Goal: Task Accomplishment & Management: Use online tool/utility

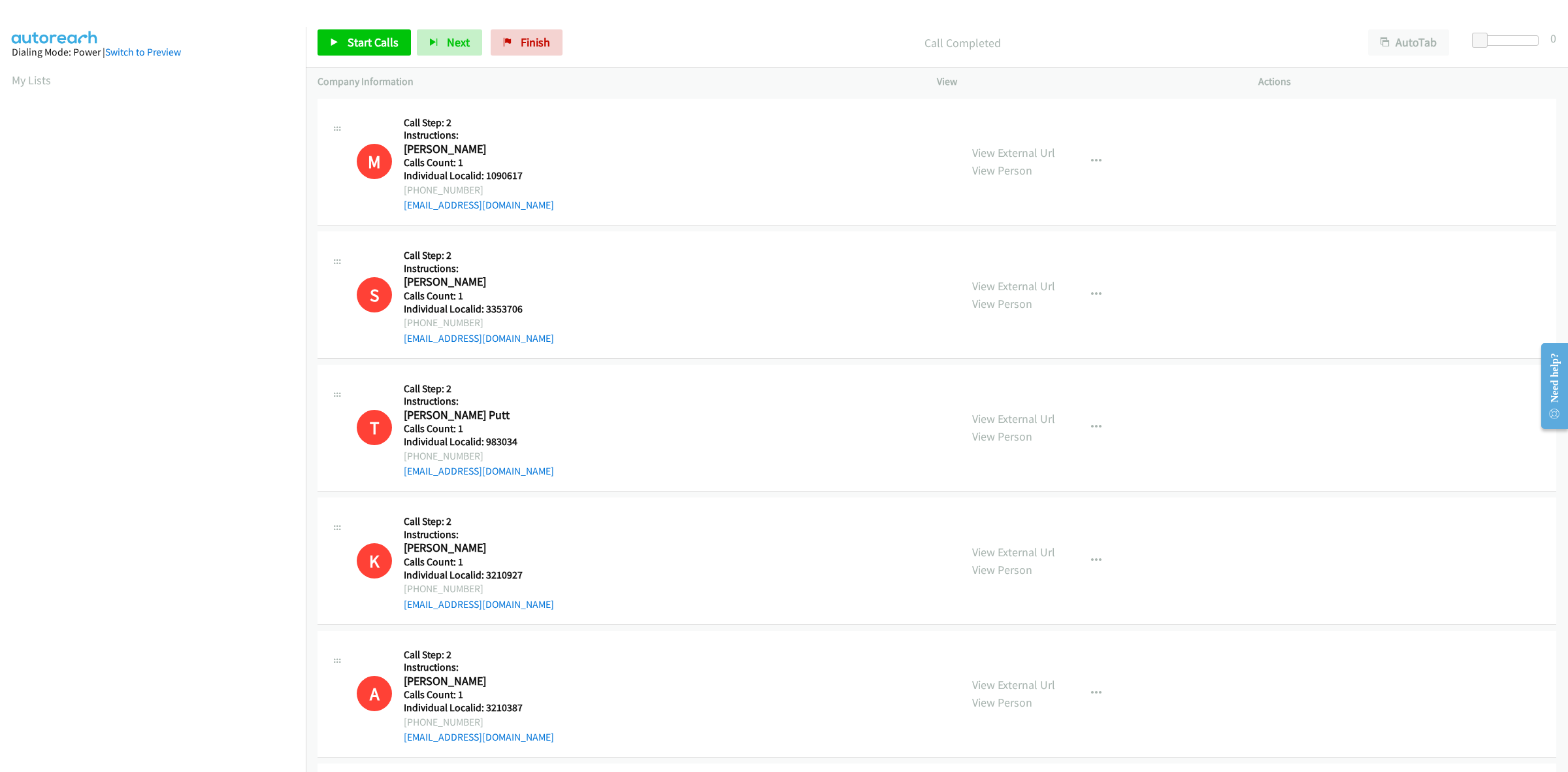
scroll to position [0, 2]
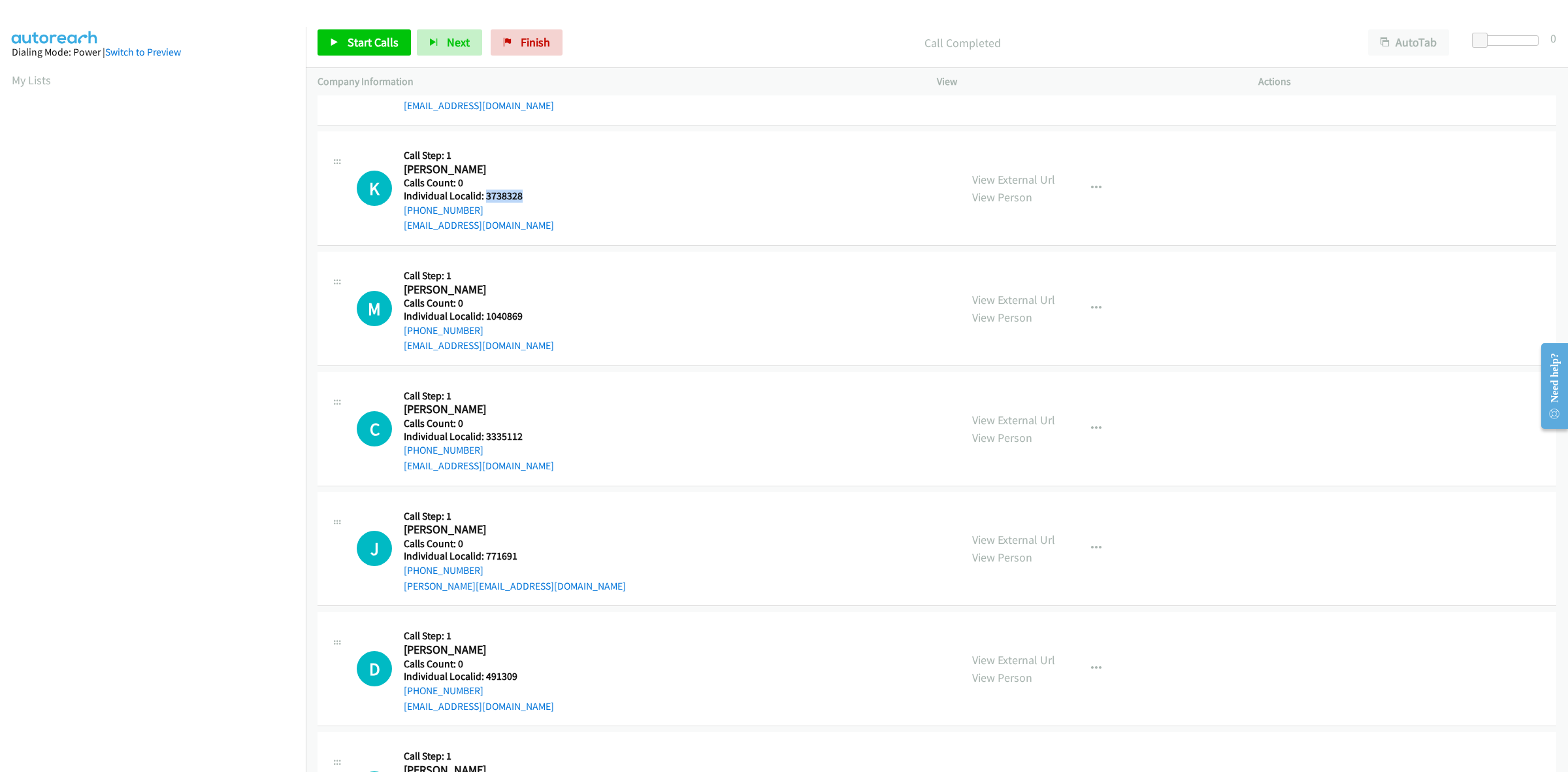
click at [1491, 42] on div at bounding box center [1509, 40] width 60 height 10
click at [364, 34] on link "Start Calls" at bounding box center [364, 42] width 94 height 26
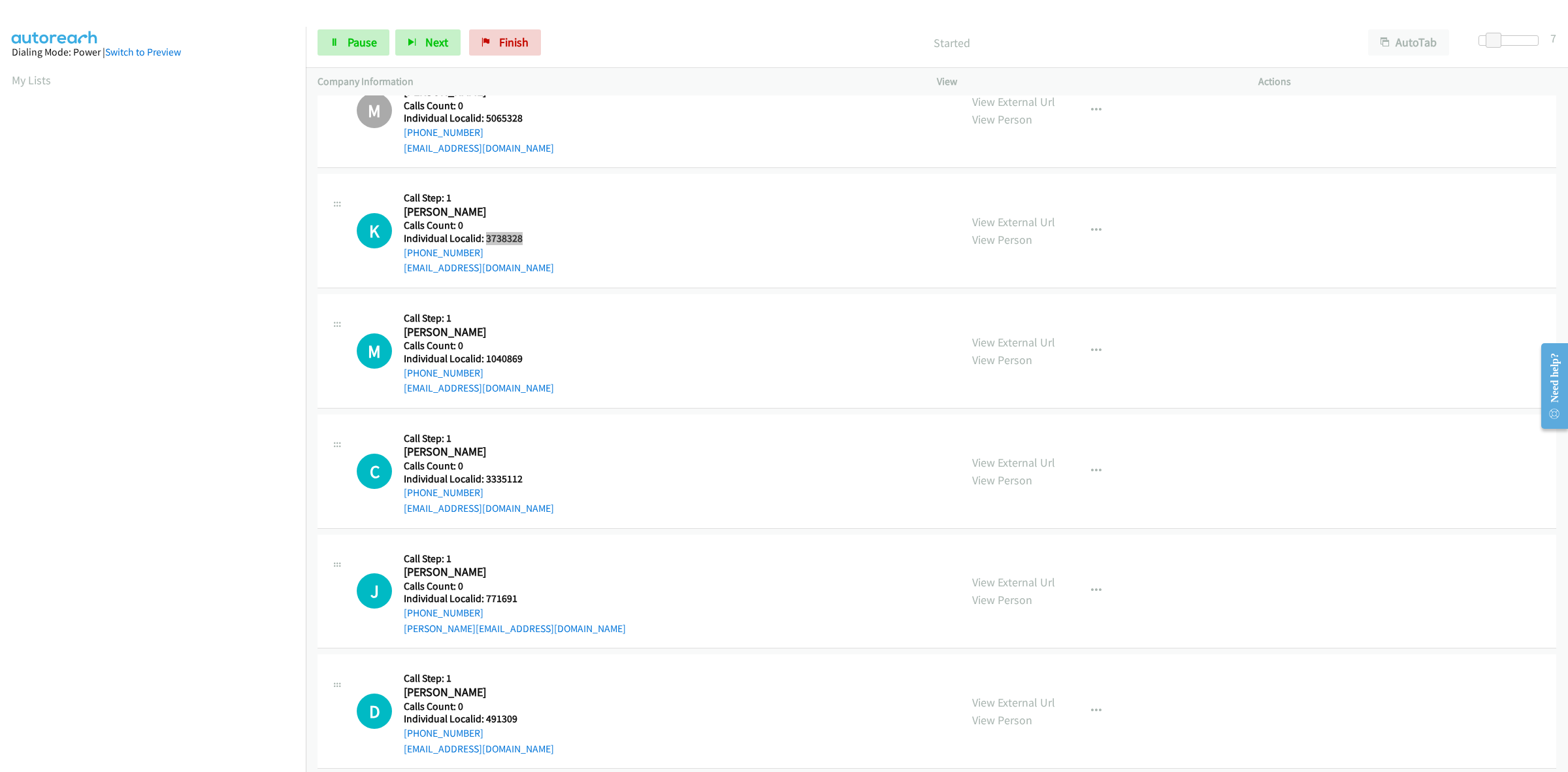
scroll to position [2838, 0]
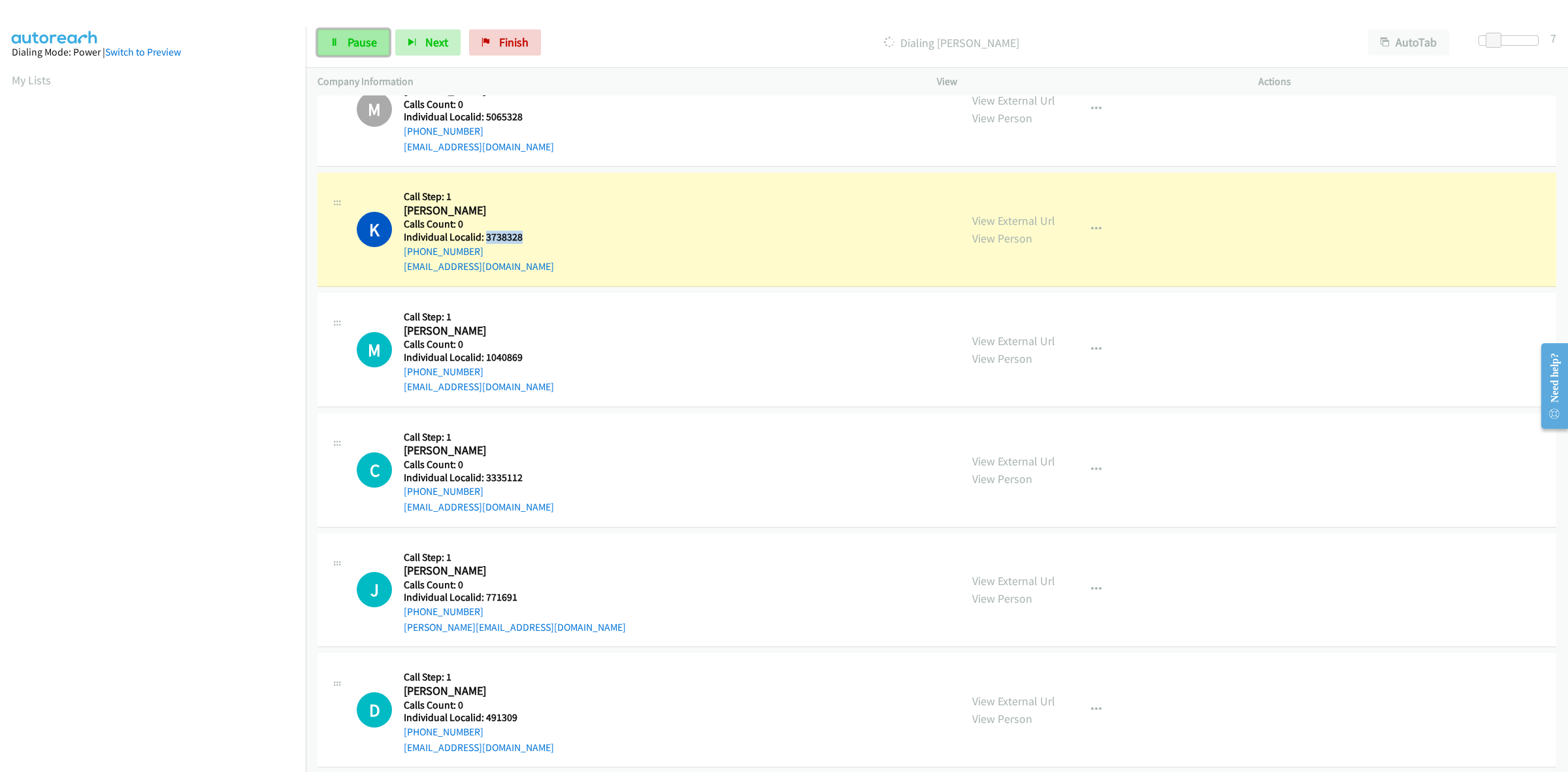
click at [373, 53] on link "Pause" at bounding box center [354, 42] width 72 height 26
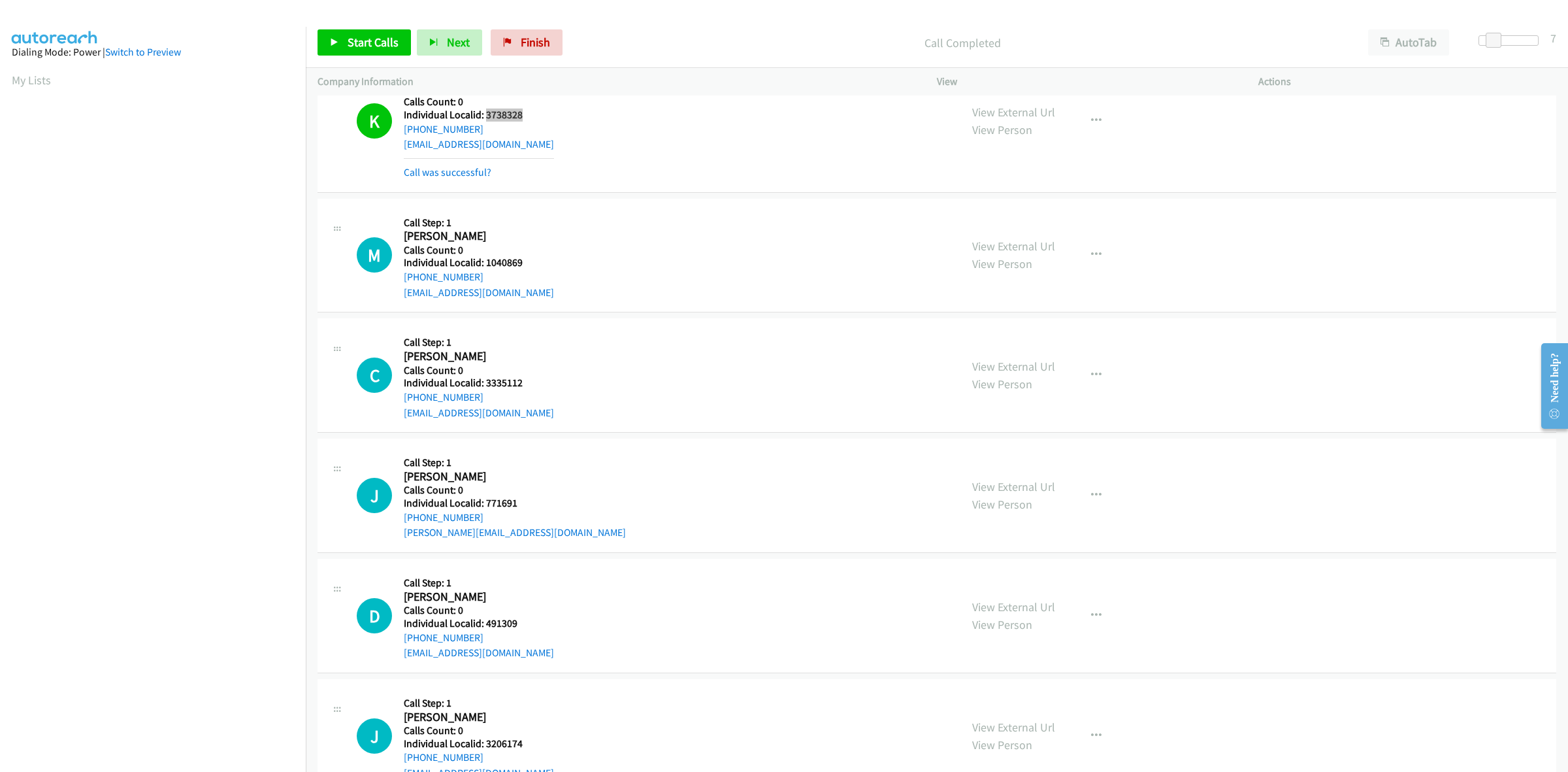
scroll to position [2961, 0]
click at [377, 49] on span "Start Calls" at bounding box center [373, 41] width 51 height 15
drag, startPoint x: 513, startPoint y: 262, endPoint x: 485, endPoint y: 266, distance: 28.3
click at [485, 266] on h5 "Individual Localid: 1040869" at bounding box center [478, 262] width 151 height 13
copy h5 "1040869"
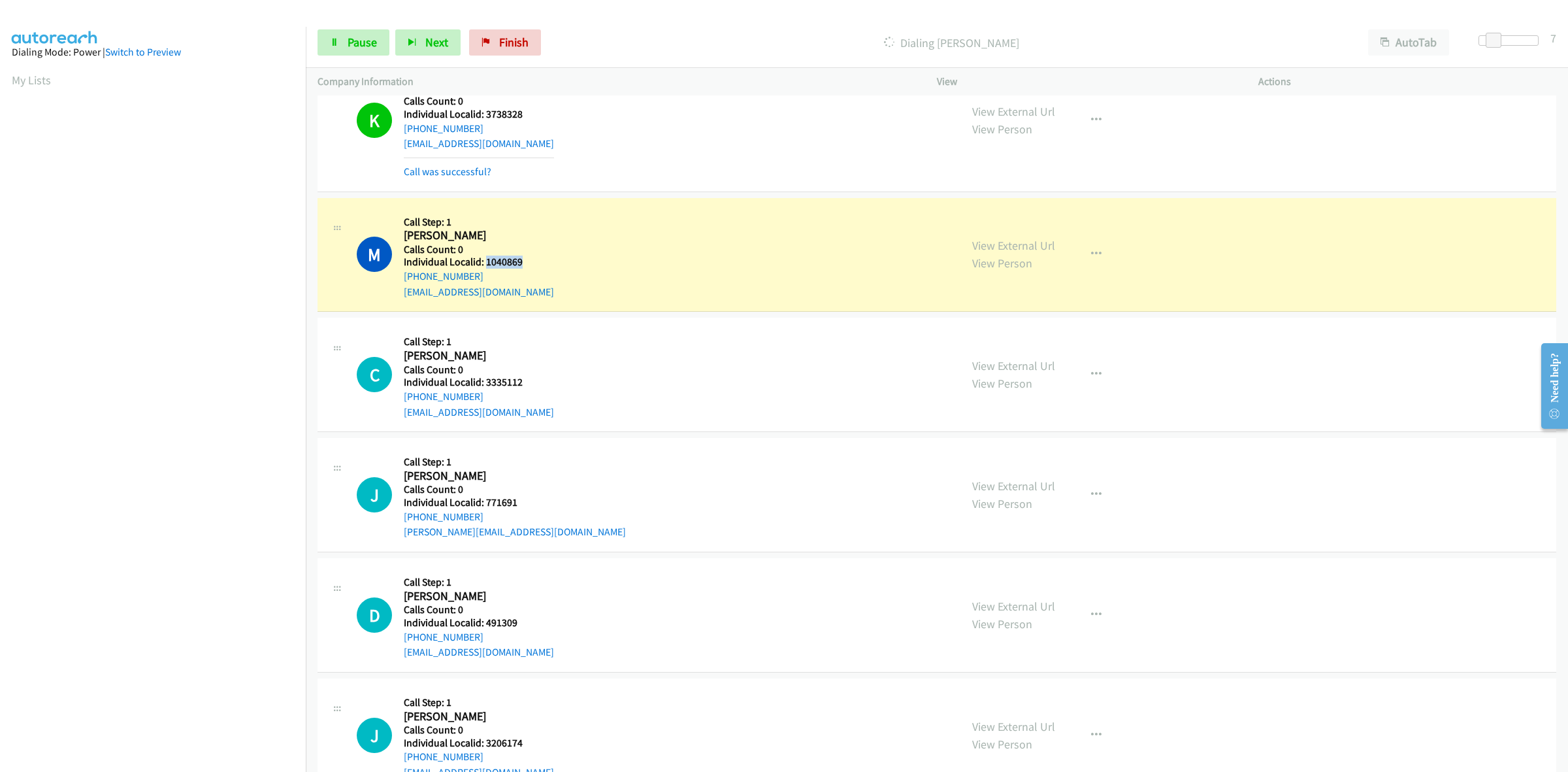
copy h5 "1040869"
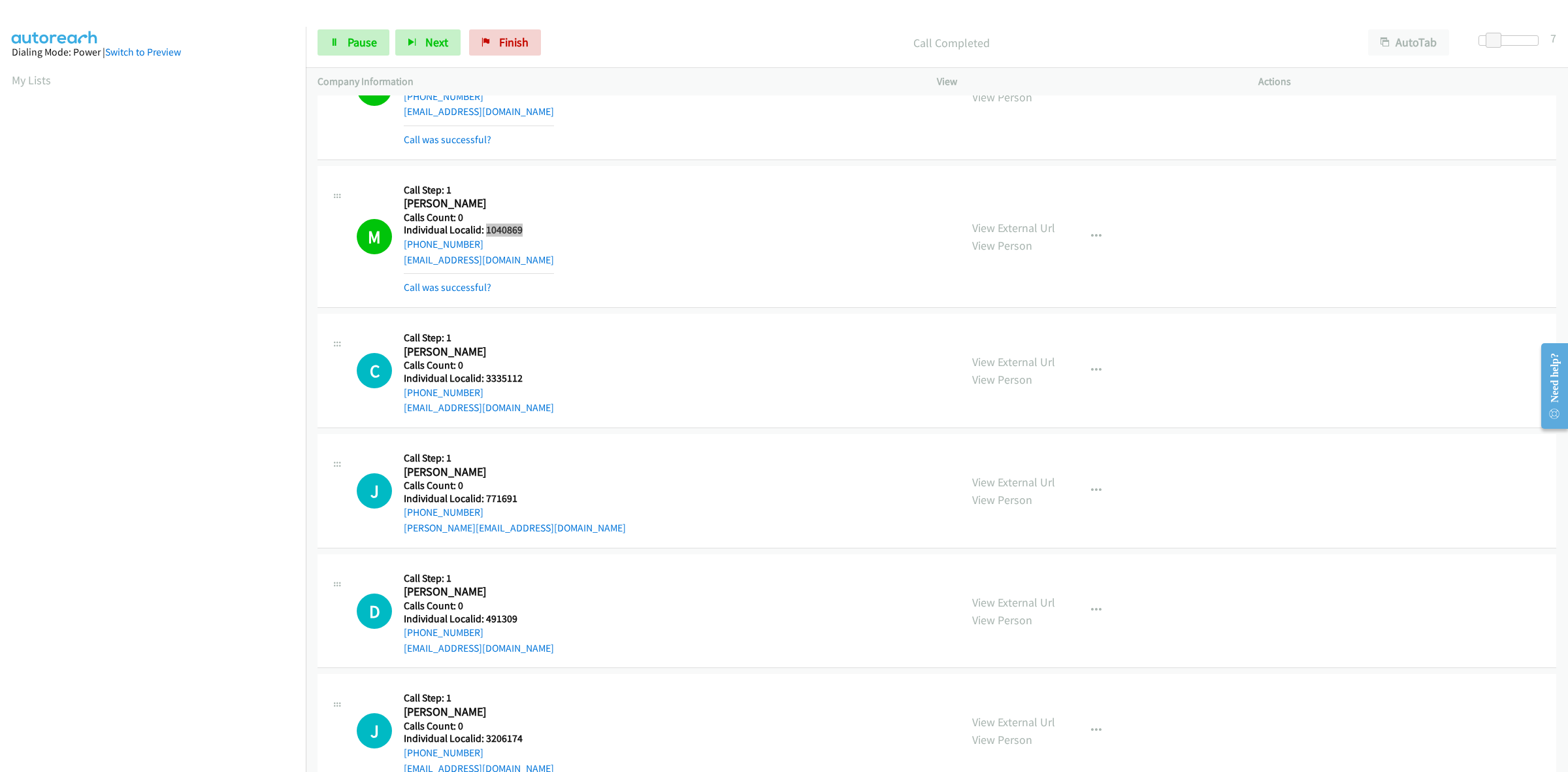
scroll to position [3083, 0]
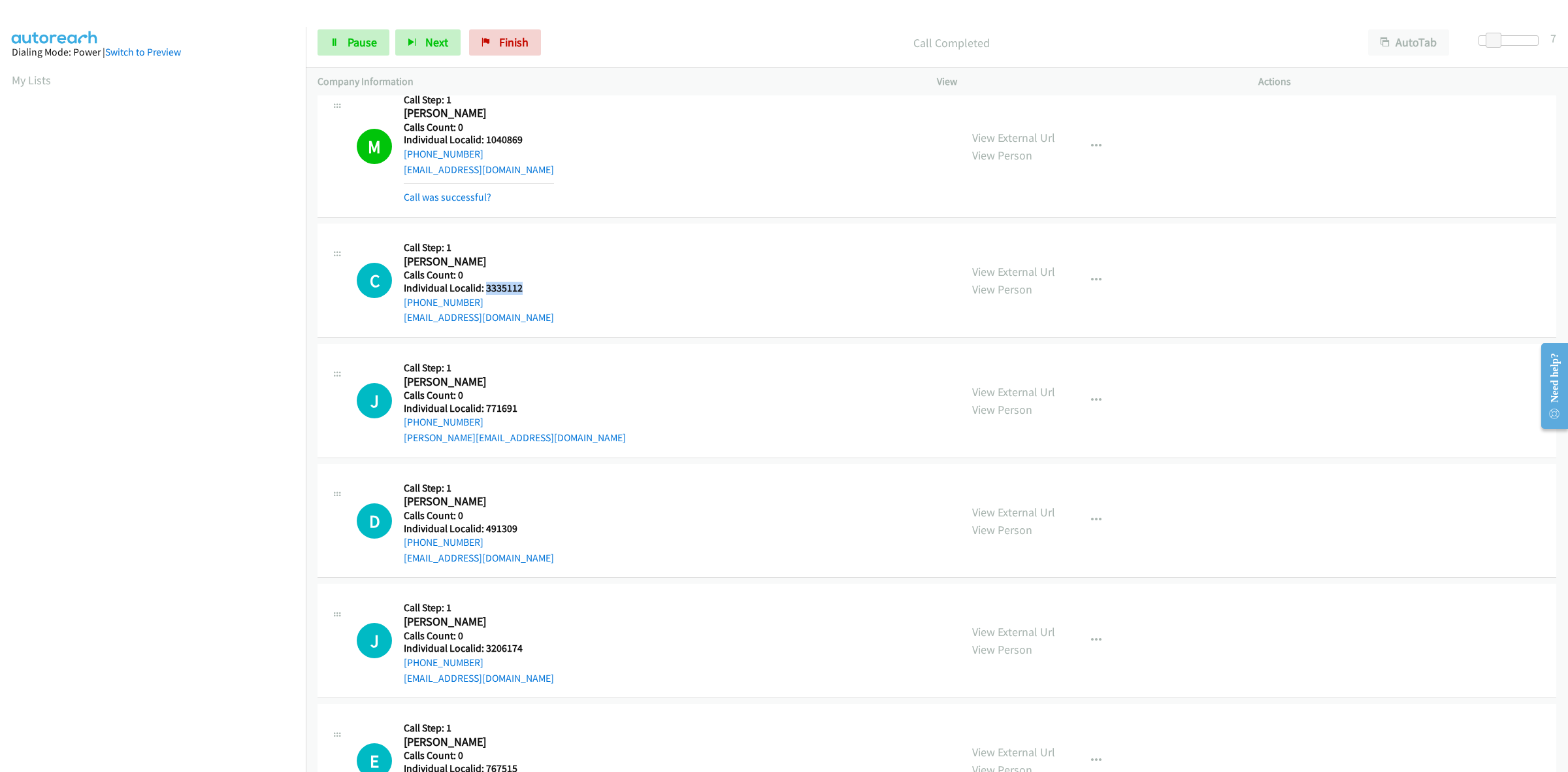
drag, startPoint x: 527, startPoint y: 291, endPoint x: 485, endPoint y: 287, distance: 42.2
click at [485, 287] on h5 "Individual Localid: 3335112" at bounding box center [478, 287] width 151 height 13
copy h5 "3335112"
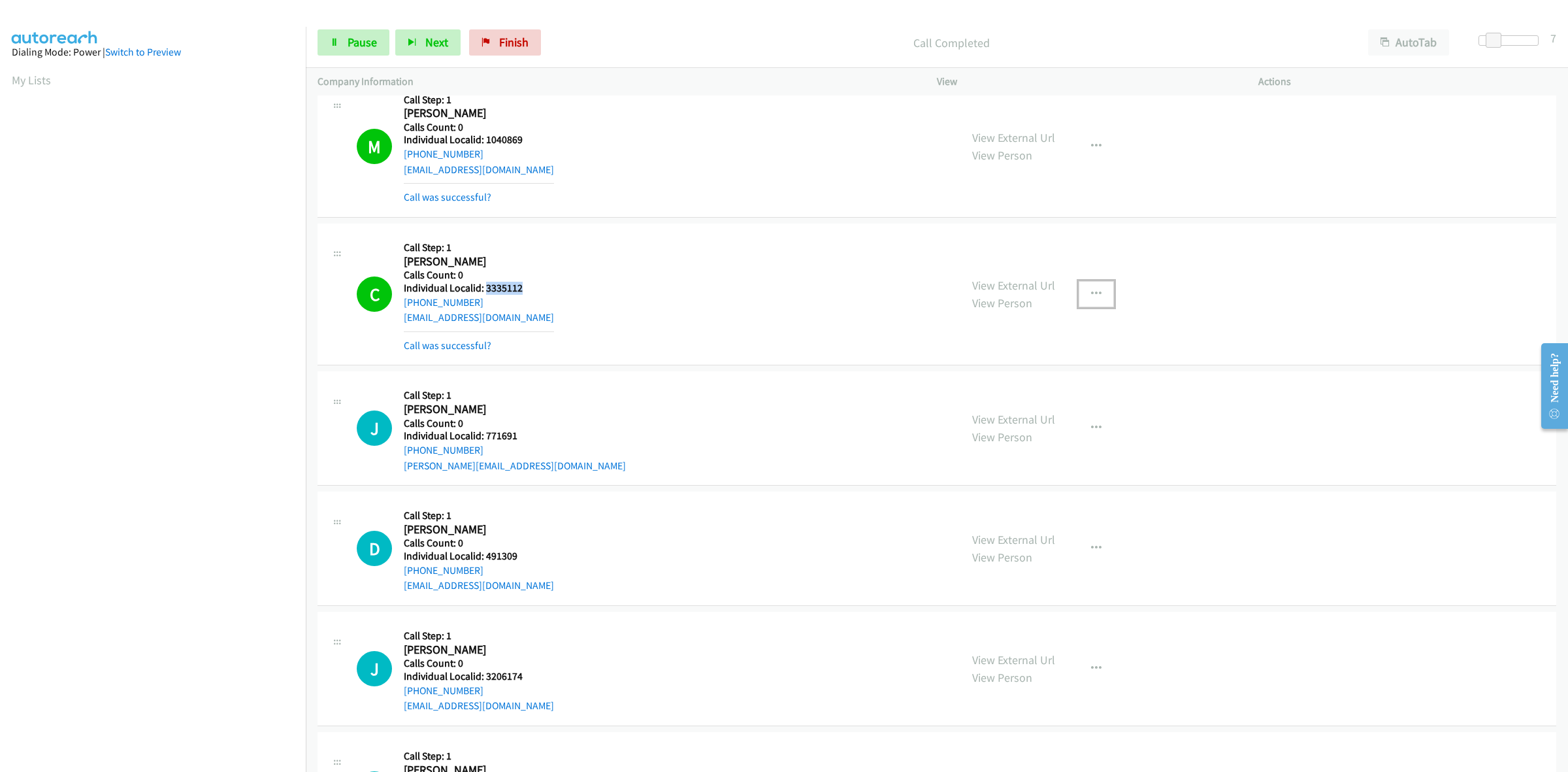
click at [1096, 301] on button "button" at bounding box center [1096, 293] width 35 height 26
click at [1026, 405] on link "Add to do not call list" at bounding box center [1027, 405] width 174 height 26
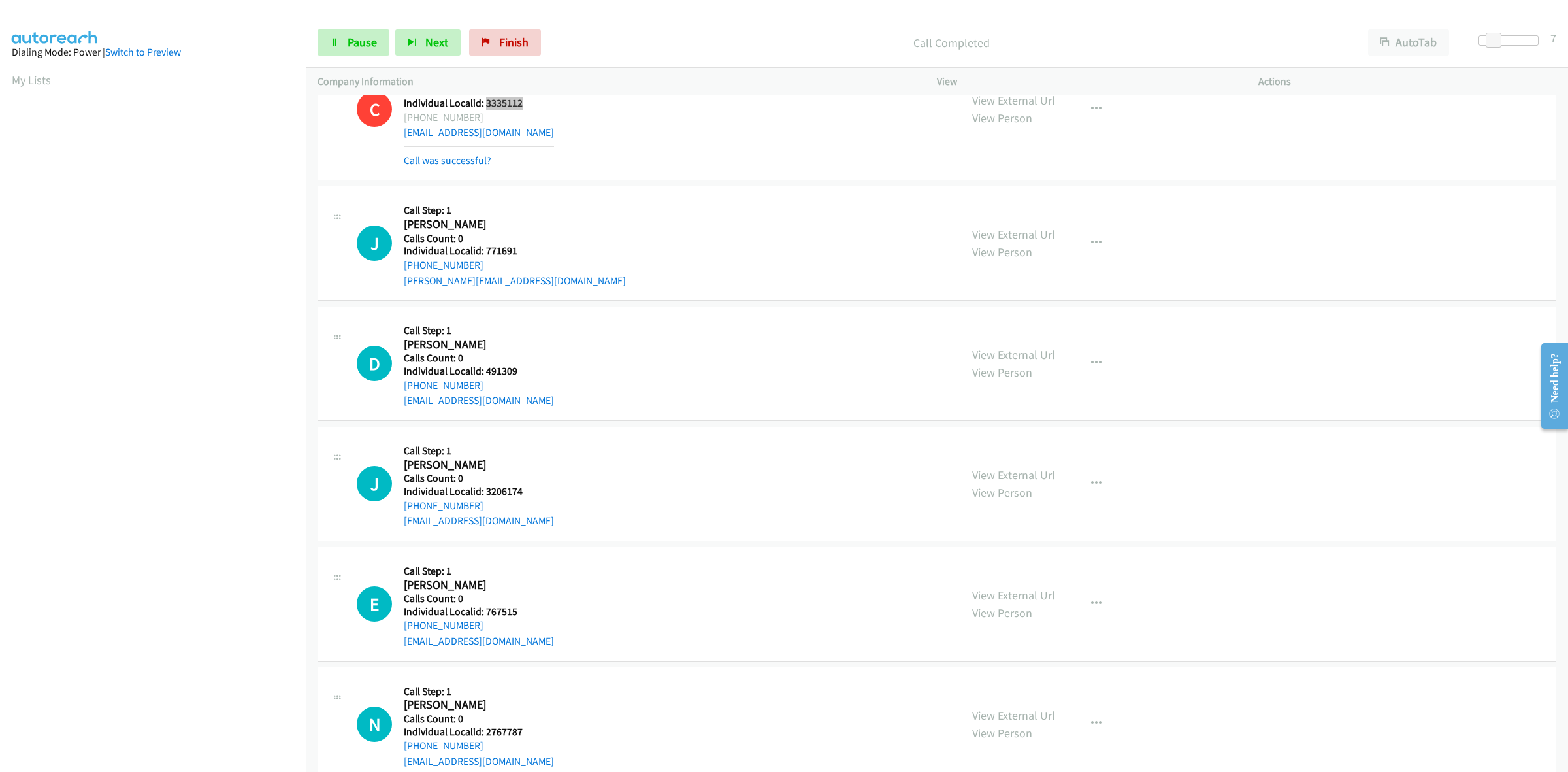
scroll to position [3308, 0]
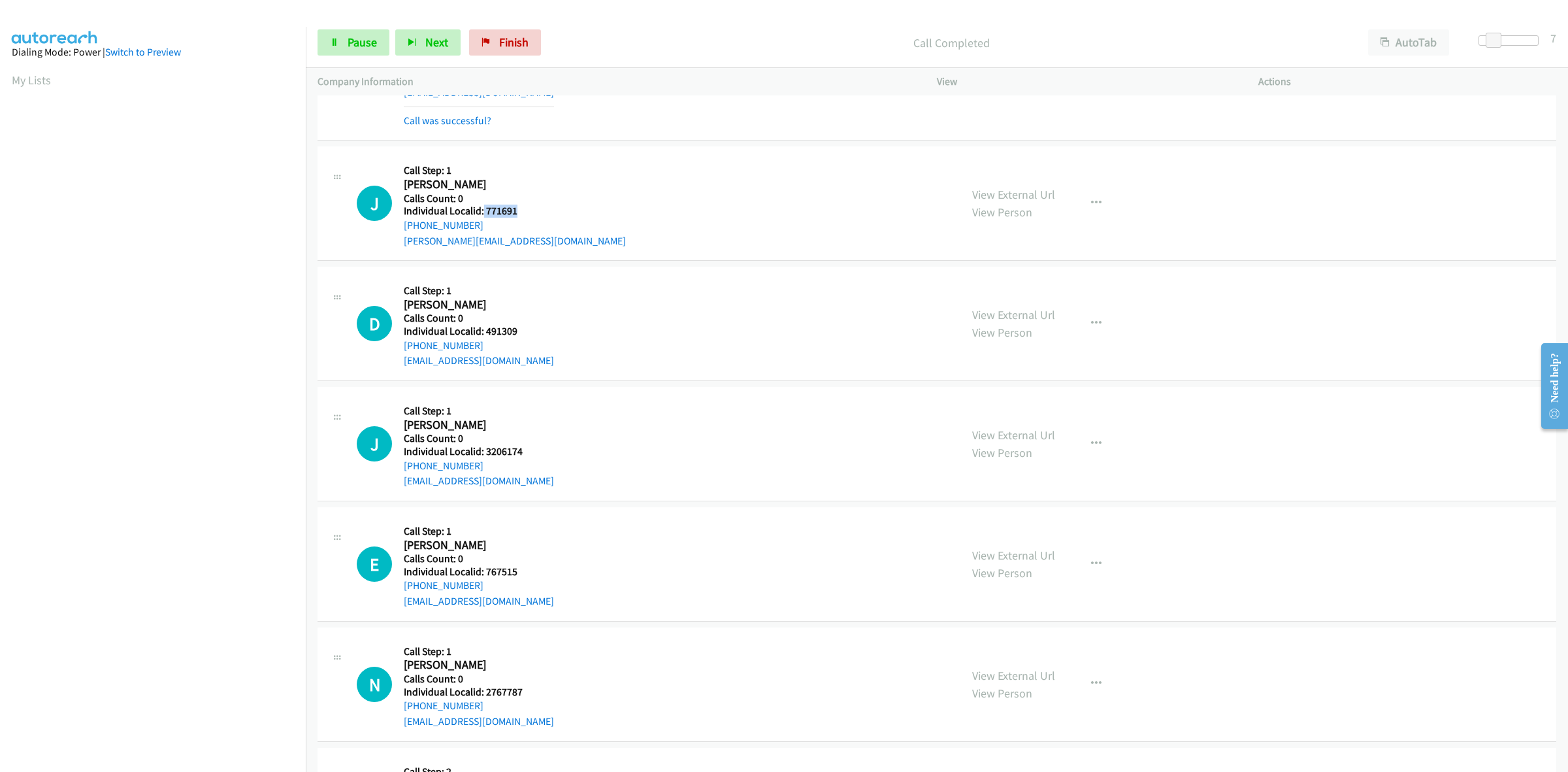
drag, startPoint x: 529, startPoint y: 214, endPoint x: 482, endPoint y: 213, distance: 47.0
click at [482, 213] on h5 "Individual Localid: 771691" at bounding box center [515, 211] width 222 height 13
copy h5 "771691"
click at [533, 191] on h2 "Jason Lippincott" at bounding box center [472, 184] width 137 height 15
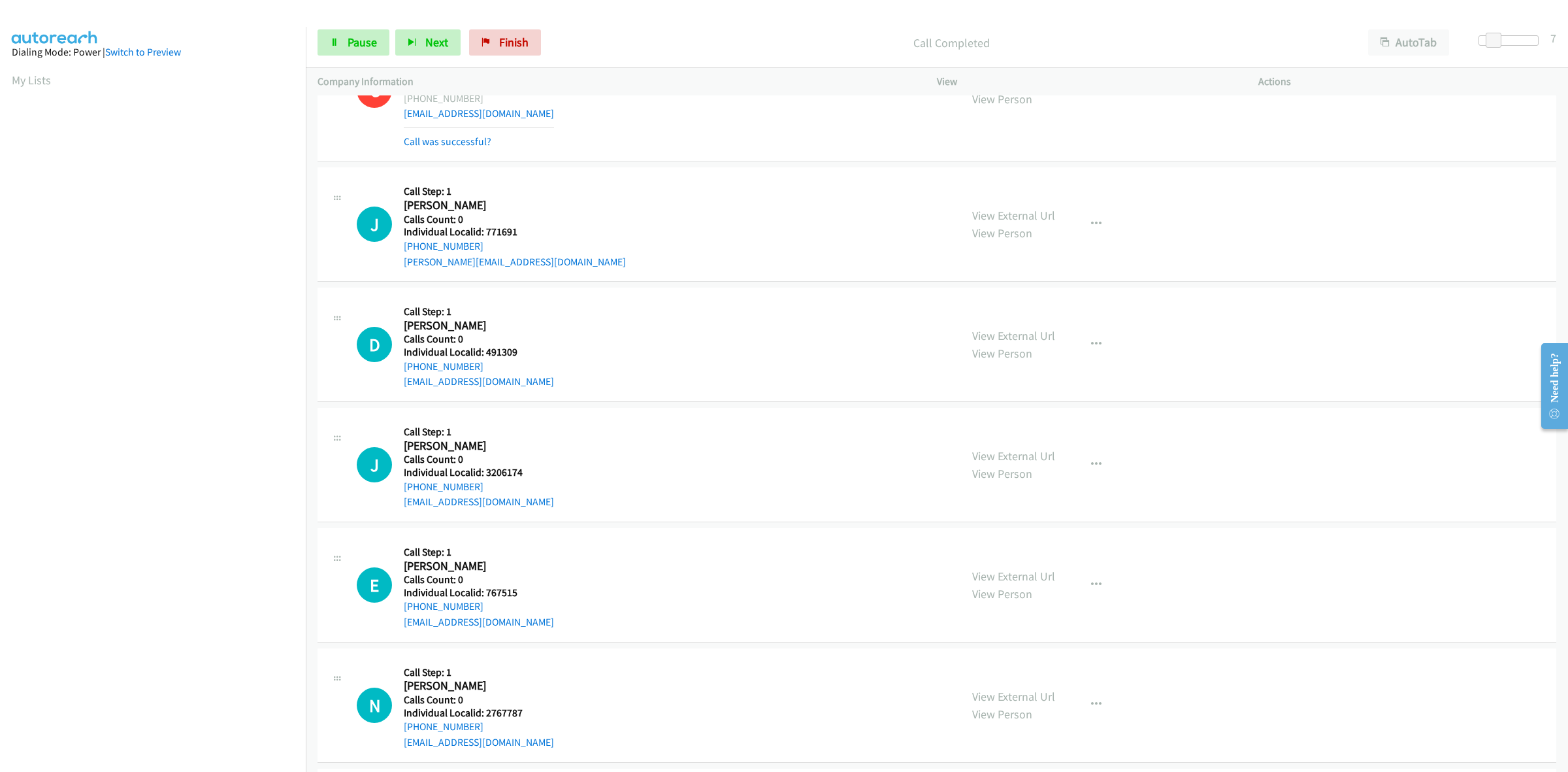
scroll to position [3267, 0]
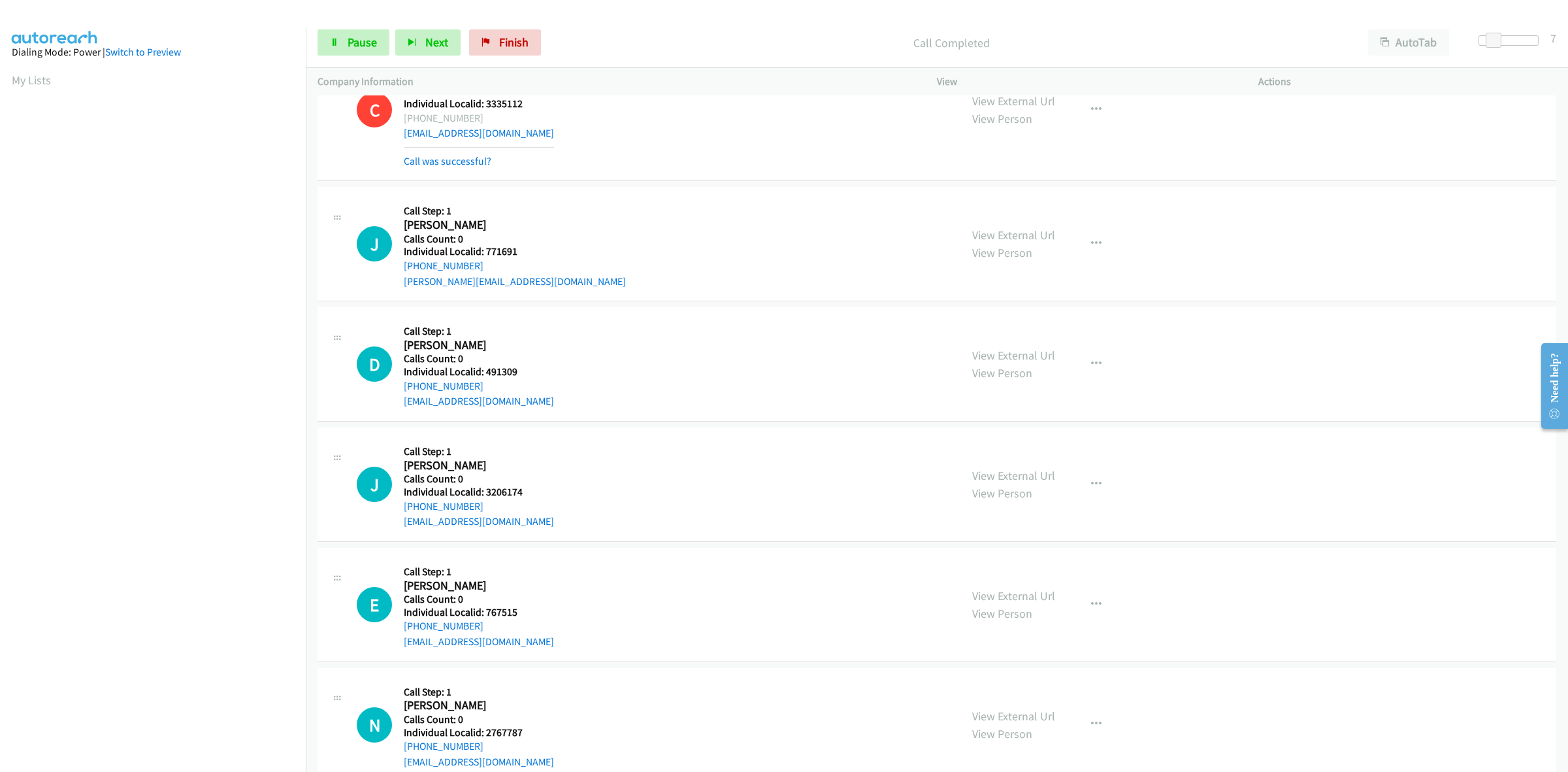
drag, startPoint x: 481, startPoint y: 263, endPoint x: 400, endPoint y: 271, distance: 81.4
click at [400, 271] on div "J Callback Scheduled Call Step: 1 Jason Lippincott America/New_York Calls Count…" at bounding box center [653, 244] width 592 height 90
copy link "+1 610-451-4143"
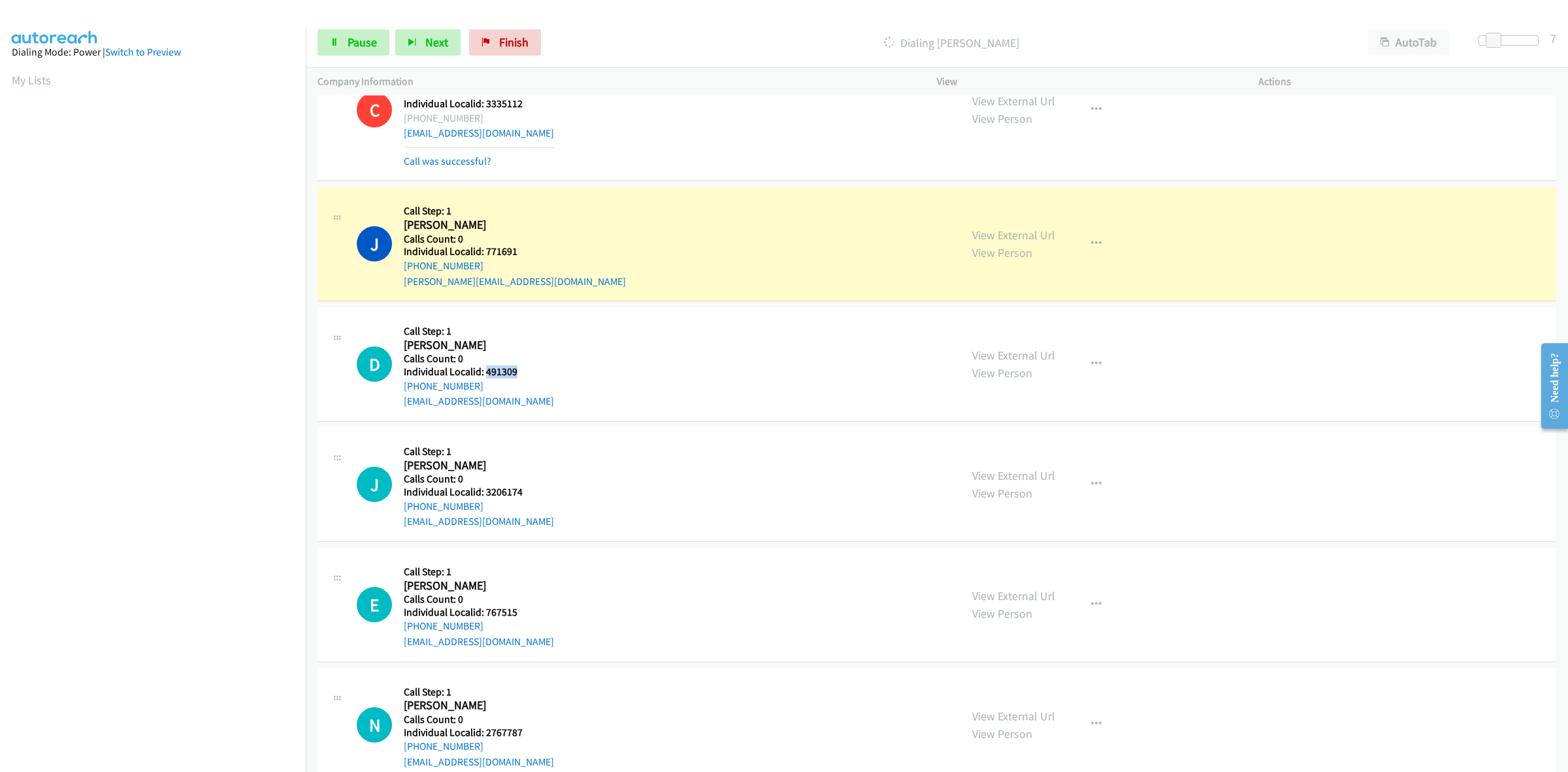
drag, startPoint x: 514, startPoint y: 373, endPoint x: 487, endPoint y: 374, distance: 27.0
click at [487, 374] on h5 "Individual Localid: 491309" at bounding box center [478, 371] width 151 height 13
copy h5 "491309"
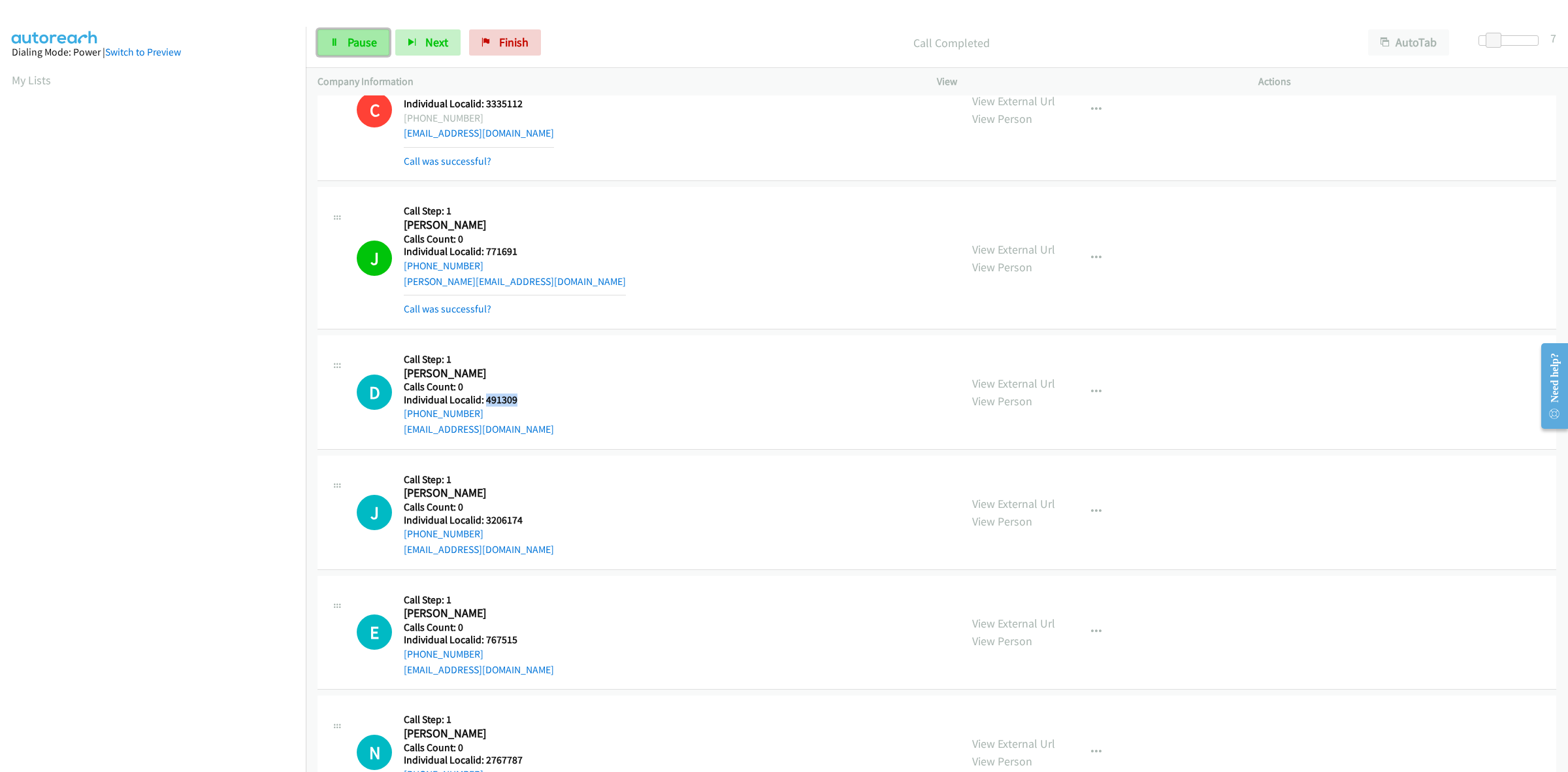
click at [348, 40] on span "Pause" at bounding box center [362, 41] width 29 height 15
click at [1096, 397] on button "button" at bounding box center [1096, 392] width 35 height 26
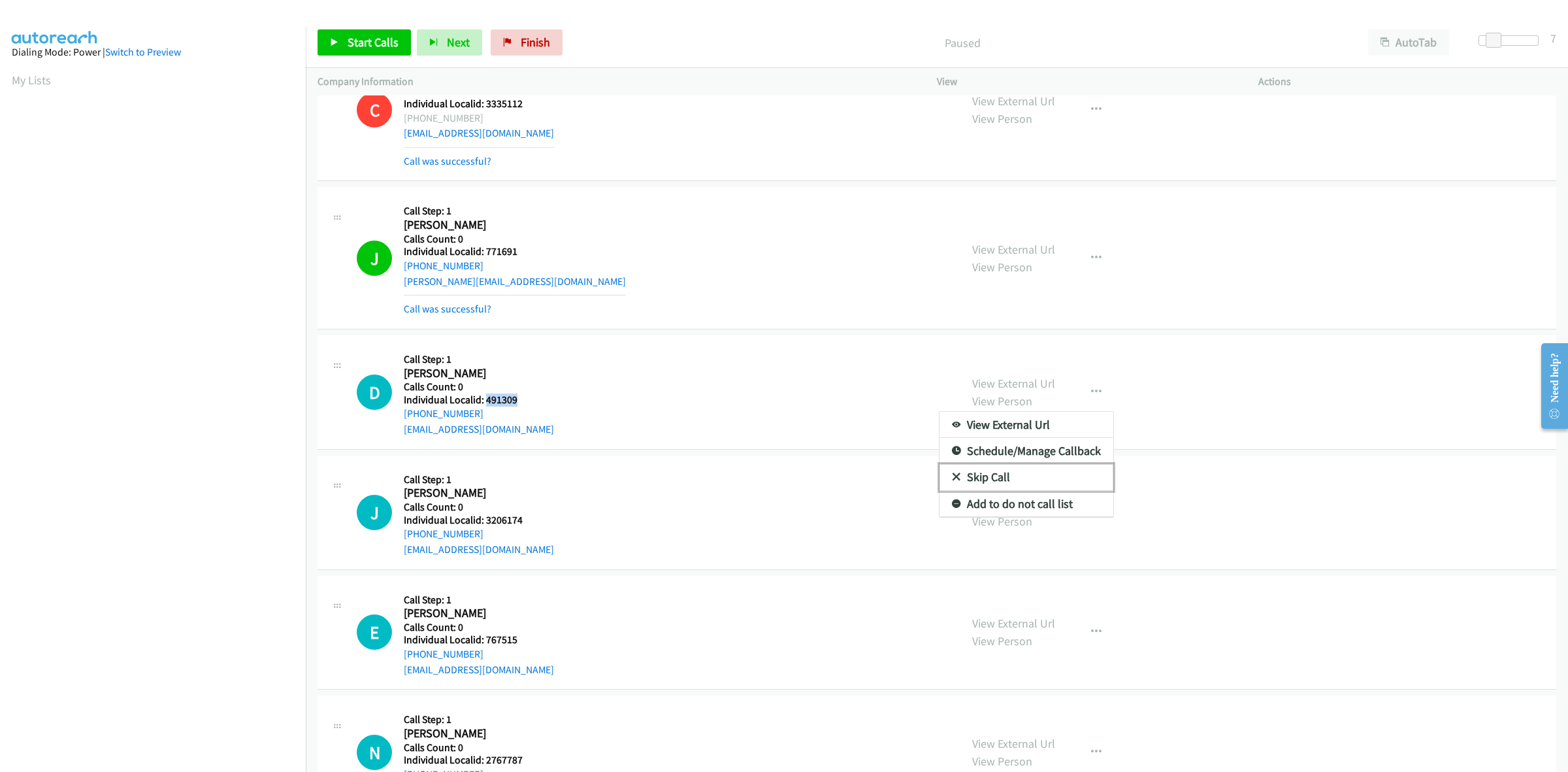
click at [1049, 477] on link "Skip Call" at bounding box center [1027, 477] width 174 height 26
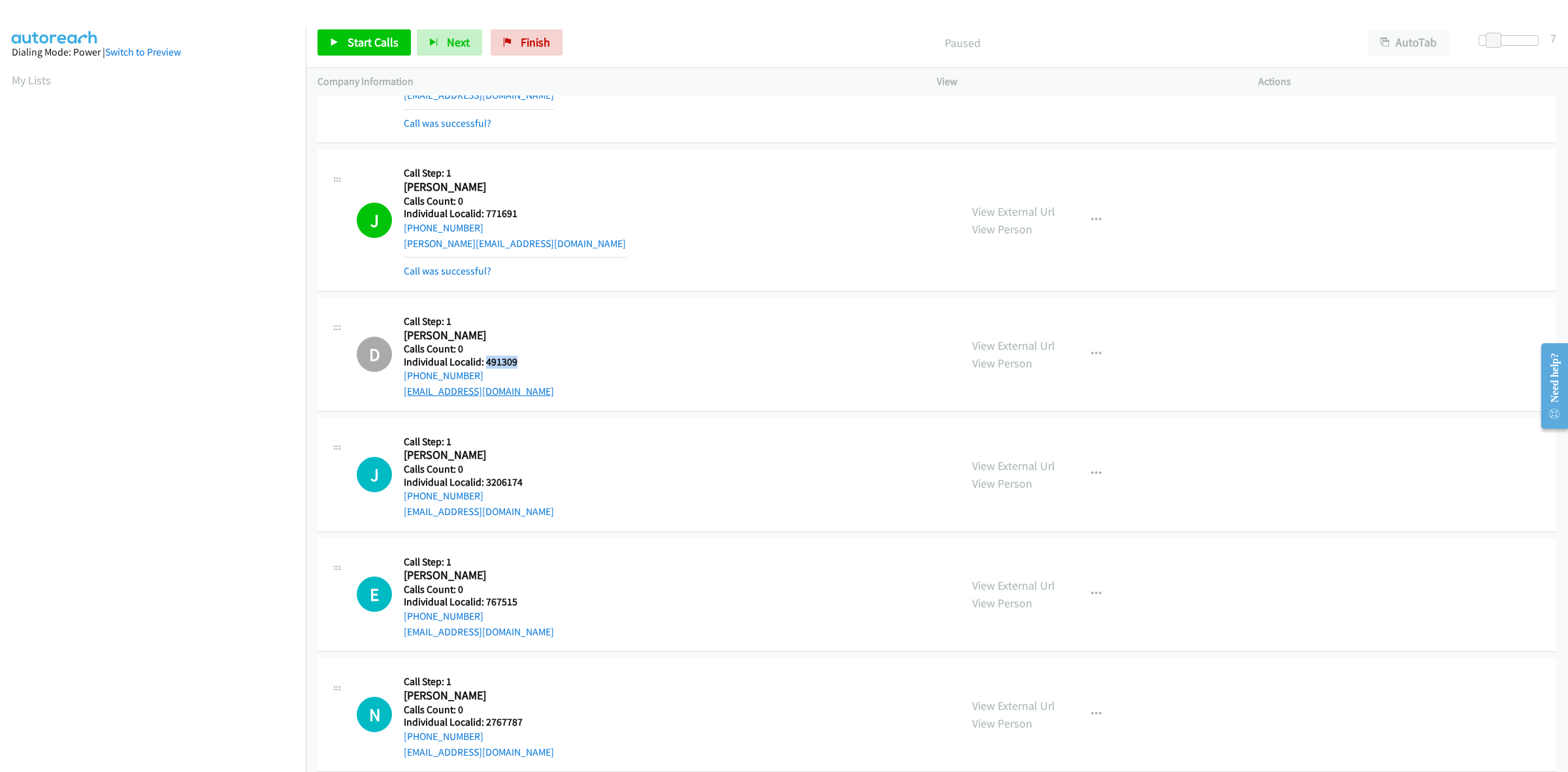
scroll to position [3451, 0]
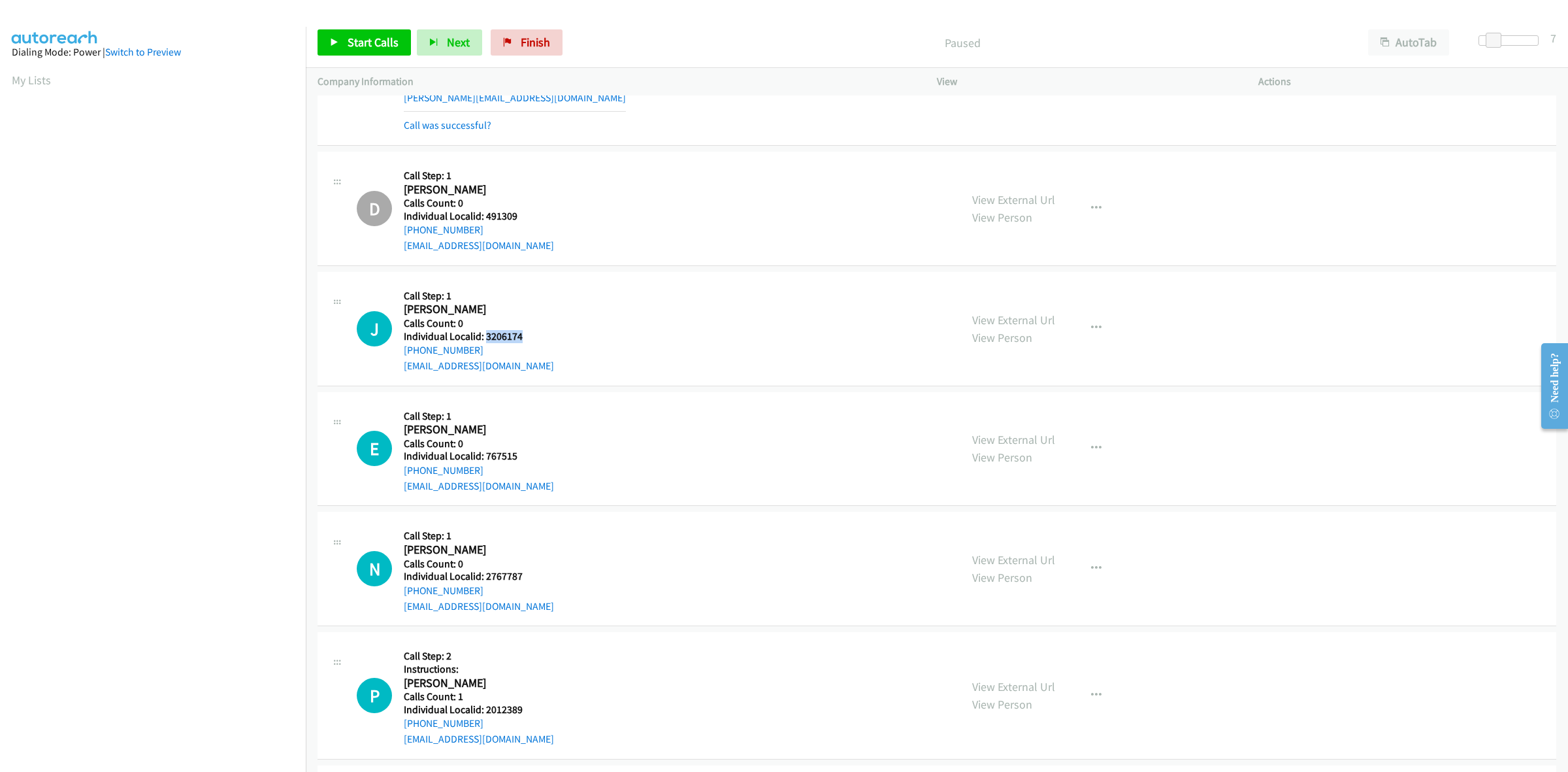
drag, startPoint x: 528, startPoint y: 334, endPoint x: 485, endPoint y: 338, distance: 43.2
click at [485, 338] on h5 "Individual Localid: 3206174" at bounding box center [478, 336] width 151 height 13
copy h5 "3206174"
click at [556, 302] on div "J Callback Scheduled Call Step: 1 Jonathan Follmer America/New_York Calls Count…" at bounding box center [653, 329] width 592 height 90
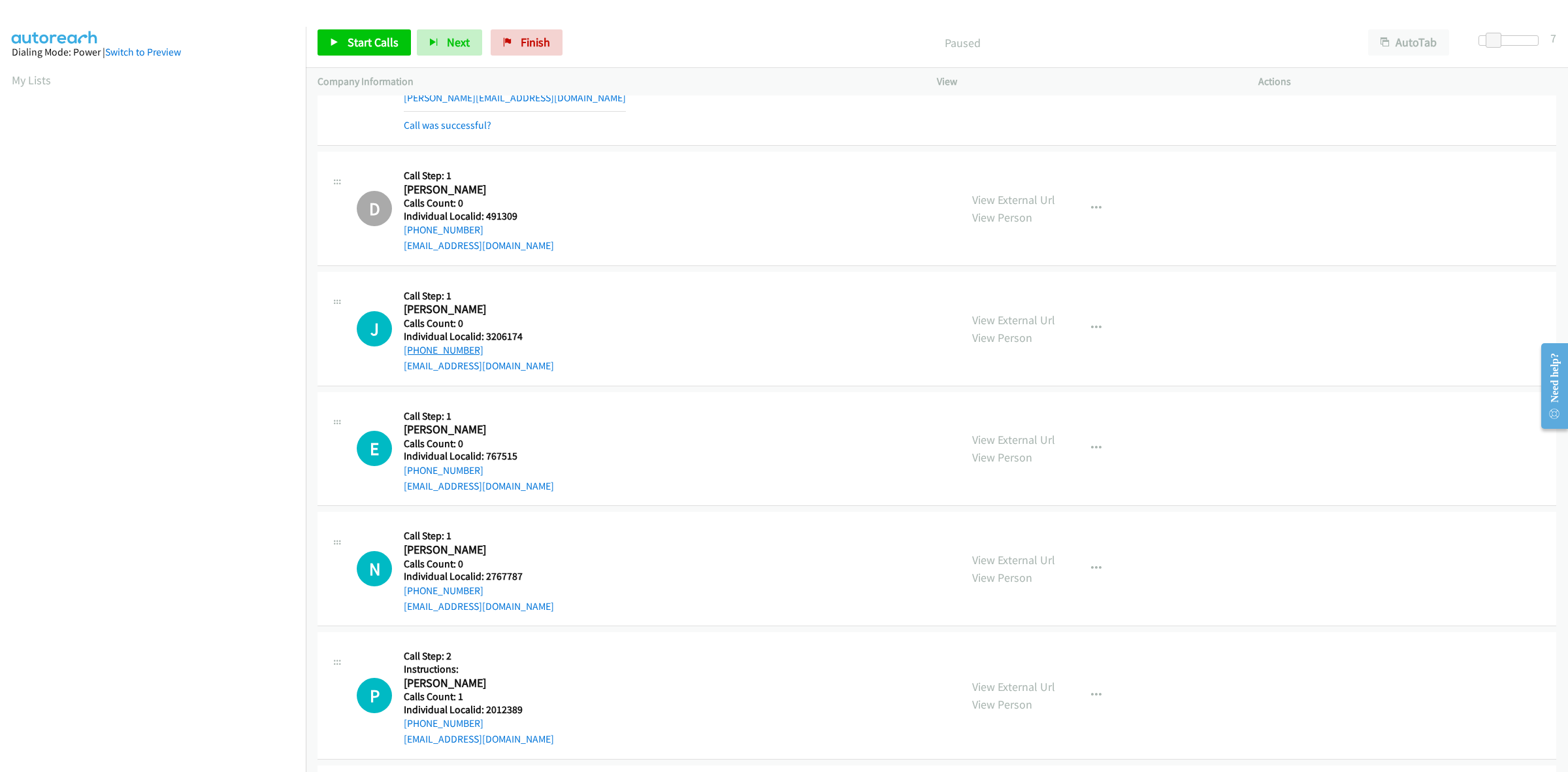
drag, startPoint x: 484, startPoint y: 349, endPoint x: 406, endPoint y: 354, distance: 78.2
click at [406, 354] on div "+1 443-812-4995" at bounding box center [478, 350] width 151 height 15
copy link "+1 443-812-4995"
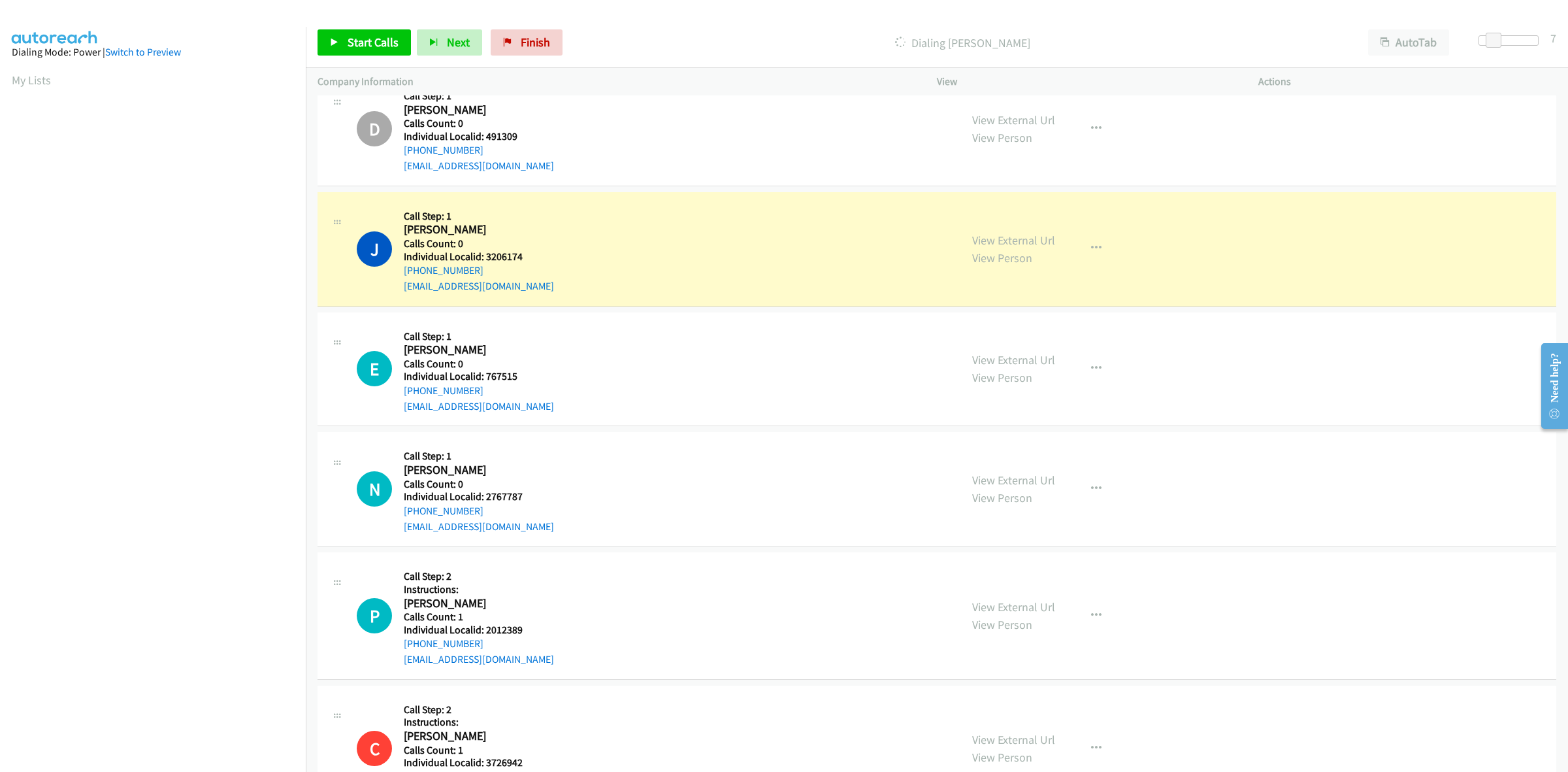
scroll to position [3553, 0]
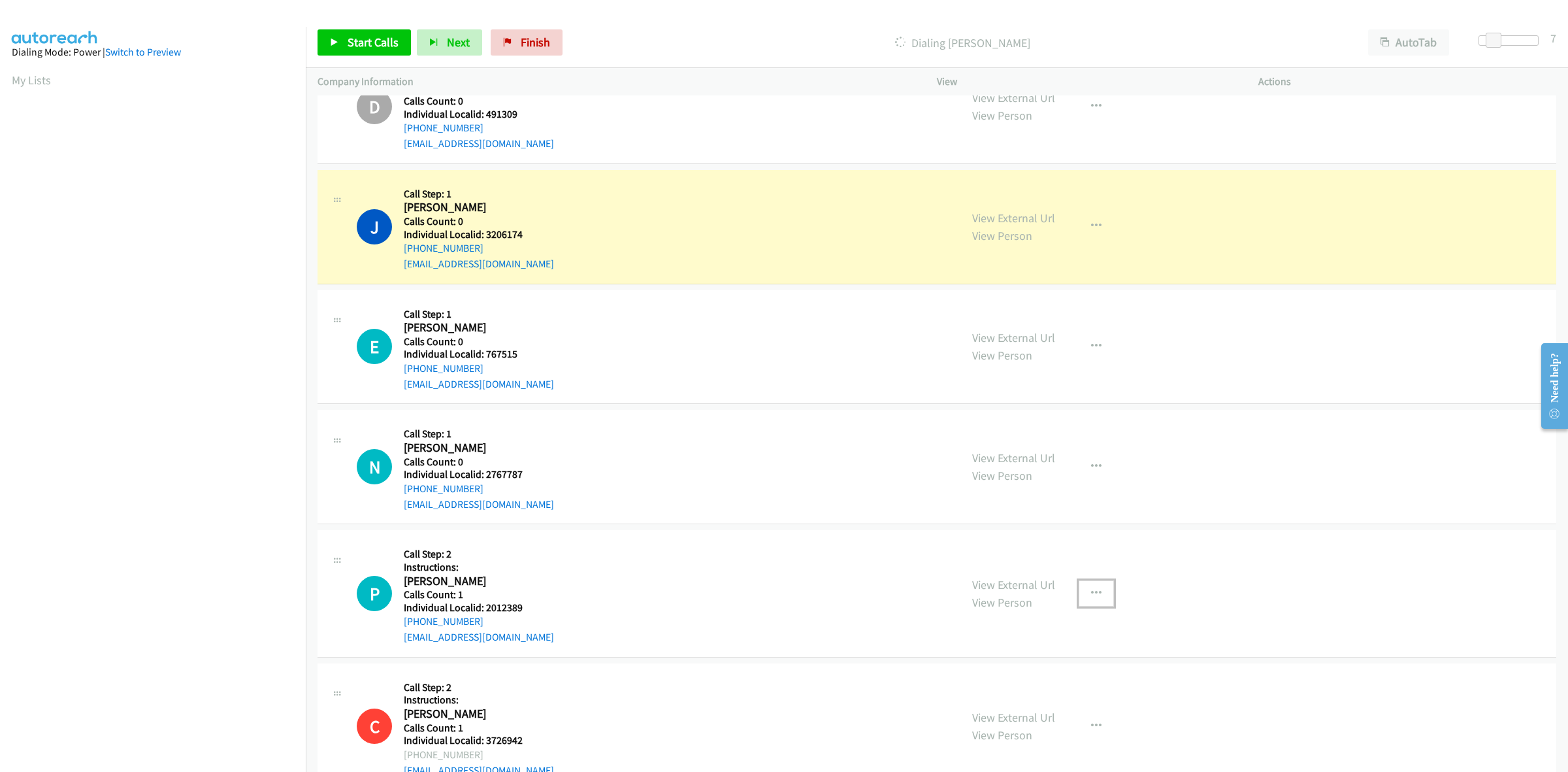
click at [1096, 596] on button "button" at bounding box center [1096, 593] width 35 height 26
click at [1013, 682] on link "Skip Call" at bounding box center [1027, 679] width 174 height 26
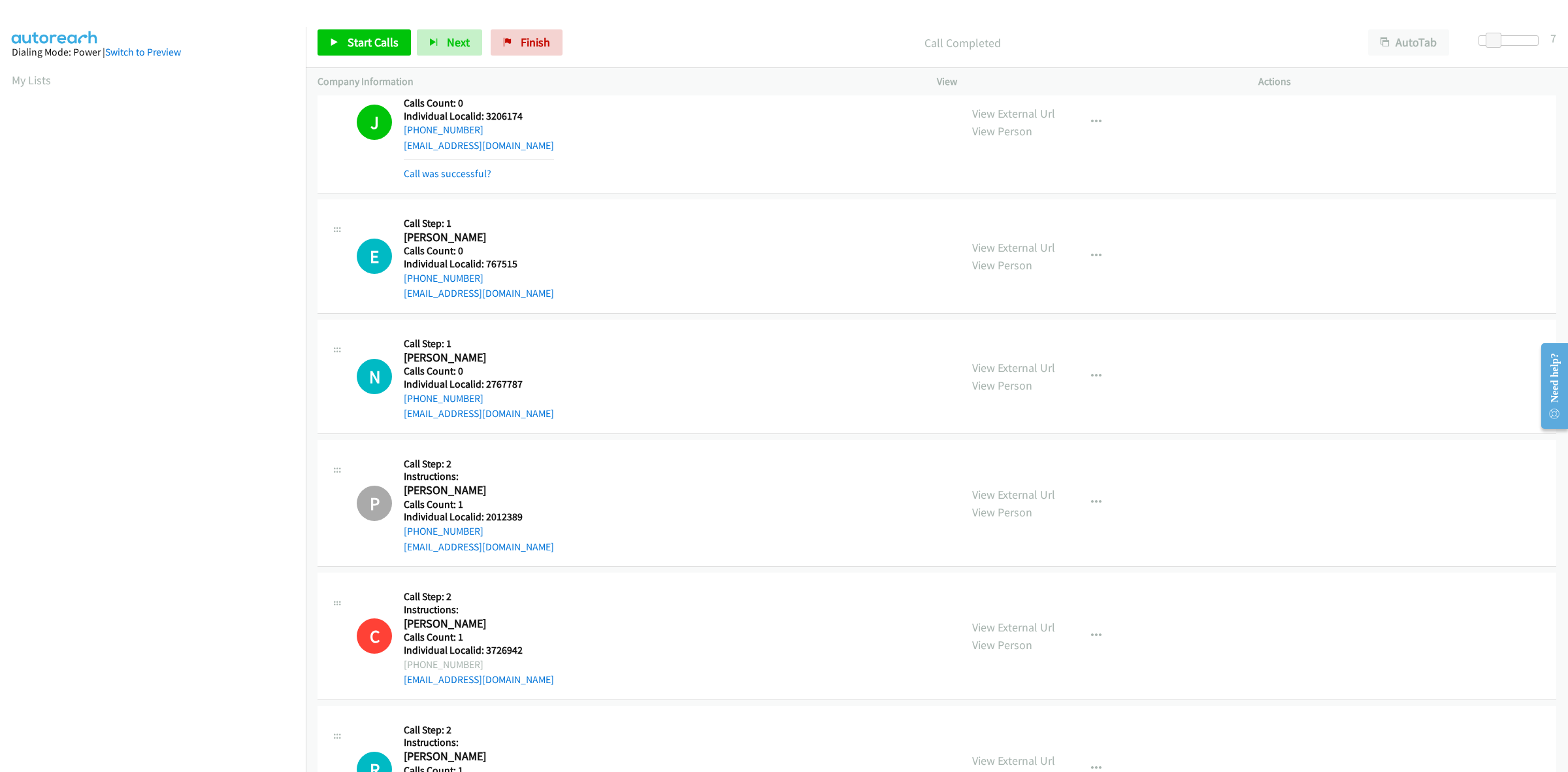
scroll to position [3696, 0]
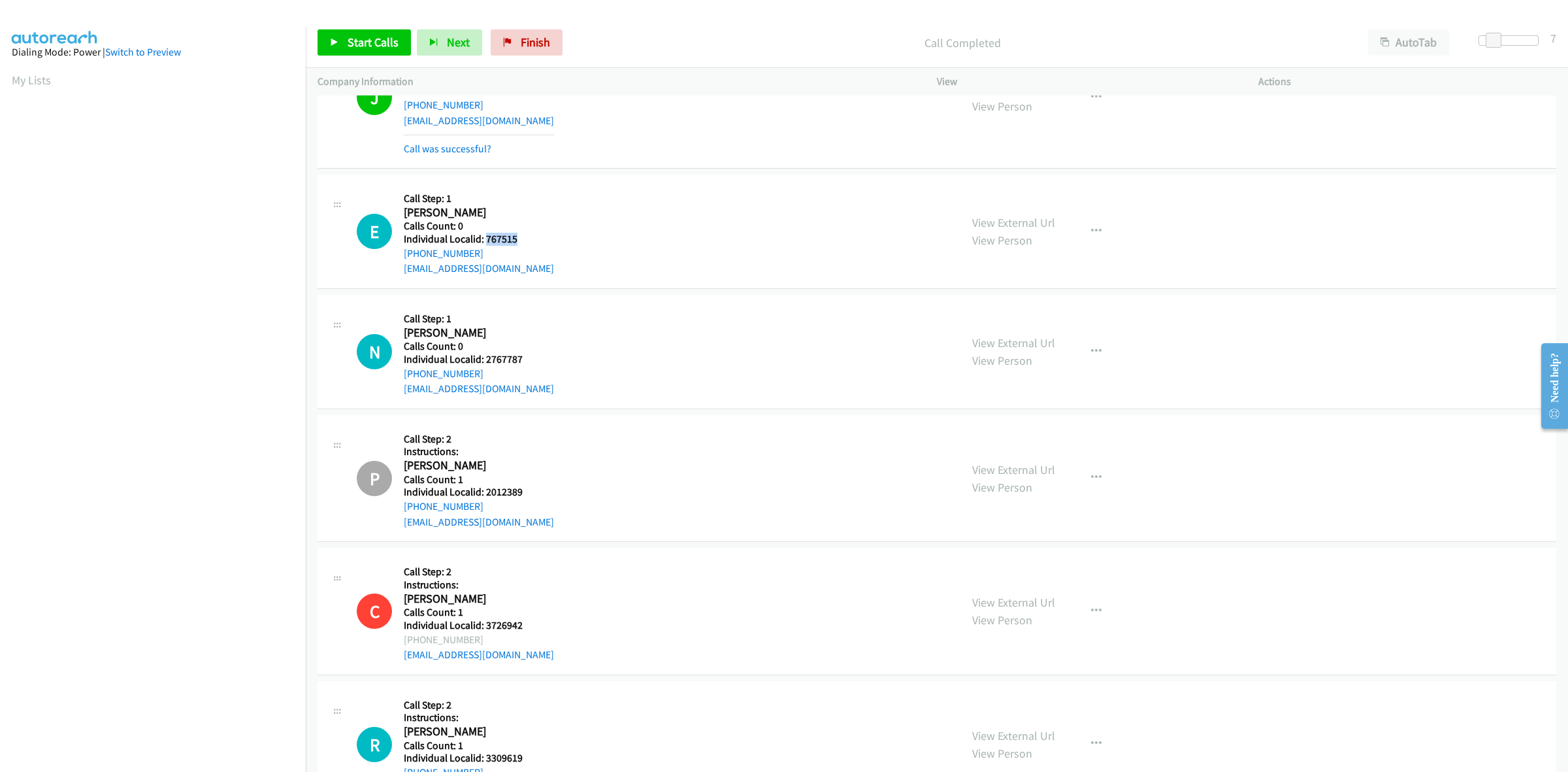
drag, startPoint x: 514, startPoint y: 245, endPoint x: 484, endPoint y: 245, distance: 30.0
click at [484, 245] on h5 "Individual Localid: 767515" at bounding box center [478, 238] width 151 height 13
copy h5 "767515"
click at [513, 200] on h5 "Call Step: 1" at bounding box center [478, 198] width 151 height 13
drag, startPoint x: 480, startPoint y: 256, endPoint x: 398, endPoint y: 259, distance: 82.1
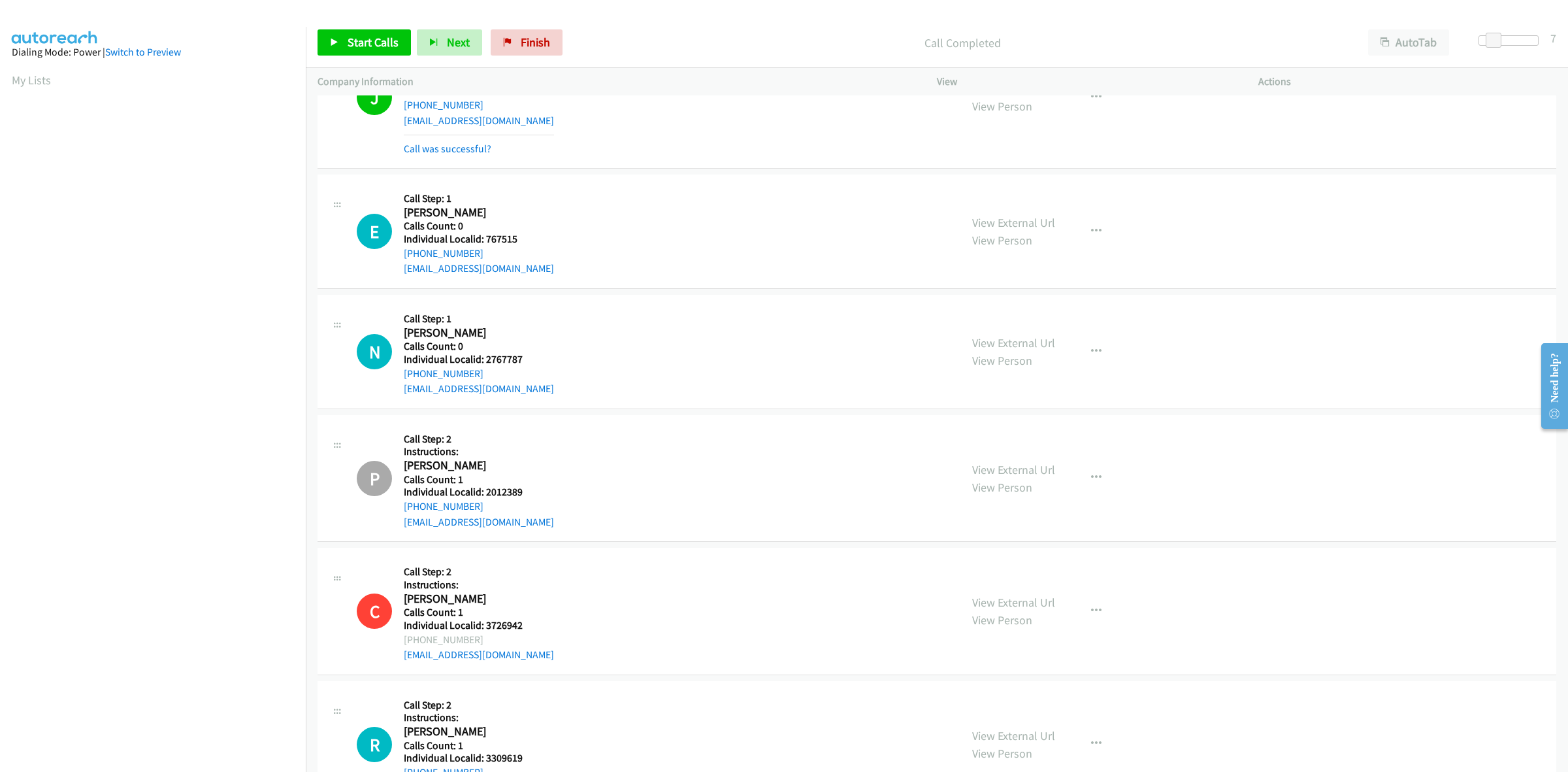
click at [398, 259] on div "E Callback Scheduled Call Step: 1 Evan Rosko America/New_York Calls Count: 0 In…" at bounding box center [653, 231] width 592 height 90
drag, startPoint x: 523, startPoint y: 240, endPoint x: 485, endPoint y: 240, distance: 38.0
click at [485, 240] on h5 "Individual Localid: 767515" at bounding box center [478, 238] width 151 height 13
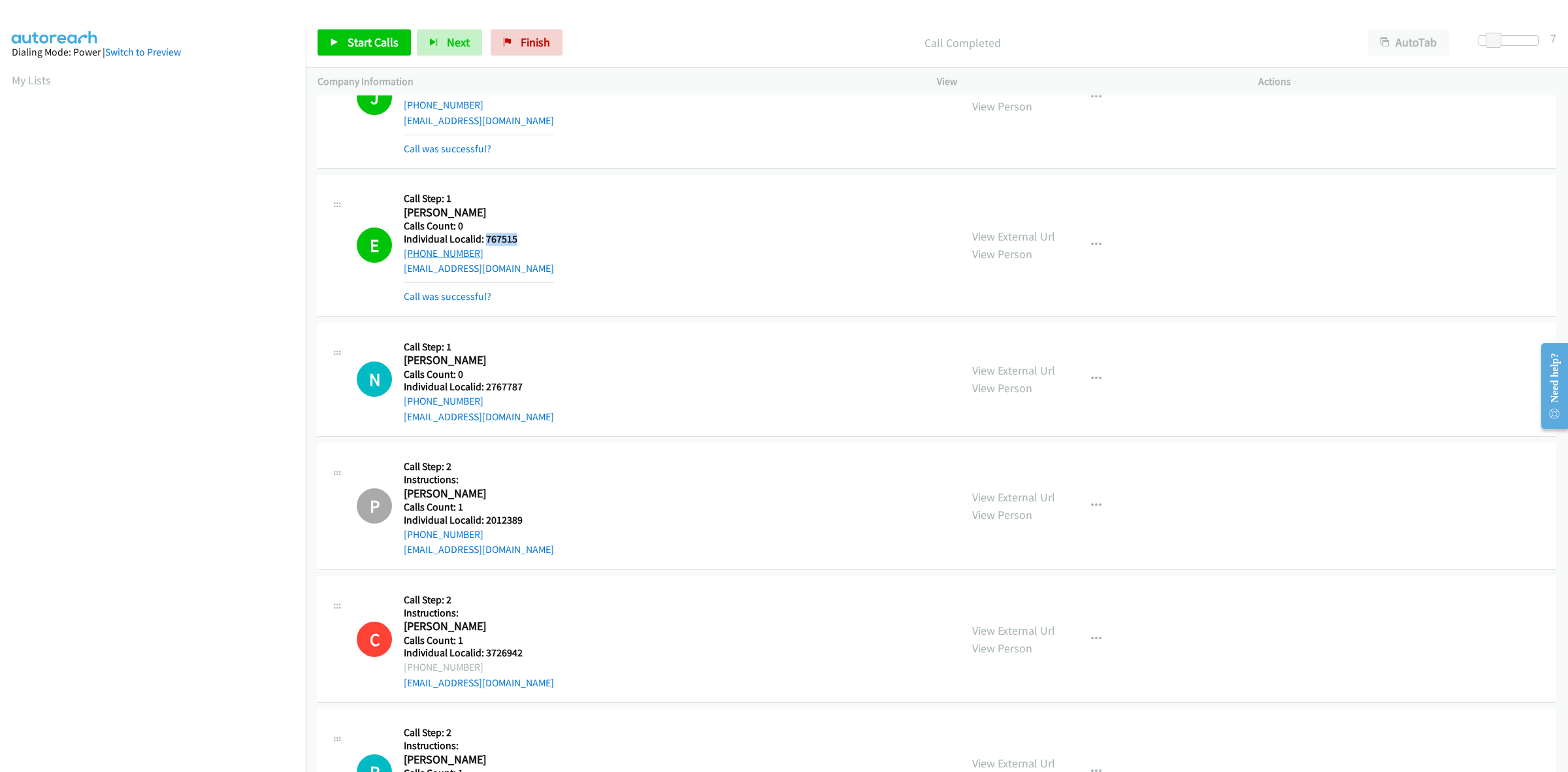
drag, startPoint x: 496, startPoint y: 255, endPoint x: 406, endPoint y: 256, distance: 90.0
click at [406, 256] on div "Callback Scheduled Call Step: 1 Evan Rosko America/New_York Calls Count: 0 Indi…" at bounding box center [478, 244] width 151 height 118
click at [1092, 243] on icon "button" at bounding box center [1096, 245] width 10 height 10
click at [1007, 357] on link "Add to do not call list" at bounding box center [1027, 356] width 174 height 26
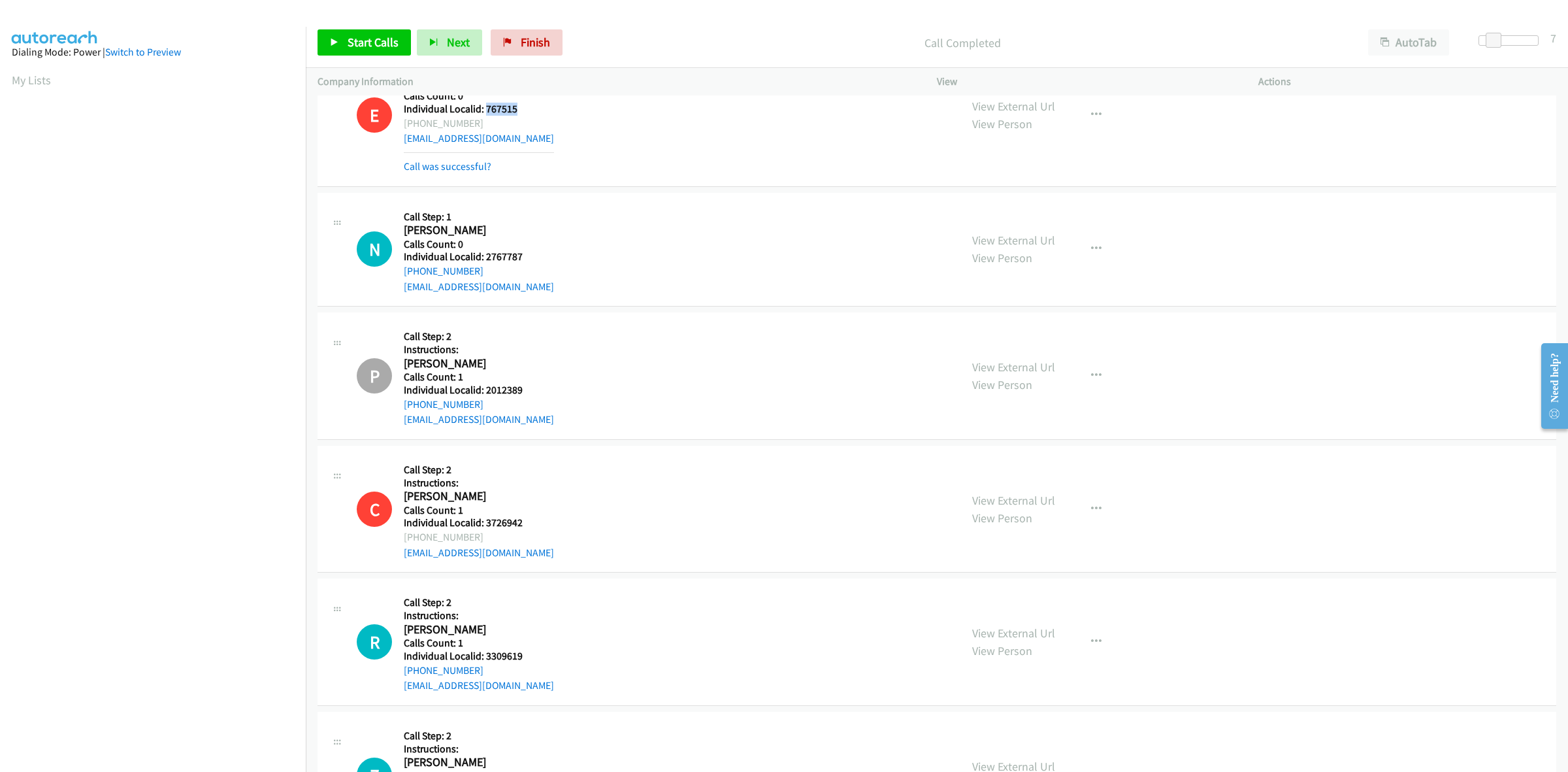
scroll to position [3859, 0]
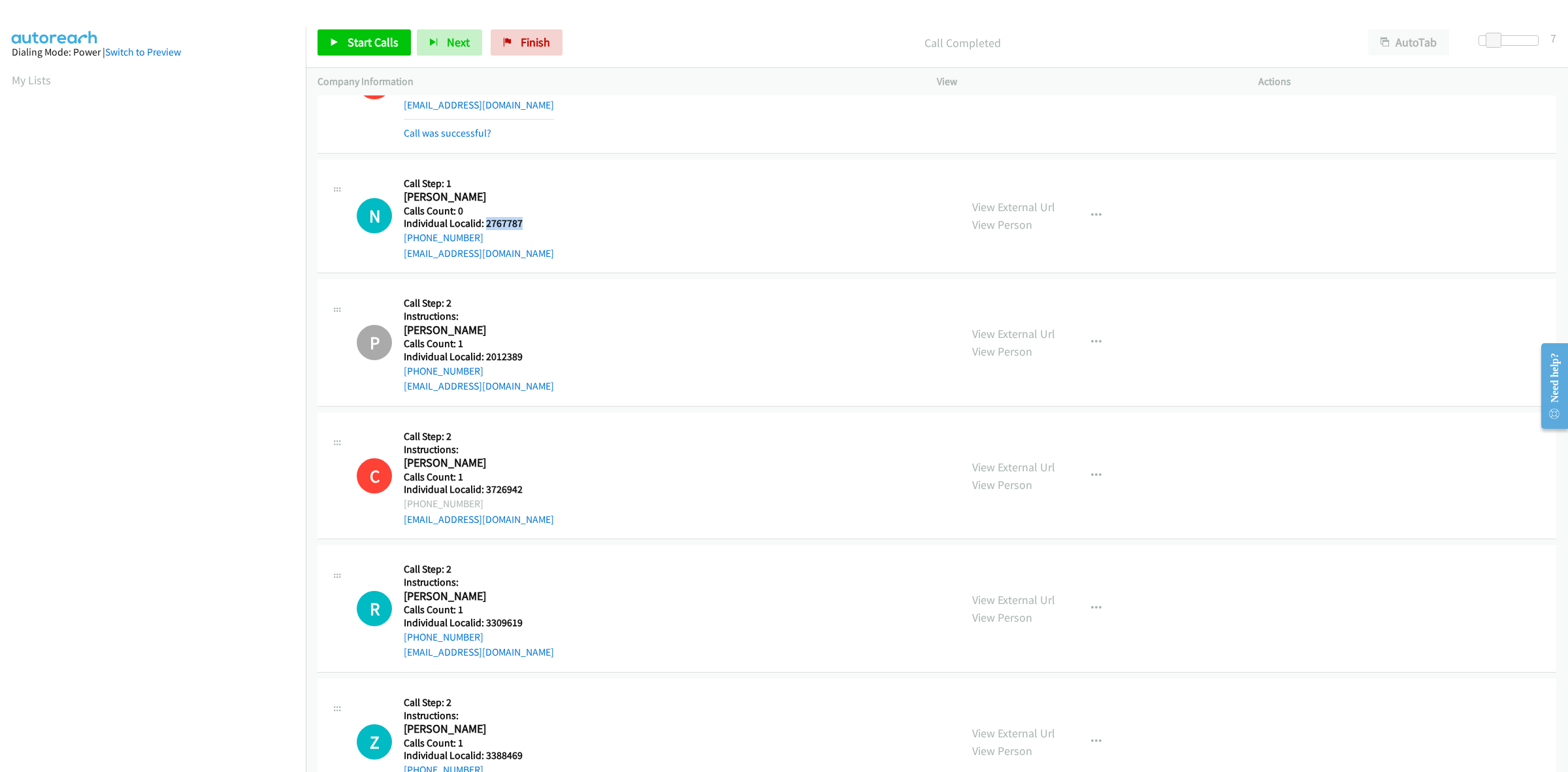
drag, startPoint x: 524, startPoint y: 224, endPoint x: 485, endPoint y: 223, distance: 39.0
click at [485, 223] on h5 "Individual Localid: 2767787" at bounding box center [478, 223] width 151 height 13
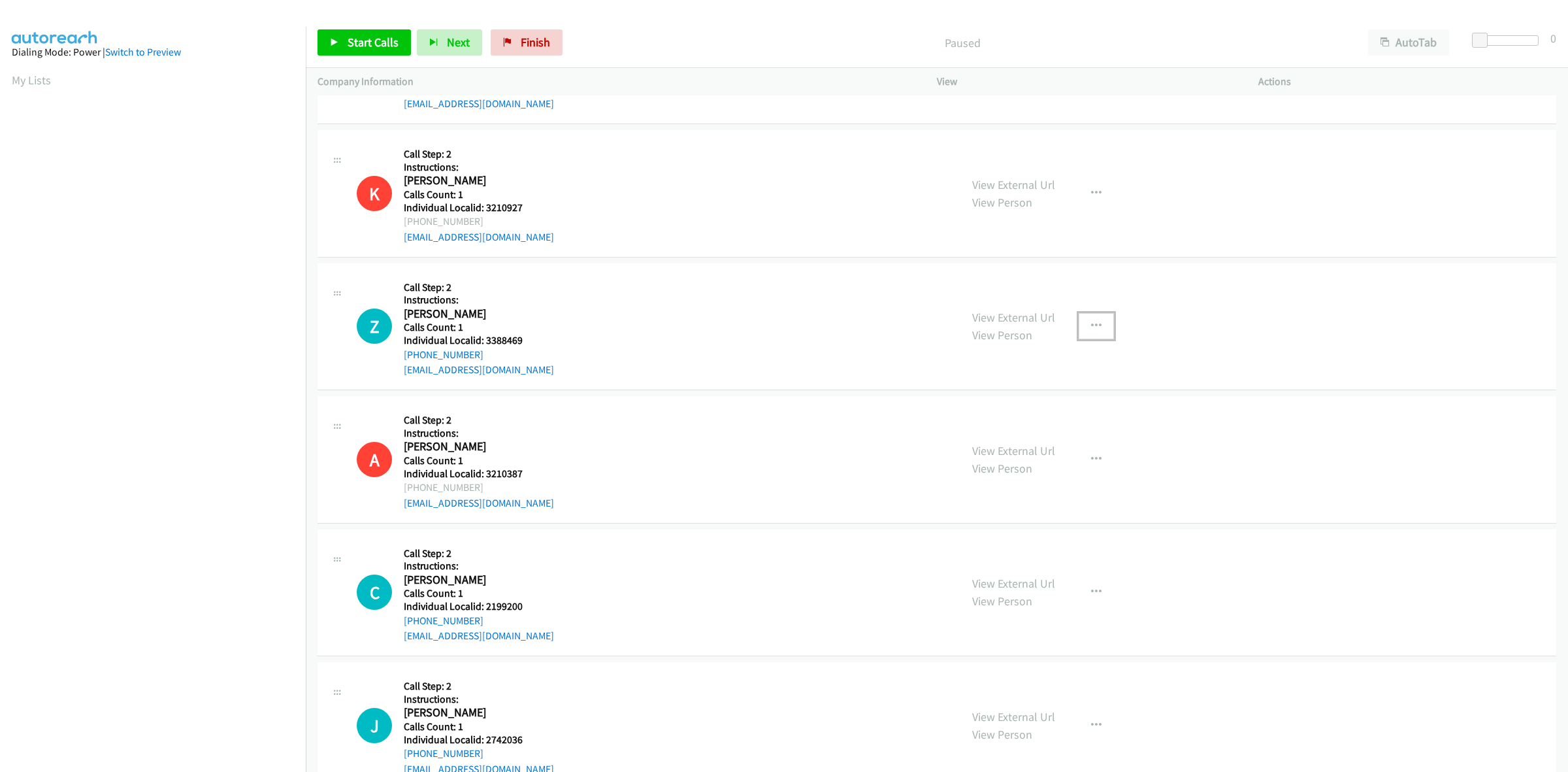
click at [1093, 330] on icon "button" at bounding box center [1096, 326] width 10 height 10
click at [1049, 412] on link "Skip Call" at bounding box center [1027, 411] width 174 height 26
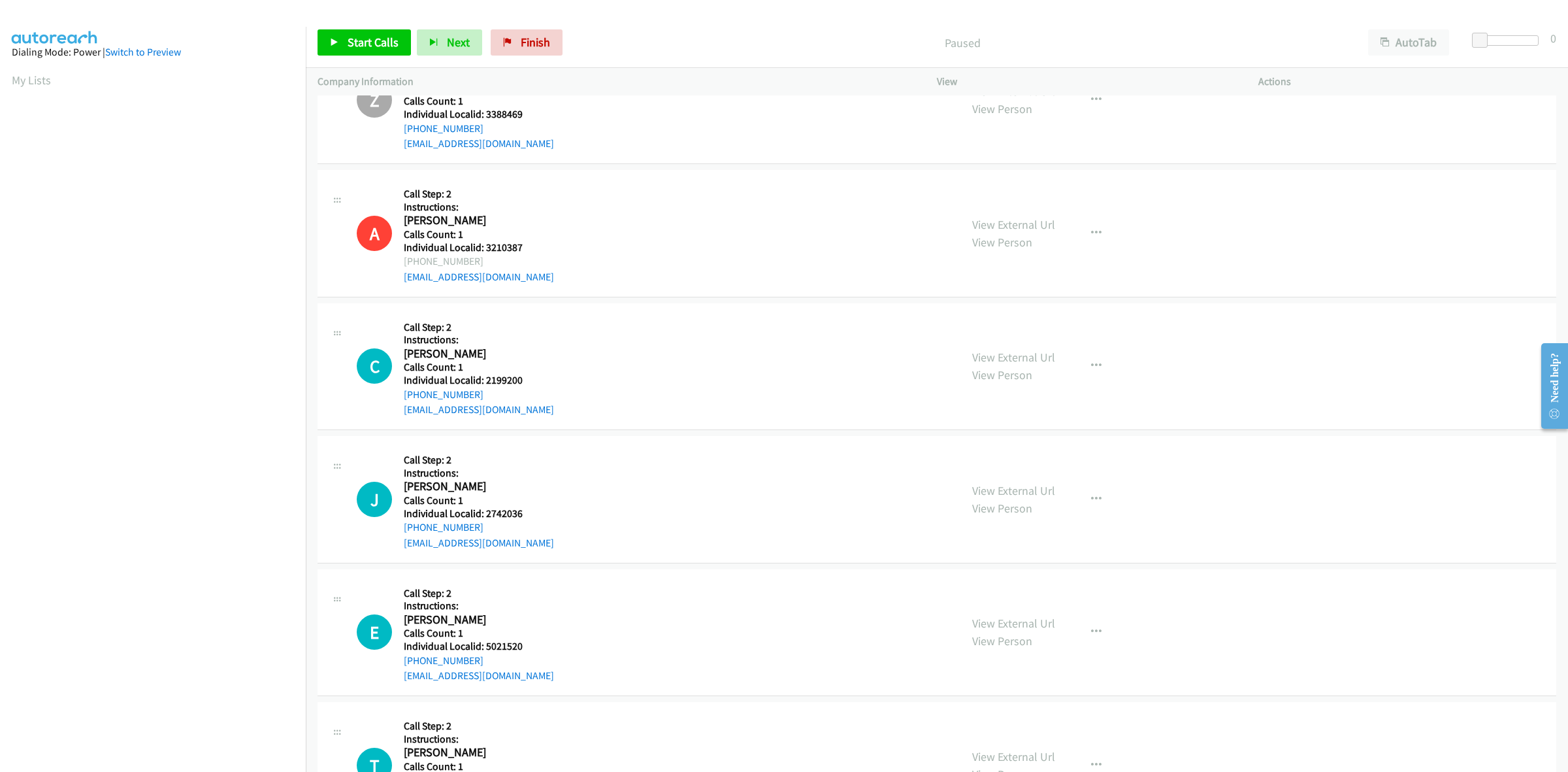
scroll to position [653, 0]
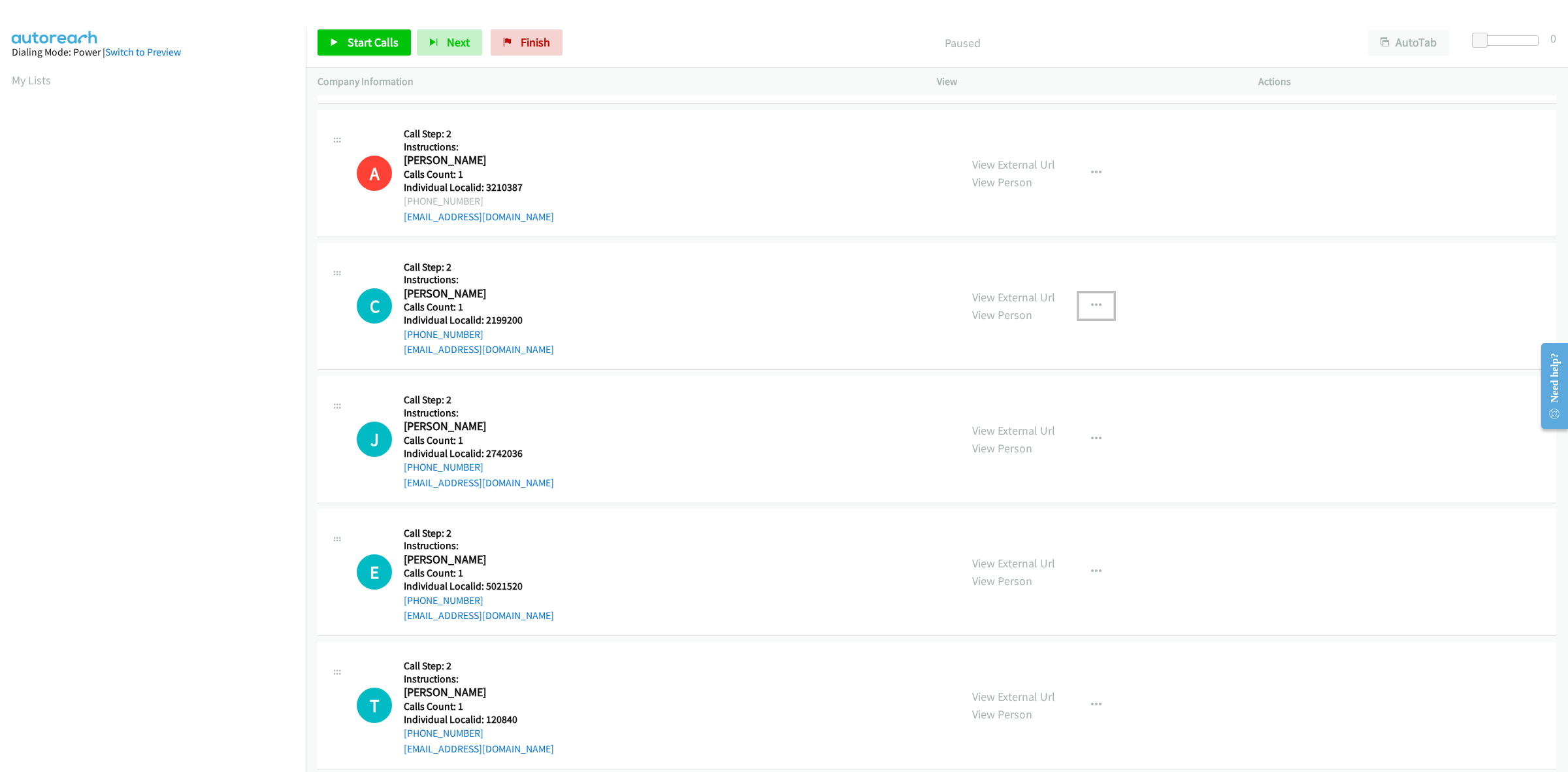
click at [1096, 305] on button "button" at bounding box center [1096, 306] width 35 height 26
click at [1011, 382] on link "Skip Call" at bounding box center [1027, 392] width 174 height 26
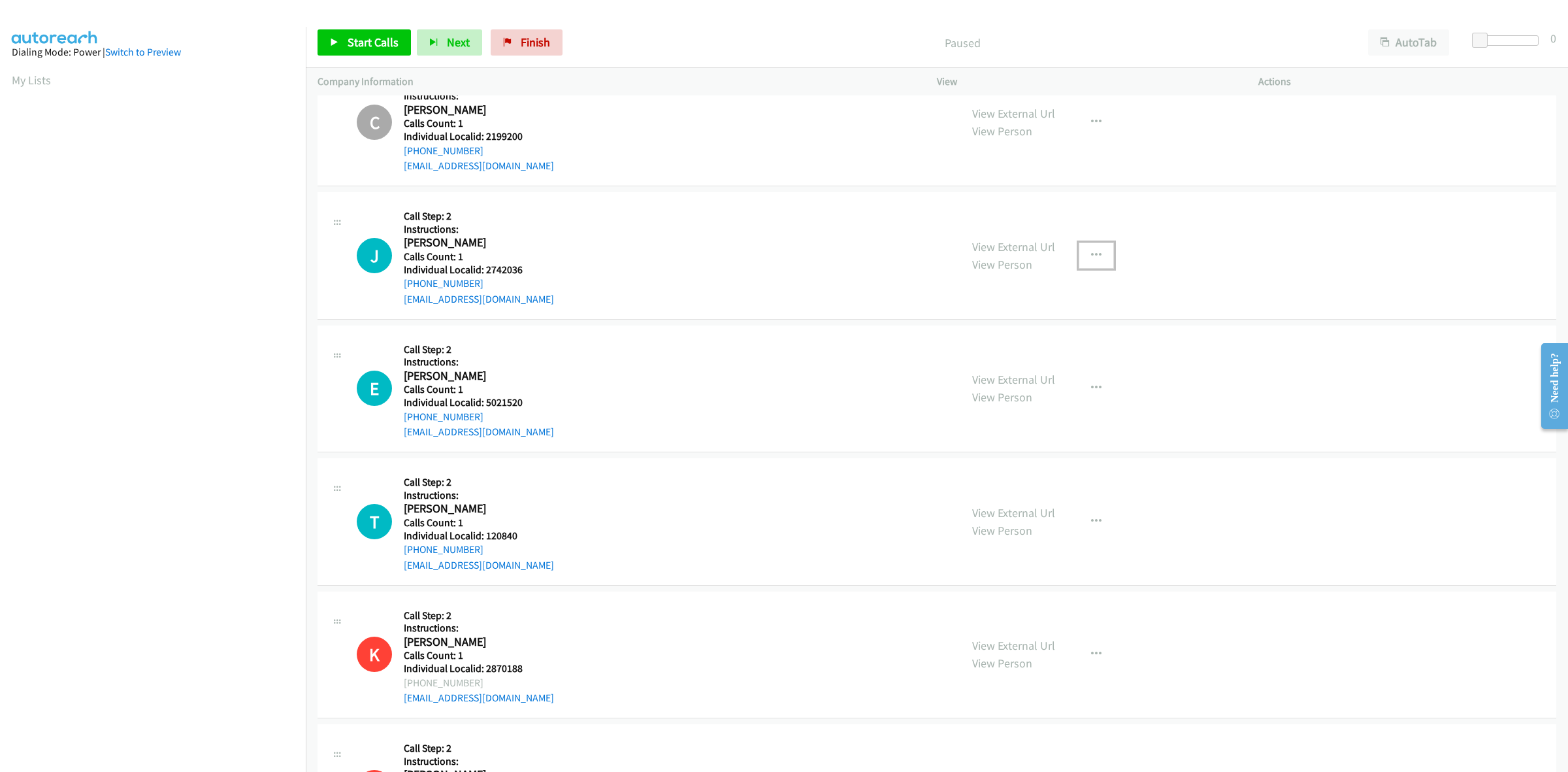
click at [1091, 254] on icon "button" at bounding box center [1096, 256] width 10 height 10
click at [1059, 343] on link "Skip Call" at bounding box center [1027, 340] width 174 height 26
click at [1090, 395] on button "button" at bounding box center [1096, 388] width 35 height 26
click at [1019, 481] on link "Skip Call" at bounding box center [1027, 473] width 174 height 26
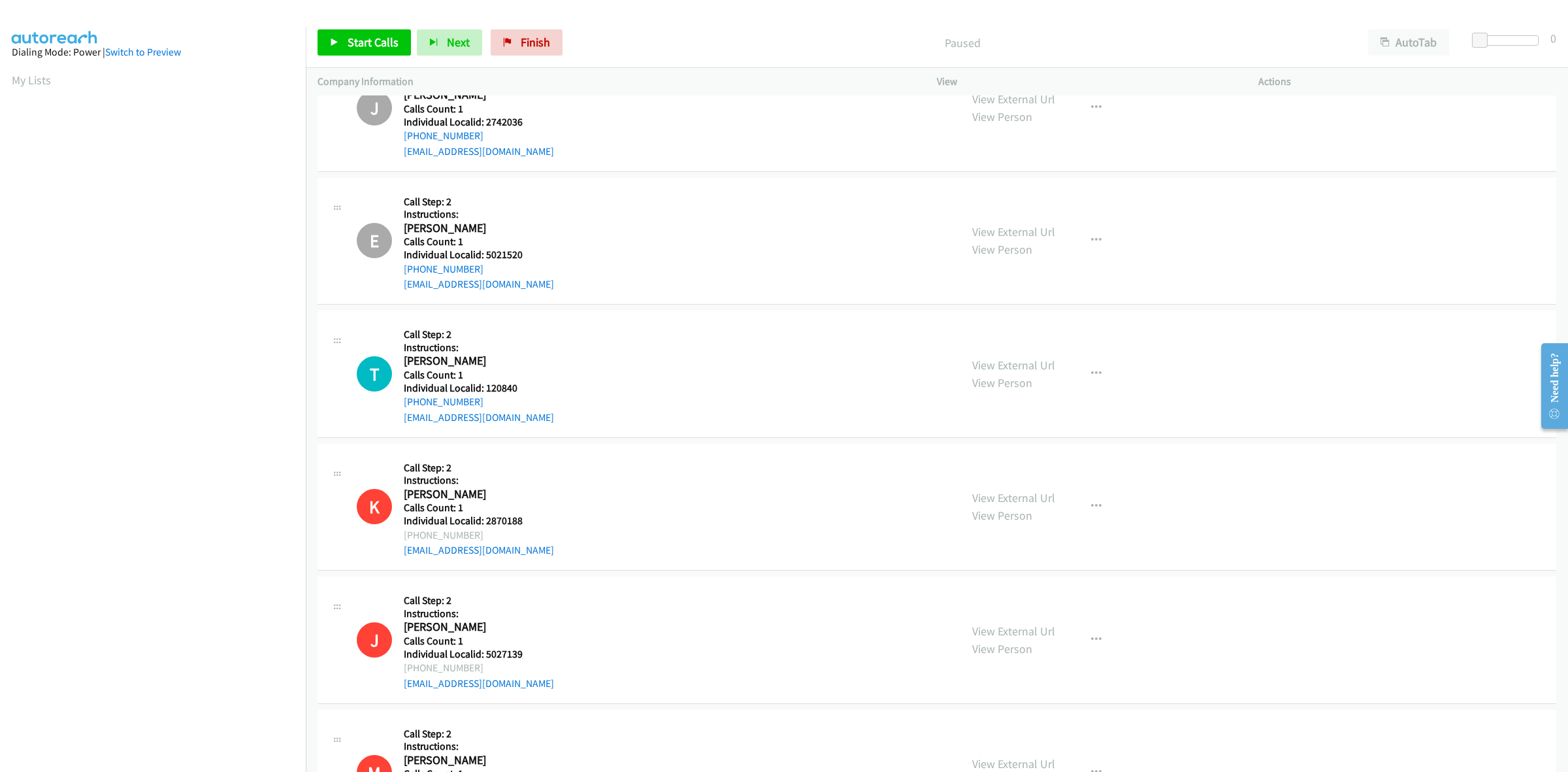
scroll to position [1041, 0]
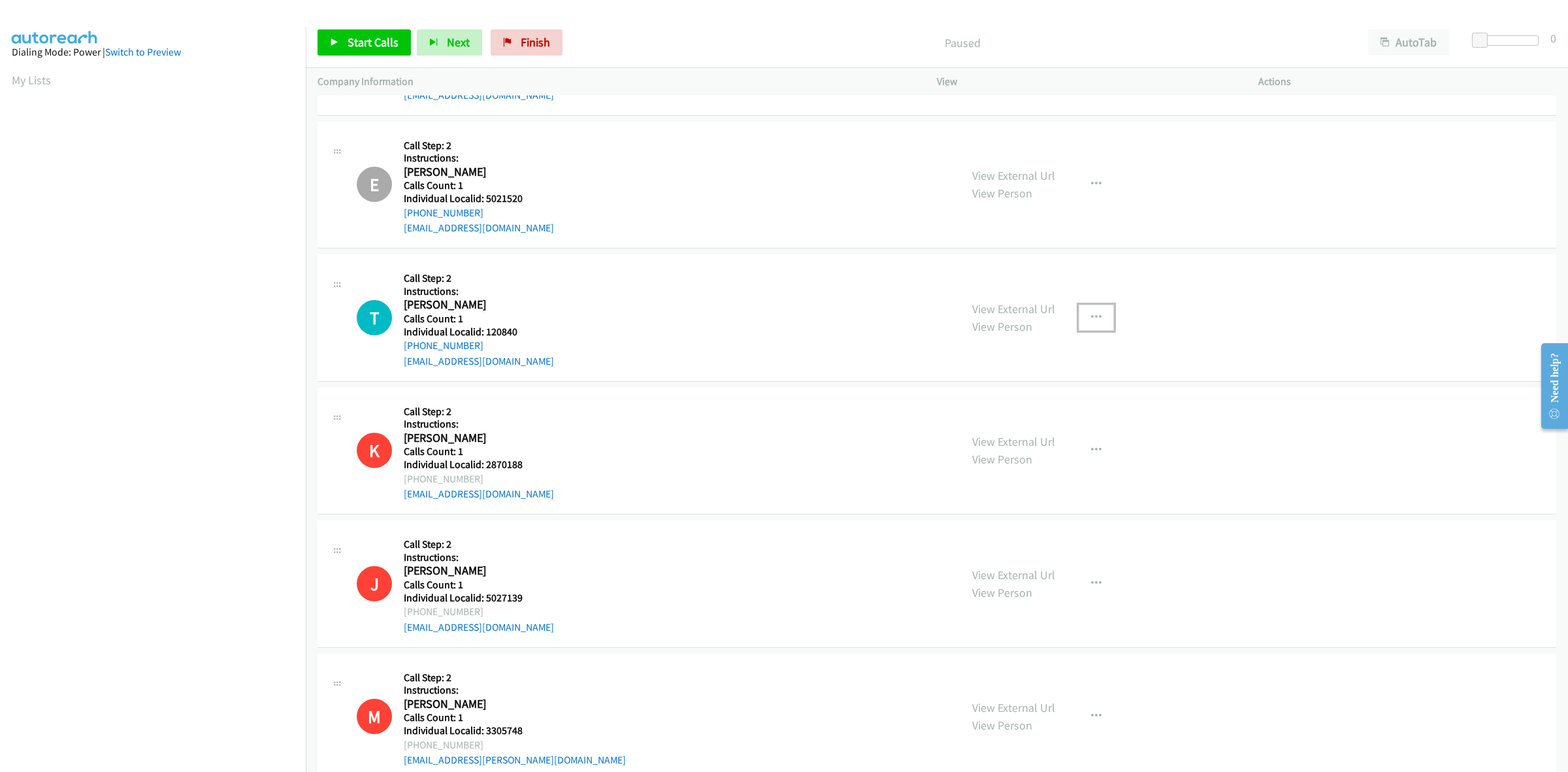
click at [1098, 322] on button "button" at bounding box center [1096, 318] width 35 height 26
click at [1044, 403] on link "Skip Call" at bounding box center [1027, 403] width 174 height 26
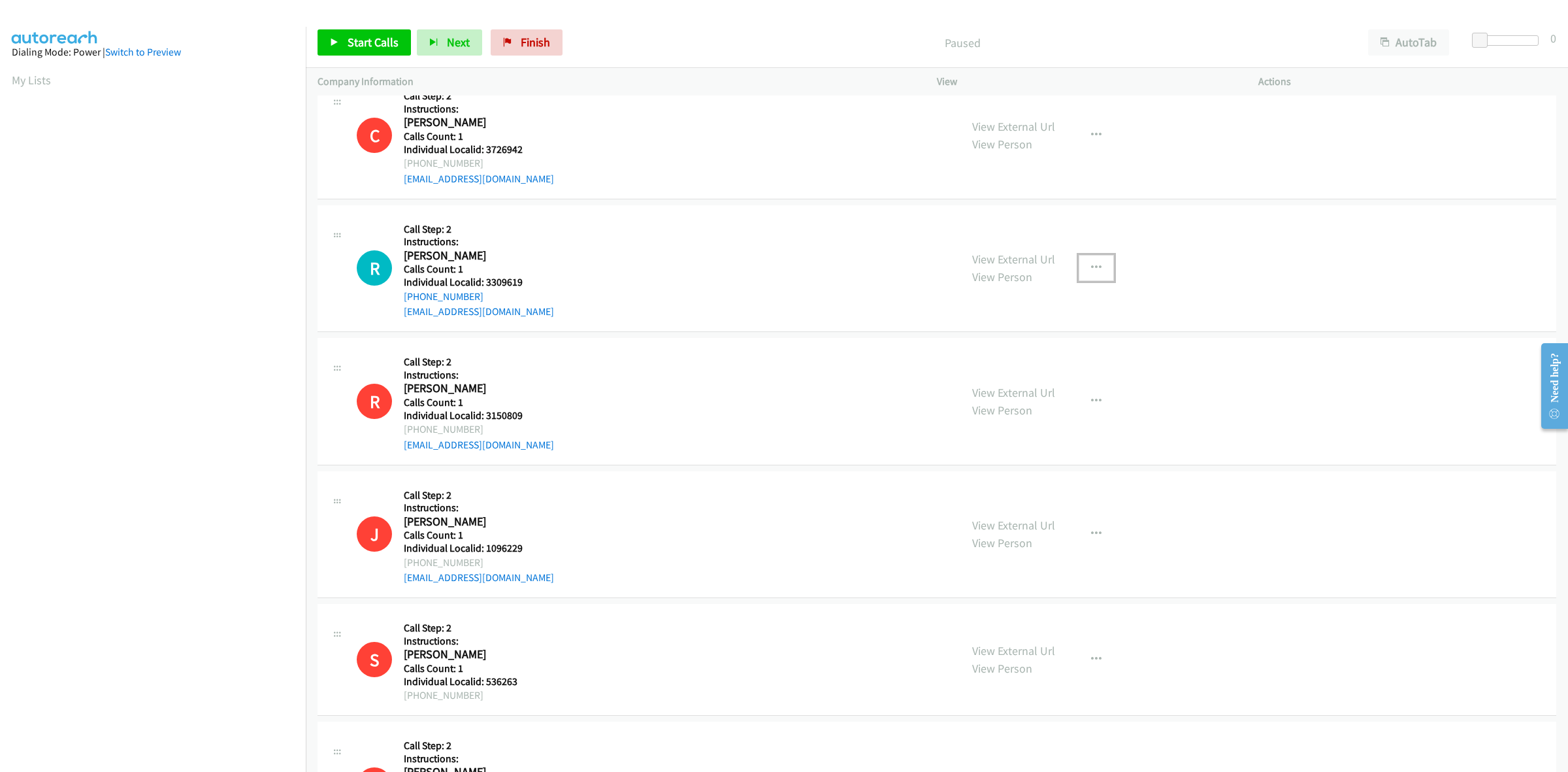
click at [1091, 266] on icon "button" at bounding box center [1096, 268] width 10 height 10
click at [1001, 348] on link "Skip Call" at bounding box center [1027, 354] width 174 height 26
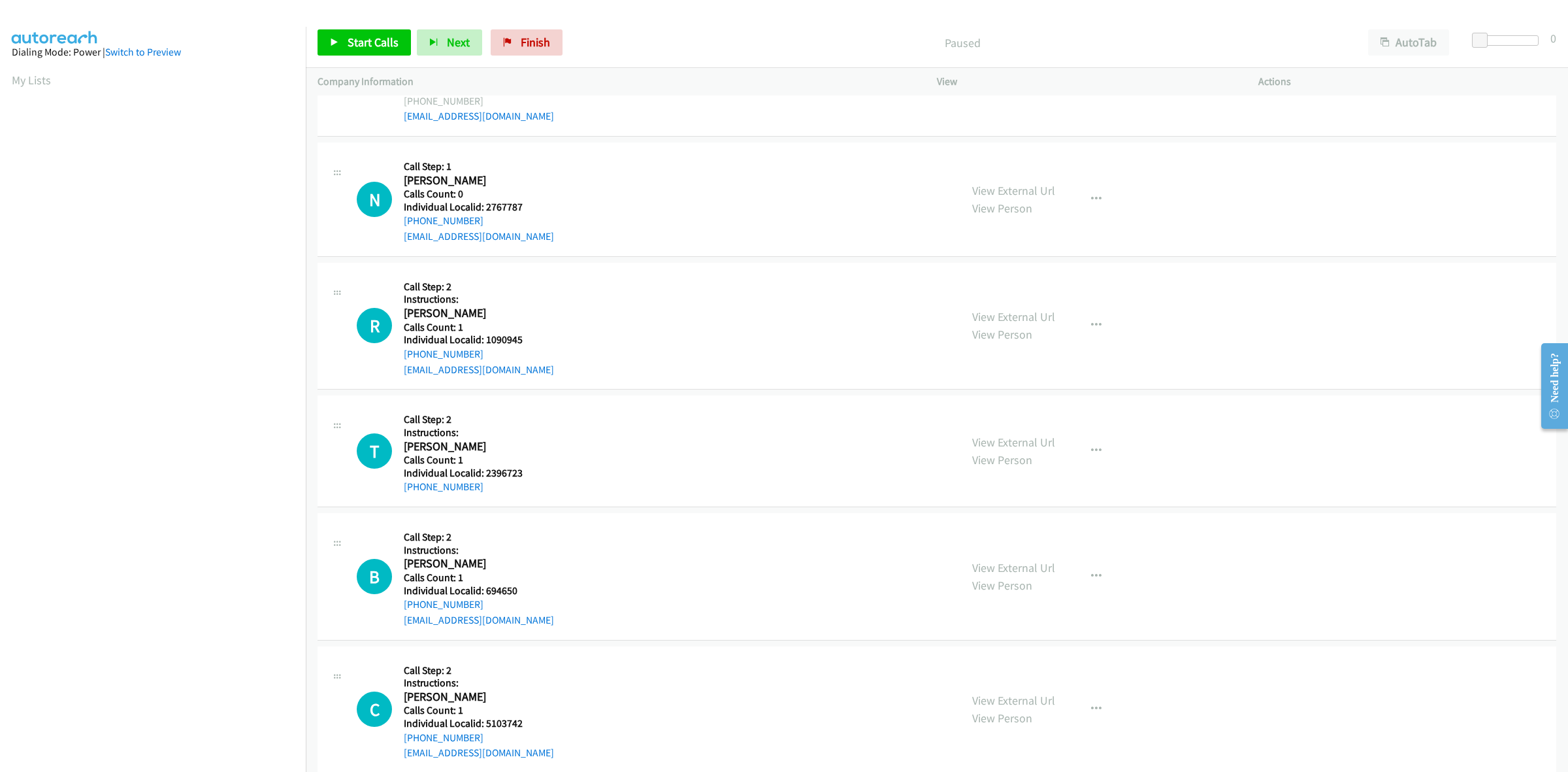
scroll to position [3676, 0]
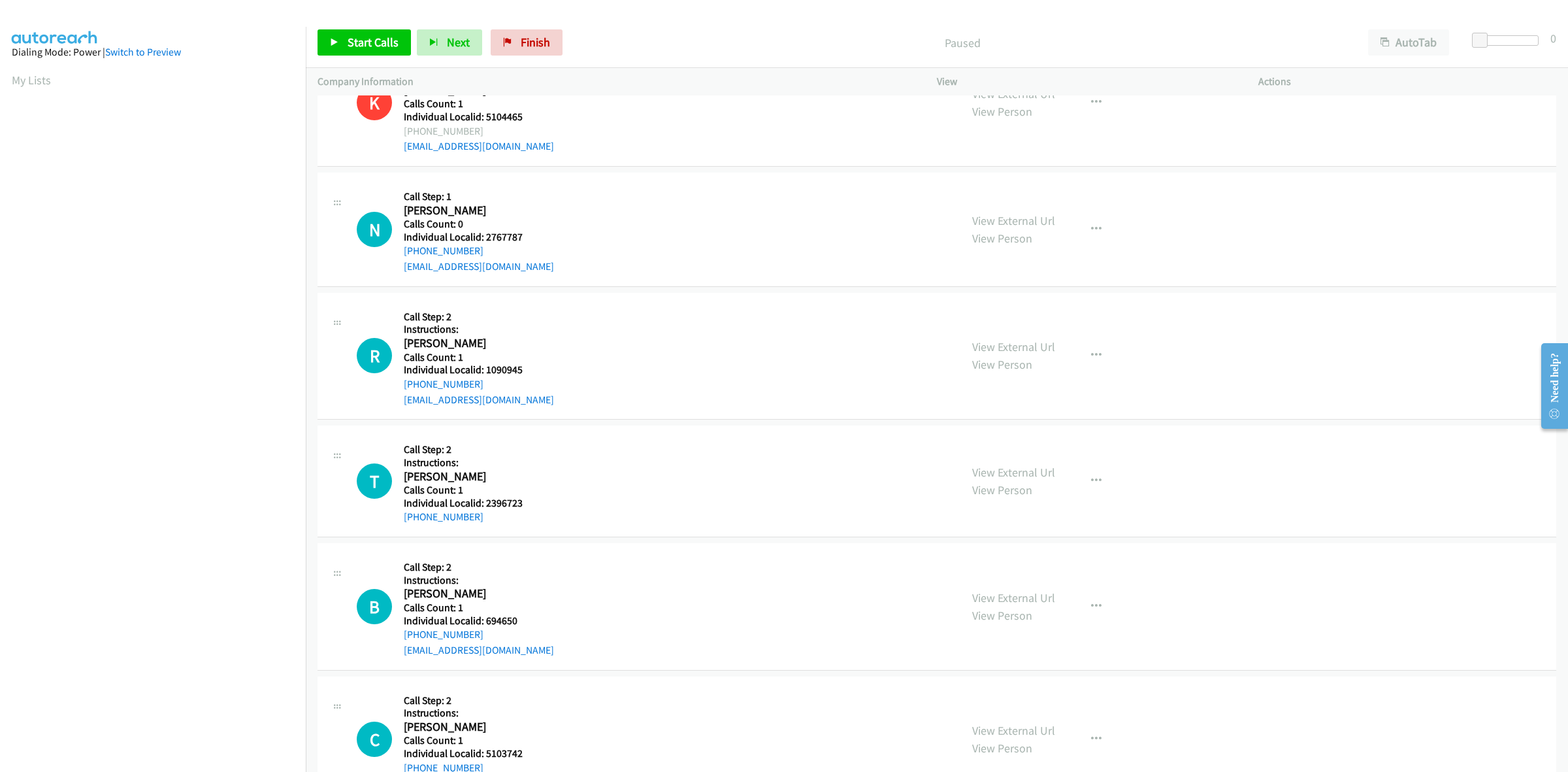
drag, startPoint x: 503, startPoint y: 209, endPoint x: 402, endPoint y: 213, distance: 101.1
click at [402, 213] on div "N Callback Scheduled Call Step: 1 Nolan Kennedy America/Los_Angeles Calls Count…" at bounding box center [653, 229] width 592 height 90
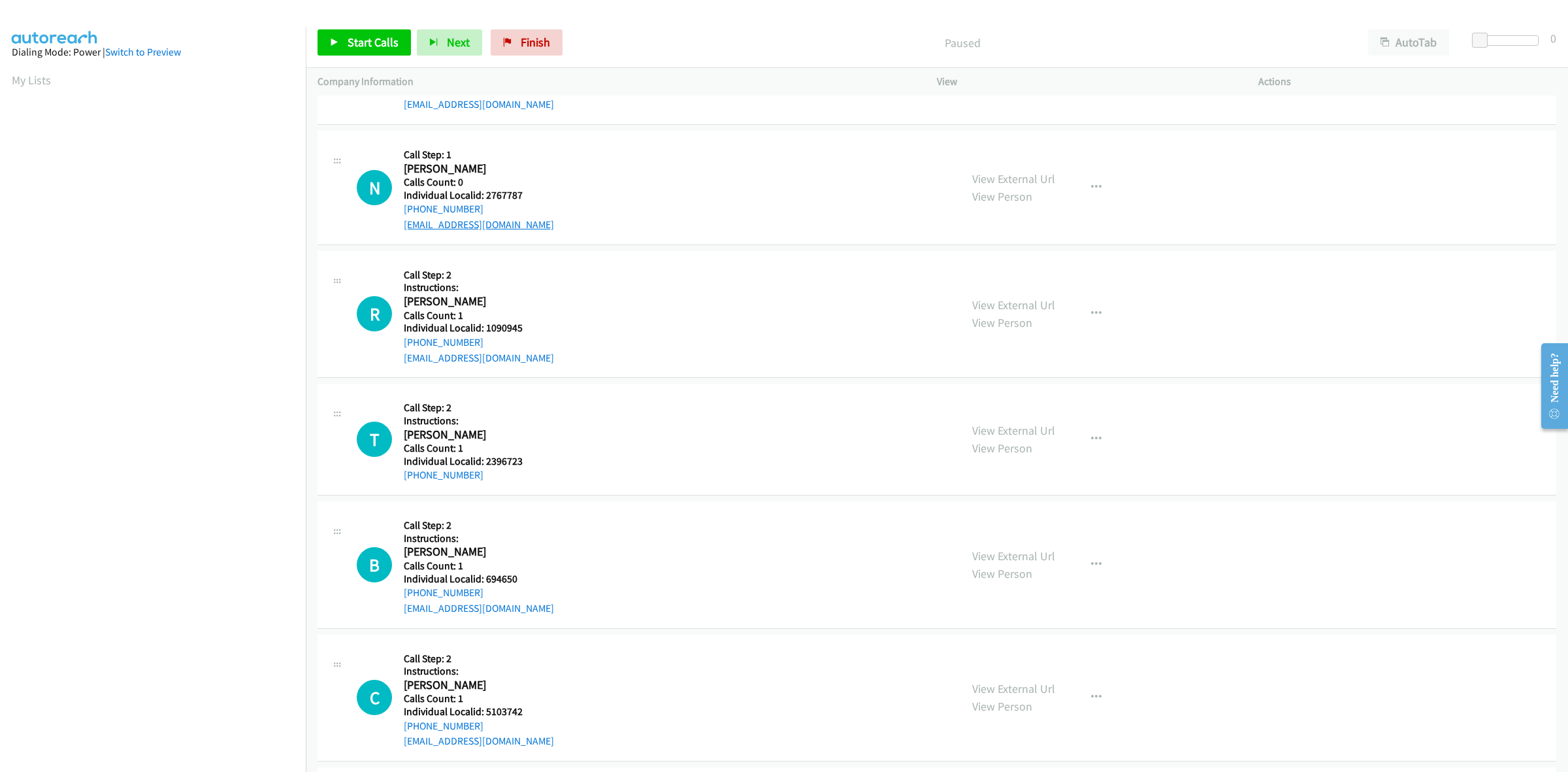
copy link "+1 619-971-4110"
drag, startPoint x: 530, startPoint y: 197, endPoint x: 485, endPoint y: 195, distance: 45.0
click at [485, 195] on h5 "Individual Localid: 2767787" at bounding box center [478, 195] width 151 height 13
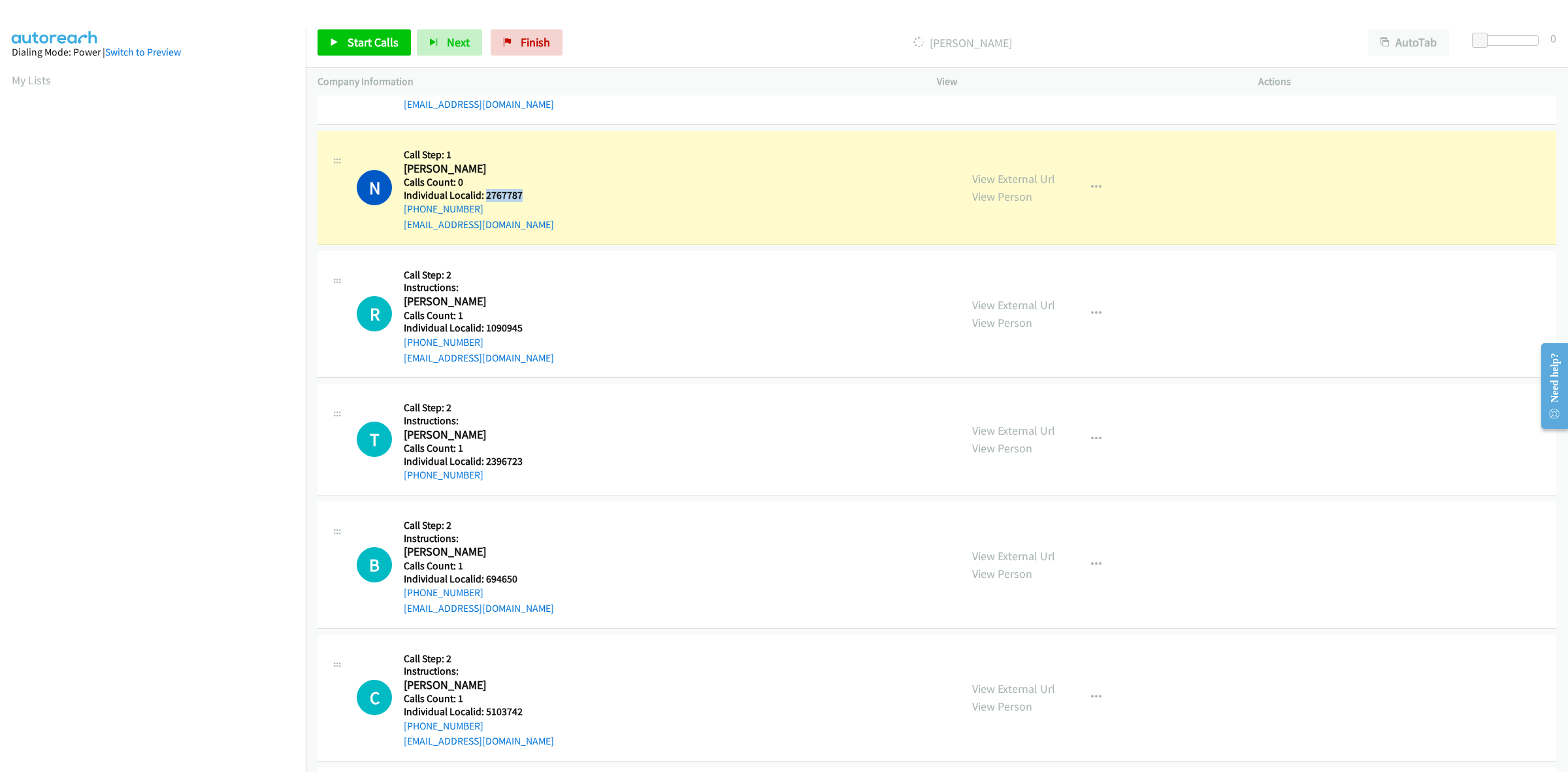
copy h5 "2767787"
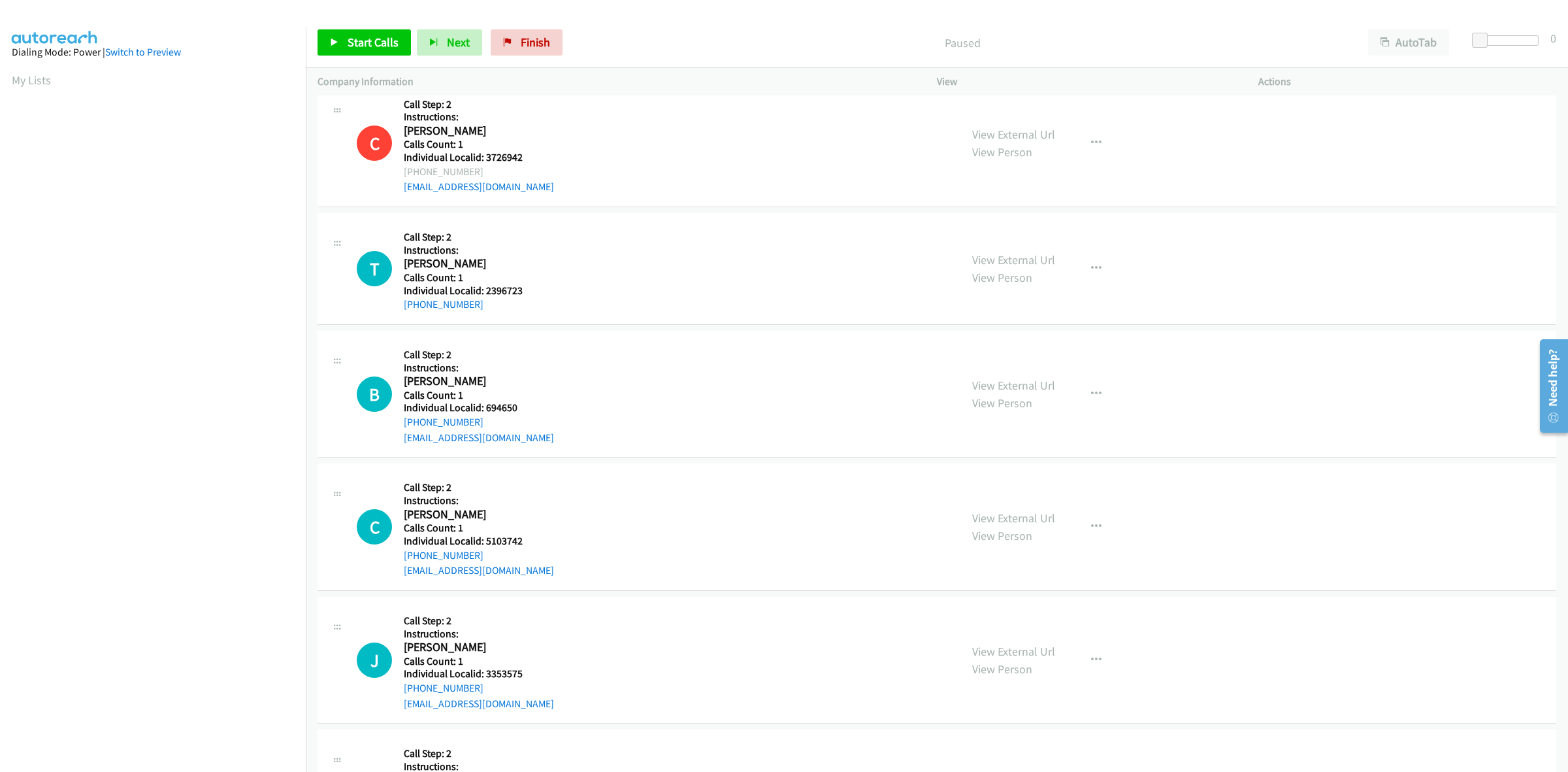
scroll to position [1348, 0]
click at [1099, 279] on button "button" at bounding box center [1096, 269] width 35 height 26
click at [998, 349] on link "Skip Call" at bounding box center [1027, 355] width 174 height 26
click at [1085, 386] on button "button" at bounding box center [1096, 394] width 35 height 26
click at [1006, 484] on link "Skip Call" at bounding box center [1027, 479] width 174 height 26
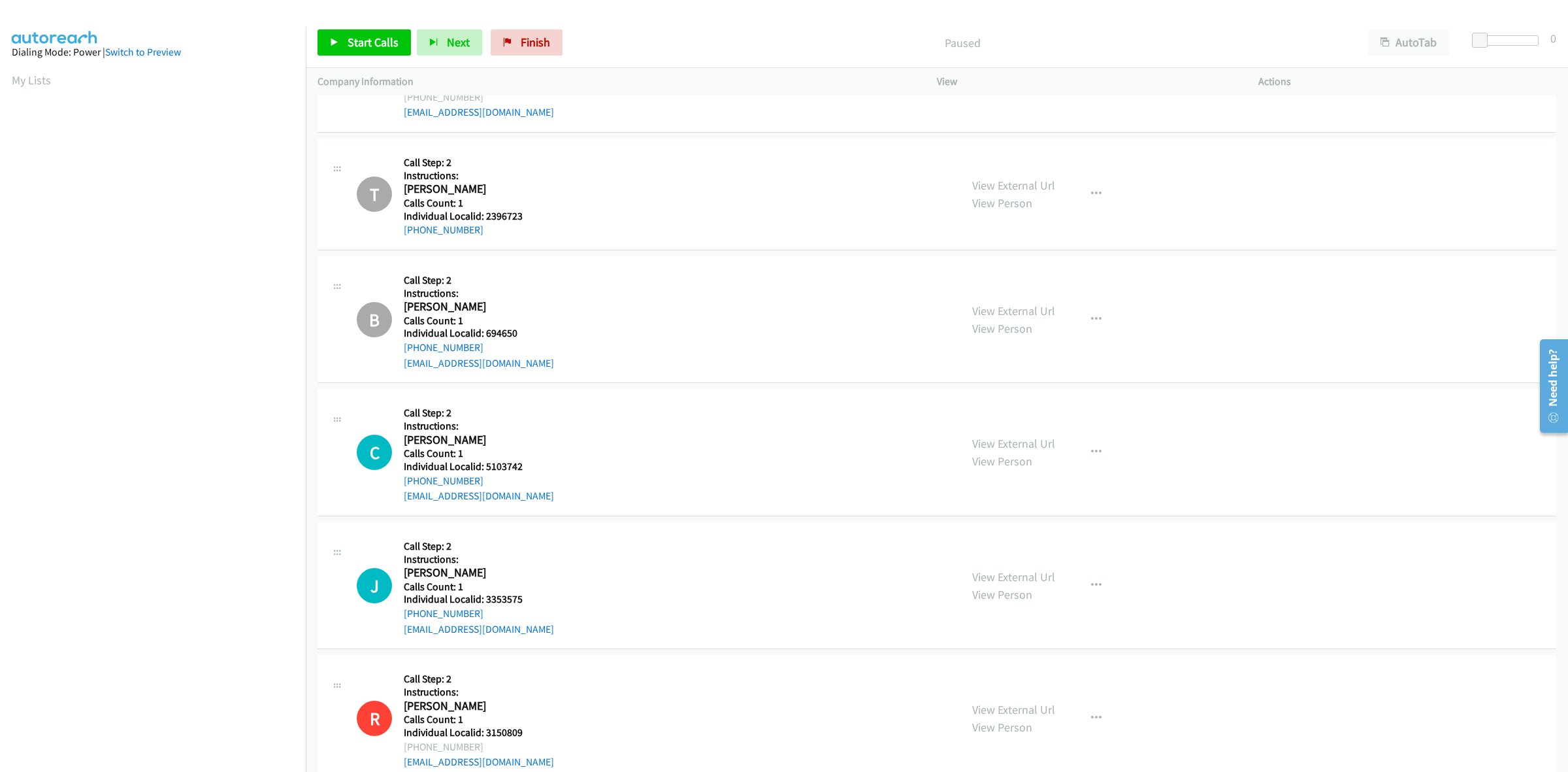
scroll to position [1430, 0]
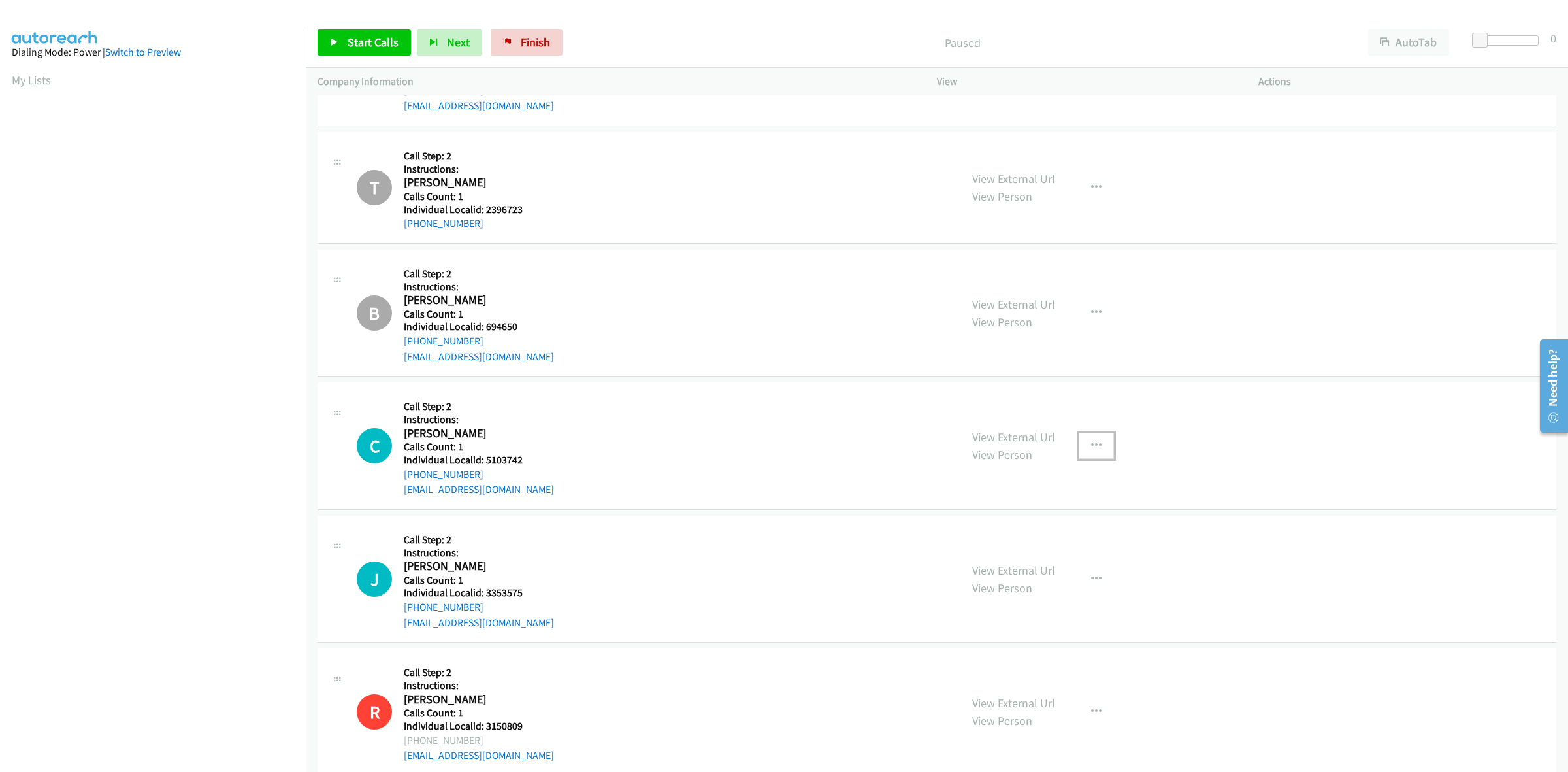
click at [1092, 445] on icon "button" at bounding box center [1096, 446] width 10 height 10
click at [1000, 534] on link "Skip Call" at bounding box center [1027, 531] width 174 height 26
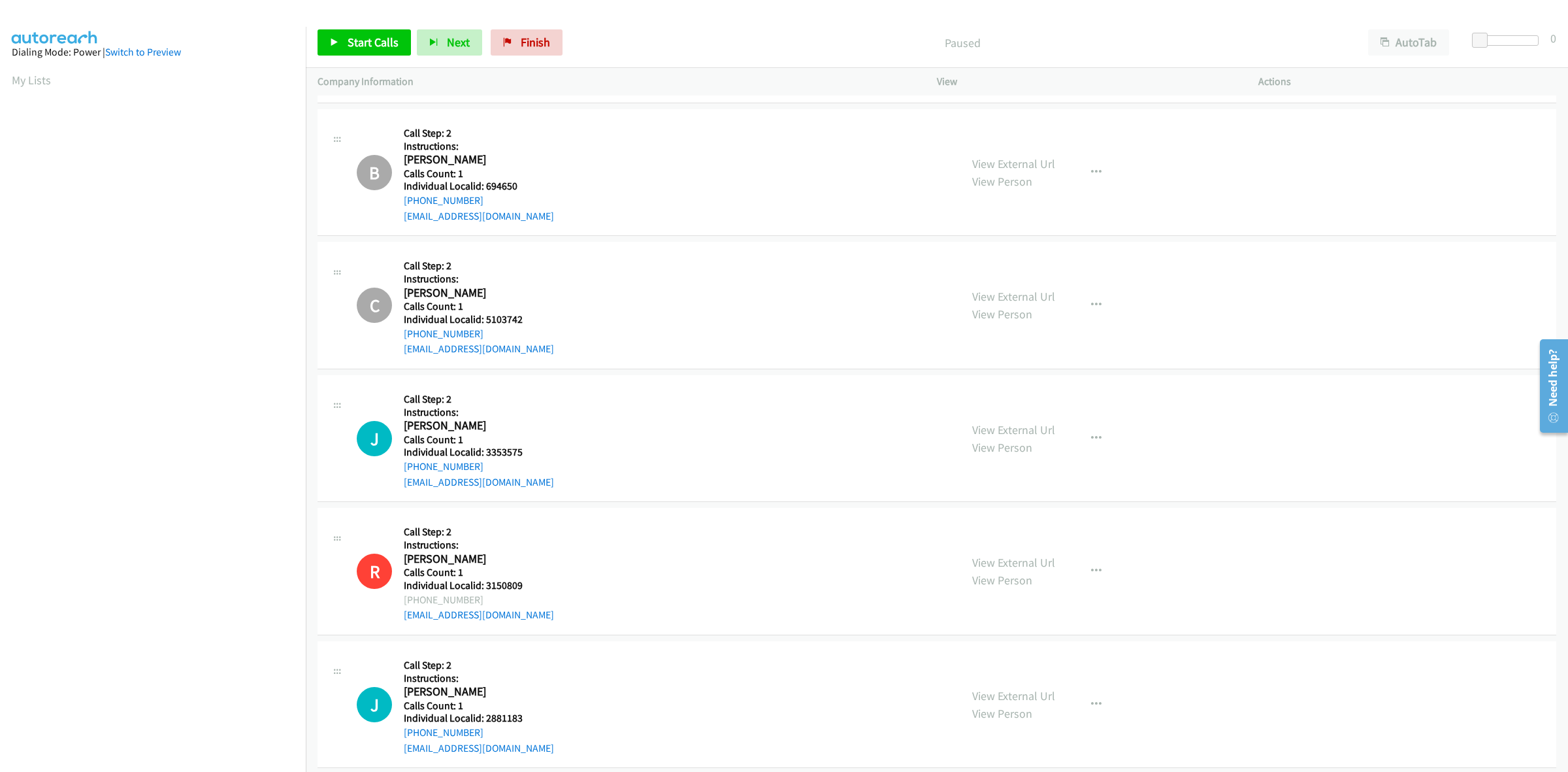
scroll to position [1674, 0]
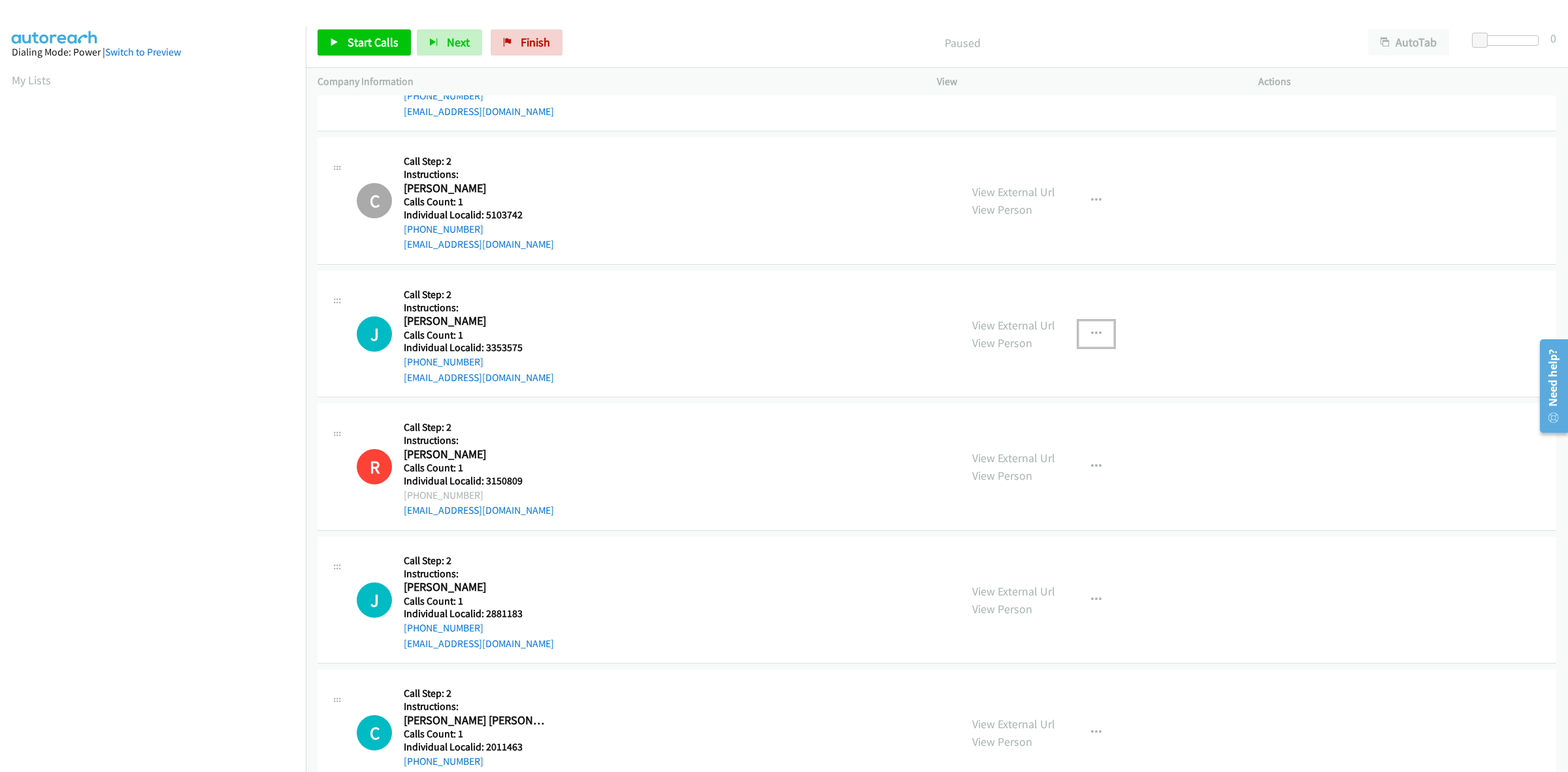
click at [1100, 333] on button "button" at bounding box center [1096, 334] width 35 height 26
click at [1022, 416] on link "Skip Call" at bounding box center [1027, 419] width 174 height 26
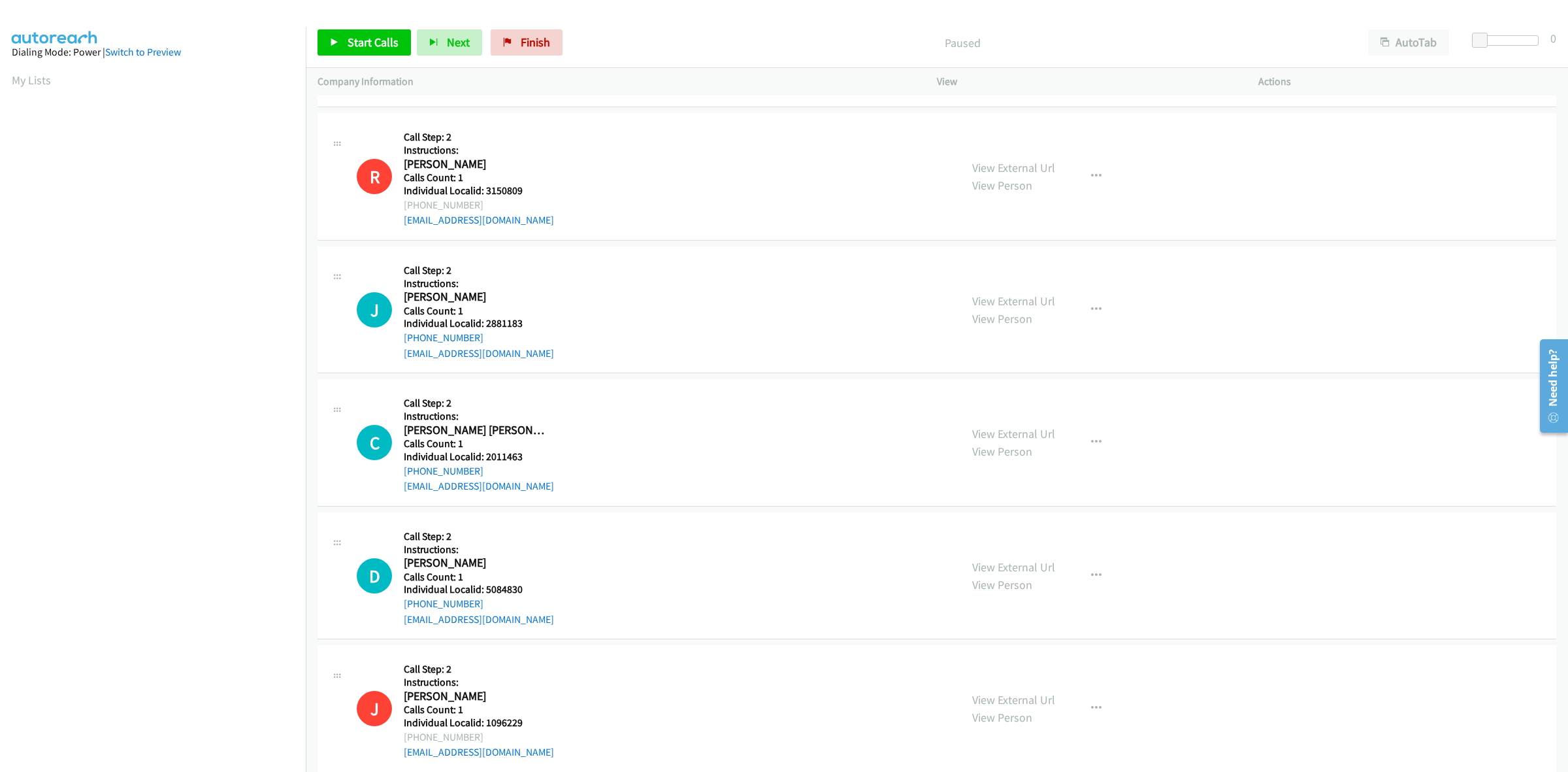
scroll to position [2021, 0]
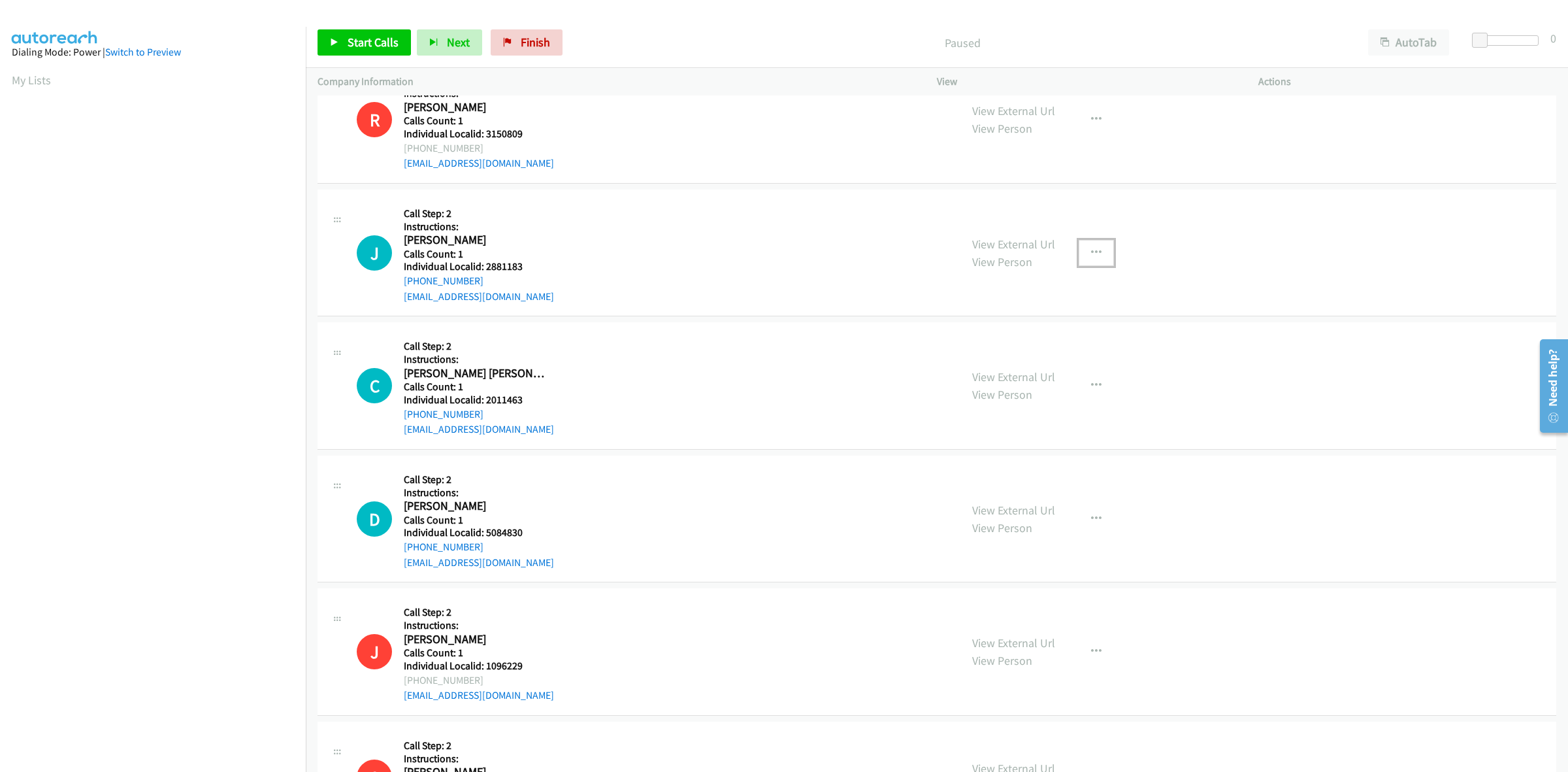
click at [1099, 250] on button "button" at bounding box center [1096, 253] width 35 height 26
click at [1038, 334] on link "Skip Call" at bounding box center [1027, 337] width 174 height 26
click at [1092, 378] on button "button" at bounding box center [1096, 386] width 35 height 26
click at [1053, 473] on link "Skip Call" at bounding box center [1027, 471] width 174 height 26
click at [1090, 524] on button "button" at bounding box center [1096, 519] width 35 height 26
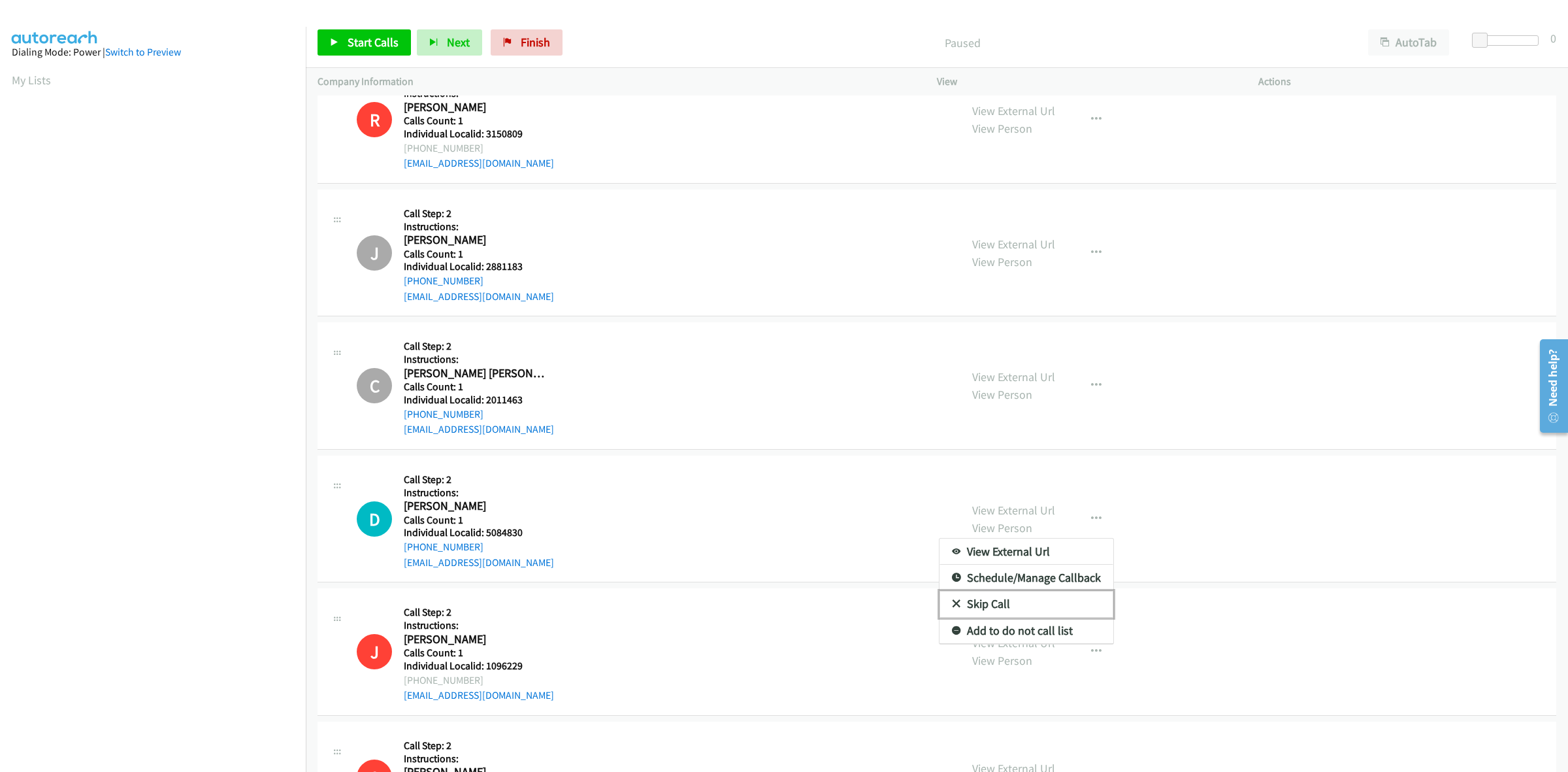
click at [1044, 600] on link "Skip Call" at bounding box center [1027, 603] width 174 height 26
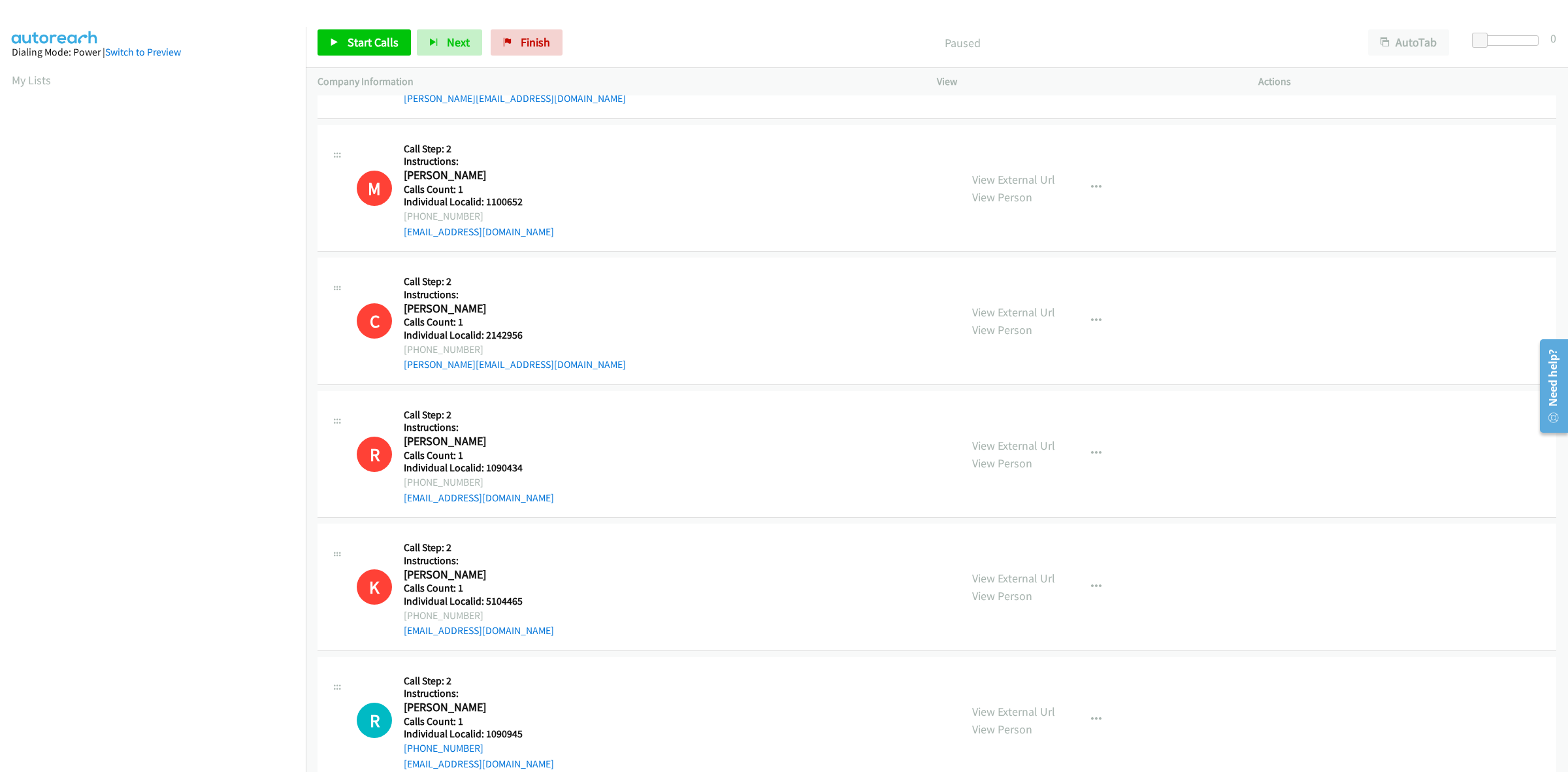
scroll to position [3302, 0]
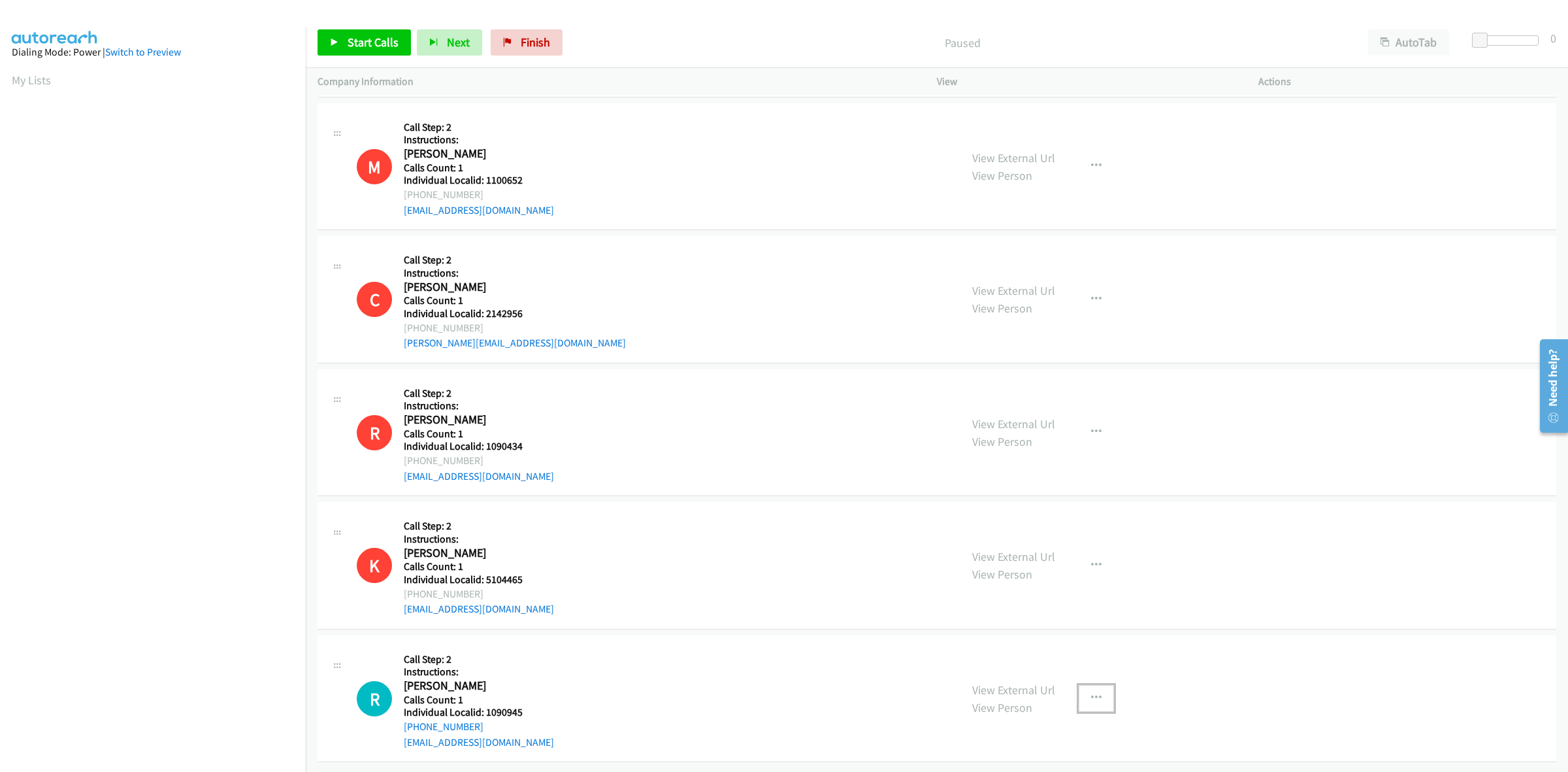
click at [1104, 687] on button "button" at bounding box center [1096, 698] width 35 height 26
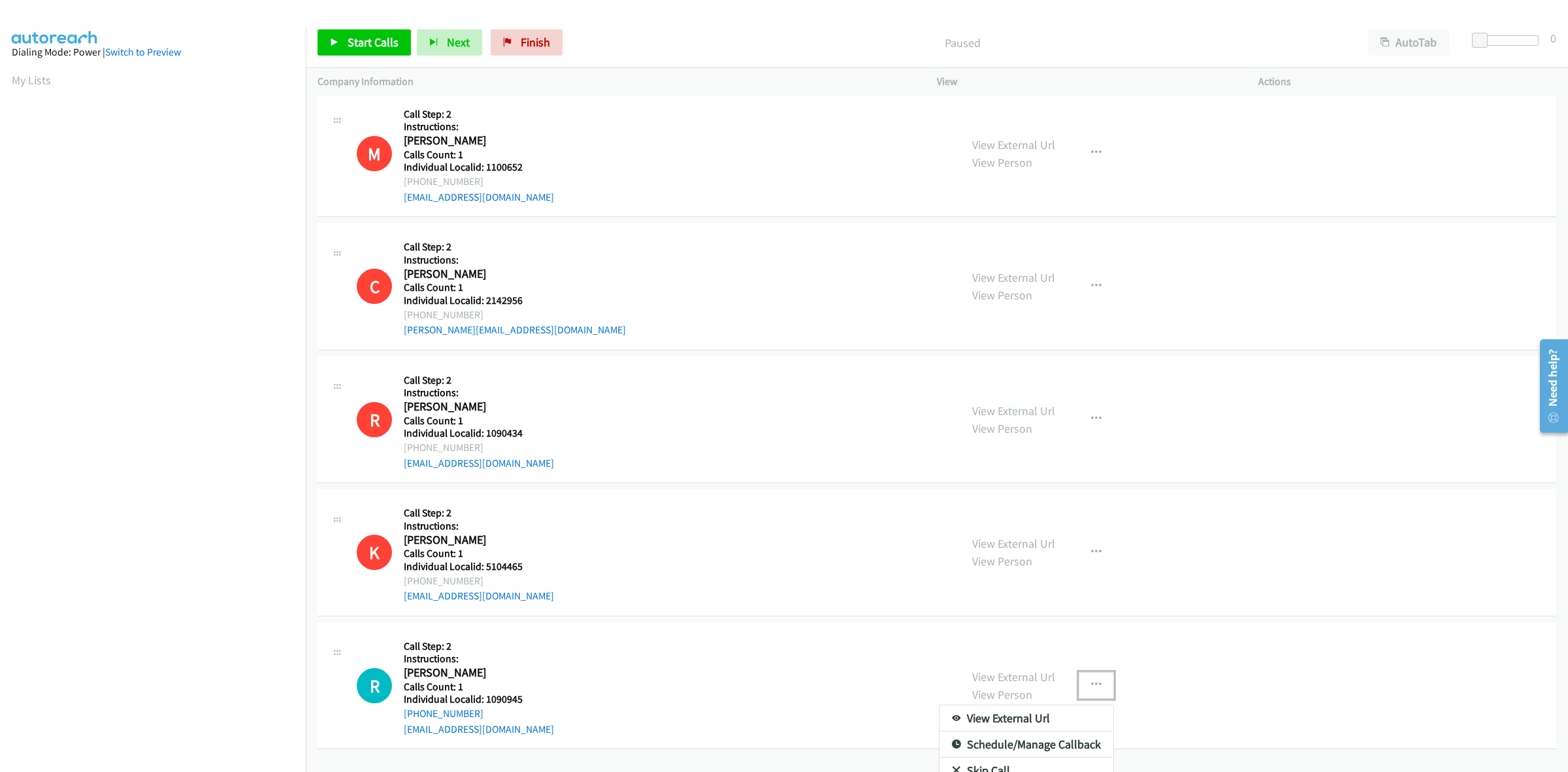
scroll to position [3357, 0]
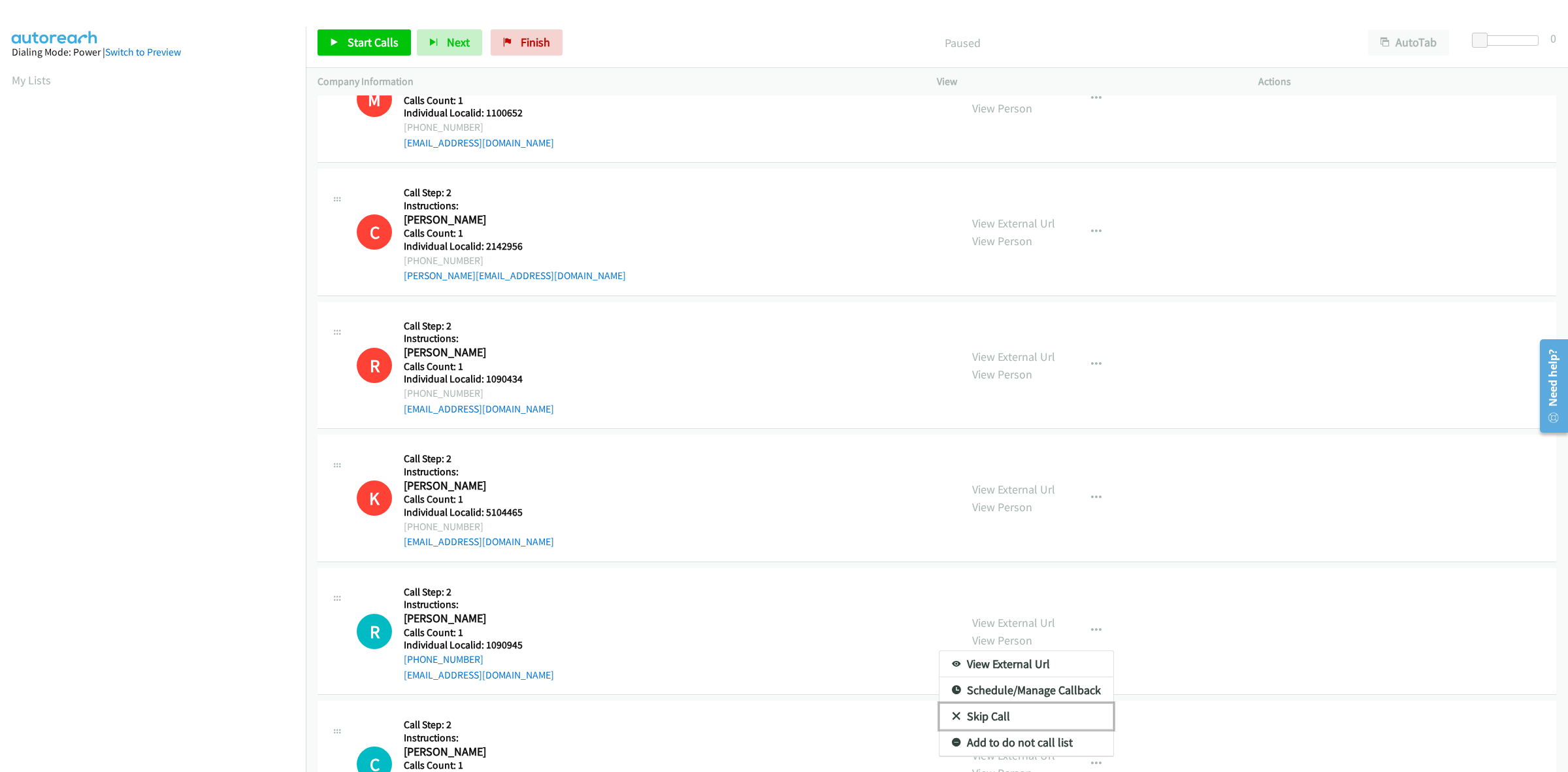
click at [972, 720] on link "Skip Call" at bounding box center [1027, 716] width 174 height 26
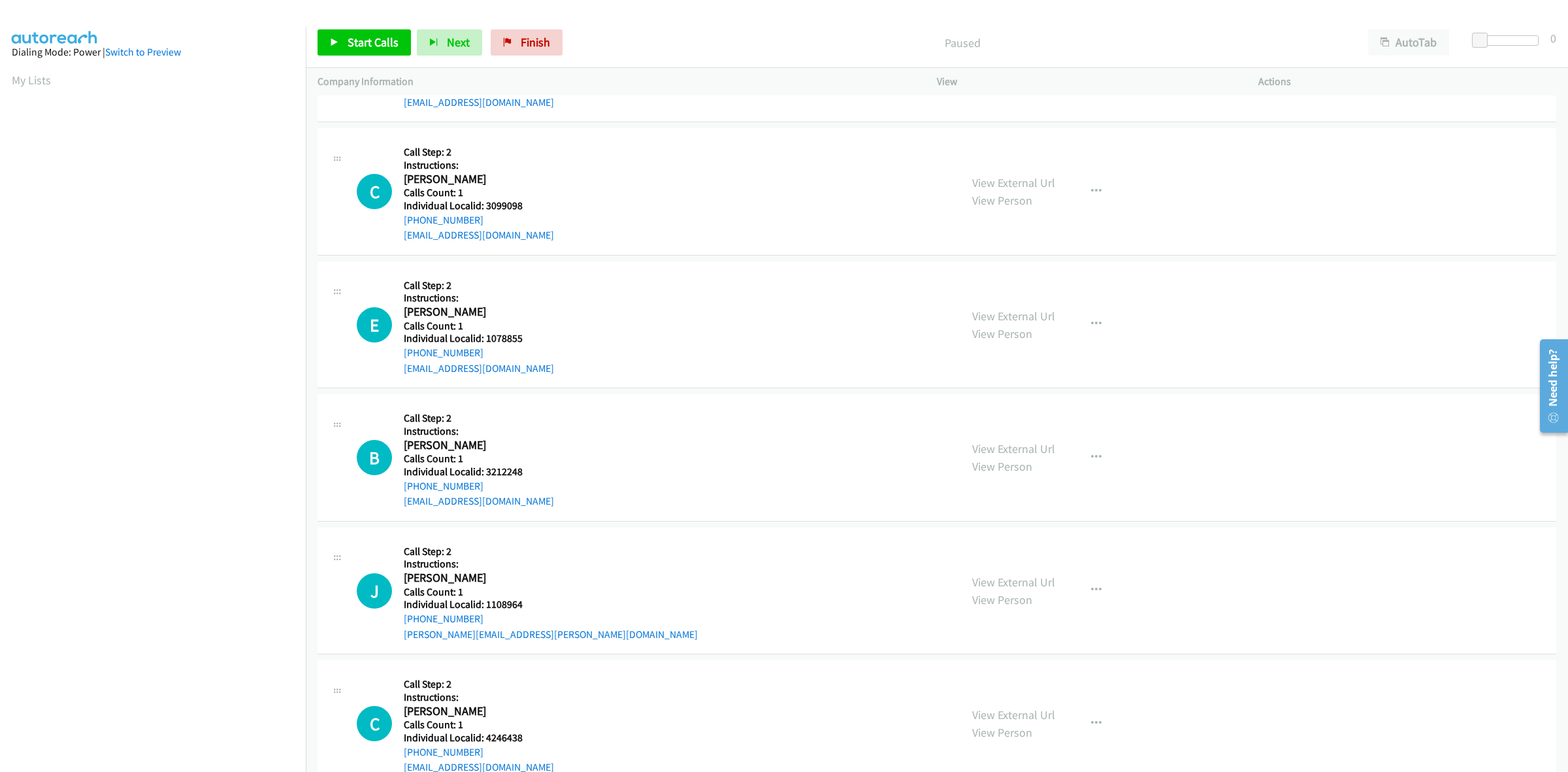
scroll to position [3908, 0]
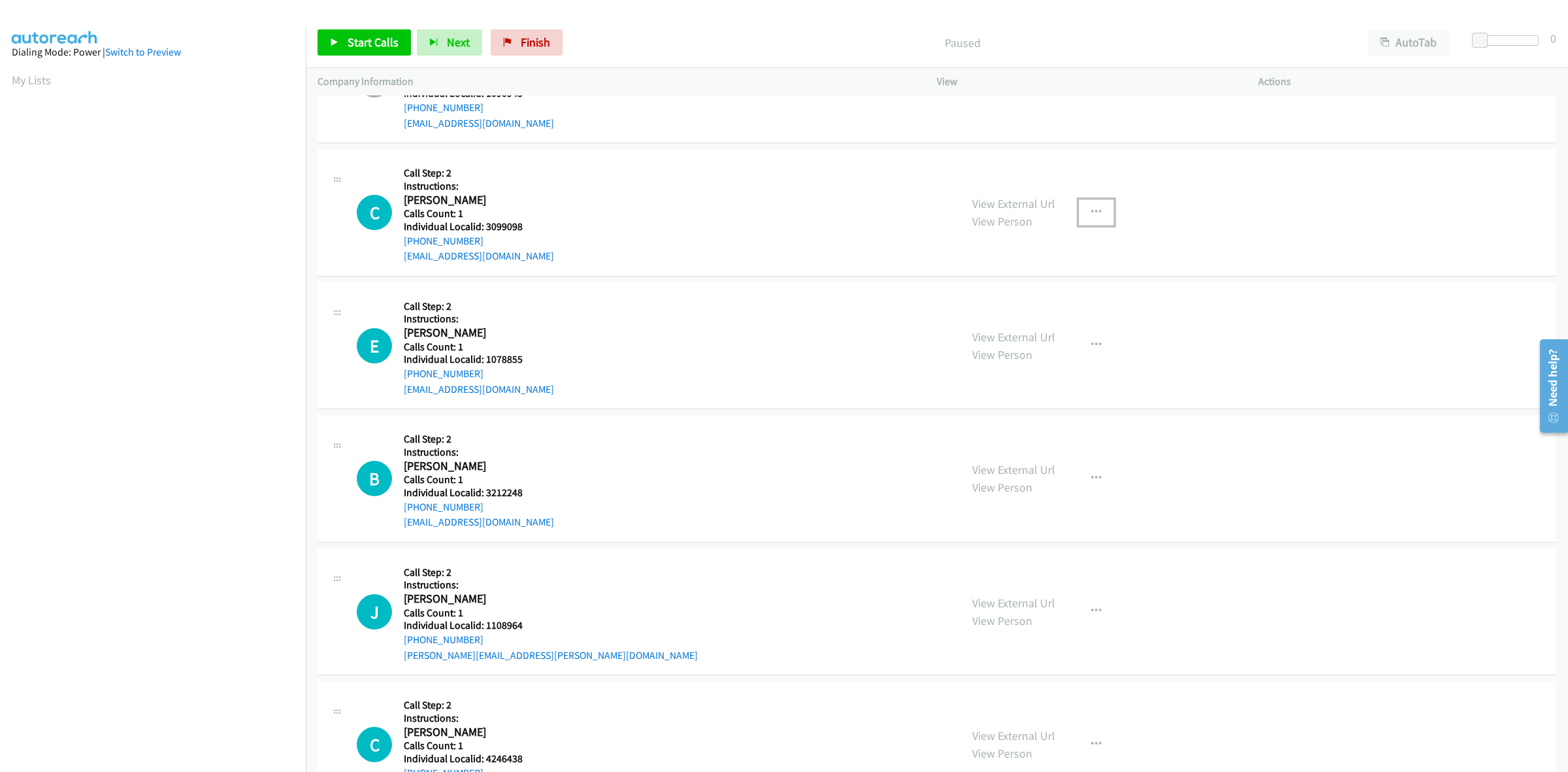
drag, startPoint x: 1105, startPoint y: 211, endPoint x: 1083, endPoint y: 223, distance: 25.1
click at [1101, 210] on button "button" at bounding box center [1096, 213] width 35 height 26
click at [1046, 307] on div "View External Url Email Schedule/Manage Callback Skip Call Add to do not call l…" at bounding box center [1026, 285] width 175 height 107
click at [1084, 353] on button "button" at bounding box center [1096, 345] width 35 height 26
click at [1013, 435] on link "Skip Call" at bounding box center [1027, 430] width 174 height 26
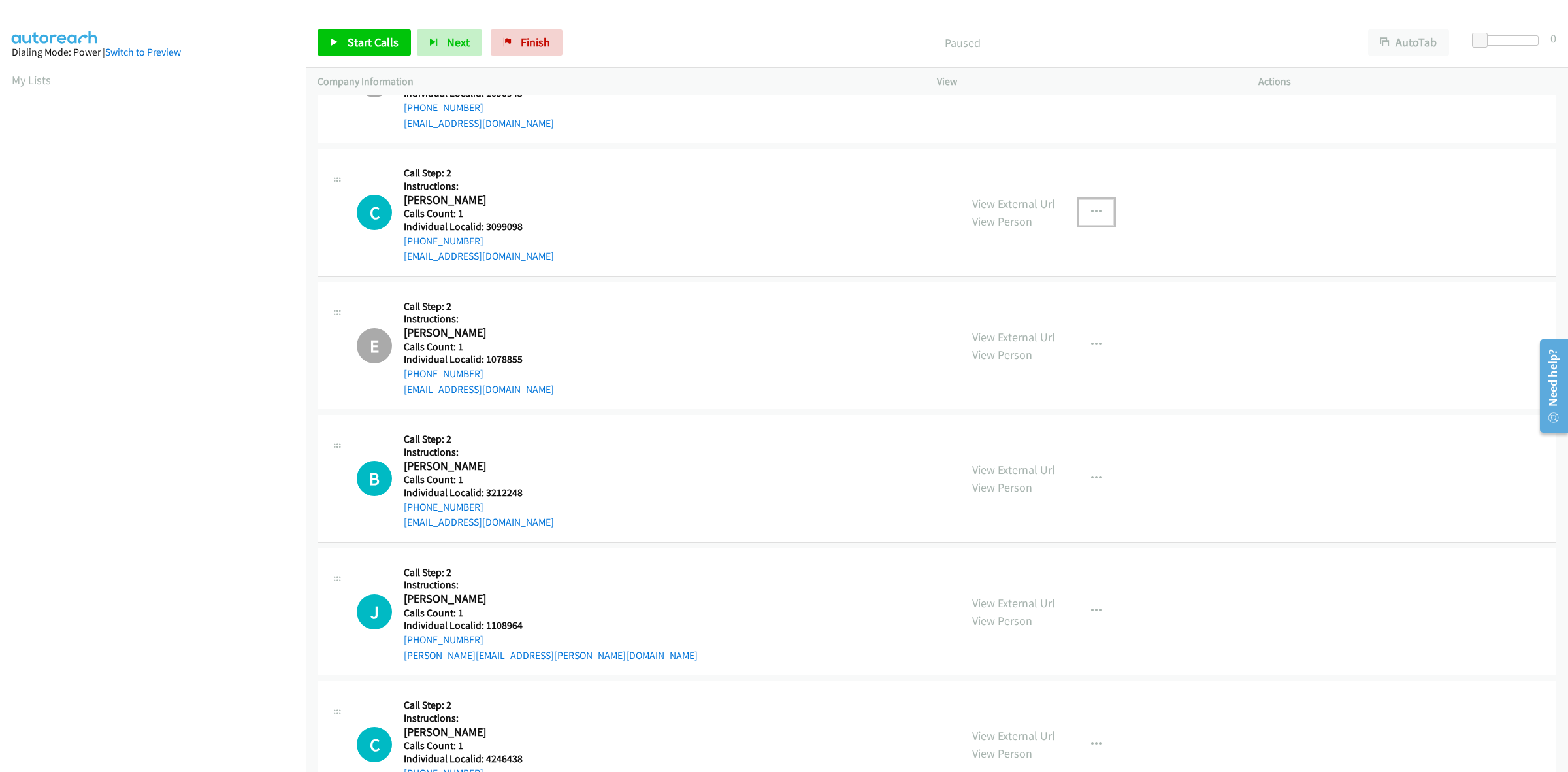
click at [1091, 214] on icon "button" at bounding box center [1096, 213] width 10 height 10
click at [1035, 300] on link "Skip Call" at bounding box center [1027, 298] width 174 height 26
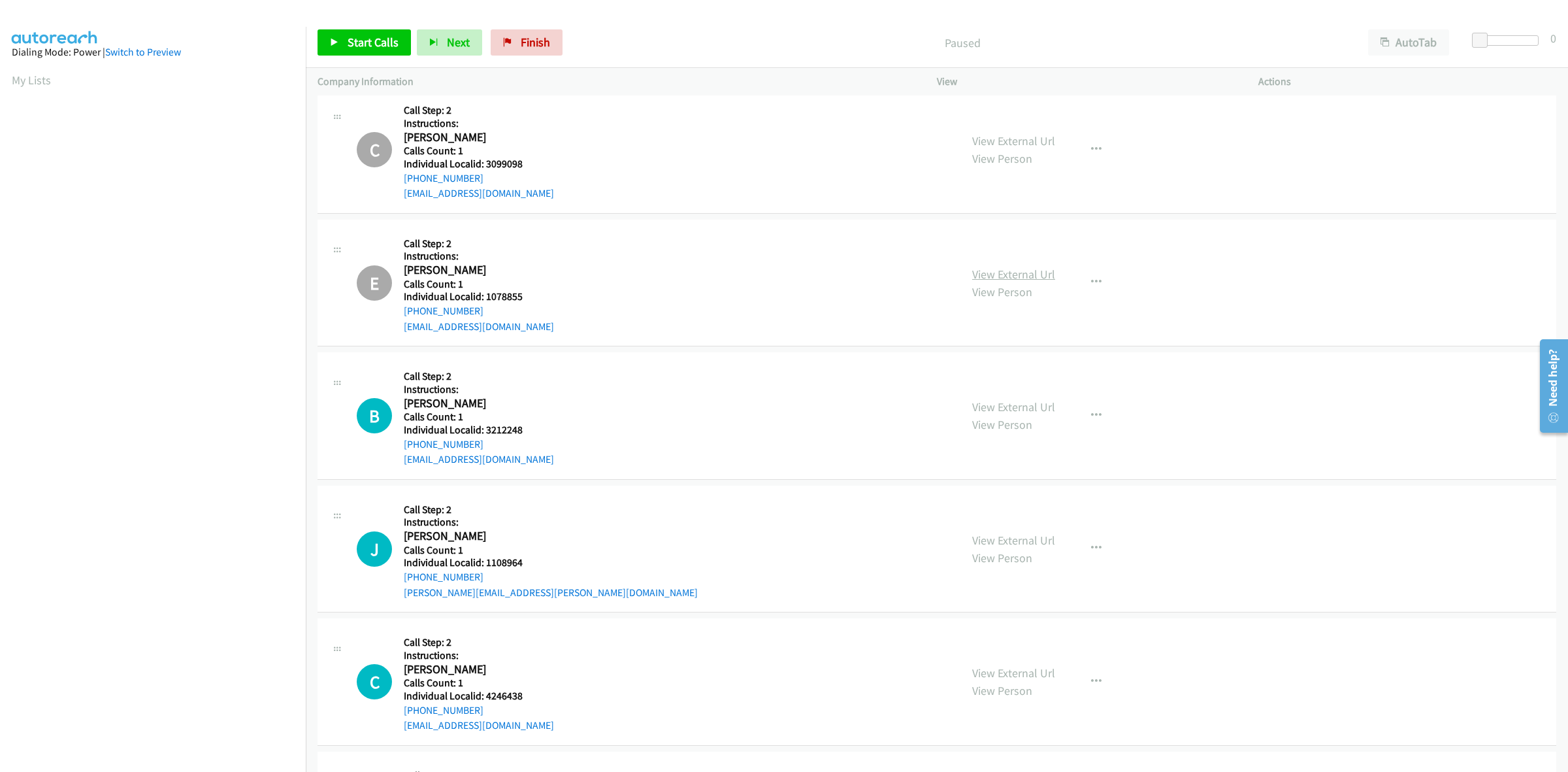
scroll to position [4173, 0]
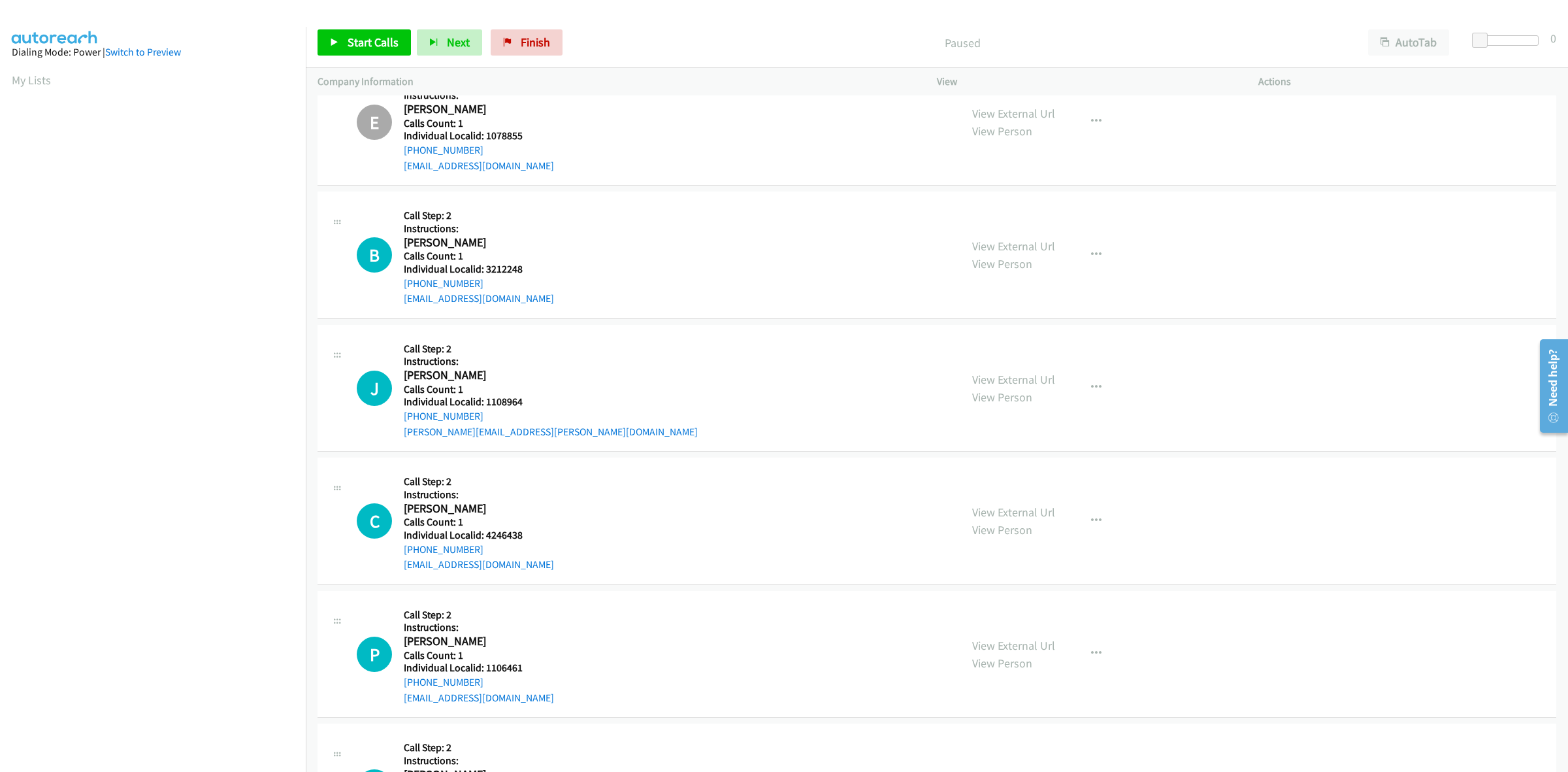
click at [1100, 216] on div "View External Url View Person View External Url Email Schedule/Manage Callback …" at bounding box center [1127, 255] width 333 height 103
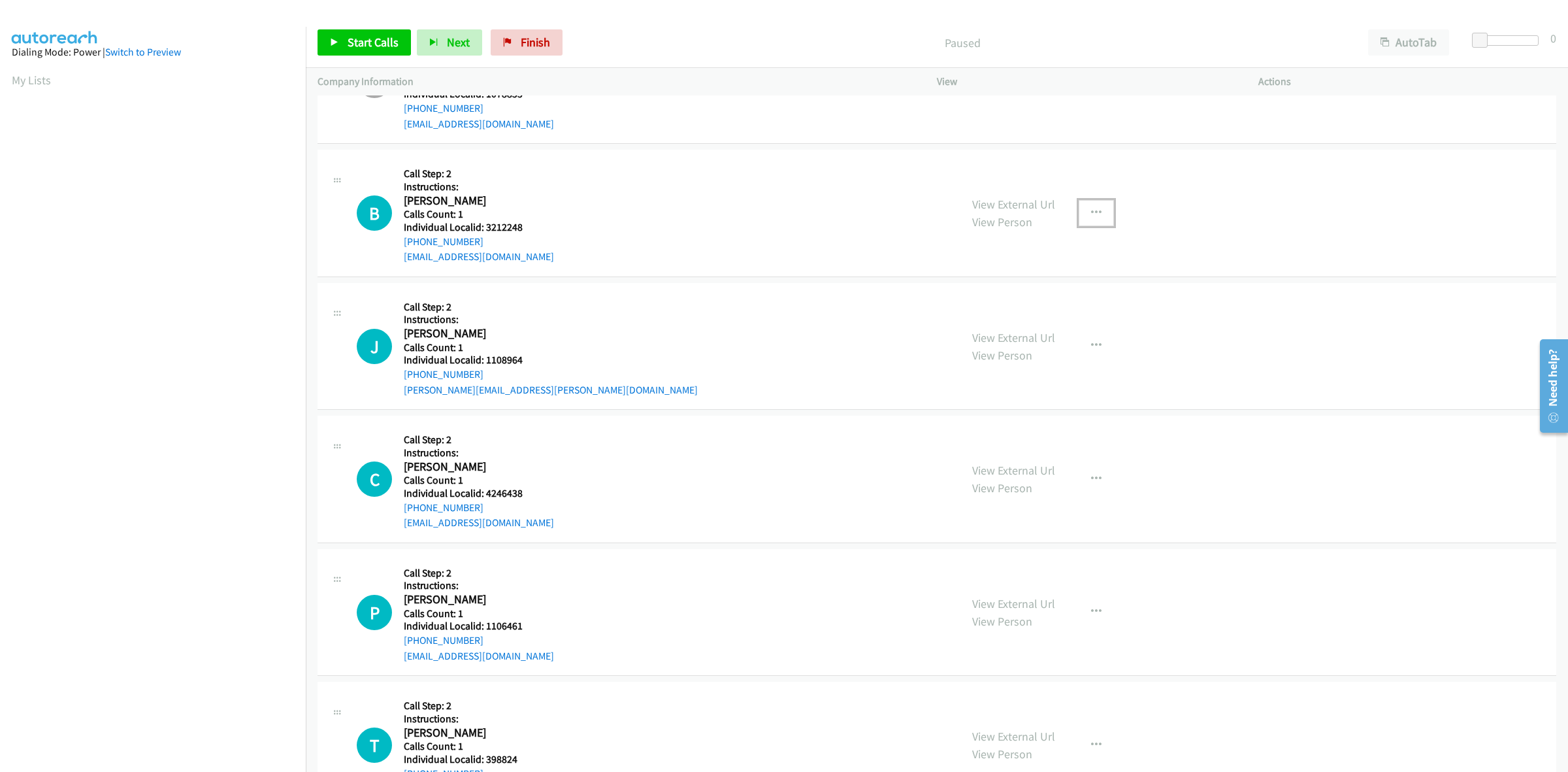
click at [1091, 213] on icon "button" at bounding box center [1096, 213] width 10 height 10
click at [1034, 302] on link "Skip Call" at bounding box center [1027, 299] width 174 height 26
click at [1095, 343] on icon "button" at bounding box center [1096, 346] width 10 height 10
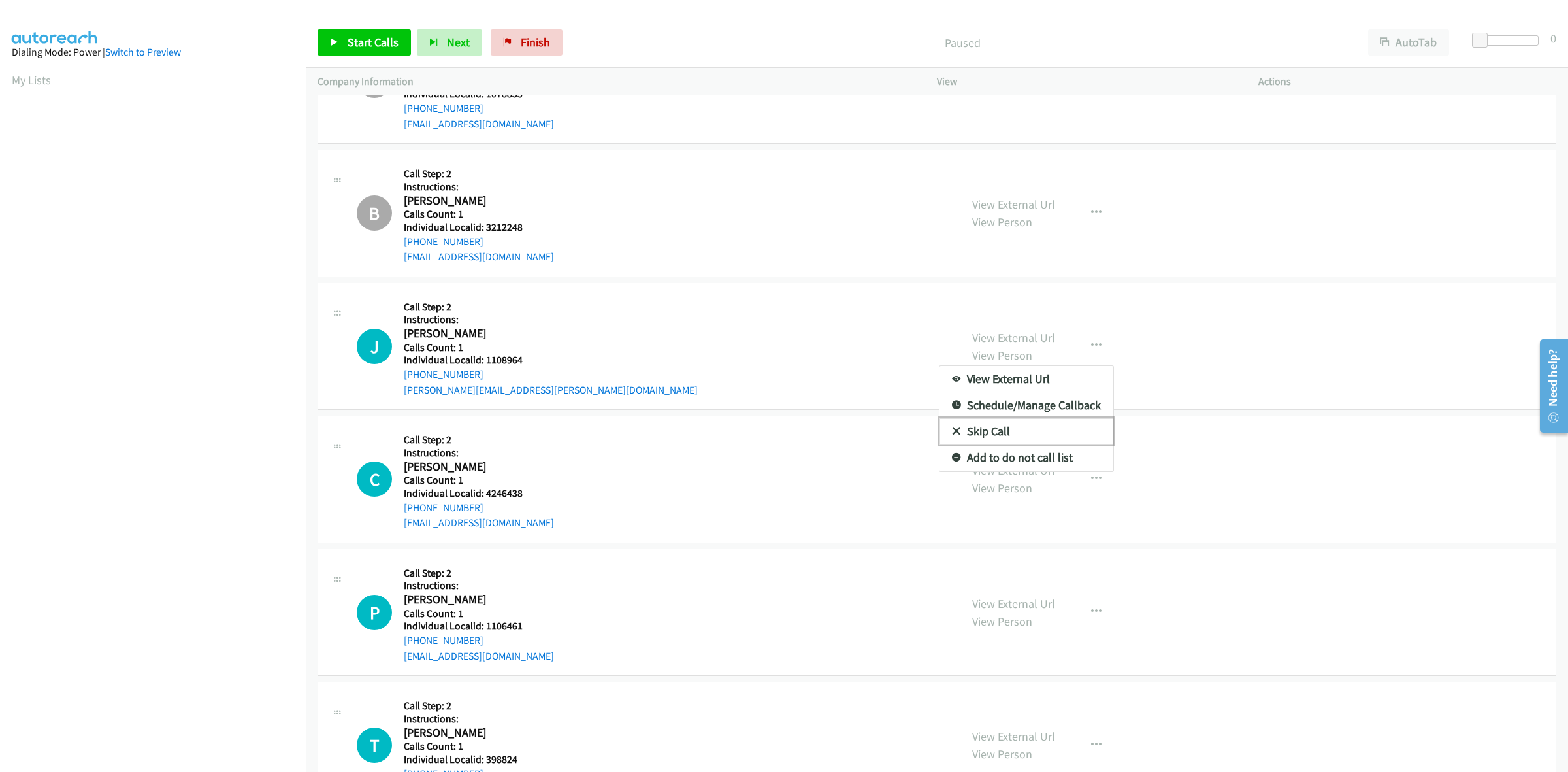
click at [1026, 429] on link "Skip Call" at bounding box center [1027, 431] width 174 height 26
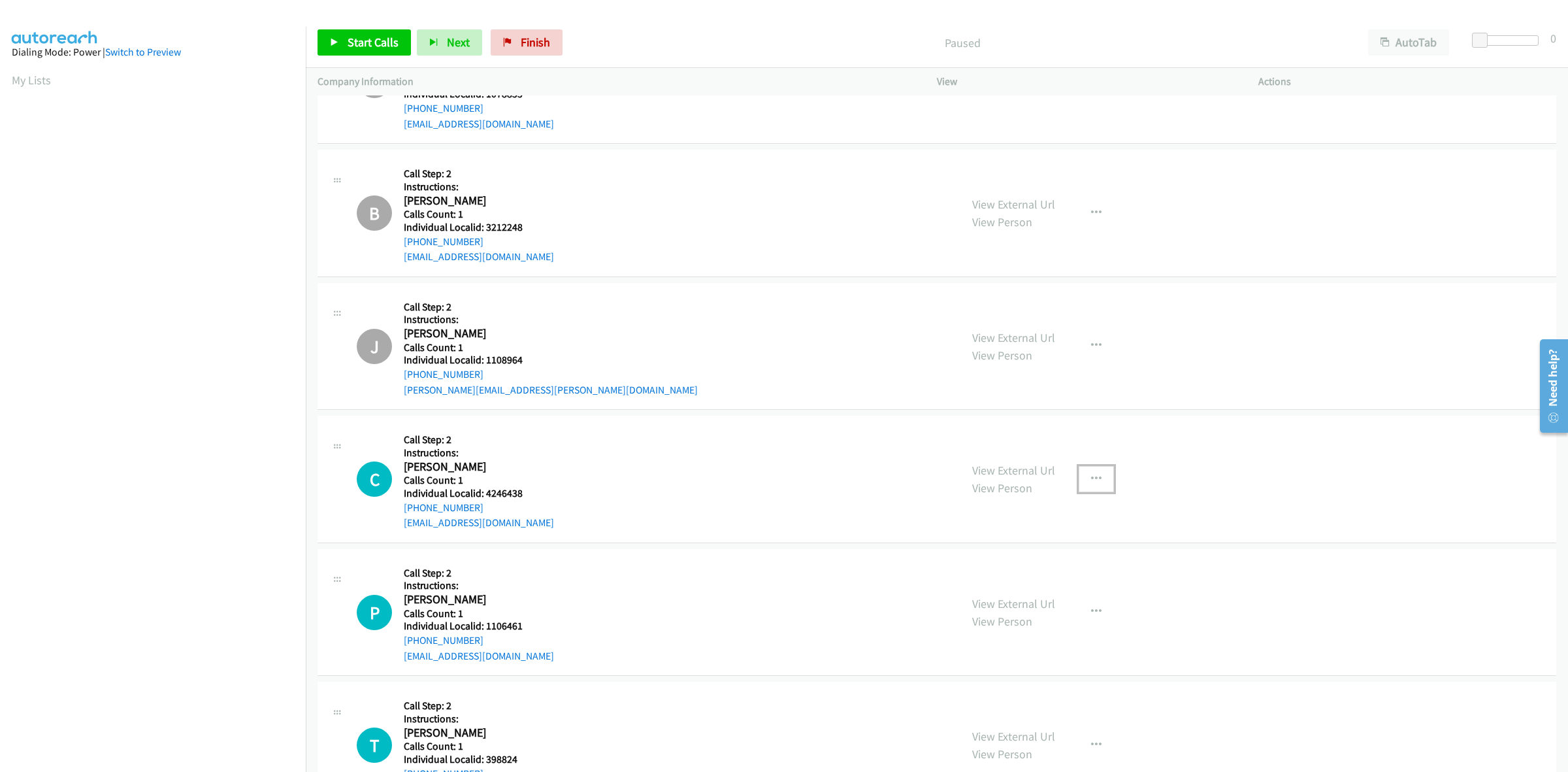
click at [1093, 472] on button "button" at bounding box center [1096, 479] width 35 height 26
click at [1006, 564] on link "Skip Call" at bounding box center [1027, 565] width 174 height 26
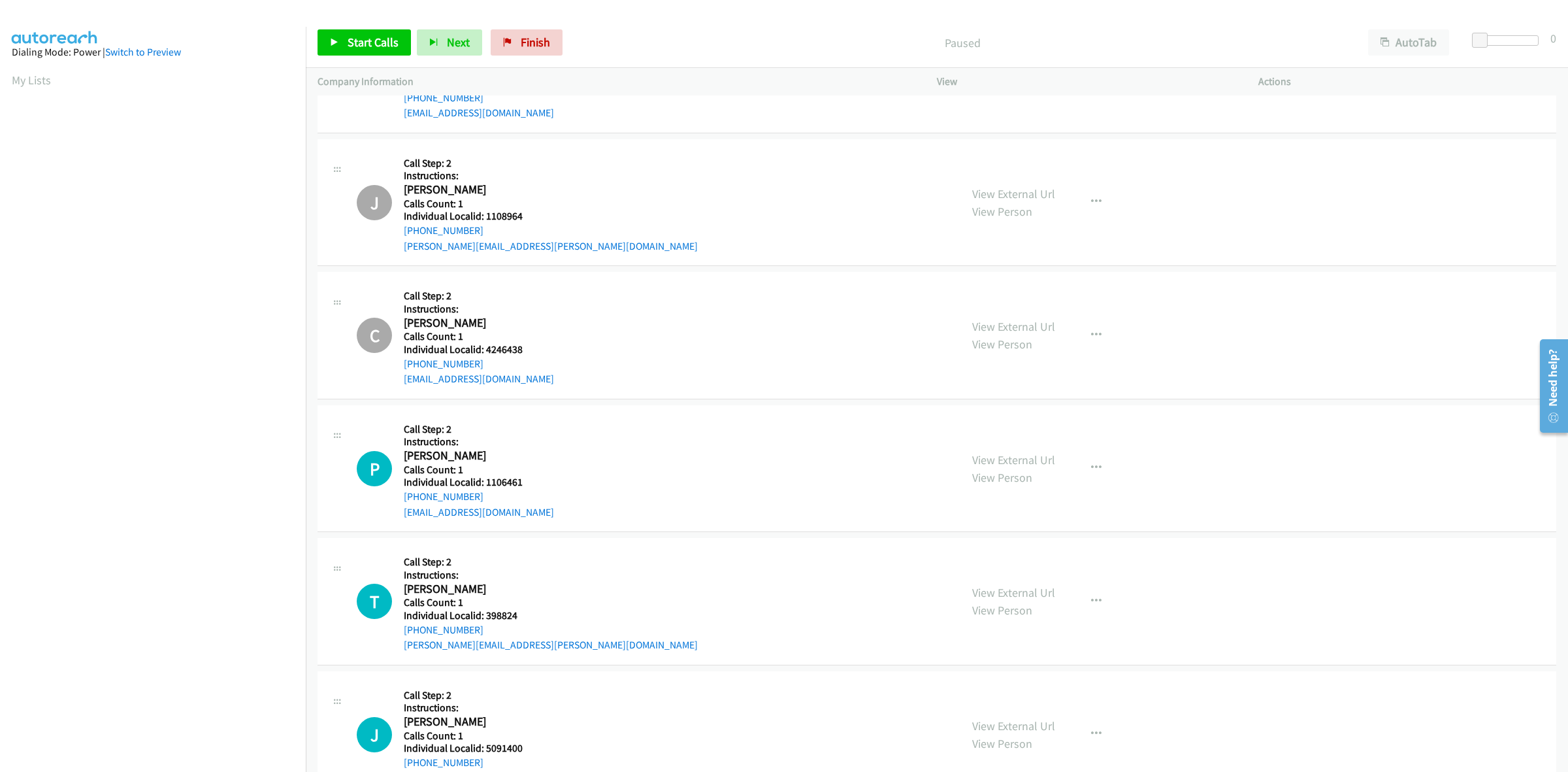
scroll to position [4419, 0]
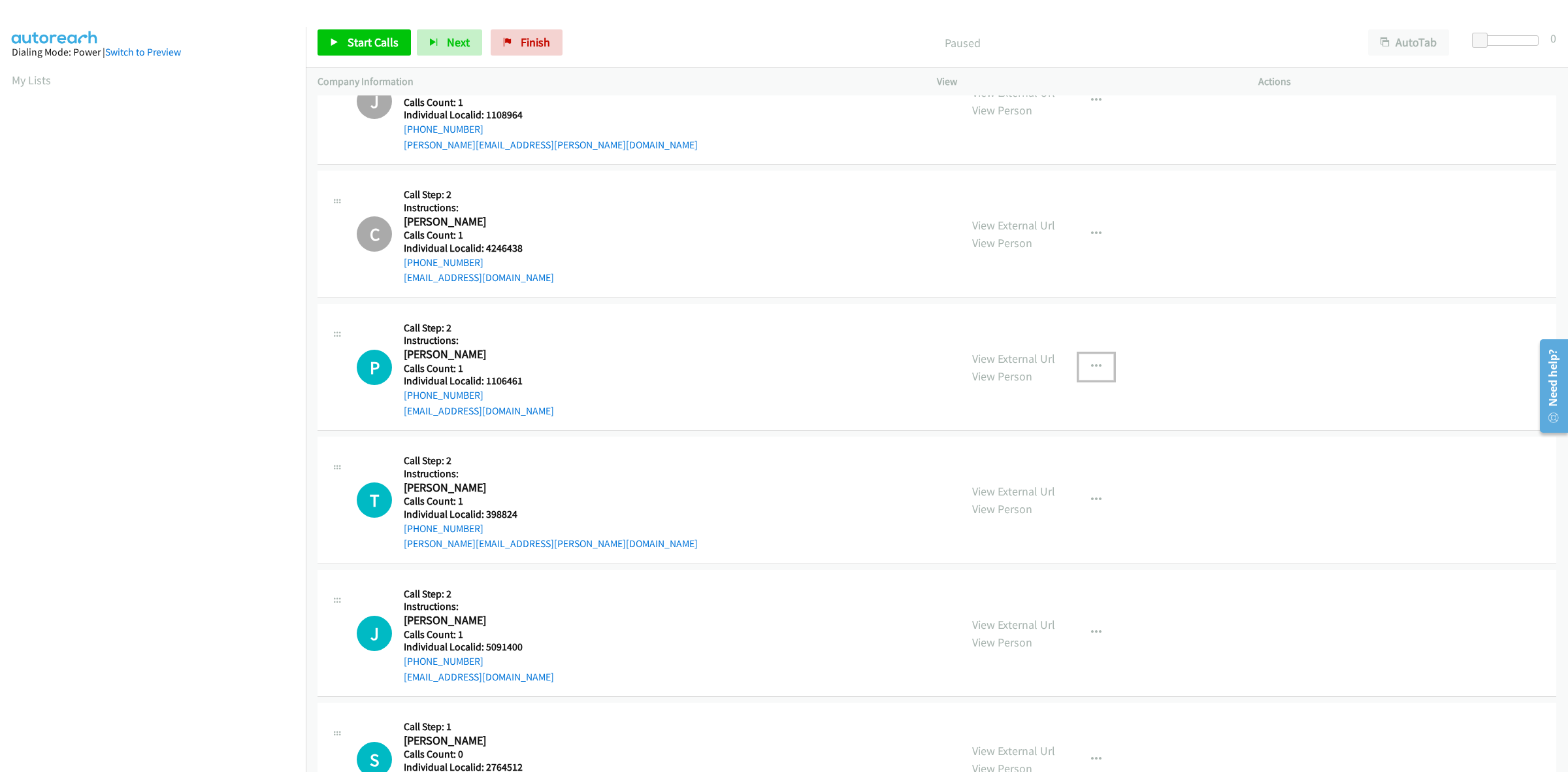
click at [1091, 362] on icon "button" at bounding box center [1096, 367] width 10 height 10
click at [1031, 447] on link "Skip Call" at bounding box center [1027, 452] width 174 height 26
click at [1079, 492] on button "button" at bounding box center [1096, 500] width 35 height 26
click at [1030, 583] on link "Skip Call" at bounding box center [1027, 585] width 174 height 26
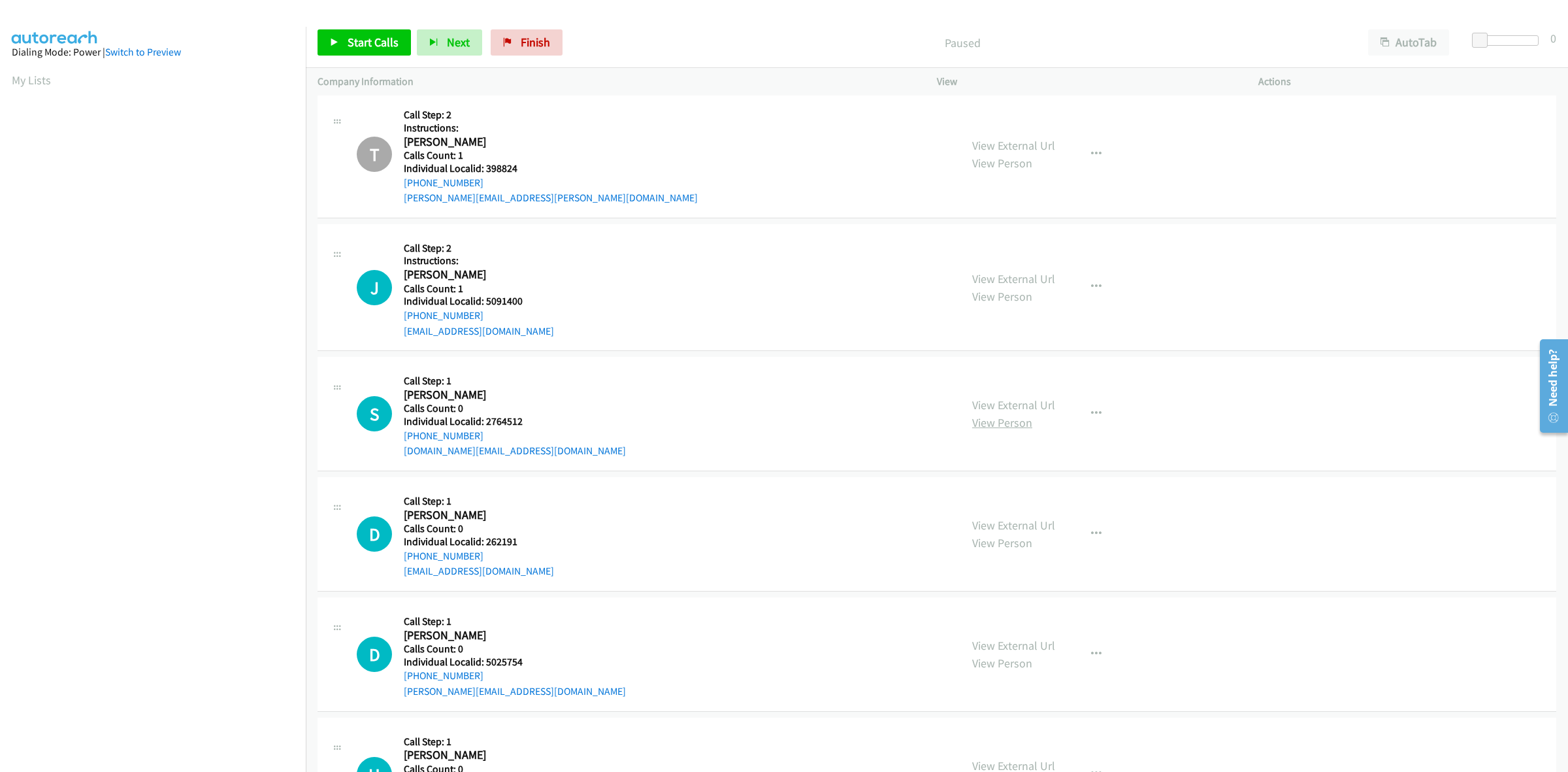
scroll to position [4785, 0]
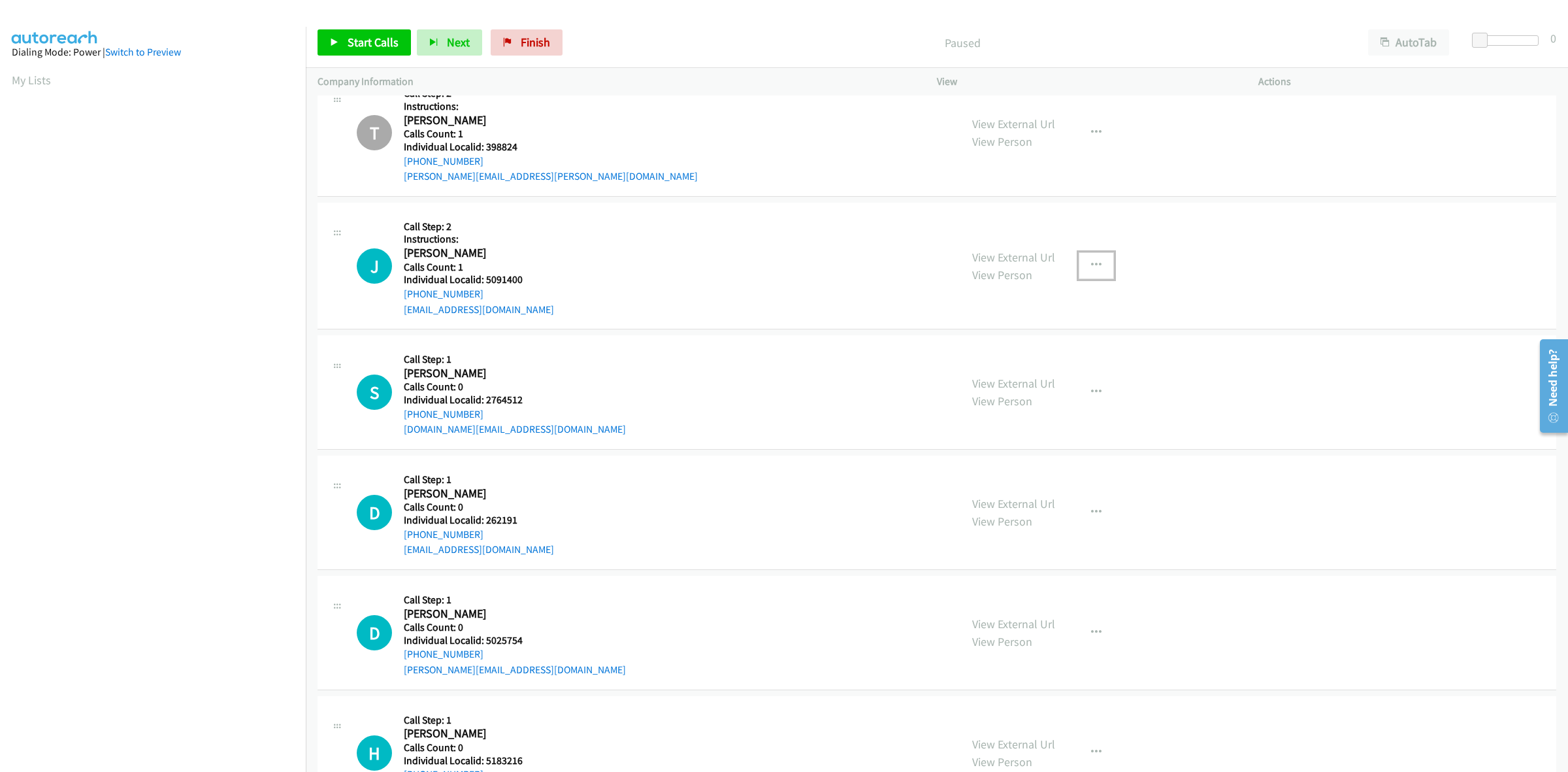
click at [1091, 270] on icon "button" at bounding box center [1096, 265] width 10 height 10
click at [1022, 349] on link "Skip Call" at bounding box center [1027, 351] width 174 height 26
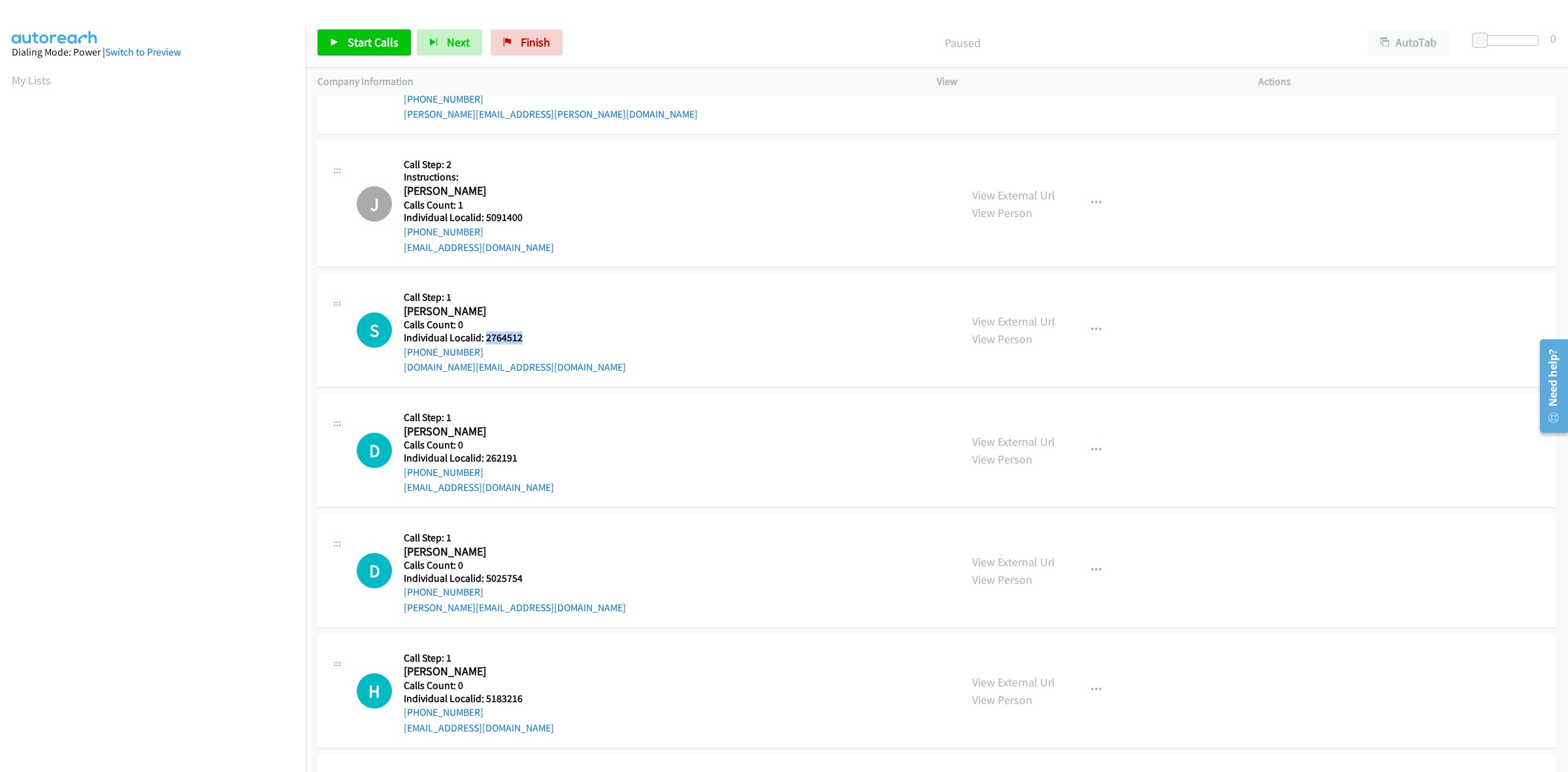
drag, startPoint x: 528, startPoint y: 340, endPoint x: 484, endPoint y: 340, distance: 44.0
click at [484, 340] on div "S Callback Scheduled Call Step: 1 Scott Hughes America/Los_Angeles Calls Count:…" at bounding box center [653, 330] width 592 height 90
copy h5 "2764512"
click at [538, 294] on div "S Callback Scheduled Call Step: 1 Scott Hughes America/Los_Angeles Calls Count:…" at bounding box center [653, 330] width 592 height 90
drag, startPoint x: 478, startPoint y: 355, endPoint x: 396, endPoint y: 360, distance: 82.2
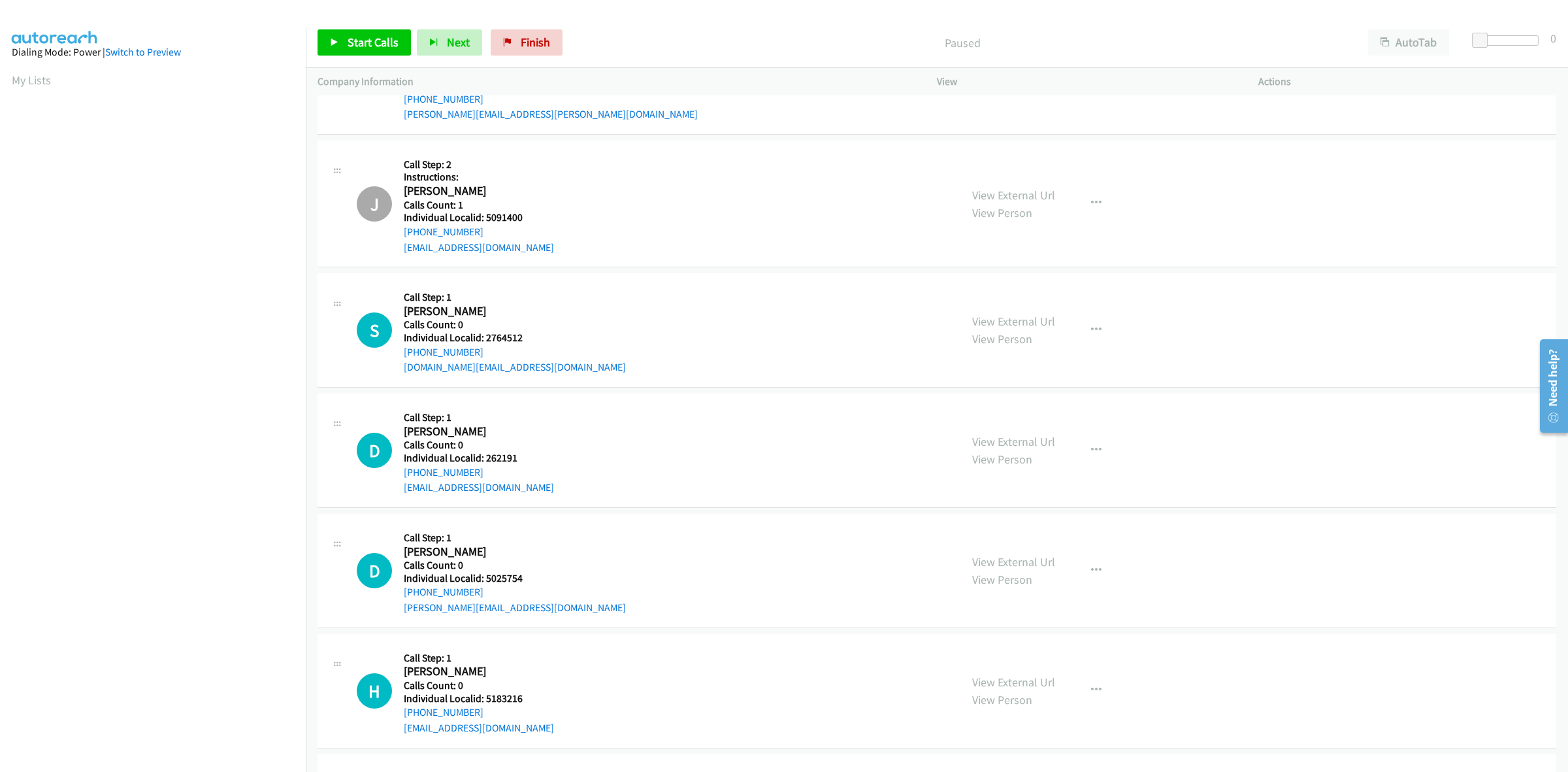
click at [396, 360] on div "S Callback Scheduled Call Step: 1 Scott Hughes America/Los_Angeles Calls Count:…" at bounding box center [653, 330] width 592 height 90
copy link "+1 714-293-5396"
drag, startPoint x: 527, startPoint y: 341, endPoint x: 485, endPoint y: 338, distance: 42.1
click at [485, 338] on div "S Callback Scheduled Call Step: 1 Scott Hughes America/Los_Angeles Calls Count:…" at bounding box center [653, 330] width 592 height 90
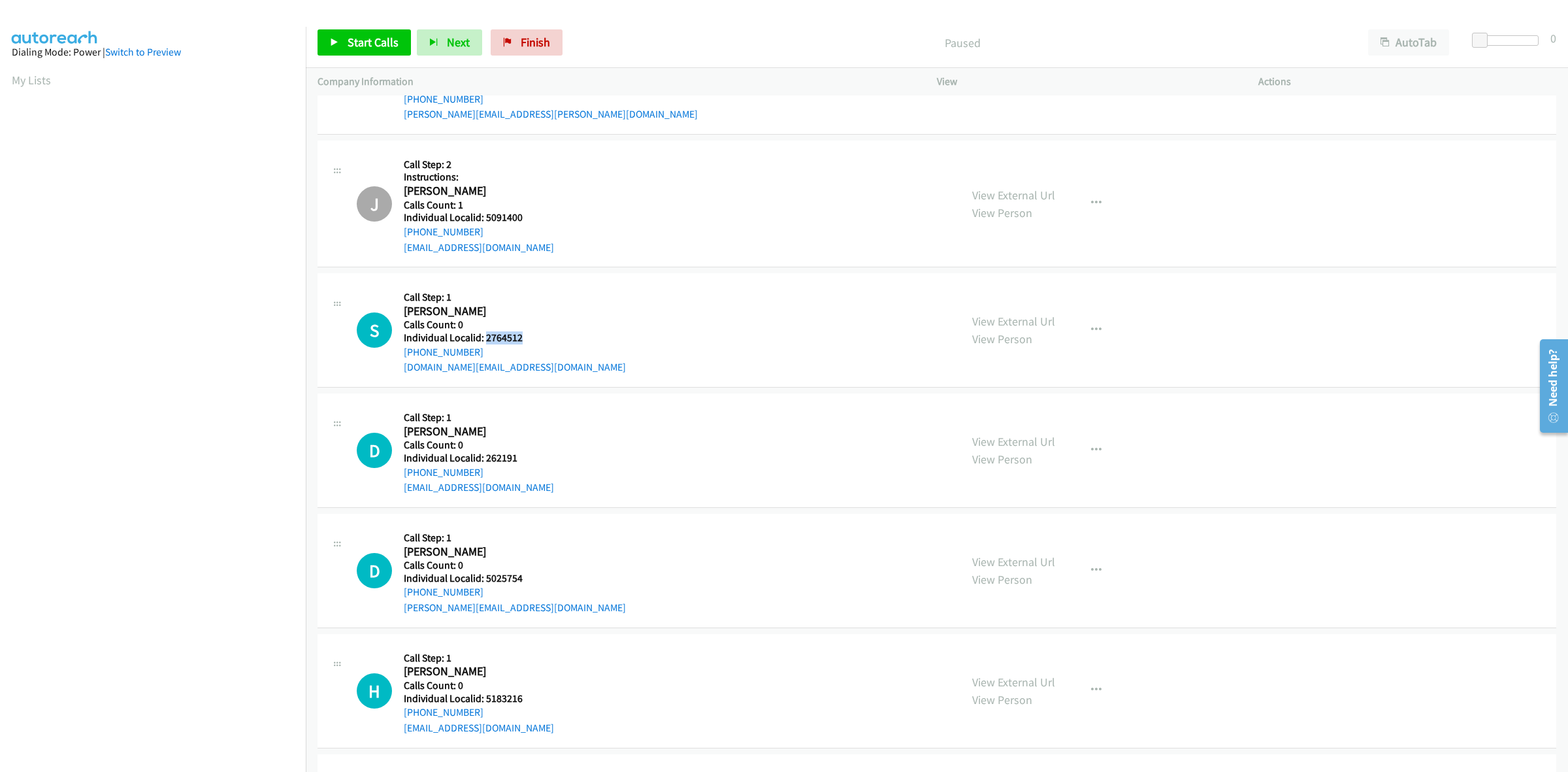
copy h5 "2764512"
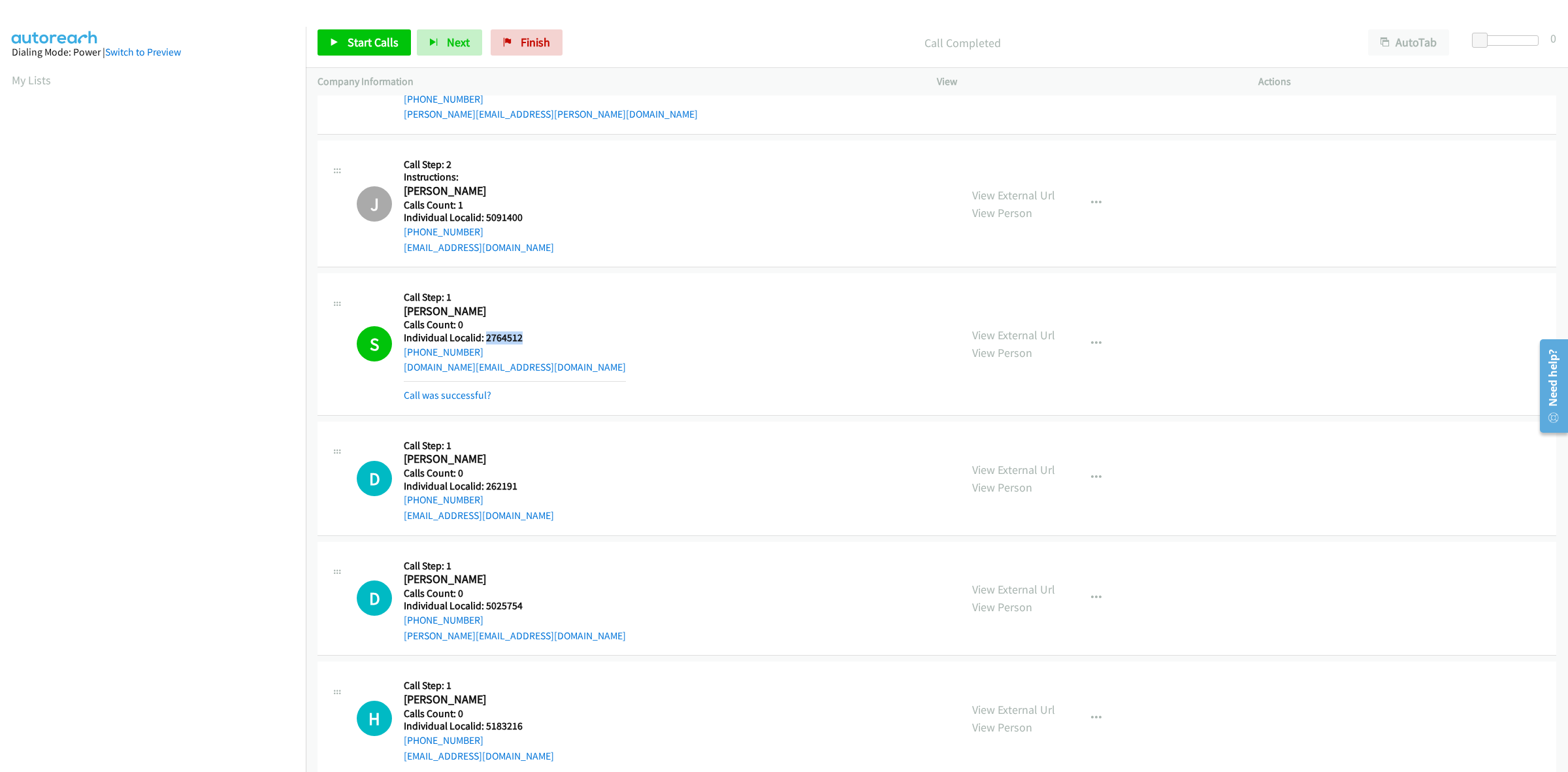
drag, startPoint x: 435, startPoint y: 351, endPoint x: 403, endPoint y: 360, distance: 33.2
click at [404, 360] on div "+1 714-293-5396" at bounding box center [515, 352] width 222 height 15
copy link "+1 714-293-5396"
drag, startPoint x: 1085, startPoint y: 341, endPoint x: 1070, endPoint y: 386, distance: 47.4
click at [1091, 341] on icon "button" at bounding box center [1096, 343] width 10 height 10
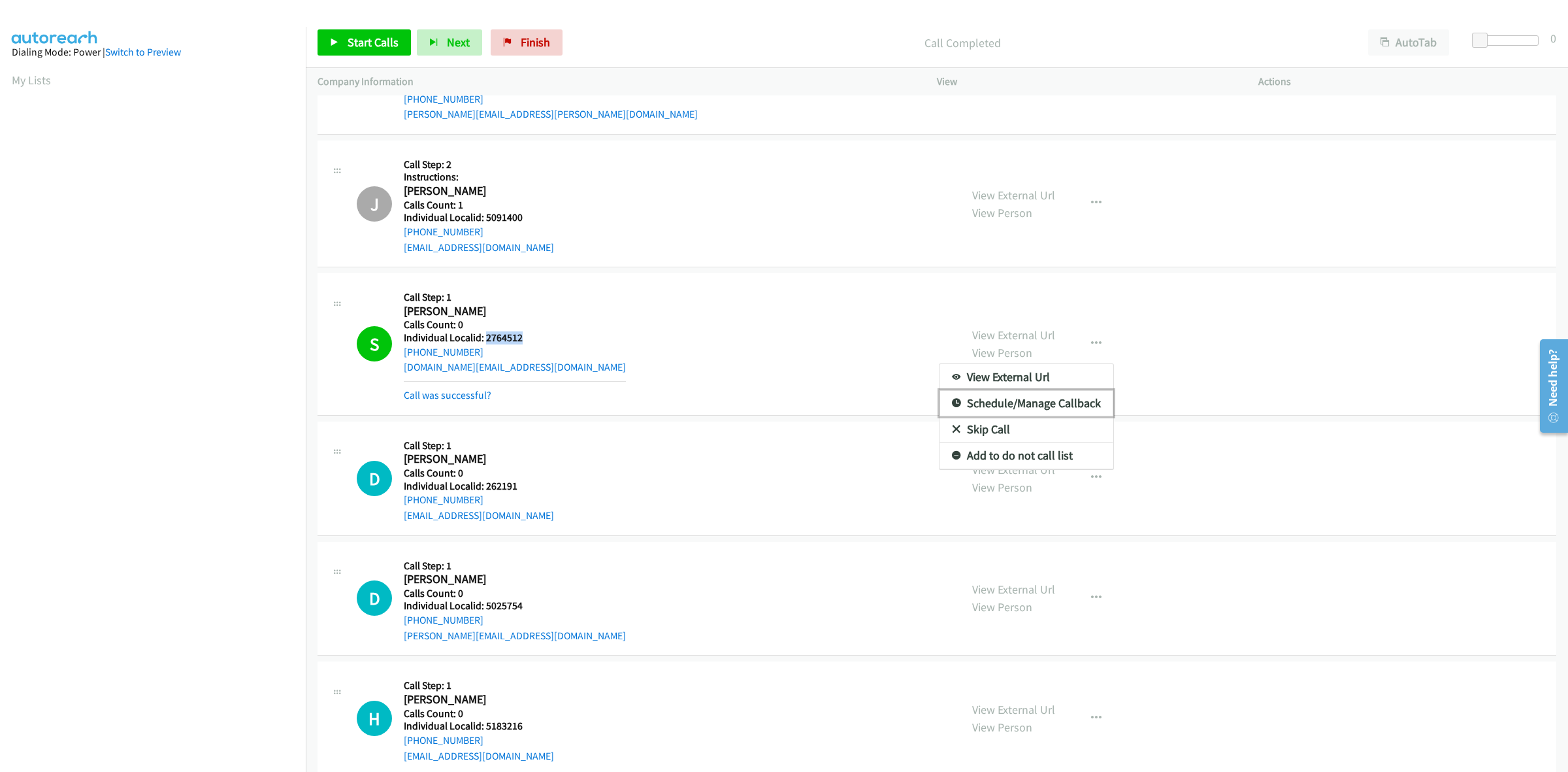
click at [1031, 456] on div "View External Url Email Schedule/Manage Callback Skip Call Add to do not call l…" at bounding box center [1026, 417] width 175 height 107
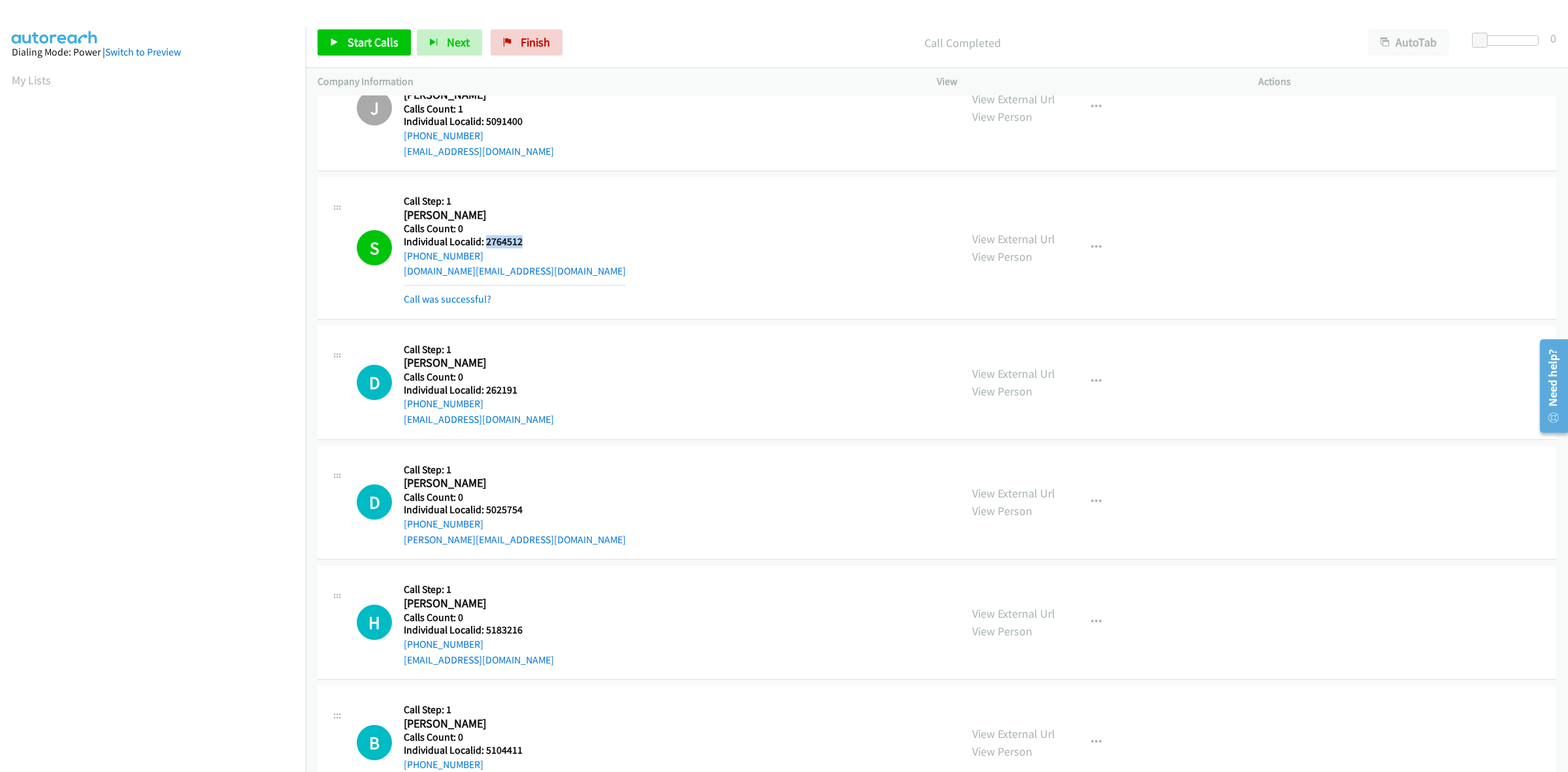
scroll to position [4950, 0]
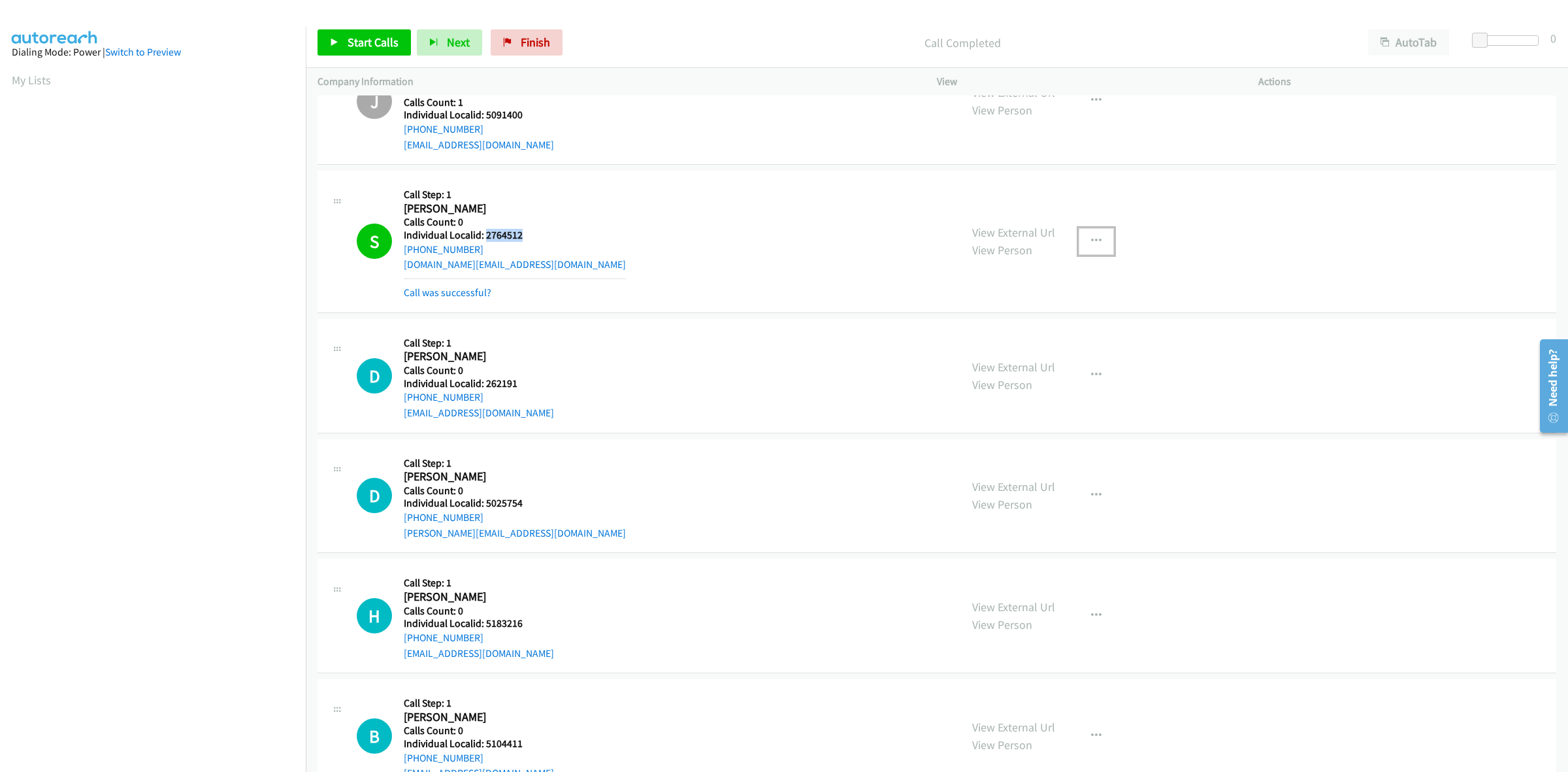
click at [1091, 238] on icon "button" at bounding box center [1096, 241] width 10 height 10
click at [1036, 360] on link "Add to do not call list" at bounding box center [1027, 353] width 174 height 26
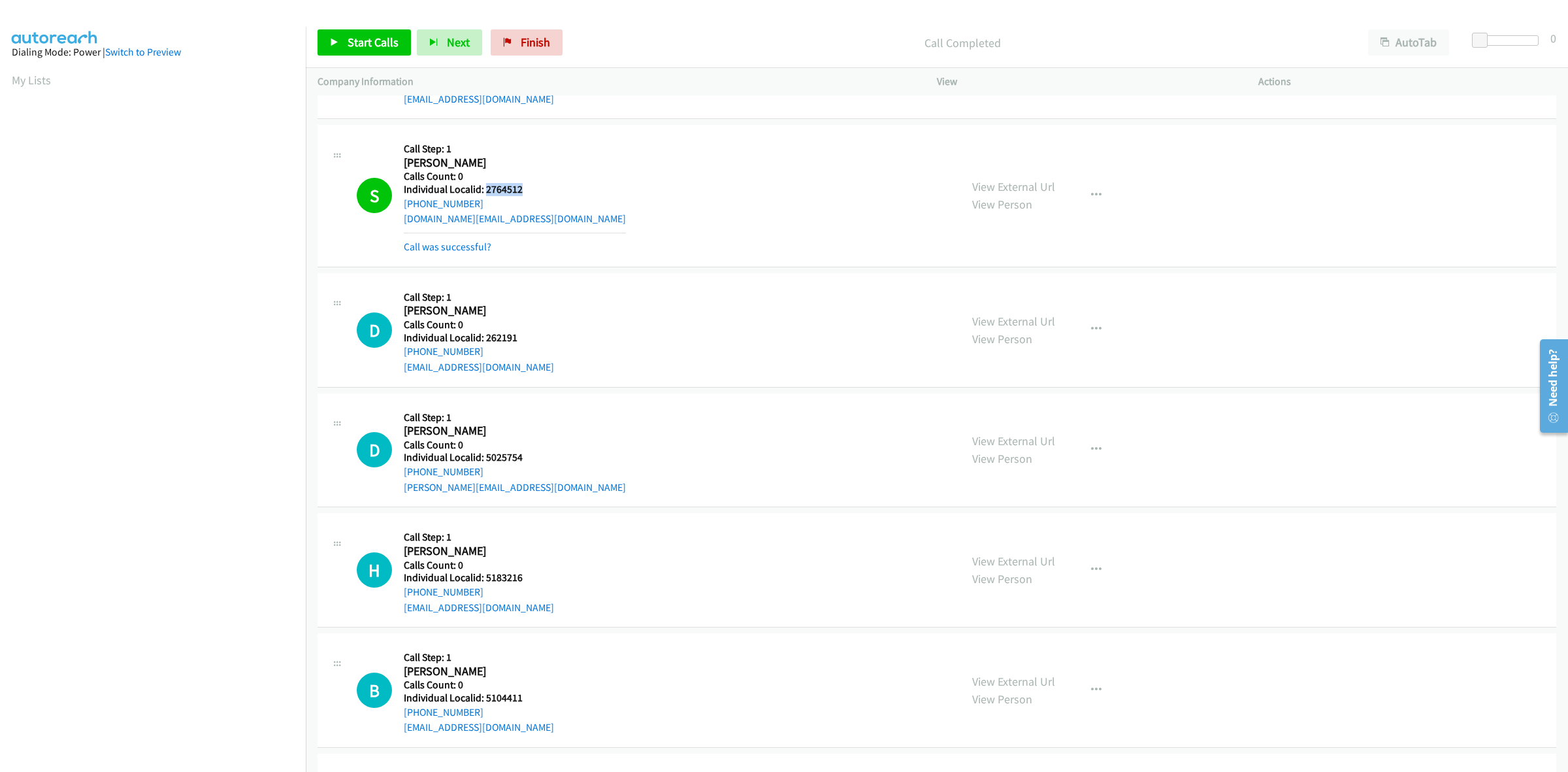
scroll to position [5031, 0]
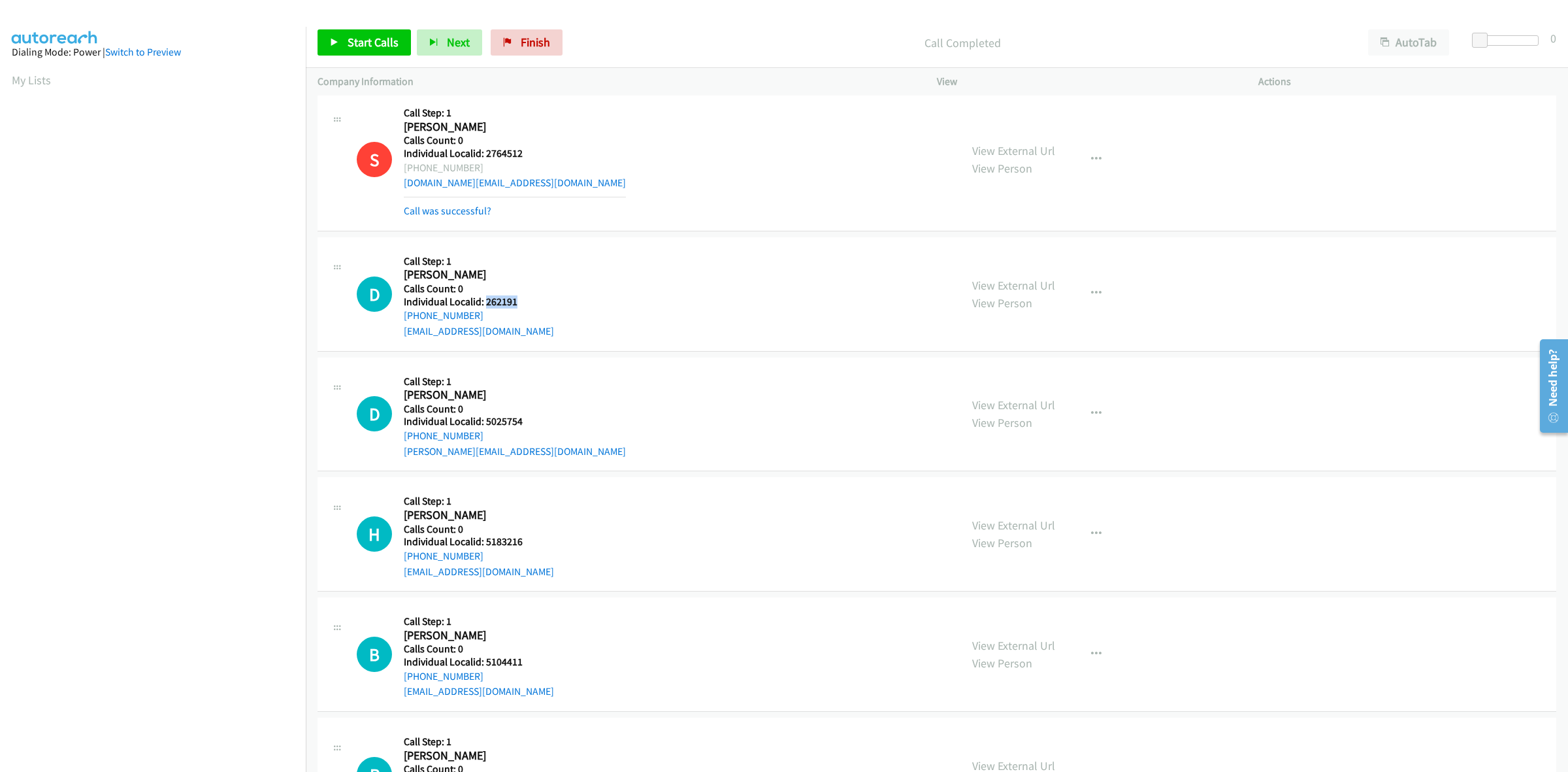
drag, startPoint x: 521, startPoint y: 308, endPoint x: 485, endPoint y: 305, distance: 36.1
click at [485, 305] on div "D Callback Scheduled Call Step: 1 David Adams America/Los_Angeles Calls Count: …" at bounding box center [653, 293] width 592 height 90
copy h5 "262191"
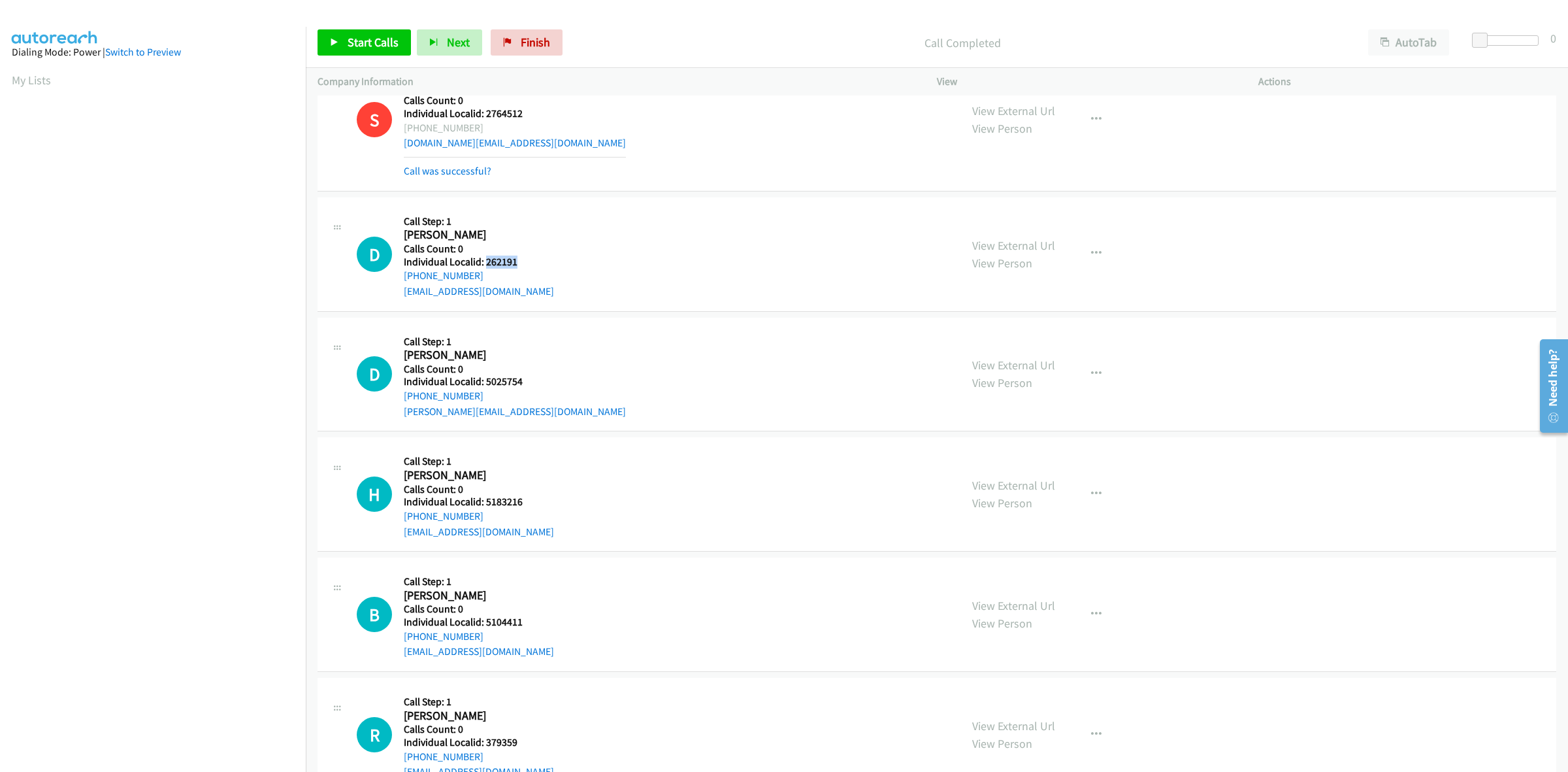
scroll to position [5073, 0]
click at [1096, 244] on button "button" at bounding box center [1096, 253] width 35 height 26
click at [1003, 338] on link "Skip Call" at bounding box center [1027, 338] width 174 height 26
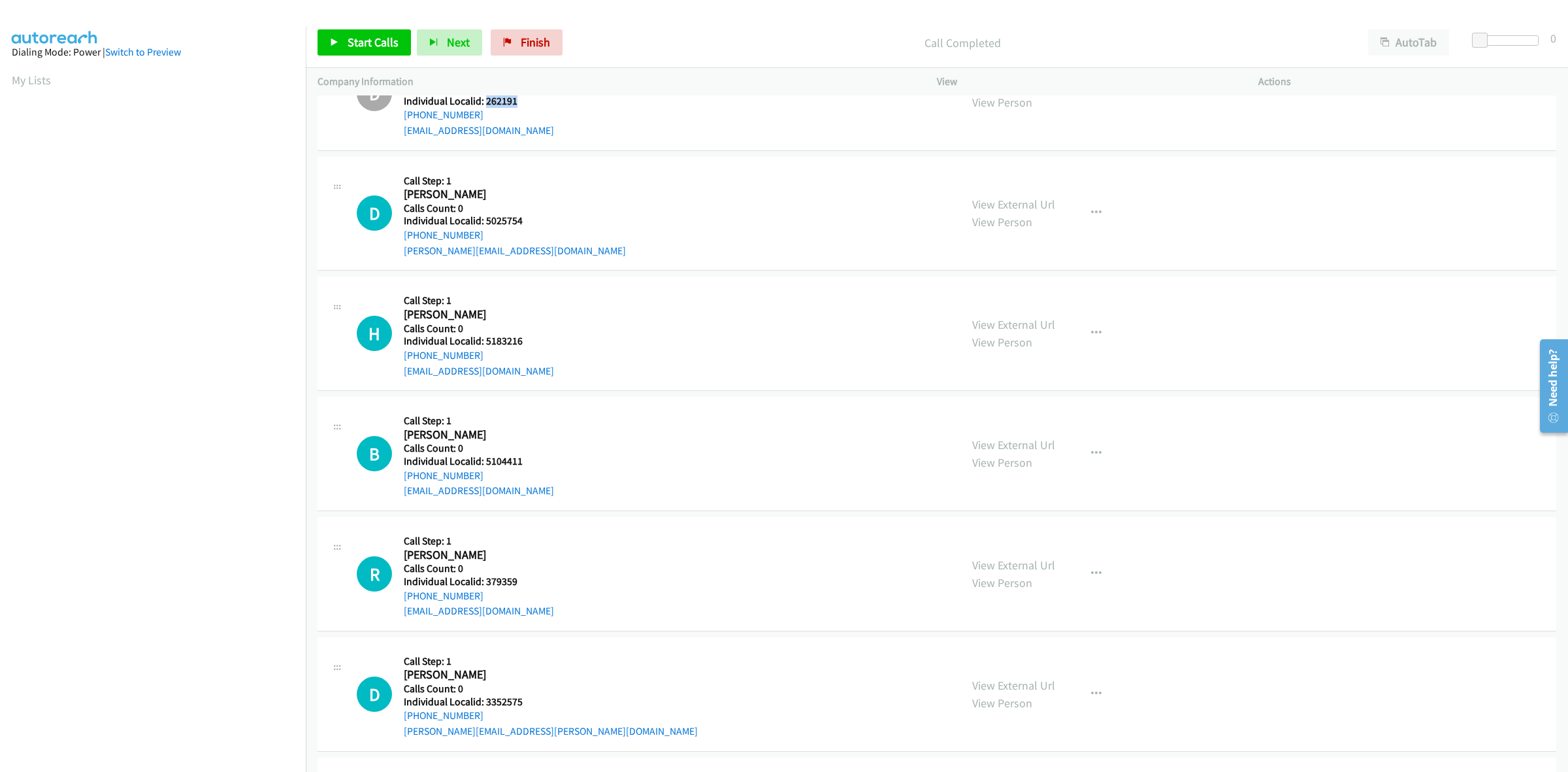
scroll to position [5256, 0]
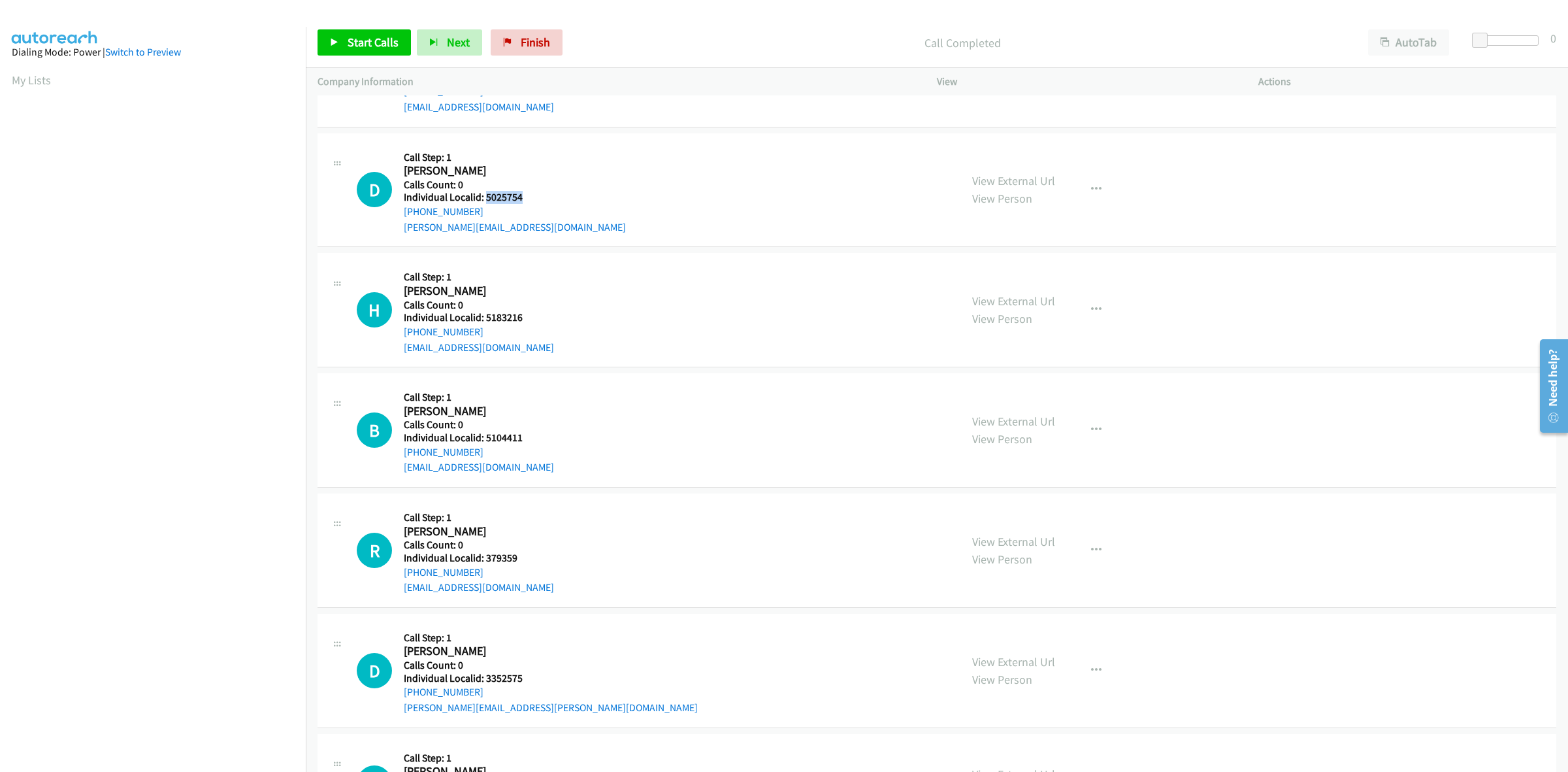
drag, startPoint x: 529, startPoint y: 197, endPoint x: 485, endPoint y: 200, distance: 44.1
click at [485, 200] on div "D Callback Scheduled Call Step: 1 Daniel Polonsky America/Los_Angeles Calls Cou…" at bounding box center [653, 190] width 592 height 90
copy h5 "5025754"
click at [527, 156] on div "D Callback Scheduled Call Step: 1 Daniel Polonsky America/Los_Angeles Calls Cou…" at bounding box center [653, 190] width 592 height 90
drag, startPoint x: 485, startPoint y: 217, endPoint x: 400, endPoint y: 211, distance: 85.2
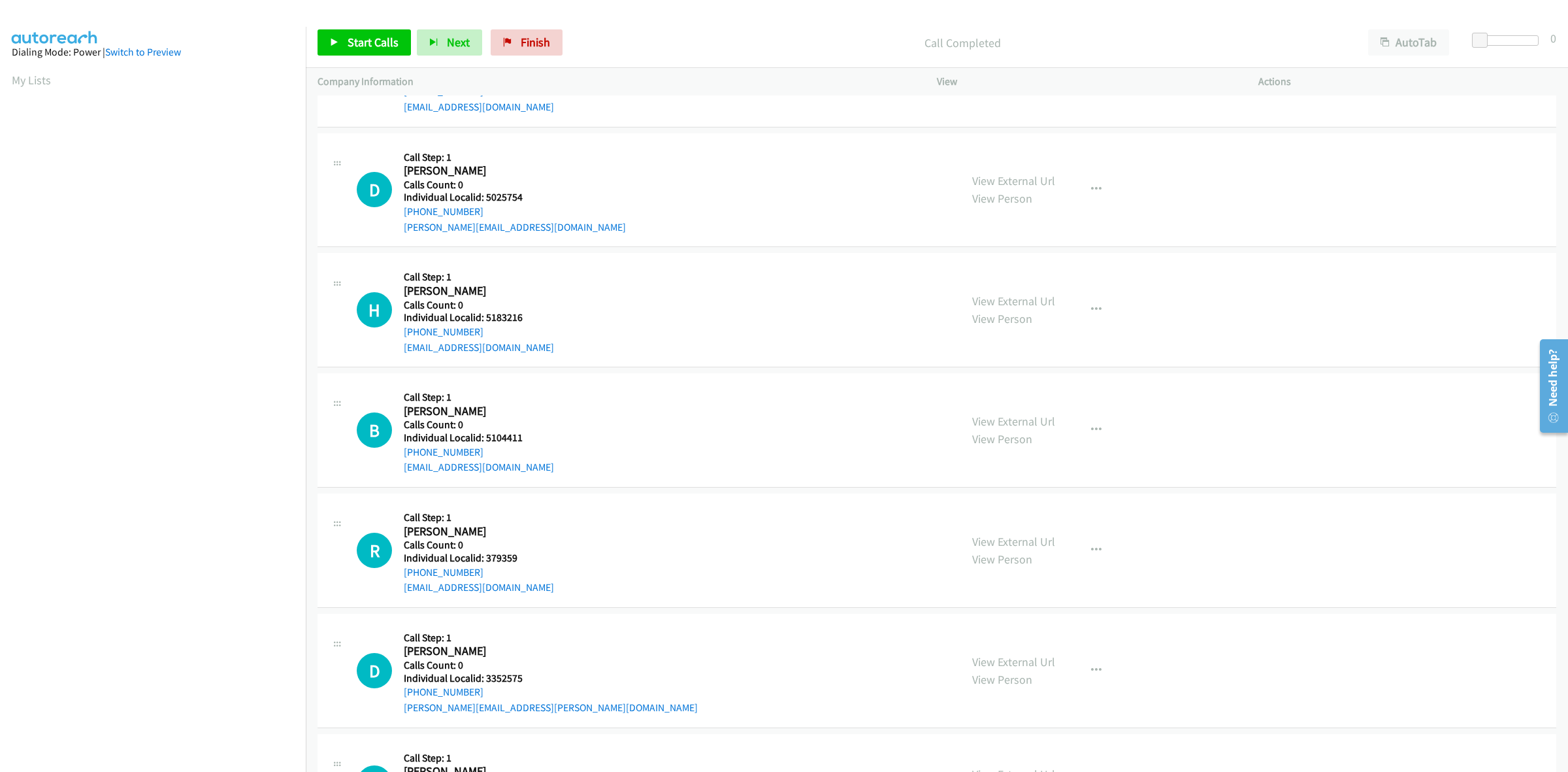
click at [400, 211] on div "D Callback Scheduled Call Step: 1 Daniel Polonsky America/Los_Angeles Calls Cou…" at bounding box center [653, 190] width 592 height 90
click at [524, 187] on div "D Callback Scheduled Call Step: 1 Daniel Polonsky America/Los_Angeles Calls Cou…" at bounding box center [653, 190] width 592 height 90
drag, startPoint x: 482, startPoint y: 213, endPoint x: 398, endPoint y: 221, distance: 84.4
click at [398, 221] on div "D Callback Scheduled Call Step: 1 Daniel Polonsky America/Los_Angeles Calls Cou…" at bounding box center [653, 190] width 592 height 90
drag, startPoint x: 420, startPoint y: 213, endPoint x: 507, endPoint y: 197, distance: 88.5
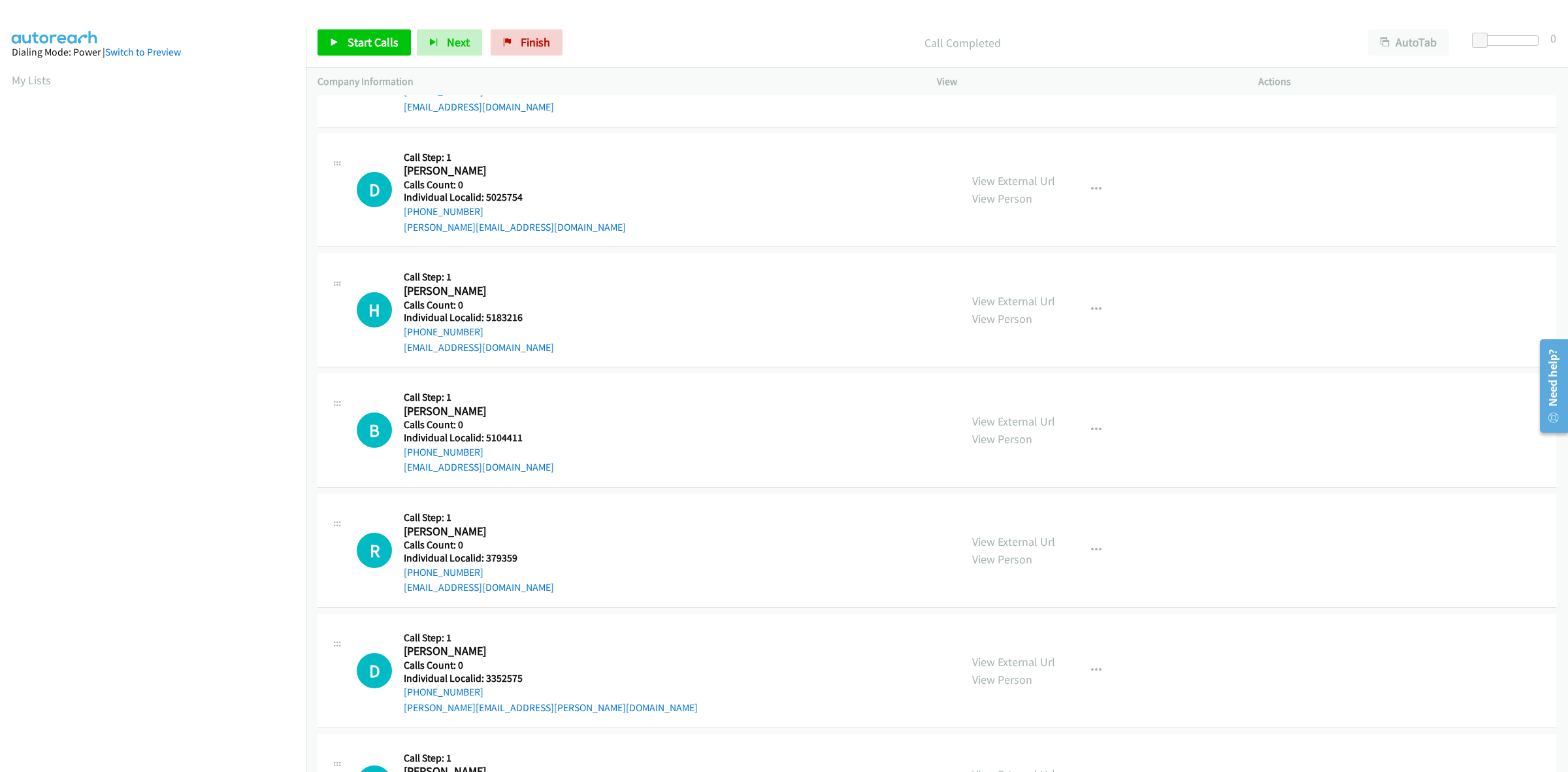
click at [559, 164] on div "D Callback Scheduled Call Step: 1 Daniel Polonsky America/Los_Angeles Calls Cou…" at bounding box center [653, 190] width 592 height 90
drag, startPoint x: 476, startPoint y: 213, endPoint x: 396, endPoint y: 219, distance: 80.2
click at [396, 219] on div "D Callback Scheduled Call Step: 1 Daniel Polonsky America/Los_Angeles Calls Cou…" at bounding box center [653, 190] width 592 height 90
copy link "+1 925-357-1430"
drag, startPoint x: 526, startPoint y: 198, endPoint x: 485, endPoint y: 201, distance: 41.1
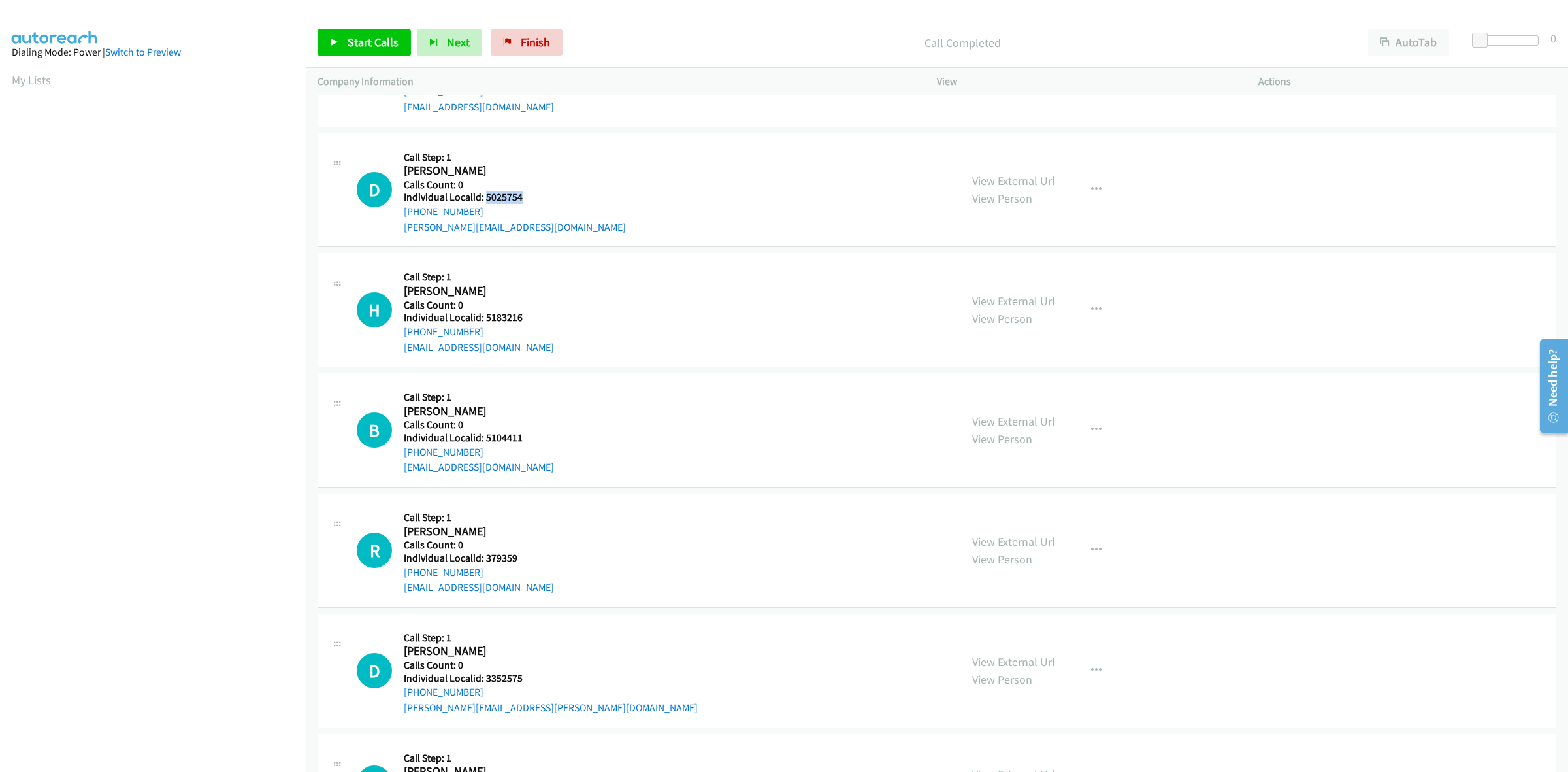
click at [485, 201] on div "D Callback Scheduled Call Step: 1 Daniel Polonsky America/Los_Angeles Calls Cou…" at bounding box center [653, 190] width 592 height 90
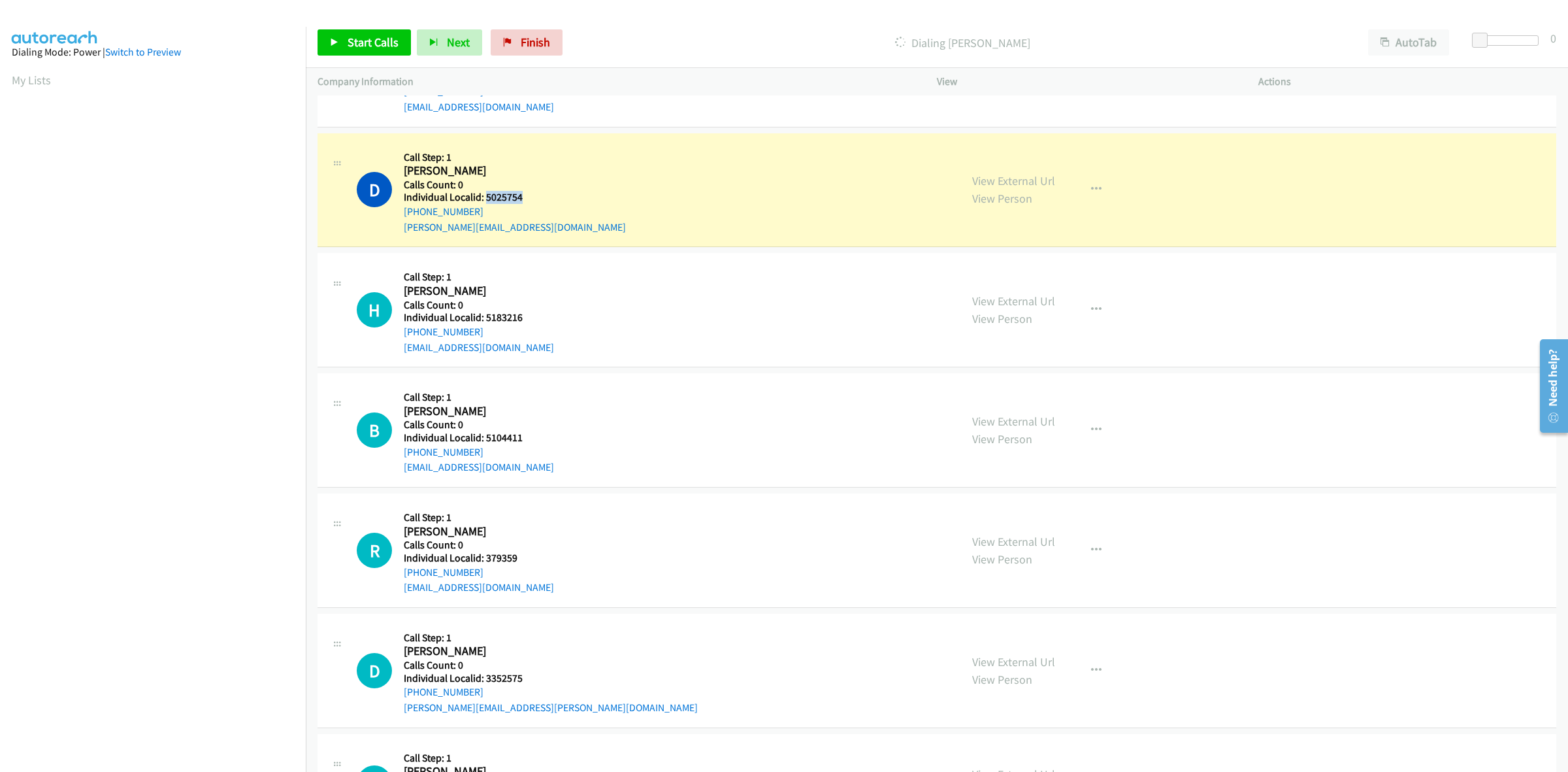
copy h5 "5025754"
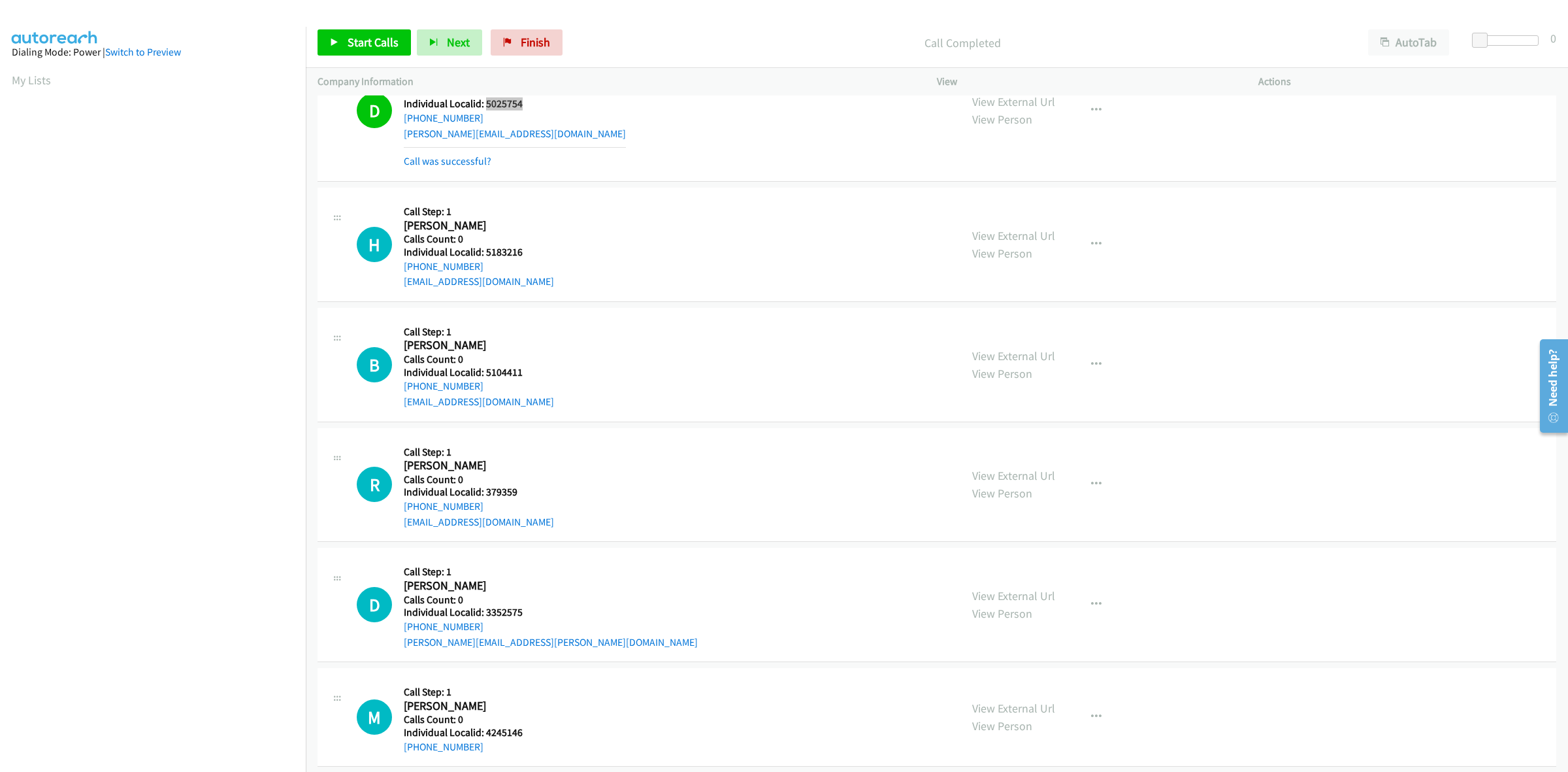
scroll to position [5379, 0]
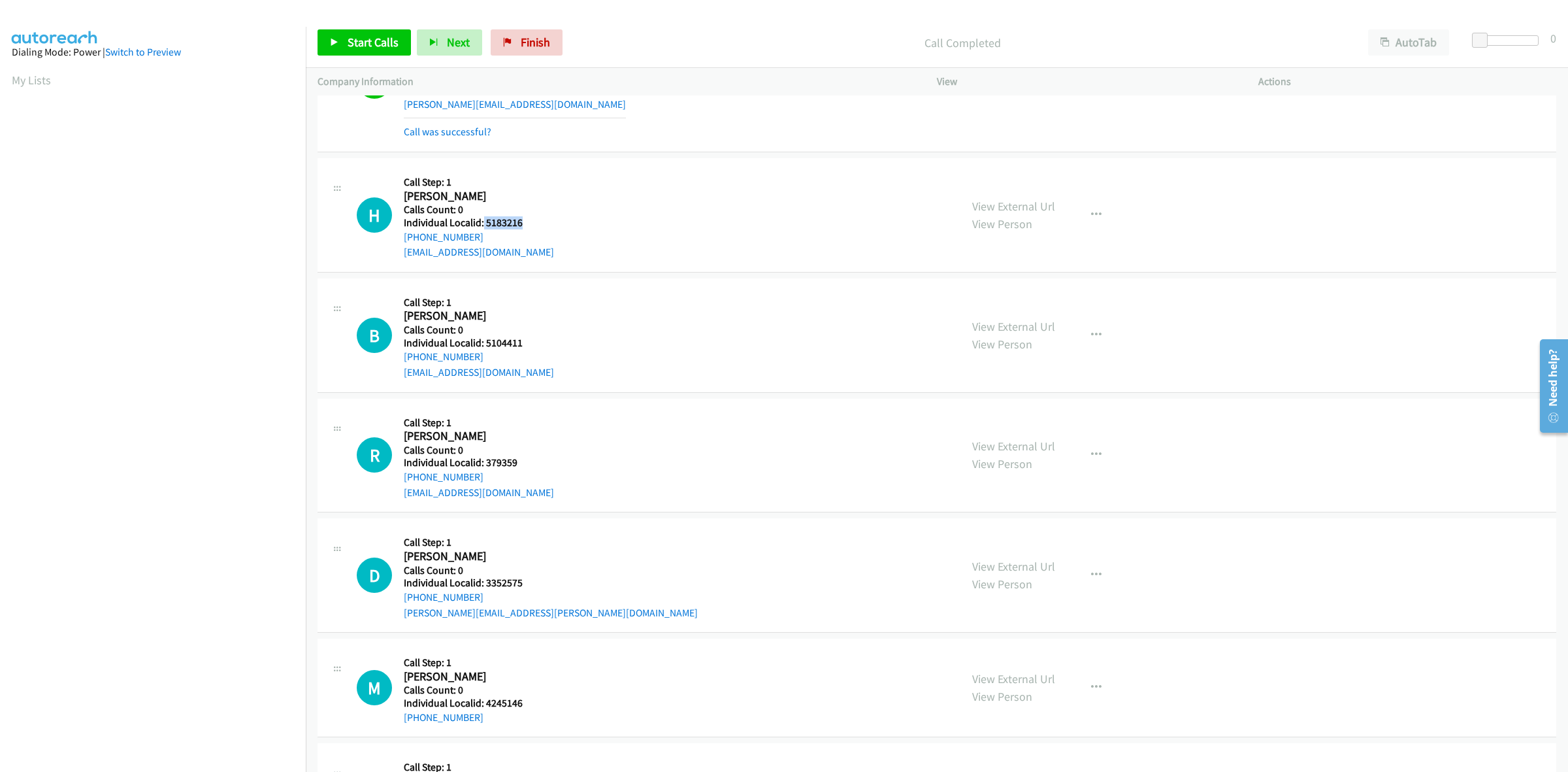
drag, startPoint x: 531, startPoint y: 224, endPoint x: 482, endPoint y: 223, distance: 49.0
click at [482, 223] on div "H Callback Scheduled Call Step: 1 Henry Zheng America/Los_Angeles Calls Count: …" at bounding box center [653, 214] width 592 height 90
copy h5 "5183216"
drag, startPoint x: 571, startPoint y: 168, endPoint x: 448, endPoint y: 255, distance: 150.7
click at [571, 168] on div "H Callback Scheduled Call Step: 1 Henry Zheng America/Los_Angeles Calls Count: …" at bounding box center [937, 215] width 1239 height 114
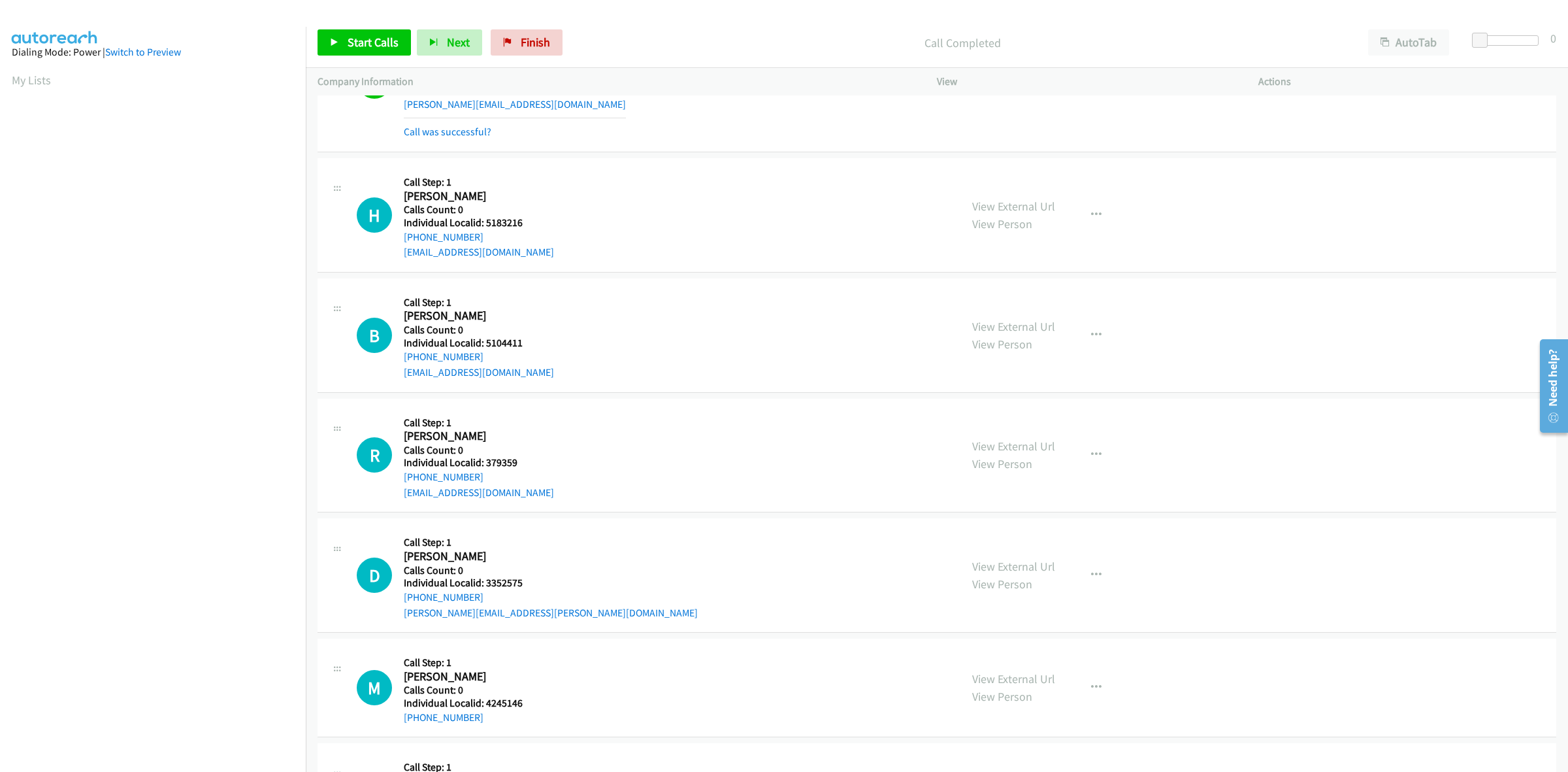
drag, startPoint x: 478, startPoint y: 238, endPoint x: 394, endPoint y: 245, distance: 84.3
click at [394, 245] on div "H Callback Scheduled Call Step: 1 Henry Zheng America/Los_Angeles Calls Count: …" at bounding box center [653, 214] width 592 height 90
copy link "+1 626-217-5869"
drag, startPoint x: 522, startPoint y: 224, endPoint x: 482, endPoint y: 224, distance: 40.0
click at [482, 224] on div "H Callback Scheduled Call Step: 1 Henry Zheng America/Los_Angeles Calls Count: …" at bounding box center [653, 214] width 592 height 90
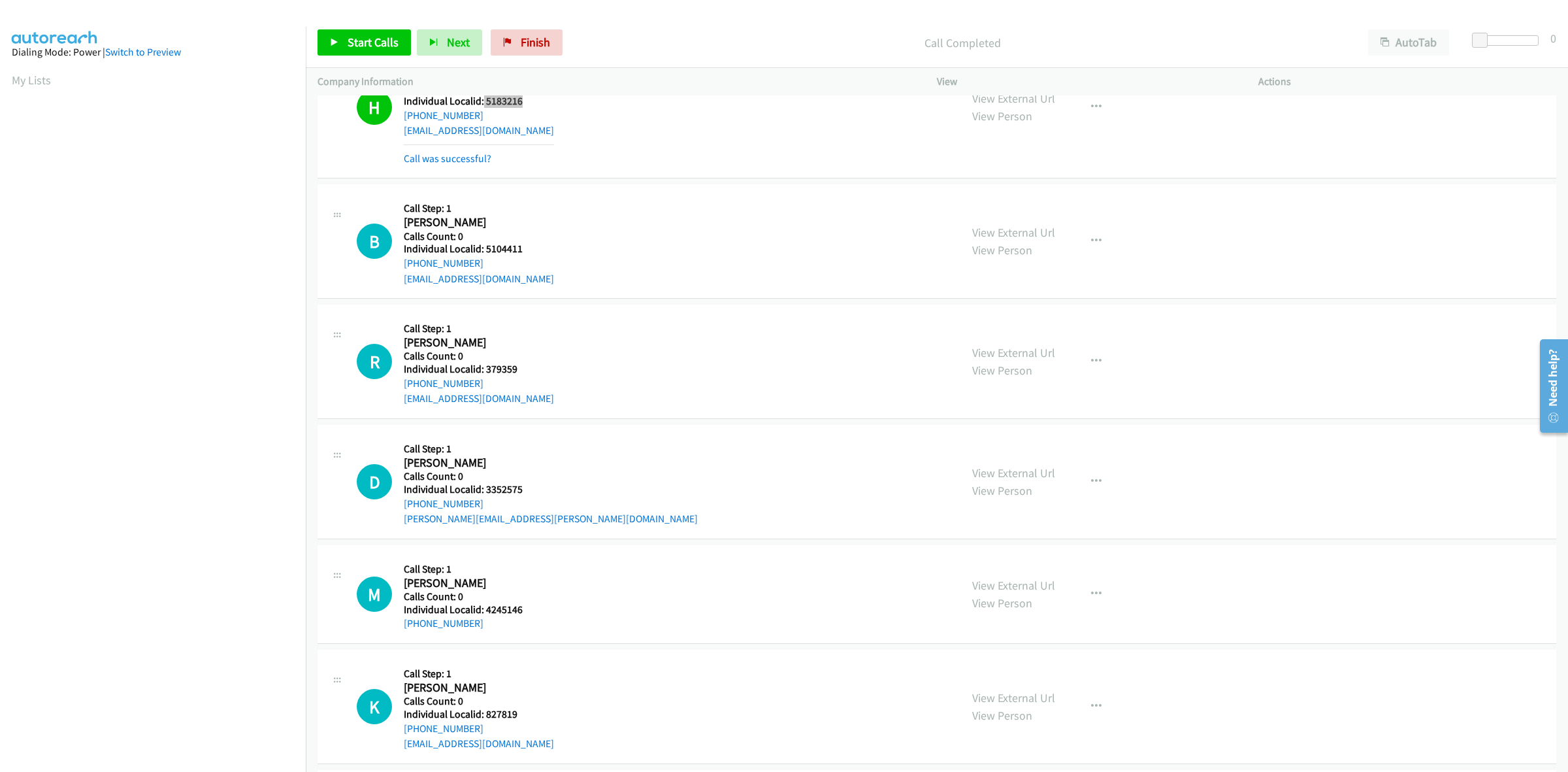
scroll to position [5562, 0]
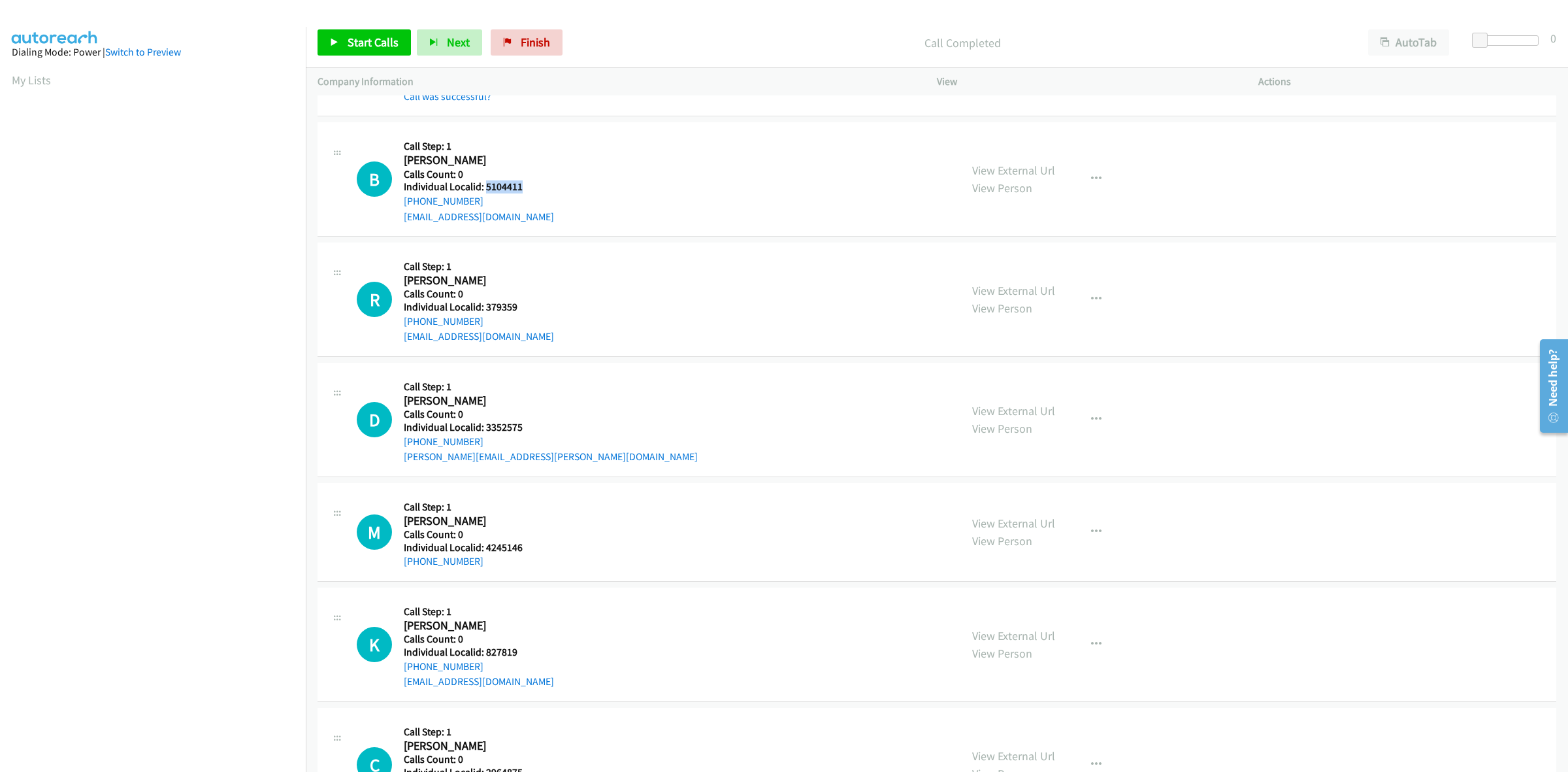
drag, startPoint x: 522, startPoint y: 188, endPoint x: 487, endPoint y: 194, distance: 35.5
click at [487, 194] on div "B Callback Scheduled Call Step: 1 Brian Viers America/Los_Angeles Calls Count: …" at bounding box center [653, 179] width 592 height 90
click at [497, 151] on h5 "Call Step: 1" at bounding box center [478, 145] width 151 height 13
drag, startPoint x: 481, startPoint y: 202, endPoint x: 403, endPoint y: 210, distance: 78.4
click at [403, 210] on div "B Callback Scheduled Call Step: 1 Brian Viers America/Los_Angeles Calls Count: …" at bounding box center [653, 179] width 592 height 90
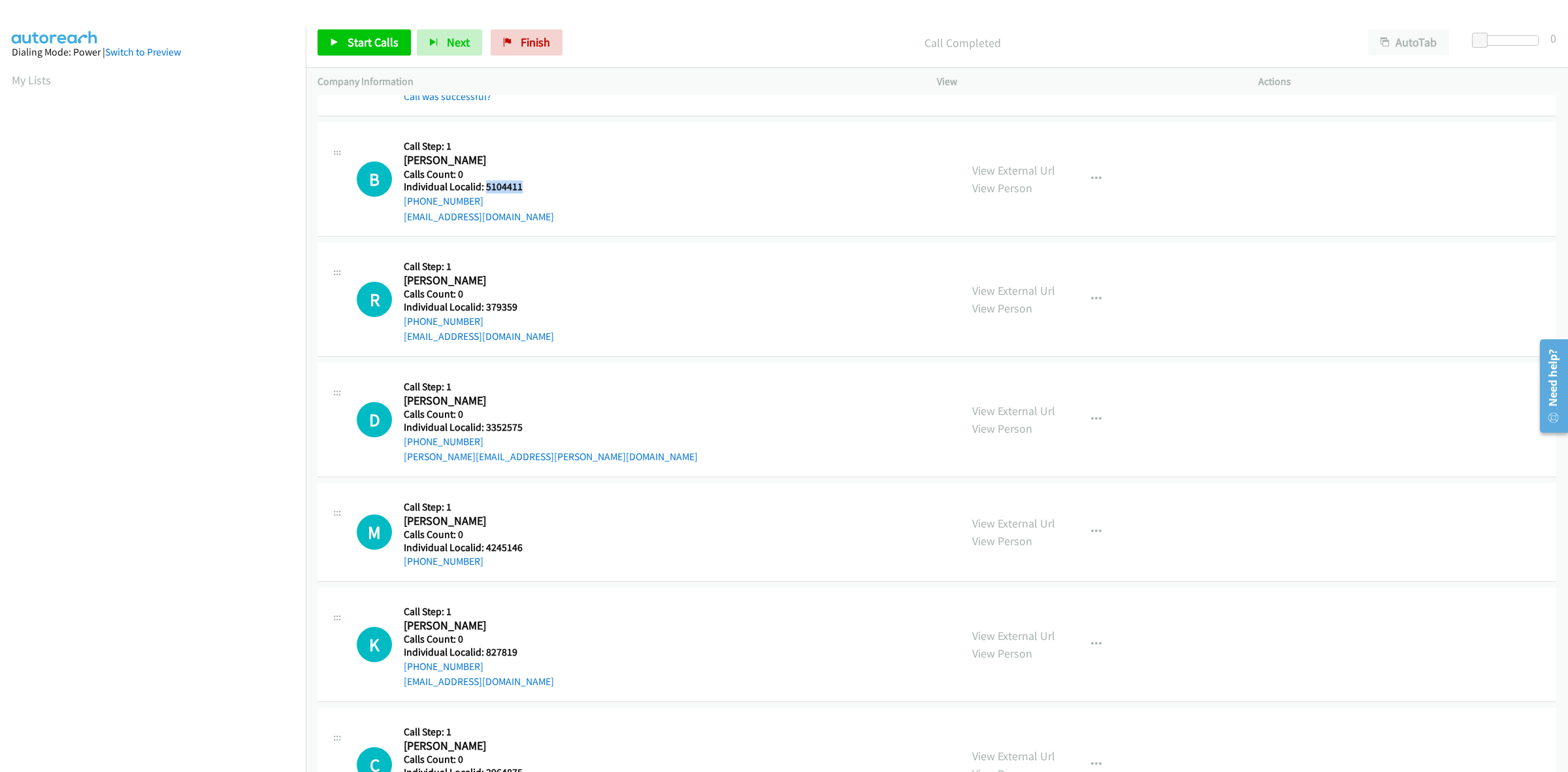
drag, startPoint x: 529, startPoint y: 188, endPoint x: 485, endPoint y: 193, distance: 44.3
click at [485, 193] on div "B Callback Scheduled Call Step: 1 Brian Viers America/Los_Angeles Calls Count: …" at bounding box center [653, 179] width 592 height 90
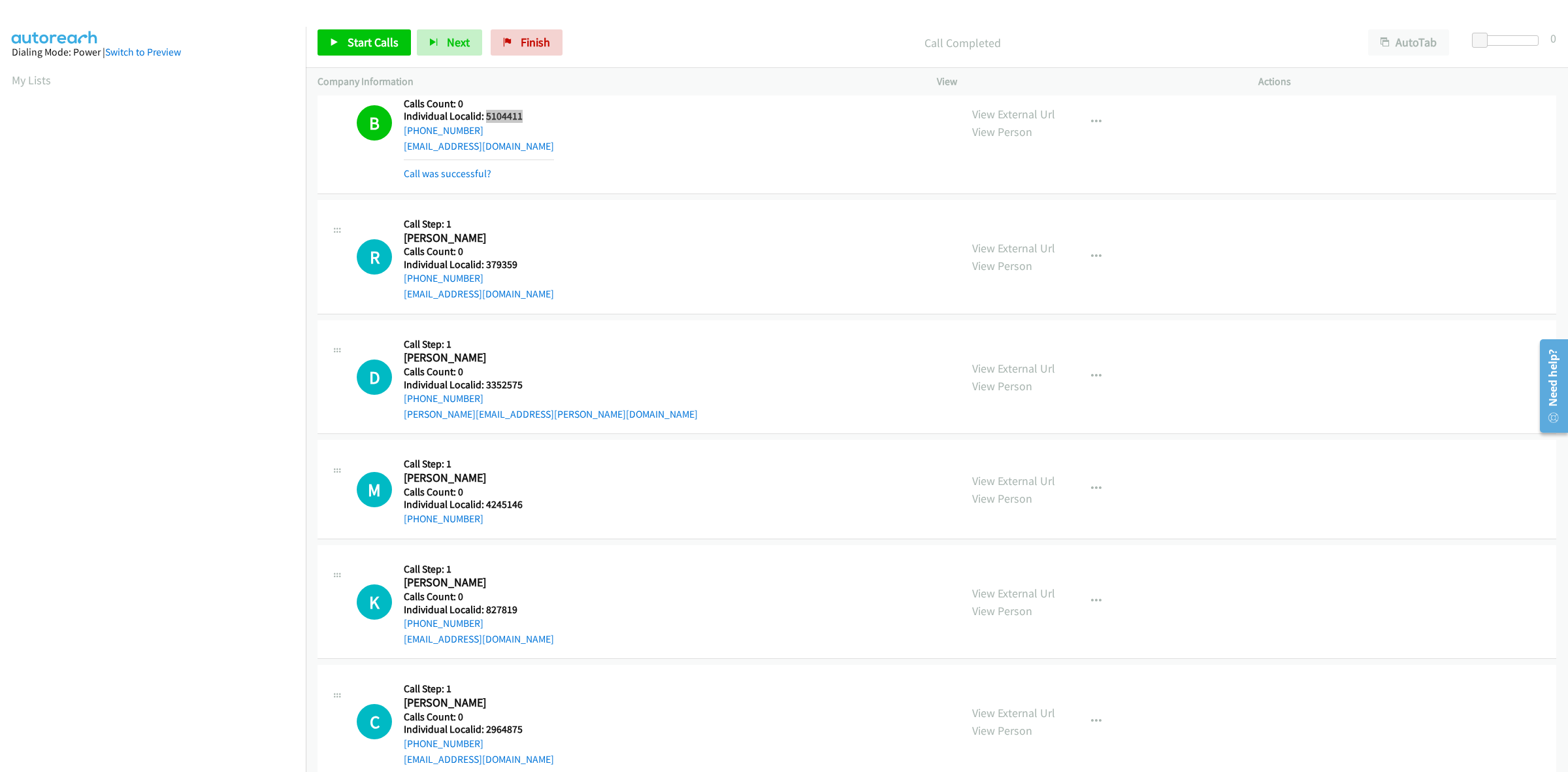
scroll to position [5664, 0]
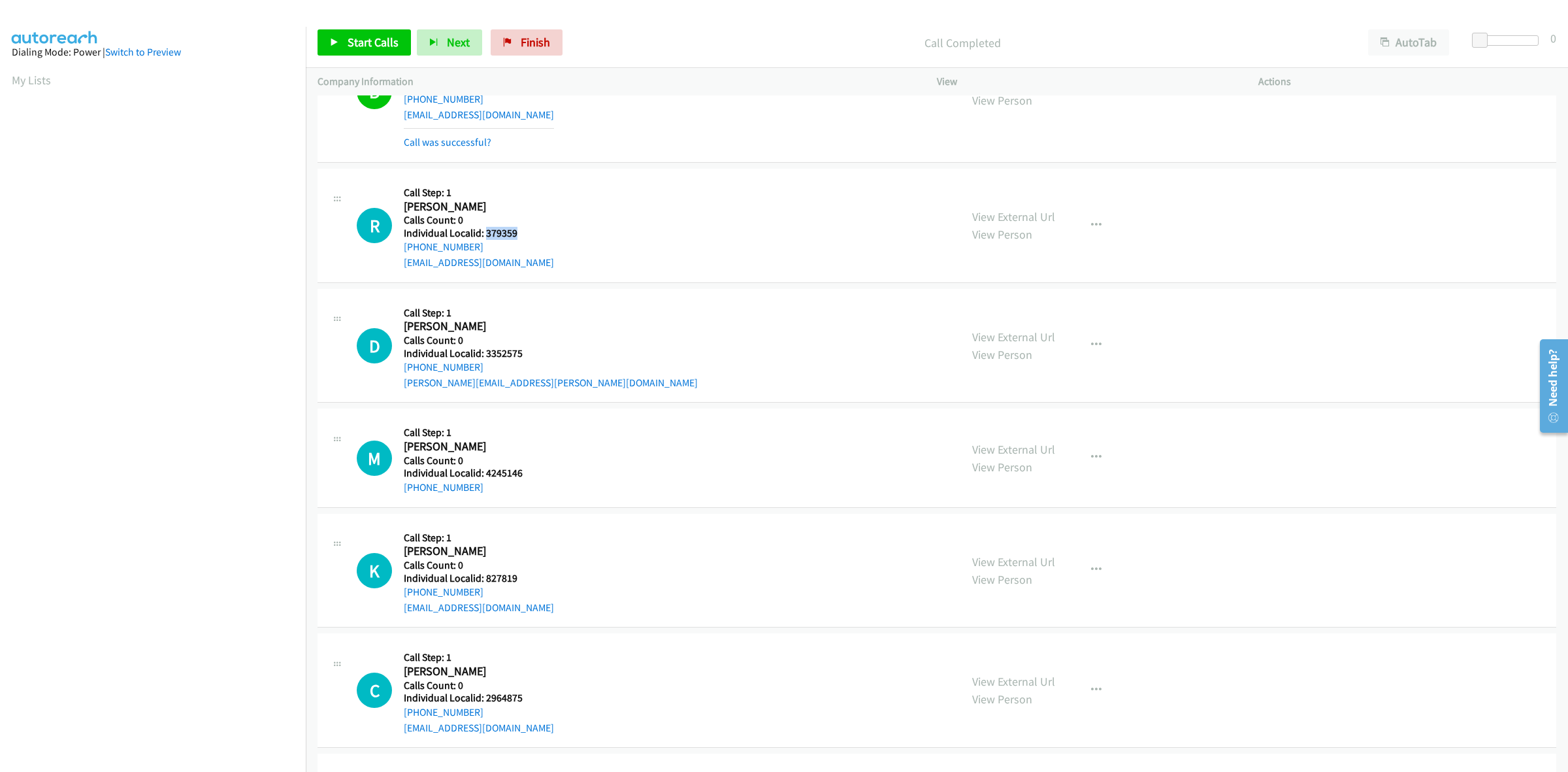
drag, startPoint x: 520, startPoint y: 233, endPoint x: 485, endPoint y: 238, distance: 35.4
click at [485, 238] on div "R Callback Scheduled Call Step: 1 Ray Hull America/Los_Angeles Calls Count: 0 I…" at bounding box center [653, 225] width 592 height 90
drag, startPoint x: 1092, startPoint y: 236, endPoint x: 1077, endPoint y: 256, distance: 25.0
click at [1092, 236] on button "button" at bounding box center [1096, 225] width 35 height 26
drag, startPoint x: 1016, startPoint y: 314, endPoint x: 961, endPoint y: 311, distance: 55.1
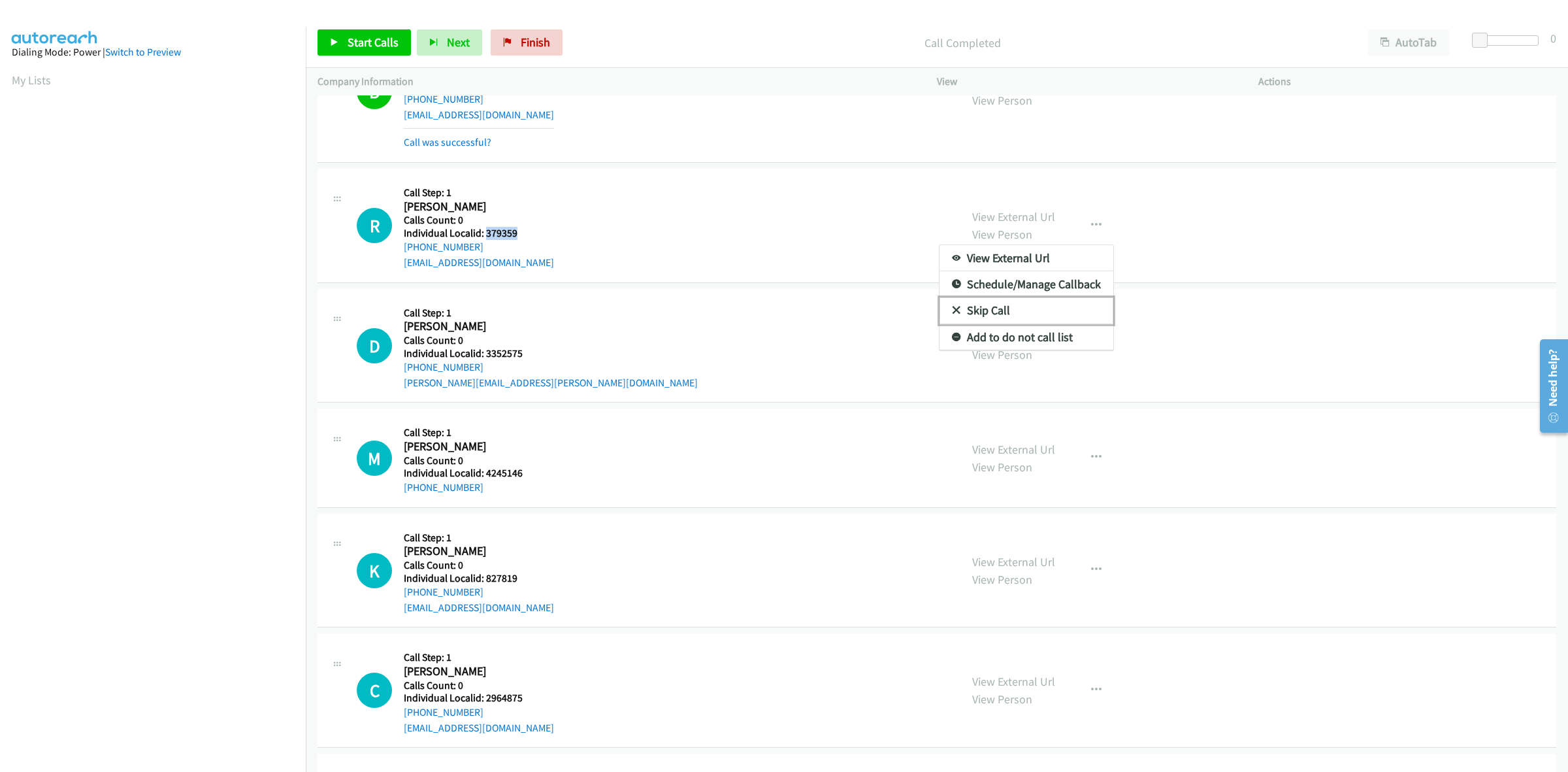
click at [1016, 314] on link "Skip Call" at bounding box center [1027, 310] width 174 height 26
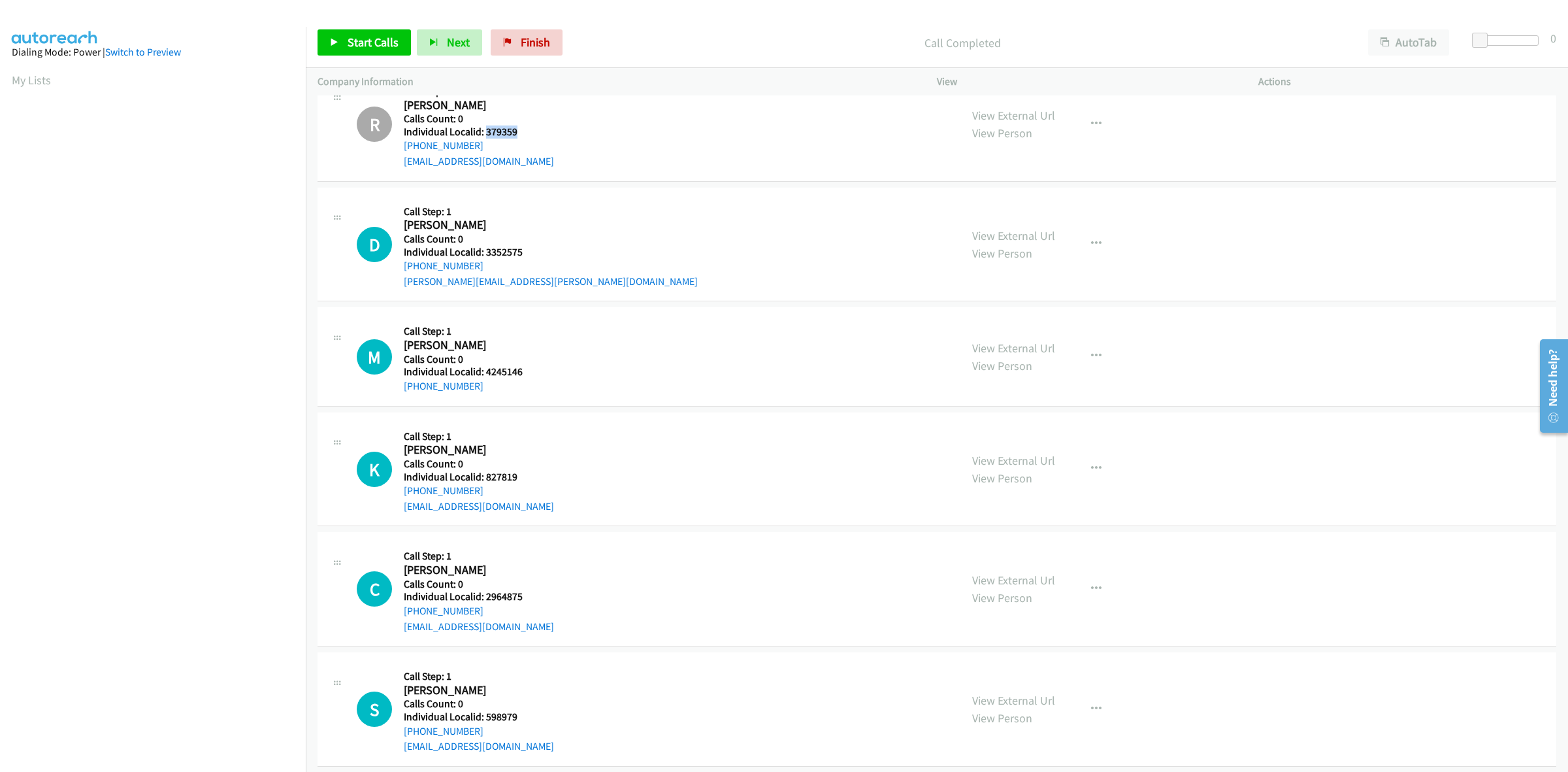
scroll to position [5767, 0]
drag, startPoint x: 528, startPoint y: 252, endPoint x: 485, endPoint y: 250, distance: 43.0
click at [485, 250] on div "D Callback Scheduled Call Step: 1 D Seidner America/Los_Angeles Calls Count: 0 …" at bounding box center [653, 243] width 592 height 90
click at [550, 203] on div "D Callback Scheduled Call Step: 1 D Seidner America/Los_Angeles Calls Count: 0 …" at bounding box center [653, 243] width 592 height 90
drag, startPoint x: 485, startPoint y: 267, endPoint x: 398, endPoint y: 272, distance: 87.1
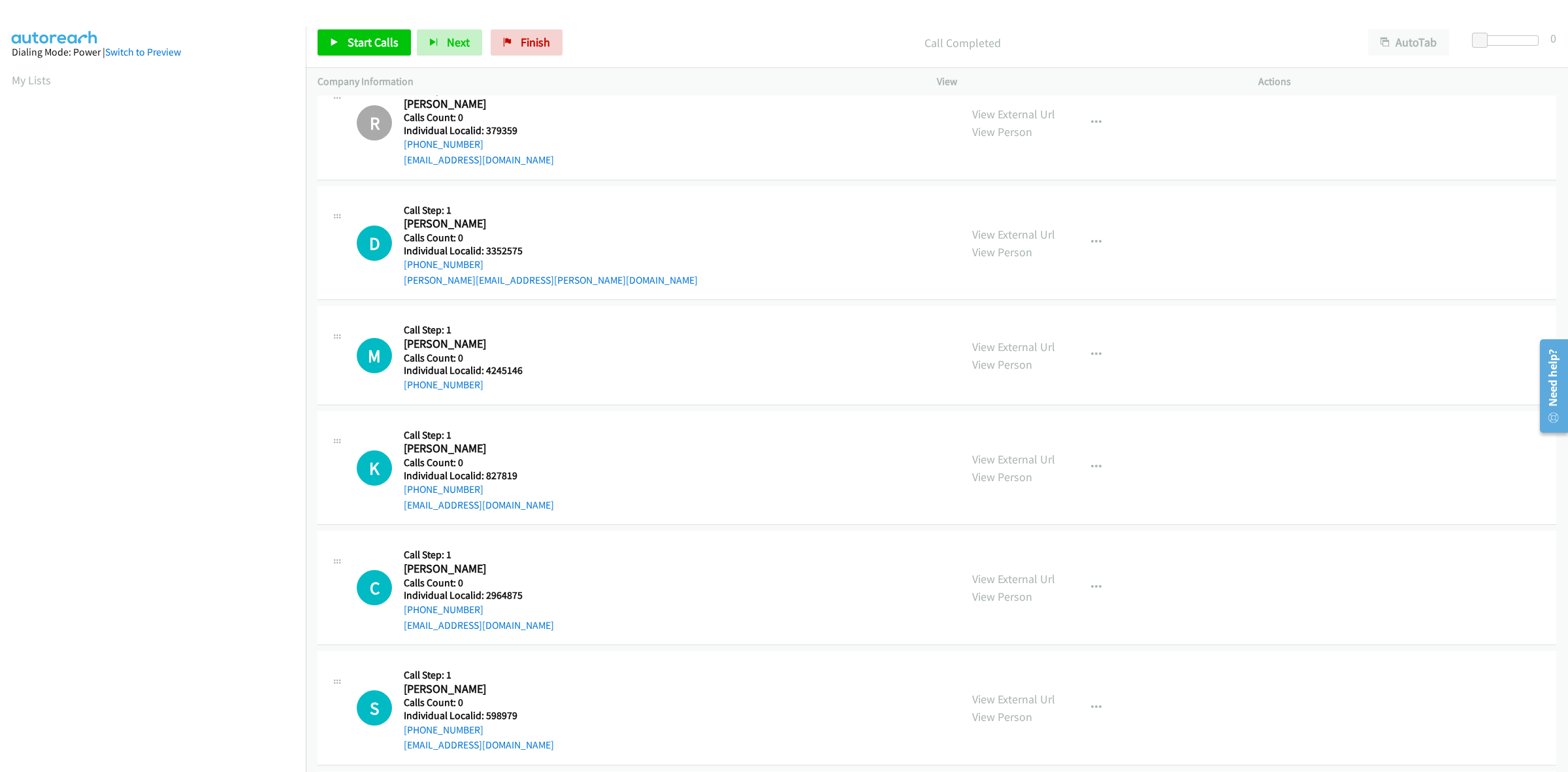
click at [398, 272] on div "D Callback Scheduled Call Step: 1 D Seidner America/Los_Angeles Calls Count: 0 …" at bounding box center [653, 243] width 592 height 90
drag, startPoint x: 525, startPoint y: 252, endPoint x: 485, endPoint y: 250, distance: 40.0
click at [485, 250] on div "D Callback Scheduled Call Step: 1 D Seidner America/Los_Angeles Calls Count: 0 …" at bounding box center [653, 243] width 592 height 90
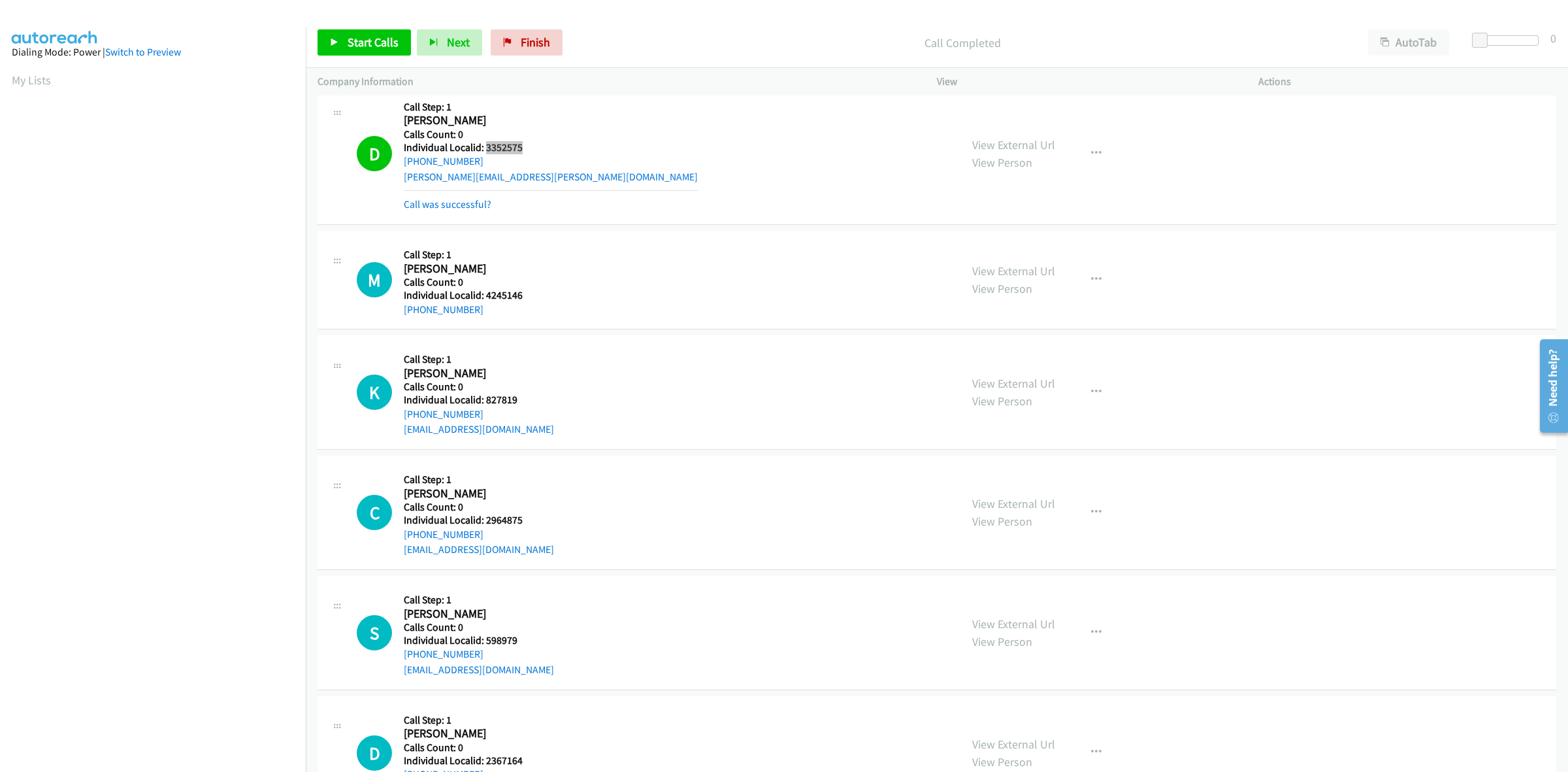
scroll to position [5909, 0]
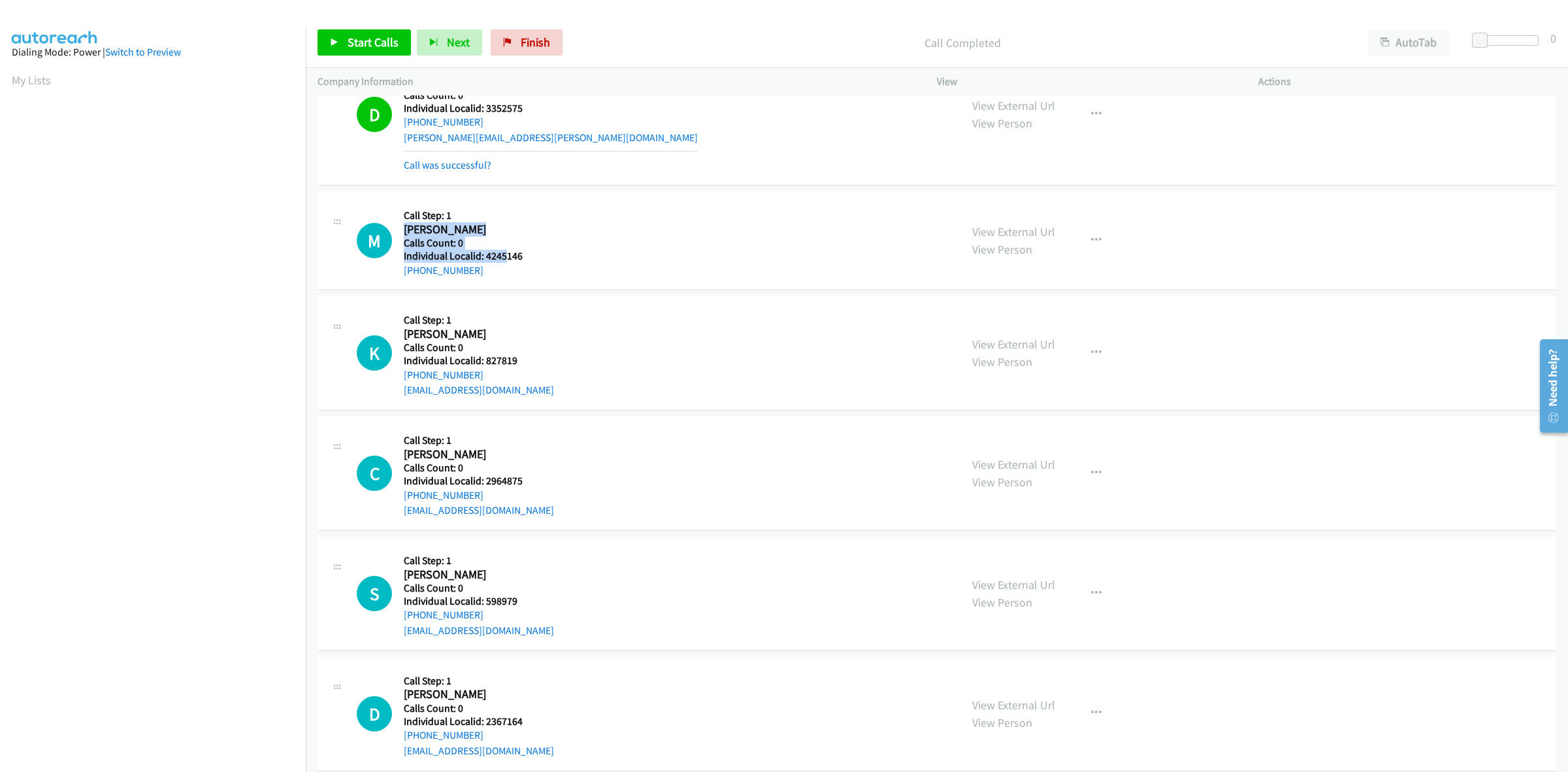
click at [501, 262] on div "M Callback Scheduled Call Step: 1 Mike Roeder America/Los_Angeles Calls Count: …" at bounding box center [653, 240] width 592 height 75
click at [526, 252] on div "M Callback Scheduled Call Step: 1 Mike Roeder America/Los_Angeles Calls Count: …" at bounding box center [653, 240] width 592 height 75
drag, startPoint x: 524, startPoint y: 259, endPoint x: 485, endPoint y: 262, distance: 39.1
click at [485, 262] on div "M Callback Scheduled Call Step: 1 Mike Roeder America/Los_Angeles Calls Count: …" at bounding box center [653, 240] width 592 height 75
click at [626, 221] on div "M Callback Scheduled Call Step: 1 Mike Roeder America/Los_Angeles Calls Count: …" at bounding box center [653, 240] width 592 height 75
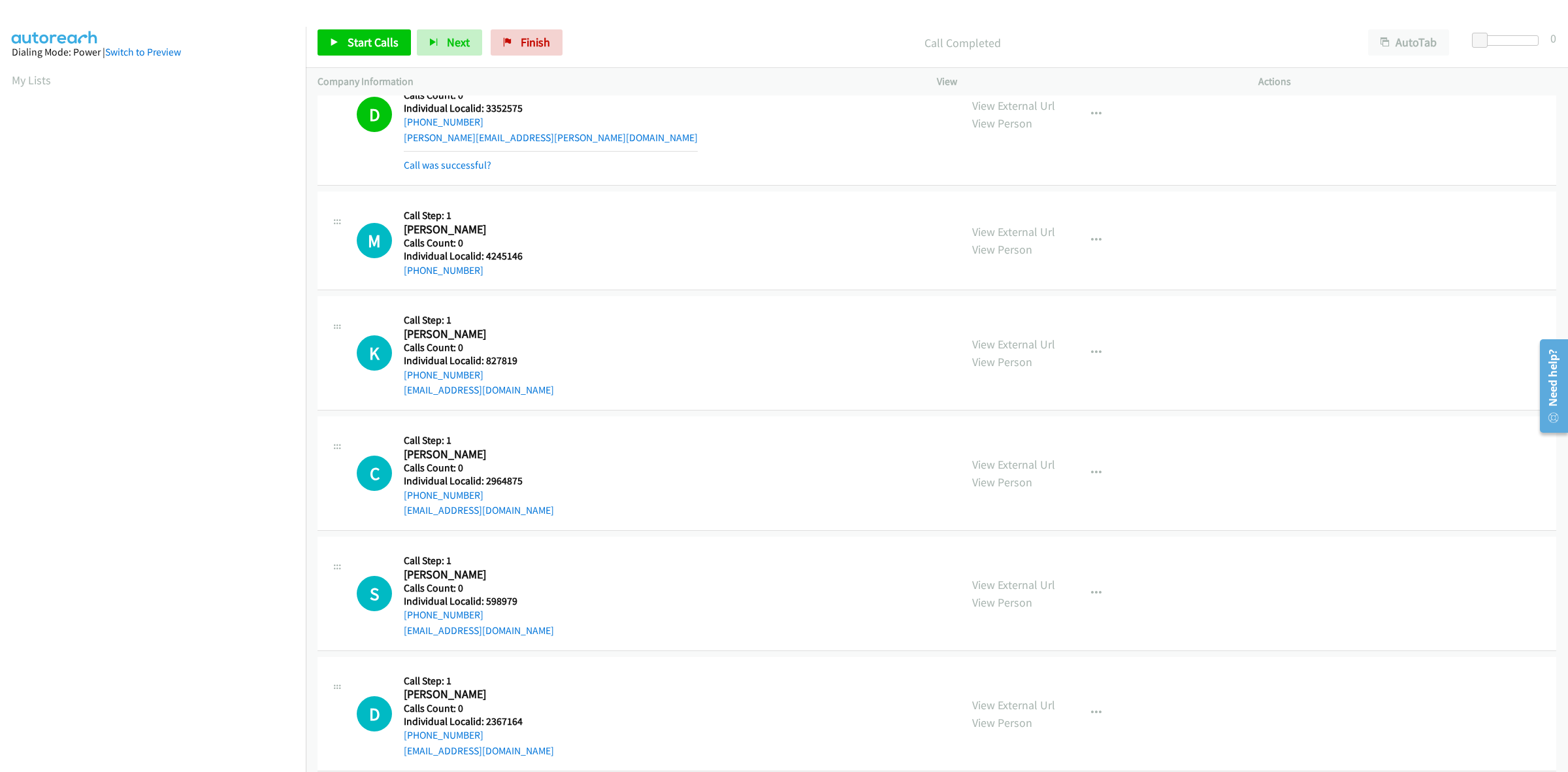
drag, startPoint x: 476, startPoint y: 272, endPoint x: 386, endPoint y: 276, distance: 90.1
click at [386, 276] on div "M Callback Scheduled Call Step: 1 Mike Roeder America/Los_Angeles Calls Count: …" at bounding box center [653, 240] width 592 height 75
drag, startPoint x: 599, startPoint y: 191, endPoint x: 541, endPoint y: 226, distance: 67.7
click at [599, 191] on td "M Callback Scheduled Call Step: 1 Mike Roeder America/Los_Angeles Calls Count: …" at bounding box center [936, 240] width 1262 height 104
drag, startPoint x: 485, startPoint y: 271, endPoint x: 400, endPoint y: 276, distance: 85.1
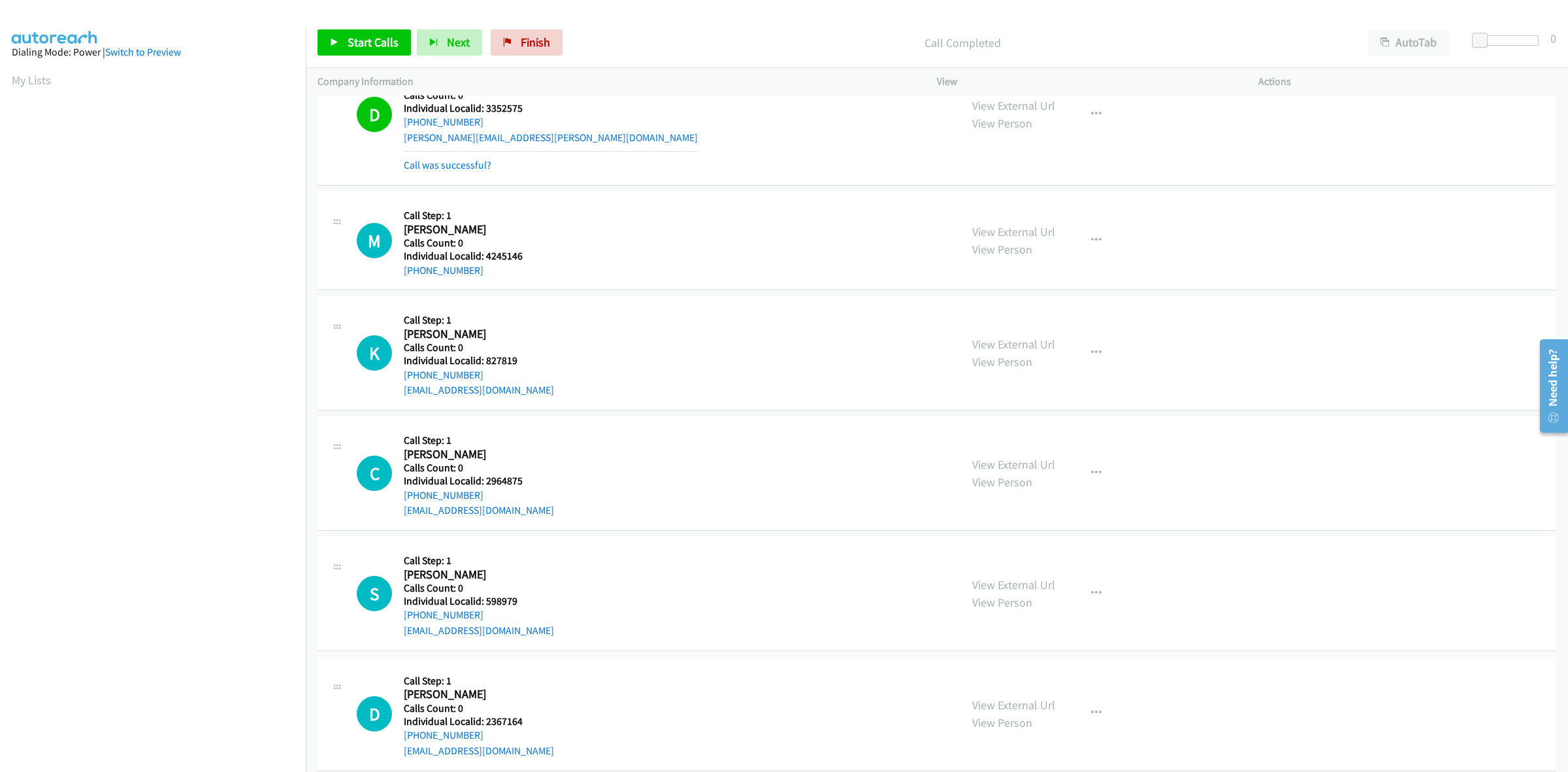
click at [400, 276] on div "M Callback Scheduled Call Step: 1 Mike Roeder America/Los_Angeles Calls Count: …" at bounding box center [653, 240] width 592 height 75
drag, startPoint x: 520, startPoint y: 255, endPoint x: 487, endPoint y: 259, distance: 33.2
click at [487, 259] on div "M Callback Scheduled Call Step: 1 Mike Roeder America/Los_Angeles Calls Count: …" at bounding box center [653, 240] width 592 height 75
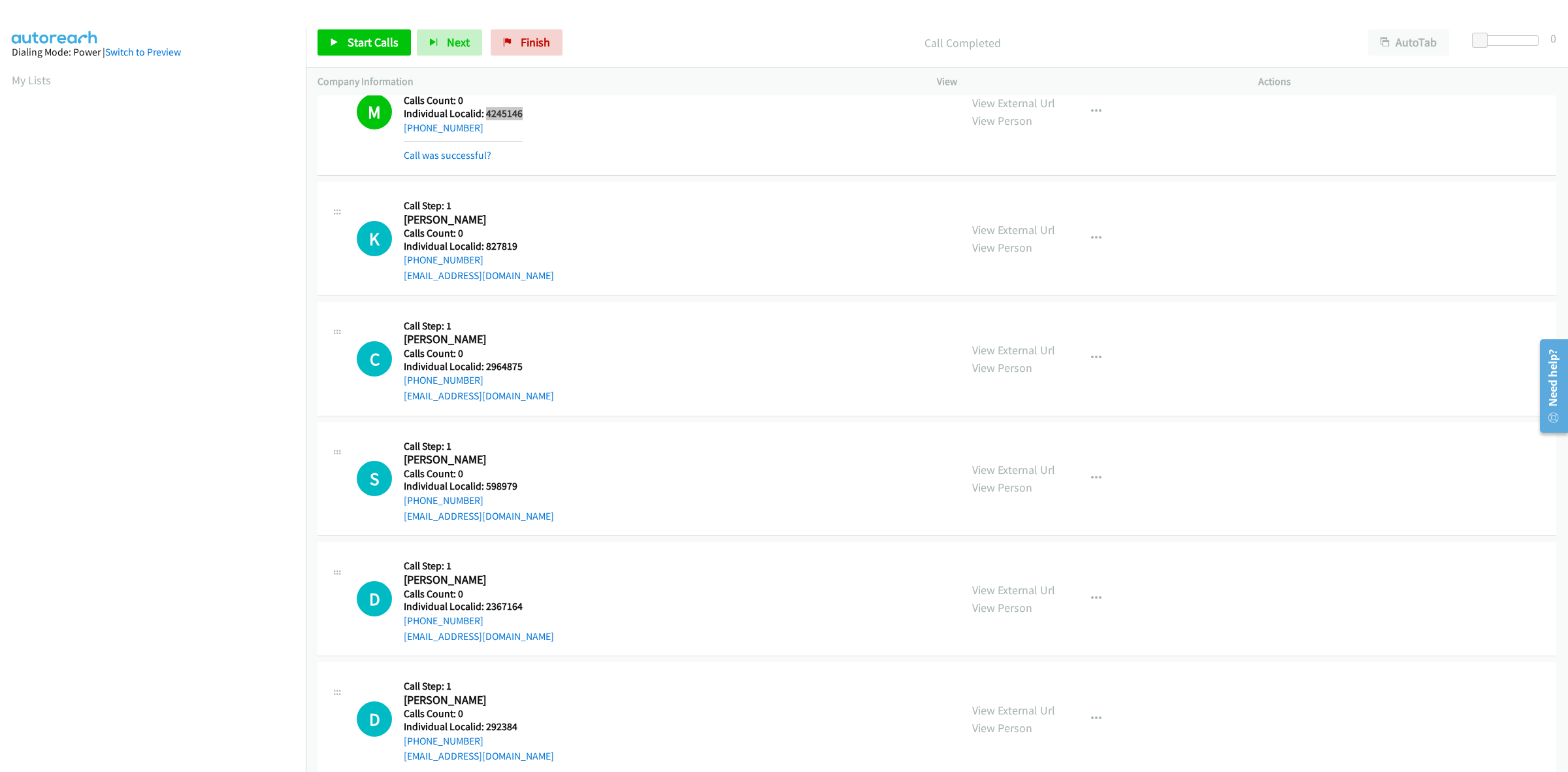
scroll to position [6052, 0]
drag, startPoint x: 508, startPoint y: 249, endPoint x: 485, endPoint y: 250, distance: 23.0
click at [485, 250] on div "K Callback Scheduled Call Step: 1 Kyle Brown America/Los_Angeles Calls Count: 0…" at bounding box center [653, 238] width 592 height 90
click at [567, 216] on div "K Callback Scheduled Call Step: 1 Kyle Brown America/Los_Angeles Calls Count: 0…" at bounding box center [653, 238] width 592 height 90
drag, startPoint x: 476, startPoint y: 259, endPoint x: 398, endPoint y: 266, distance: 78.3
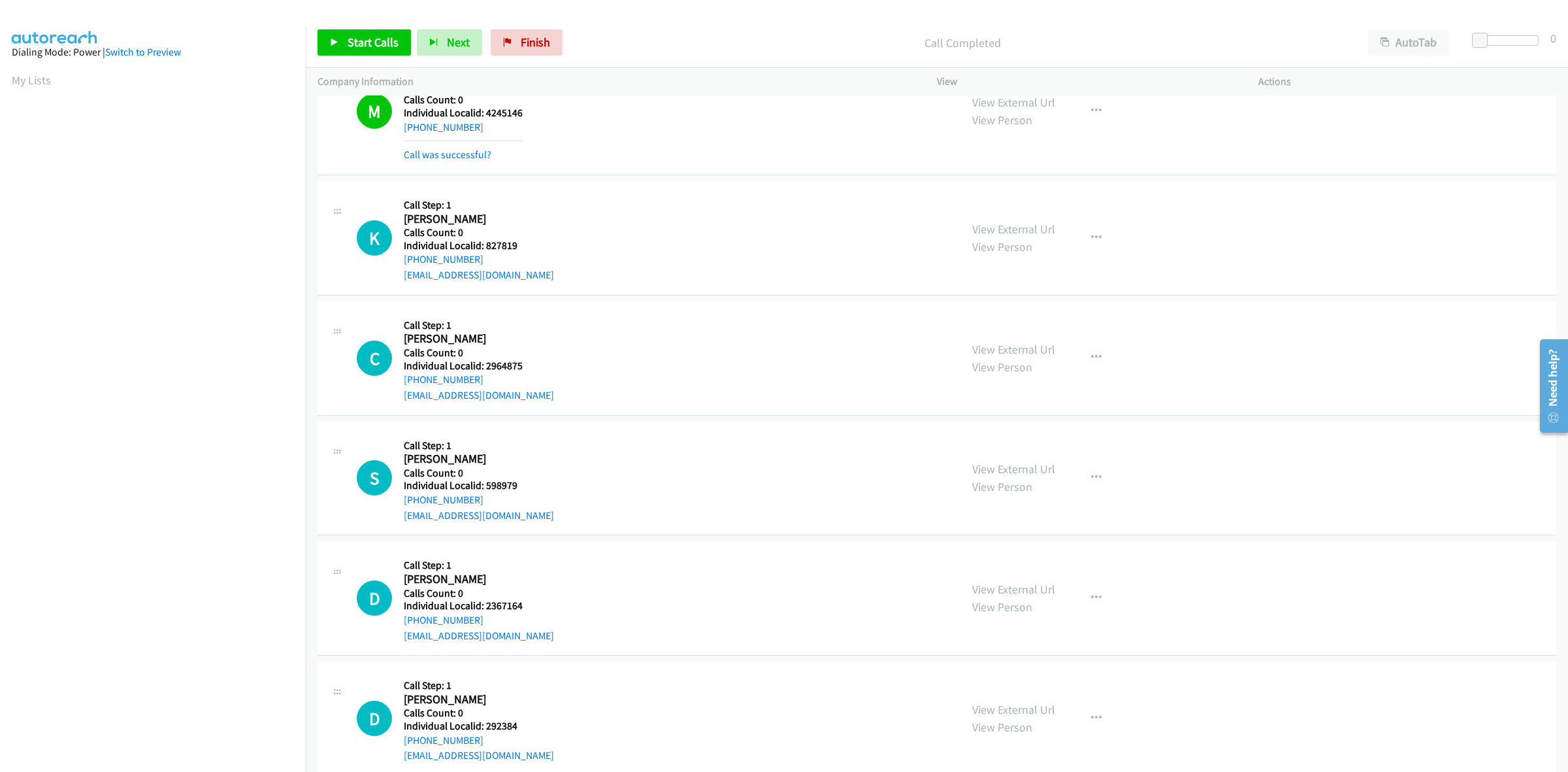
click at [398, 266] on div "K Callback Scheduled Call Step: 1 Kyle Brown America/Los_Angeles Calls Count: 0…" at bounding box center [653, 238] width 592 height 90
drag, startPoint x: 521, startPoint y: 250, endPoint x: 485, endPoint y: 250, distance: 36.0
click at [485, 250] on div "K Callback Scheduled Call Step: 1 Kyle Brown America/Los_Angeles Calls Count: 0…" at bounding box center [653, 238] width 592 height 90
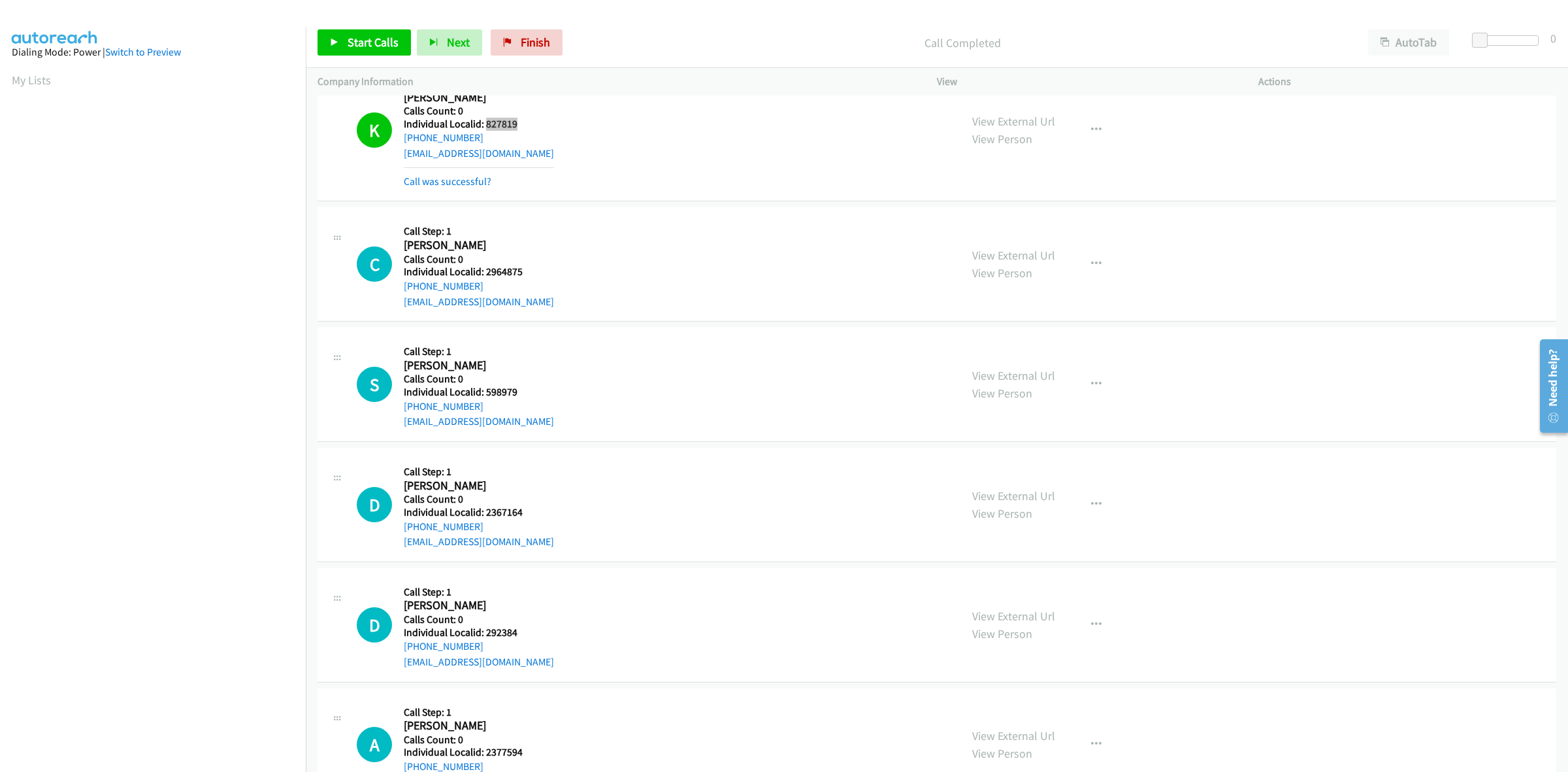
scroll to position [6216, 0]
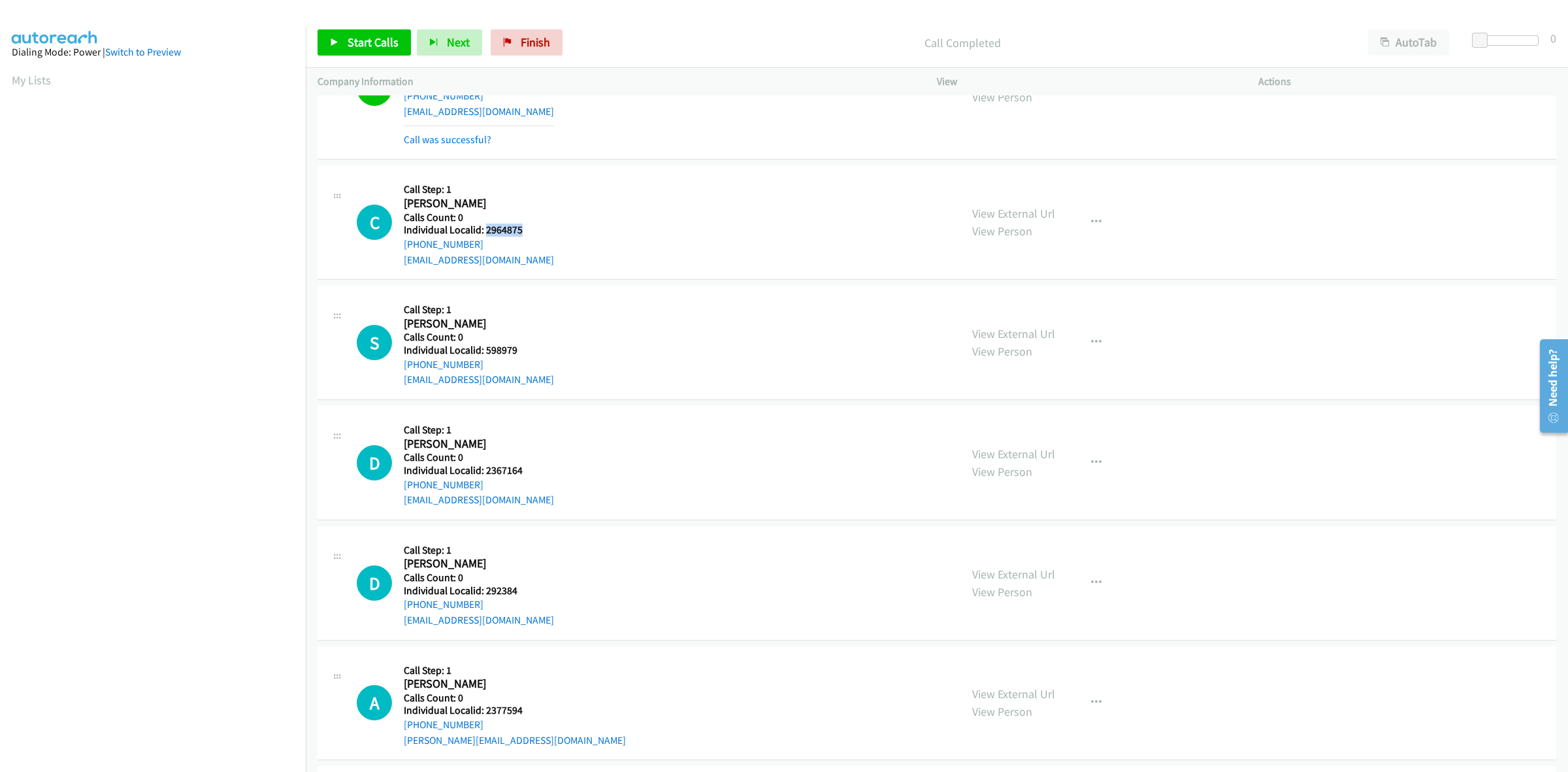
drag, startPoint x: 520, startPoint y: 235, endPoint x: 485, endPoint y: 234, distance: 35.0
click at [485, 234] on div "C Callback Scheduled Call Step: 1 Cody White America/New_York Calls Count: 0 In…" at bounding box center [653, 222] width 592 height 90
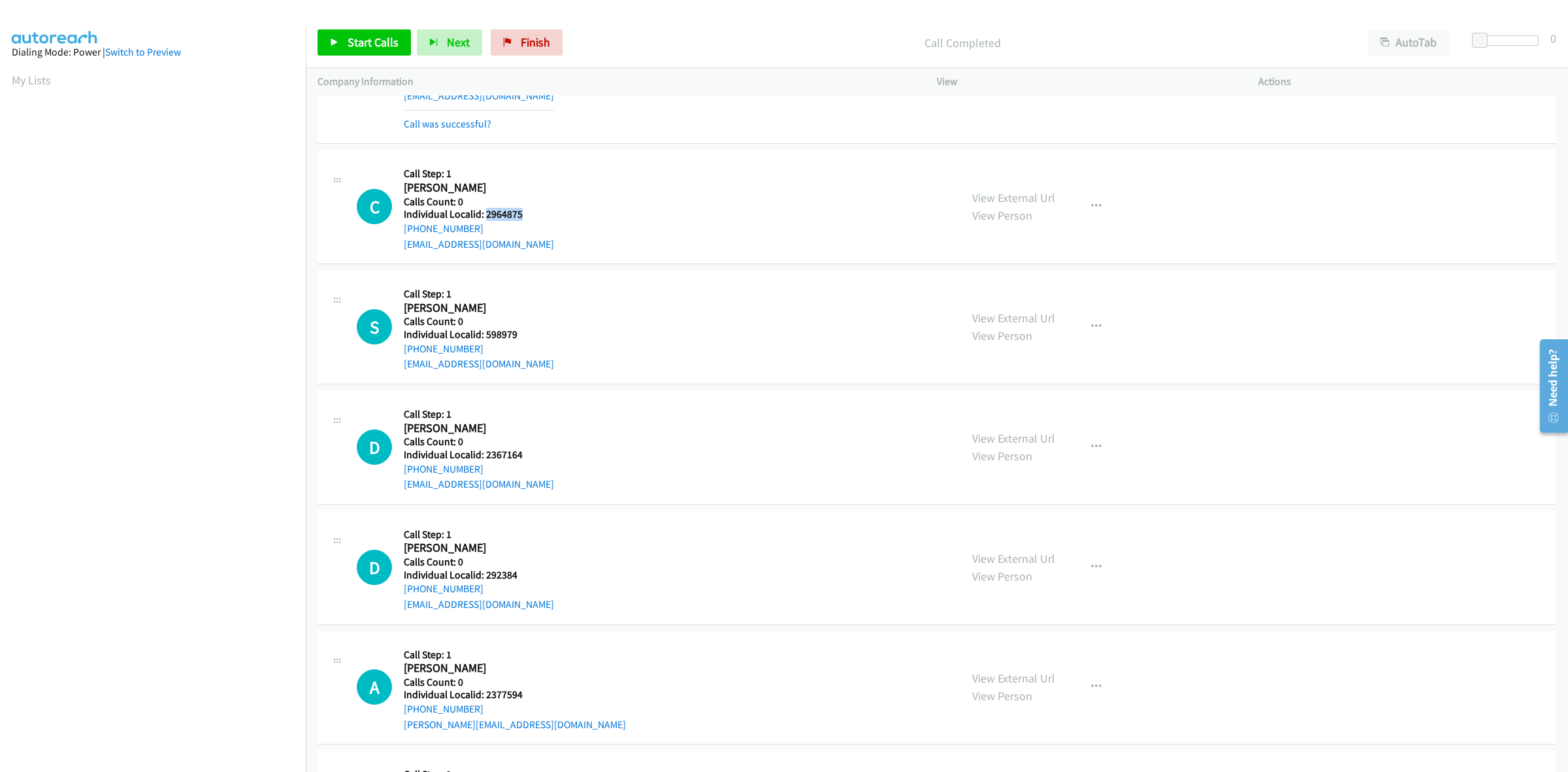
scroll to position [6236, 0]
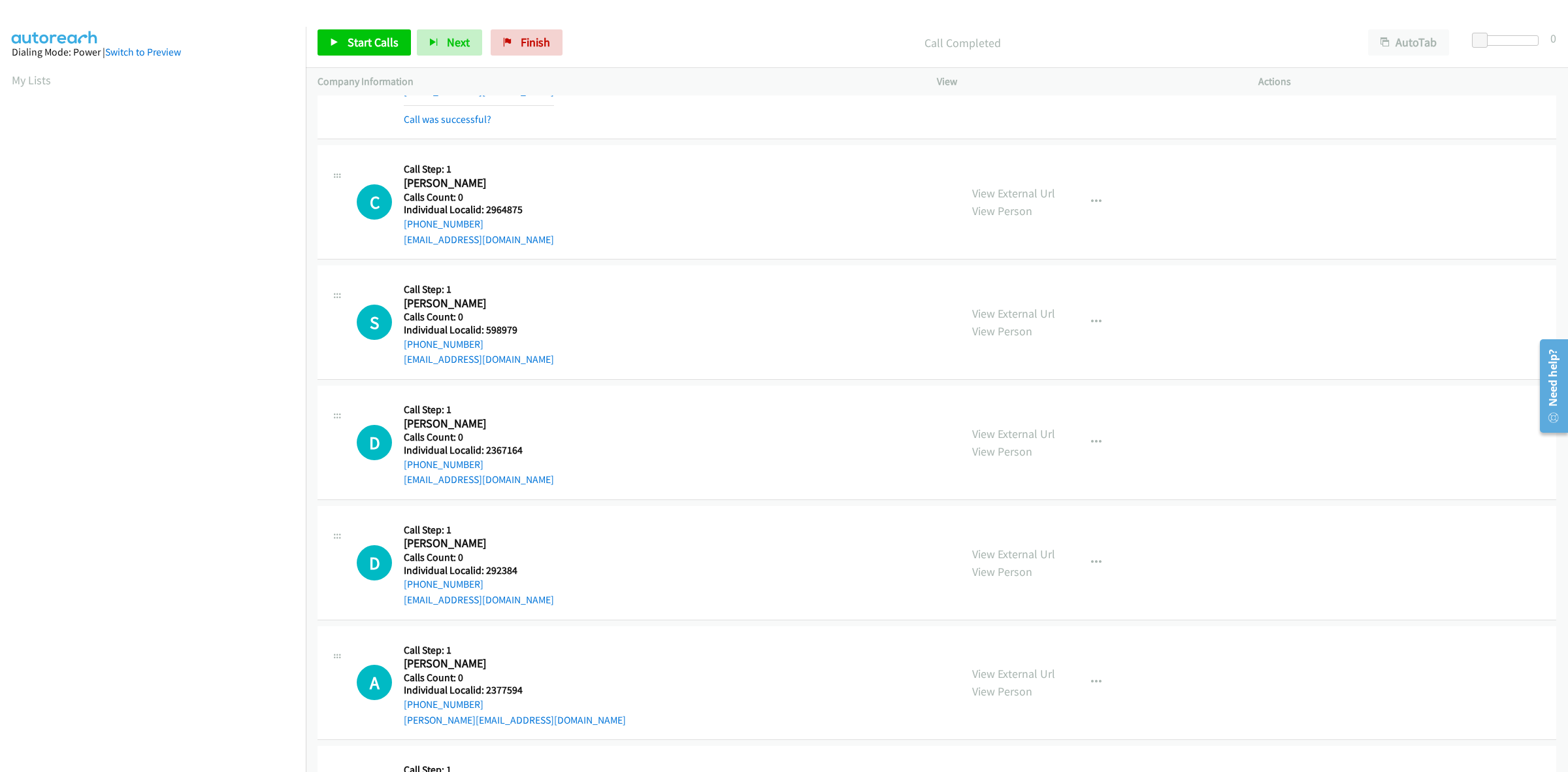
click at [556, 176] on div "C Callback Scheduled Call Step: 1 Cody White America/New_York Calls Count: 0 In…" at bounding box center [653, 201] width 592 height 90
click at [476, 221] on div "+1 717-381-0752" at bounding box center [478, 224] width 151 height 15
drag, startPoint x: 476, startPoint y: 224, endPoint x: 454, endPoint y: 224, distance: 22.0
click at [466, 225] on div "+1 717-381-0752" at bounding box center [478, 224] width 151 height 15
click at [482, 225] on div "+1 717-381-0752" at bounding box center [478, 224] width 151 height 15
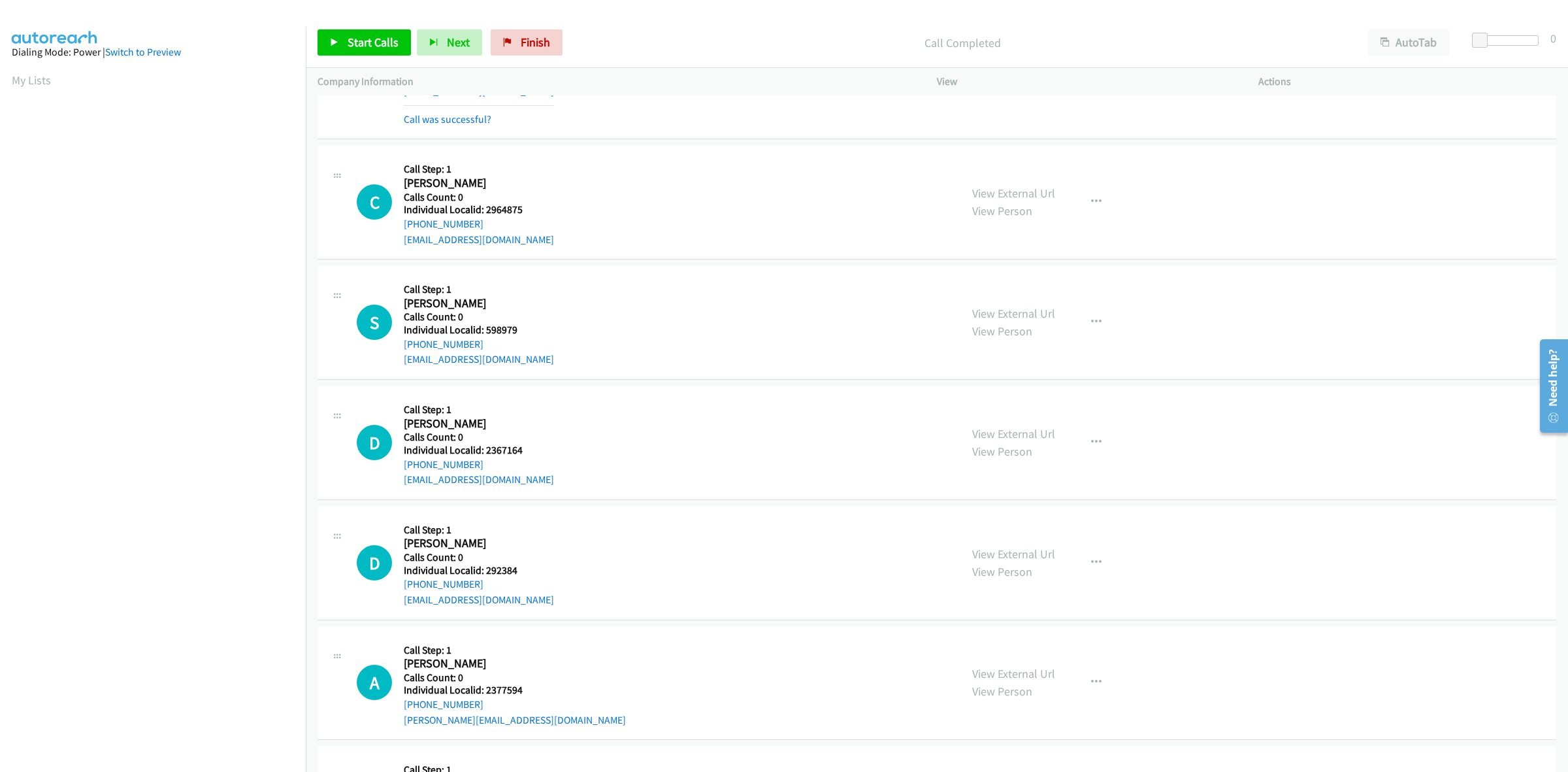
drag, startPoint x: 478, startPoint y: 225, endPoint x: 399, endPoint y: 233, distance: 79.4
click at [399, 233] on div "C Callback Scheduled Call Step: 1 Cody White America/New_York Calls Count: 0 In…" at bounding box center [653, 201] width 592 height 90
drag, startPoint x: 527, startPoint y: 213, endPoint x: 485, endPoint y: 209, distance: 42.2
click at [485, 209] on div "C Callback Scheduled Call Step: 1 Cody White America/New_York Calls Count: 0 In…" at bounding box center [653, 201] width 592 height 90
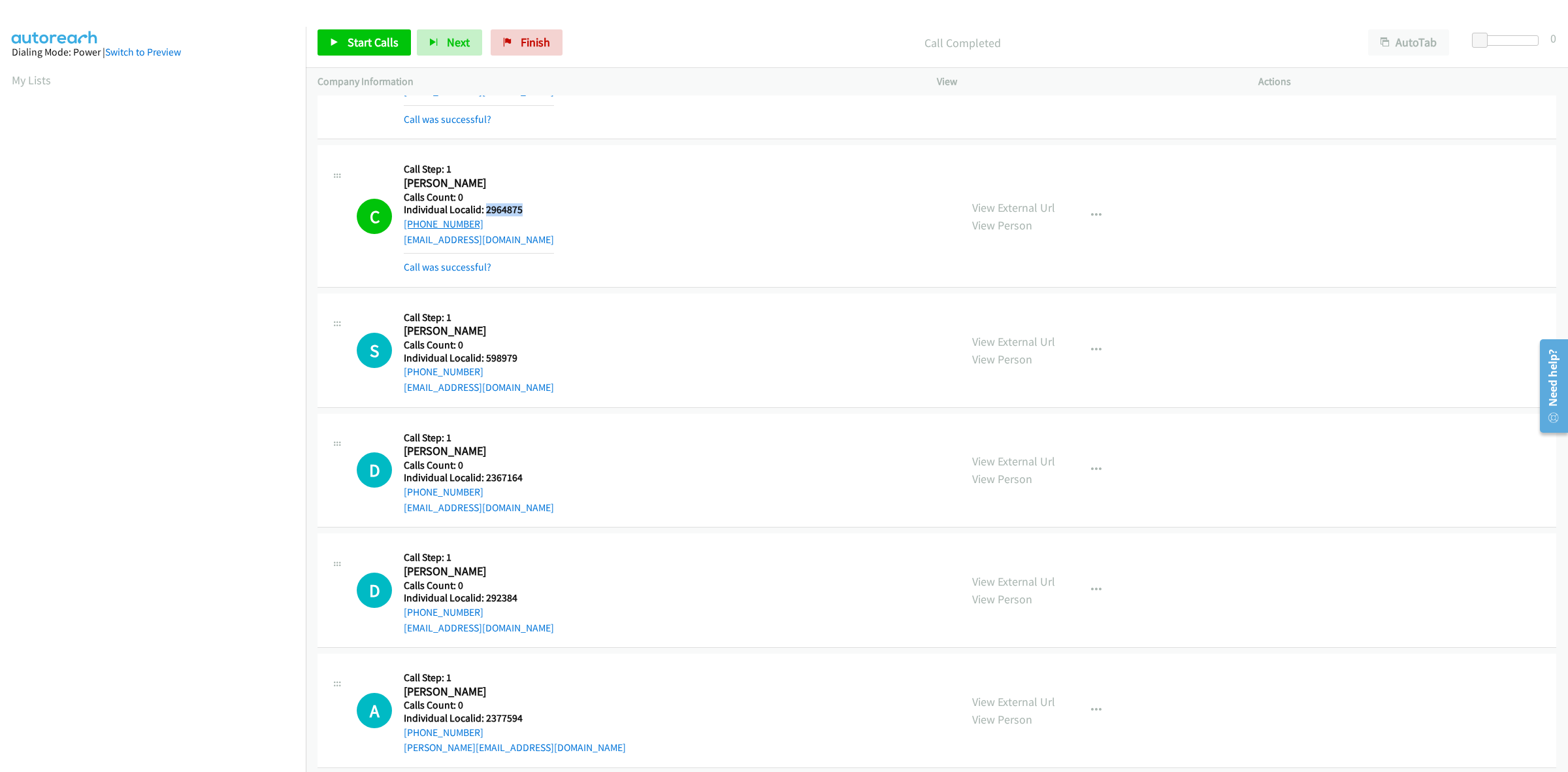
drag, startPoint x: 481, startPoint y: 223, endPoint x: 405, endPoint y: 226, distance: 76.1
click at [405, 226] on div "+1 717-381-0752" at bounding box center [478, 224] width 151 height 15
click at [1091, 214] on icon "button" at bounding box center [1096, 215] width 10 height 10
click at [1035, 309] on link "Skip Call" at bounding box center [1027, 301] width 174 height 26
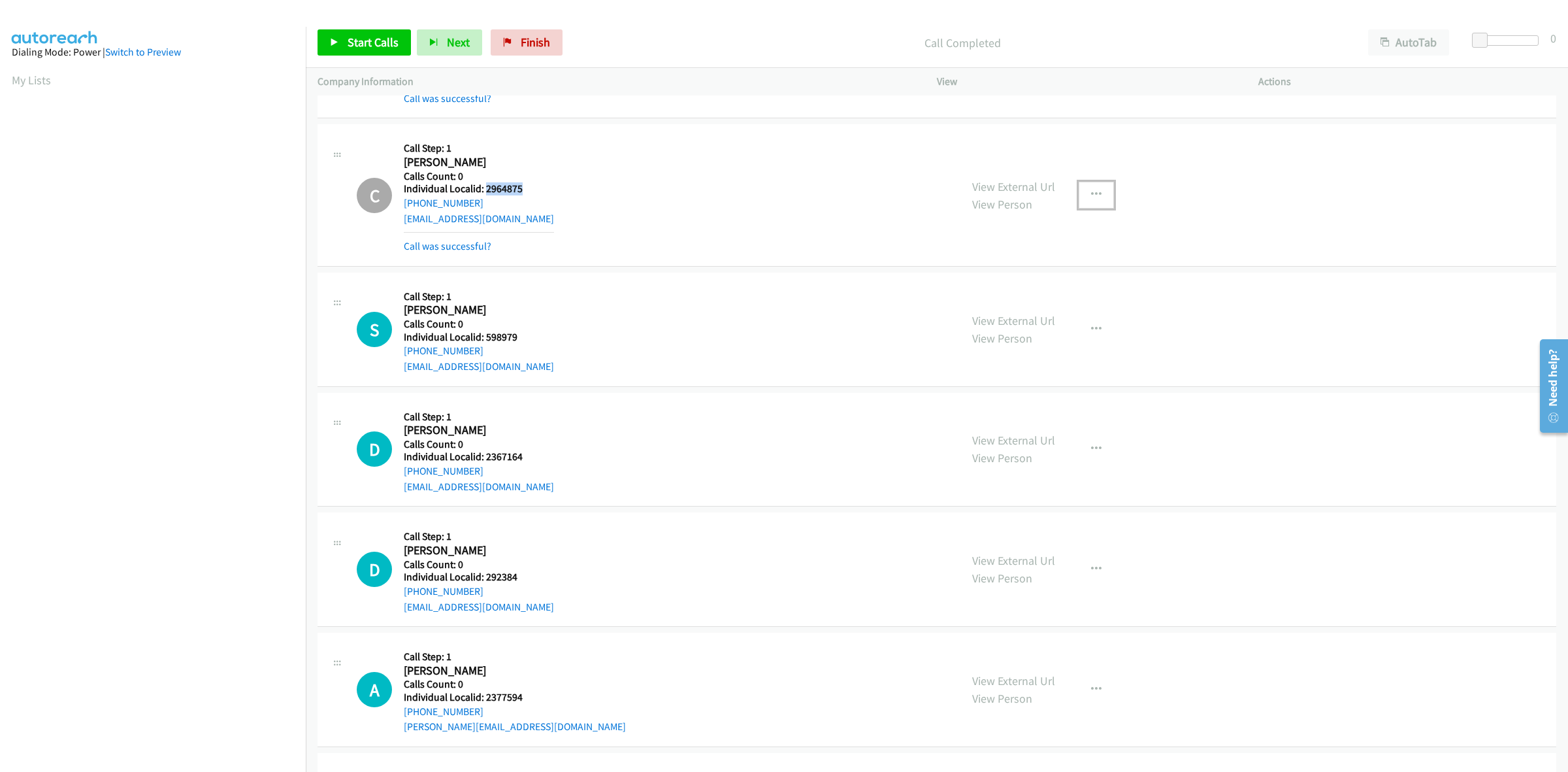
click at [1082, 190] on button "button" at bounding box center [1096, 195] width 35 height 26
click at [1016, 319] on link "Add to do not call list" at bounding box center [1027, 306] width 174 height 26
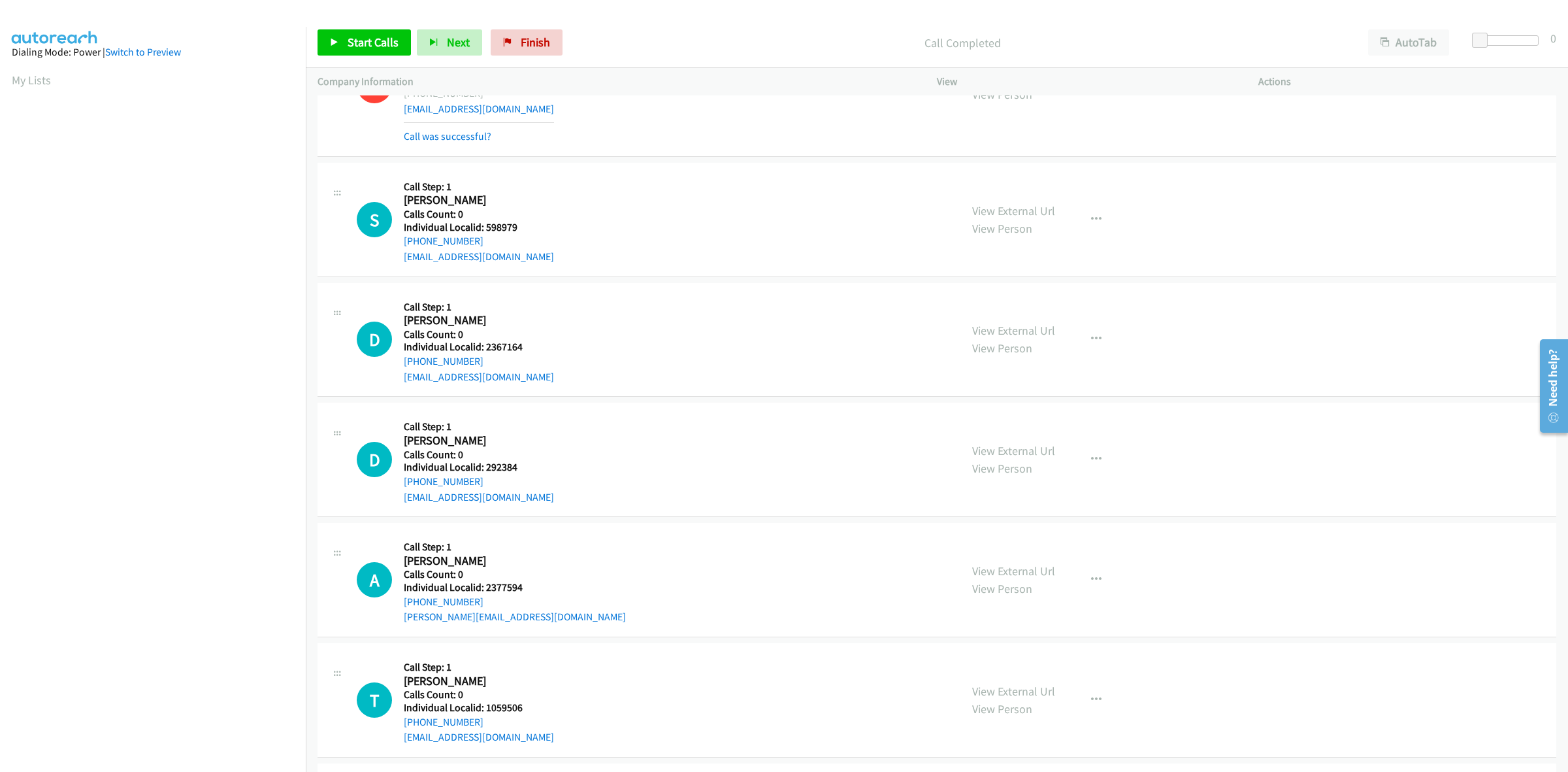
scroll to position [6379, 0]
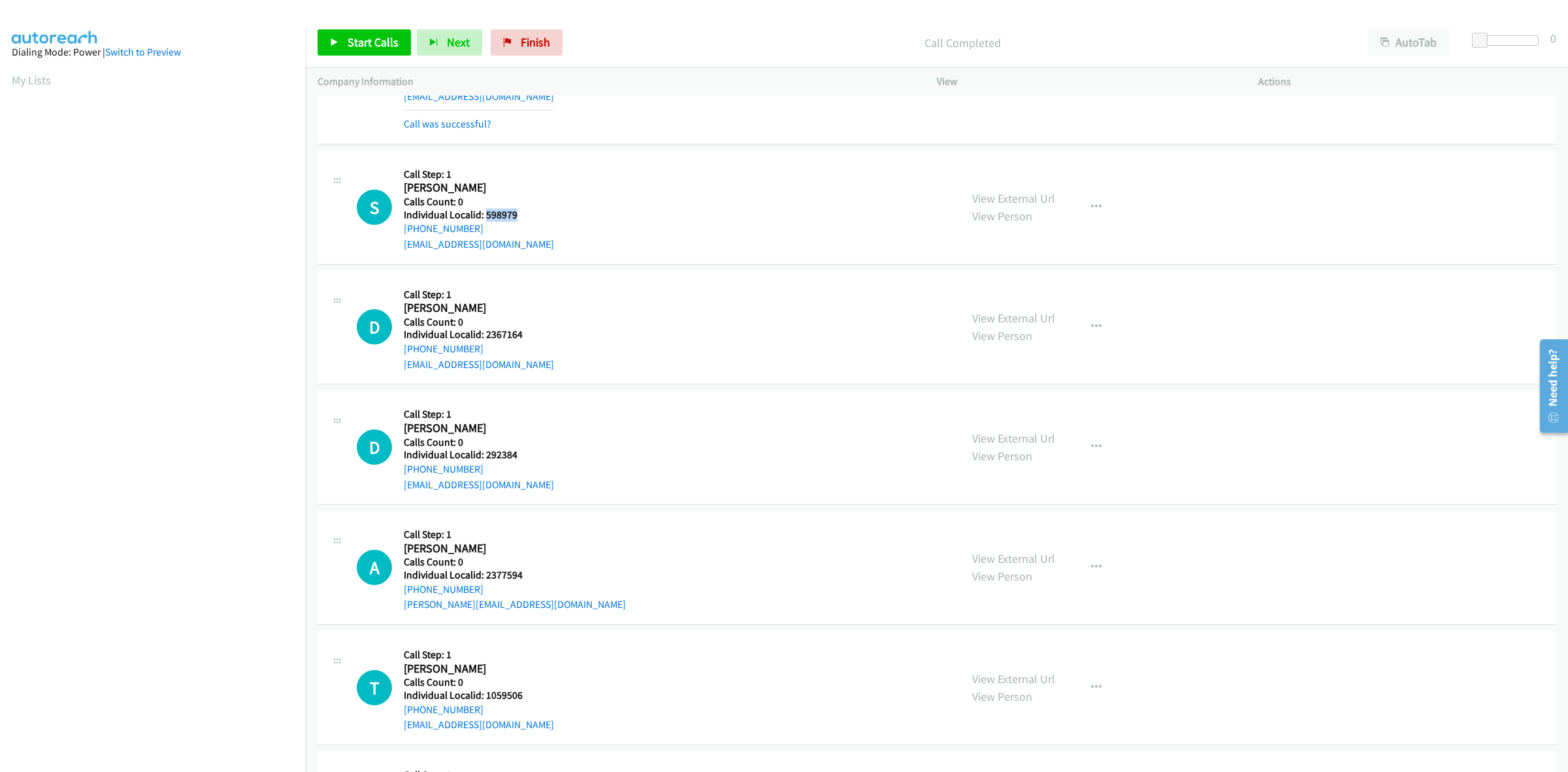
drag, startPoint x: 527, startPoint y: 219, endPoint x: 485, endPoint y: 216, distance: 42.1
click at [485, 216] on div "S Callback Scheduled Call Step: 1 Scott Snow America/New_York Calls Count: 0 In…" at bounding box center [653, 207] width 592 height 90
click at [517, 180] on h5 "Call Step: 1" at bounding box center [478, 174] width 151 height 13
drag, startPoint x: 485, startPoint y: 230, endPoint x: 399, endPoint y: 233, distance: 86.1
click at [399, 233] on div "S Callback Scheduled Call Step: 1 Scott Snow America/New_York Calls Count: 0 In…" at bounding box center [653, 207] width 592 height 90
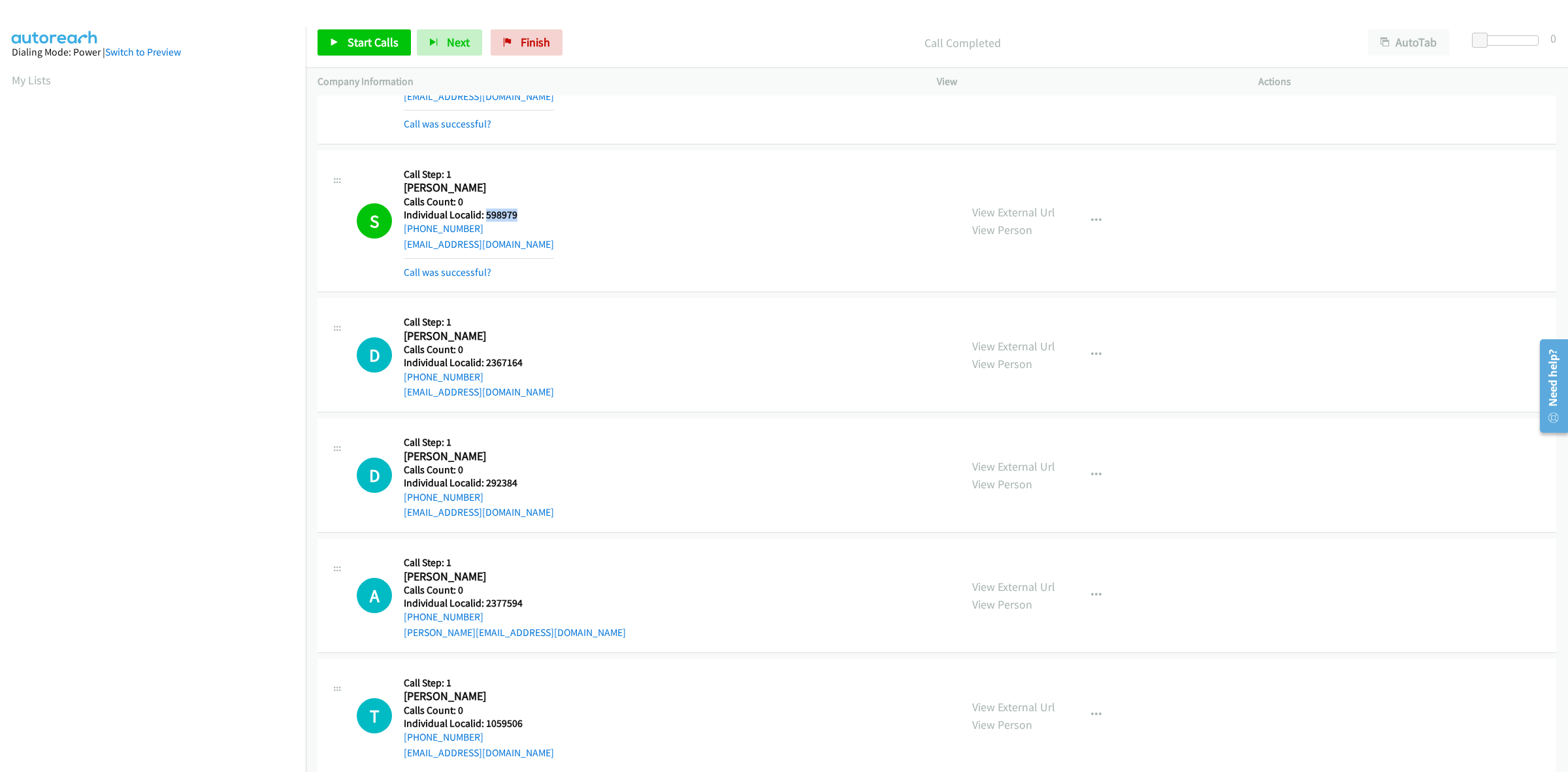
drag, startPoint x: 524, startPoint y: 220, endPoint x: 485, endPoint y: 220, distance: 39.0
click at [485, 220] on div "S Callback Scheduled Call Step: 1 Scott Snow America/New_York Calls Count: 0 In…" at bounding box center [653, 220] width 592 height 118
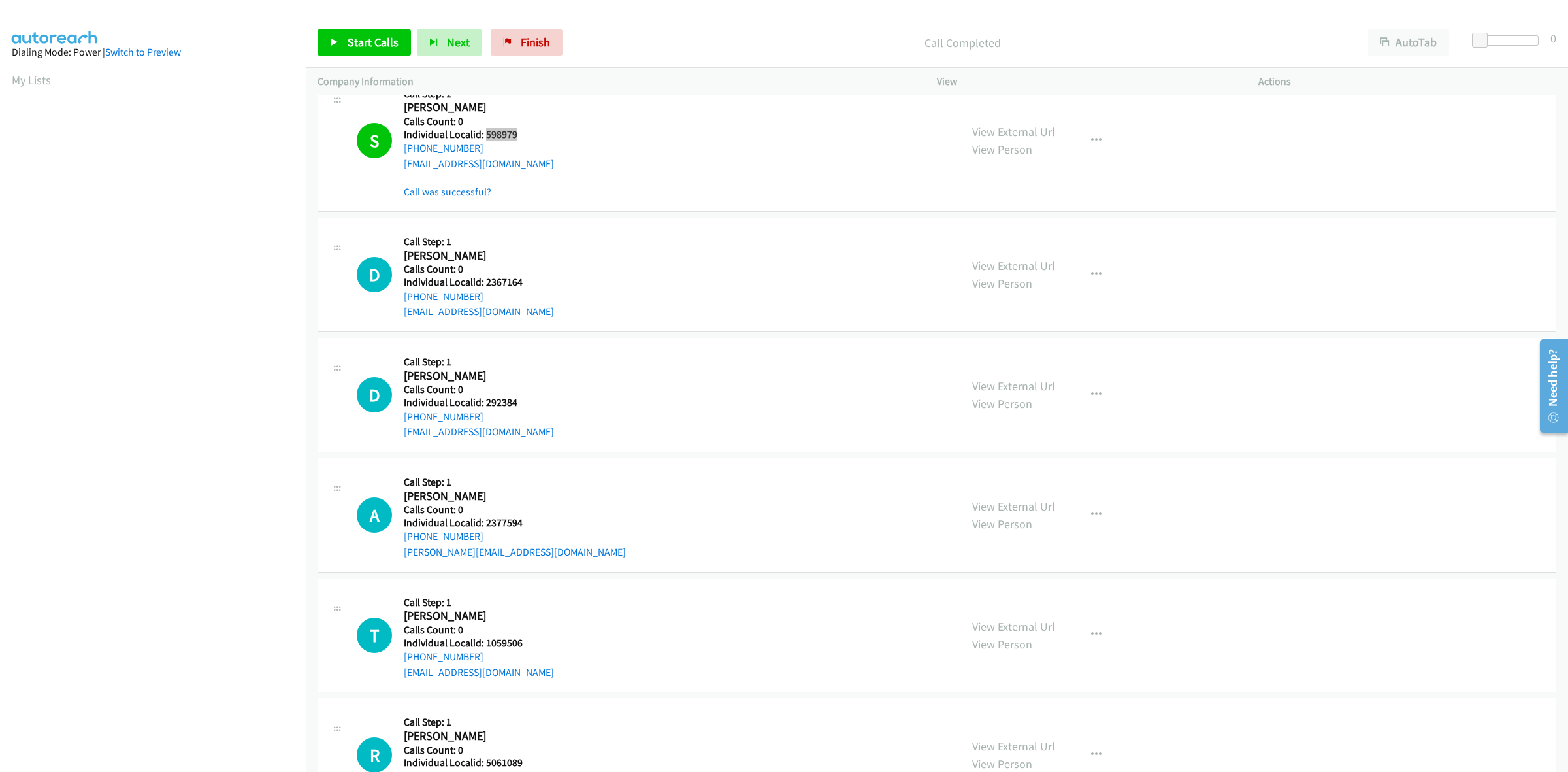
scroll to position [6502, 0]
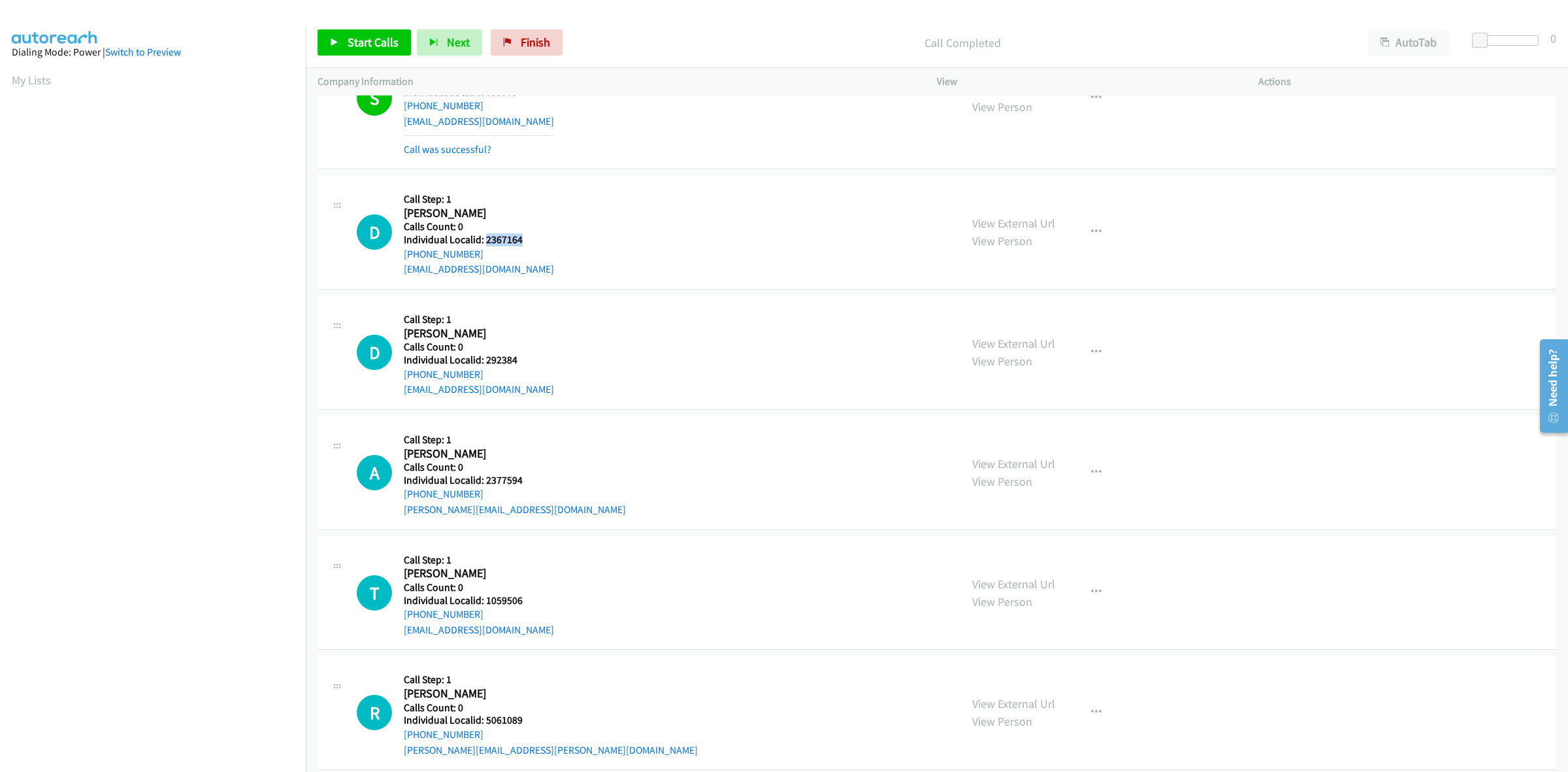
drag, startPoint x: 505, startPoint y: 235, endPoint x: 485, endPoint y: 243, distance: 21.5
click at [485, 243] on div "D Callback Scheduled Call Step: 1 Drexel Michalsen America/Chicago Calls Count:…" at bounding box center [653, 232] width 592 height 90
click at [641, 238] on div "D Callback Scheduled Call Step: 1 Drexel Michalsen America/Chicago Calls Count:…" at bounding box center [653, 232] width 592 height 90
click at [521, 204] on div "D Callback Scheduled Call Step: 1 Drexel Michalsen America/Chicago Calls Count:…" at bounding box center [653, 232] width 592 height 90
drag, startPoint x: 431, startPoint y: 255, endPoint x: 402, endPoint y: 256, distance: 29.0
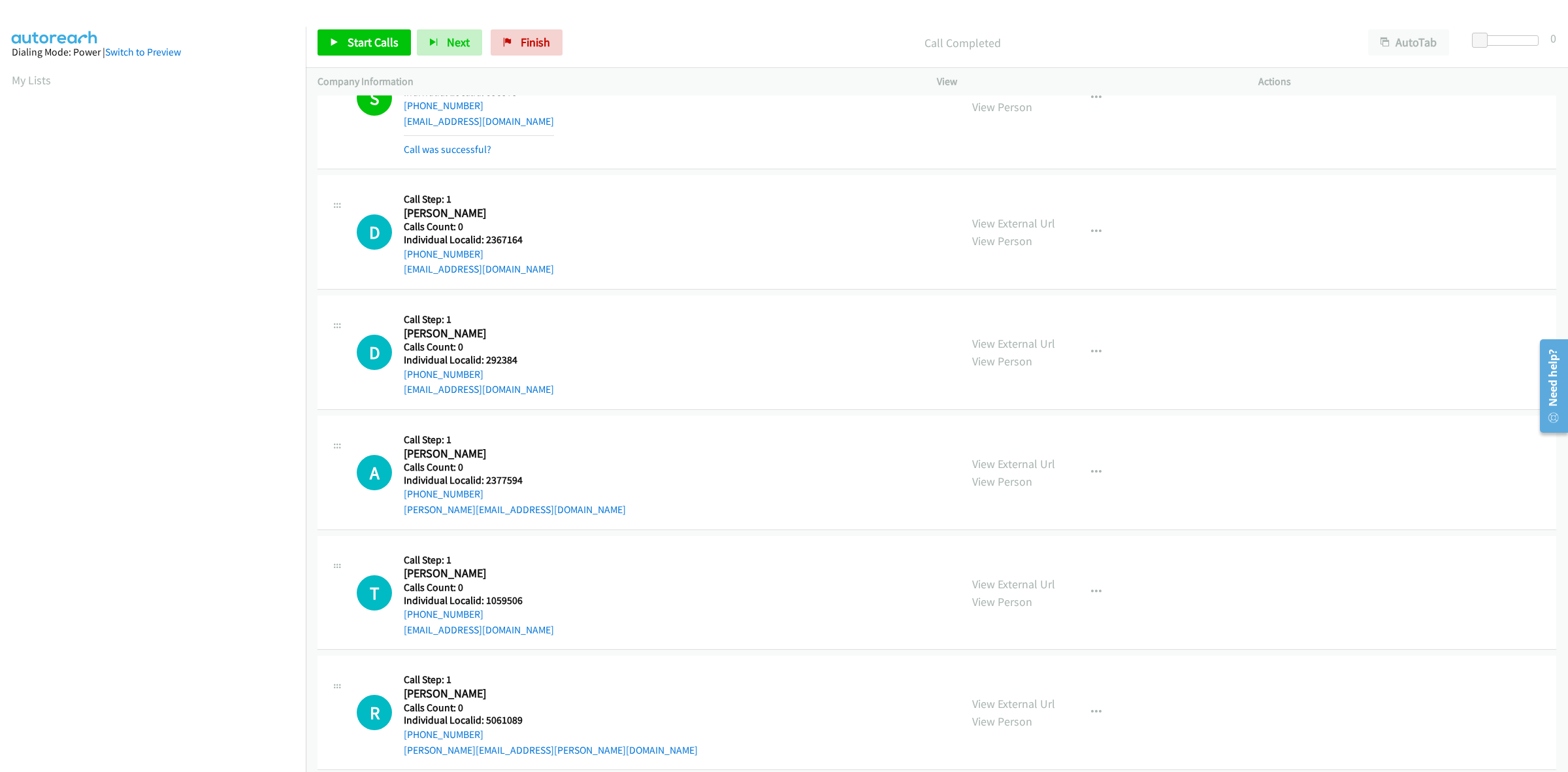
click at [402, 256] on div "D Callback Scheduled Call Step: 1 Drexel Michalsen America/Chicago Calls Count:…" at bounding box center [653, 232] width 592 height 90
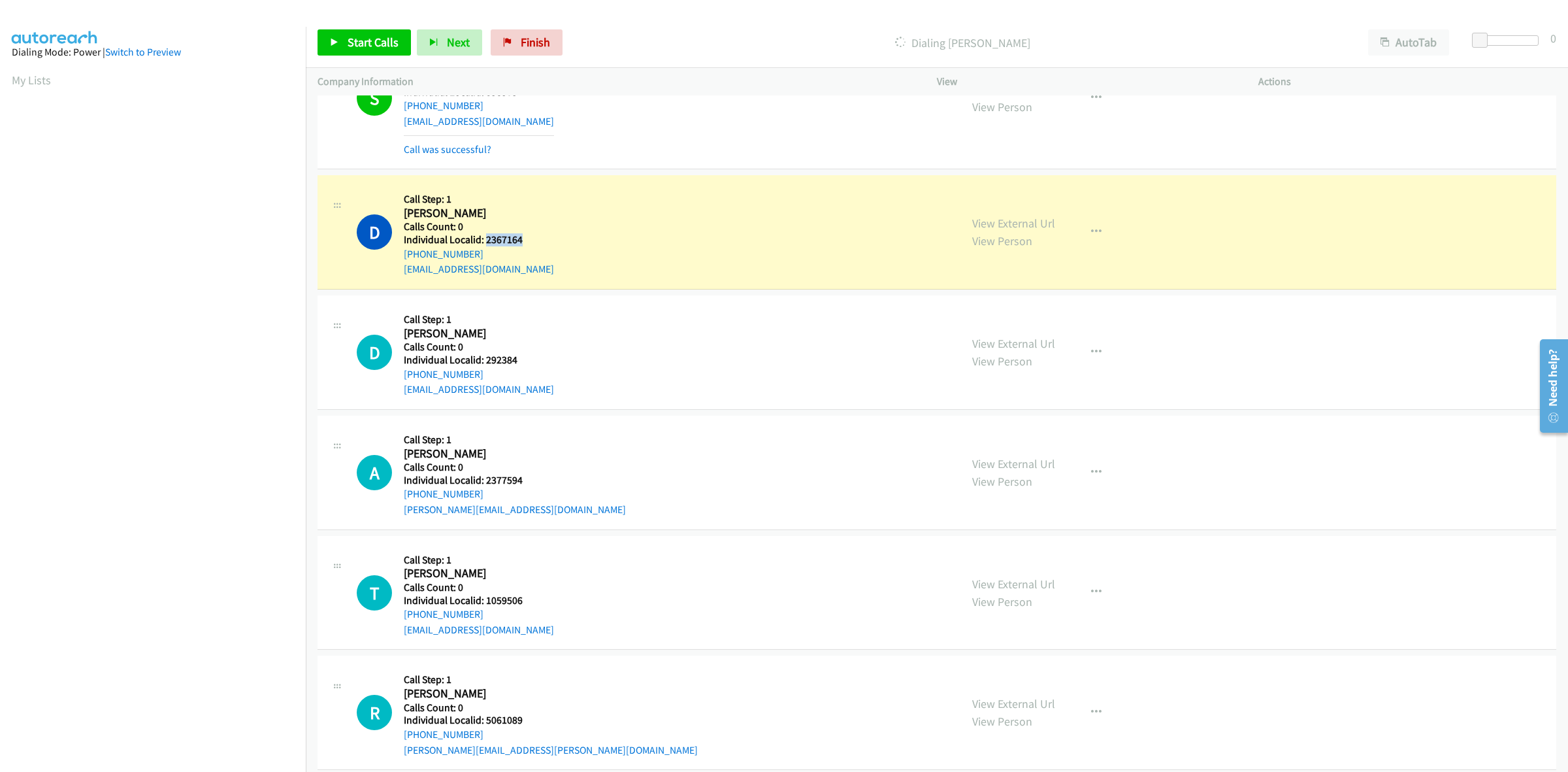
drag, startPoint x: 526, startPoint y: 243, endPoint x: 485, endPoint y: 246, distance: 41.1
click at [485, 246] on div "D Callback Scheduled Call Step: 1 Drexel Michalsen America/Chicago Calls Count:…" at bounding box center [653, 232] width 592 height 90
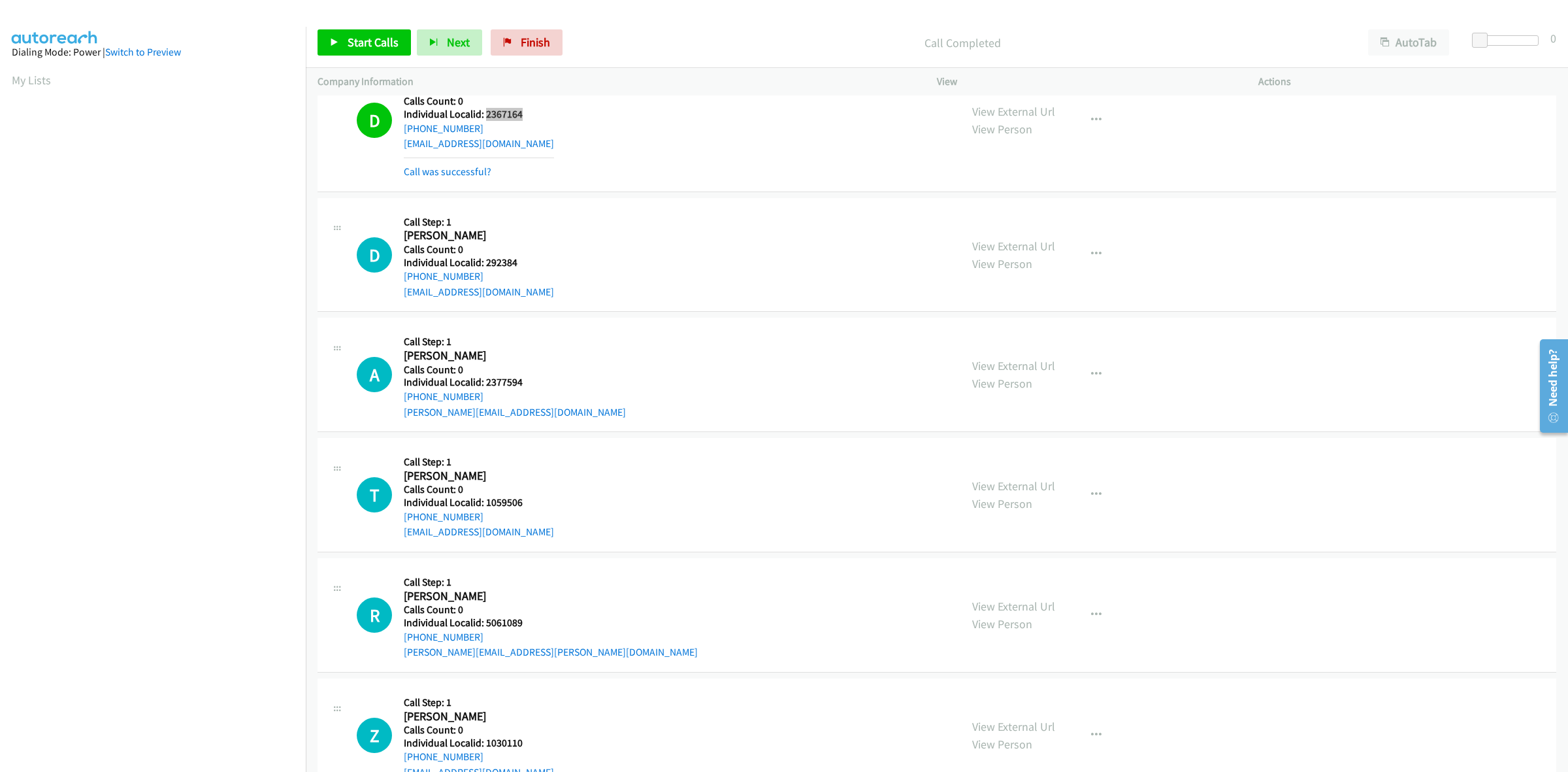
scroll to position [6666, 0]
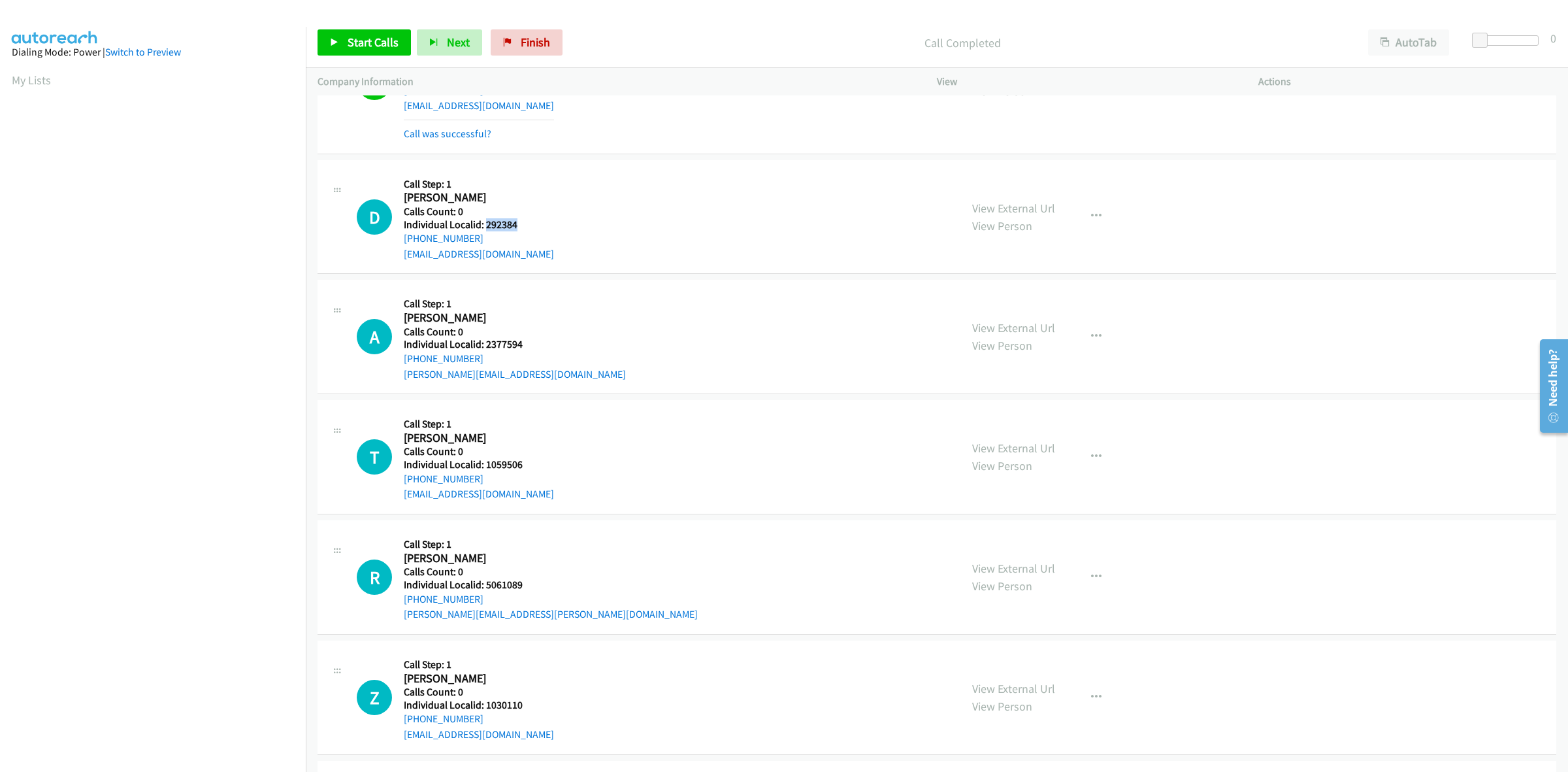
drag, startPoint x: 522, startPoint y: 226, endPoint x: 487, endPoint y: 229, distance: 35.1
click at [487, 229] on h5 "Individual Localid: 292384" at bounding box center [478, 225] width 151 height 13
click at [514, 187] on h5 "Call Step: 1" at bounding box center [478, 184] width 151 height 13
drag, startPoint x: 480, startPoint y: 239, endPoint x: 403, endPoint y: 242, distance: 77.1
click at [404, 242] on div "+1 518-756-2730" at bounding box center [478, 238] width 151 height 15
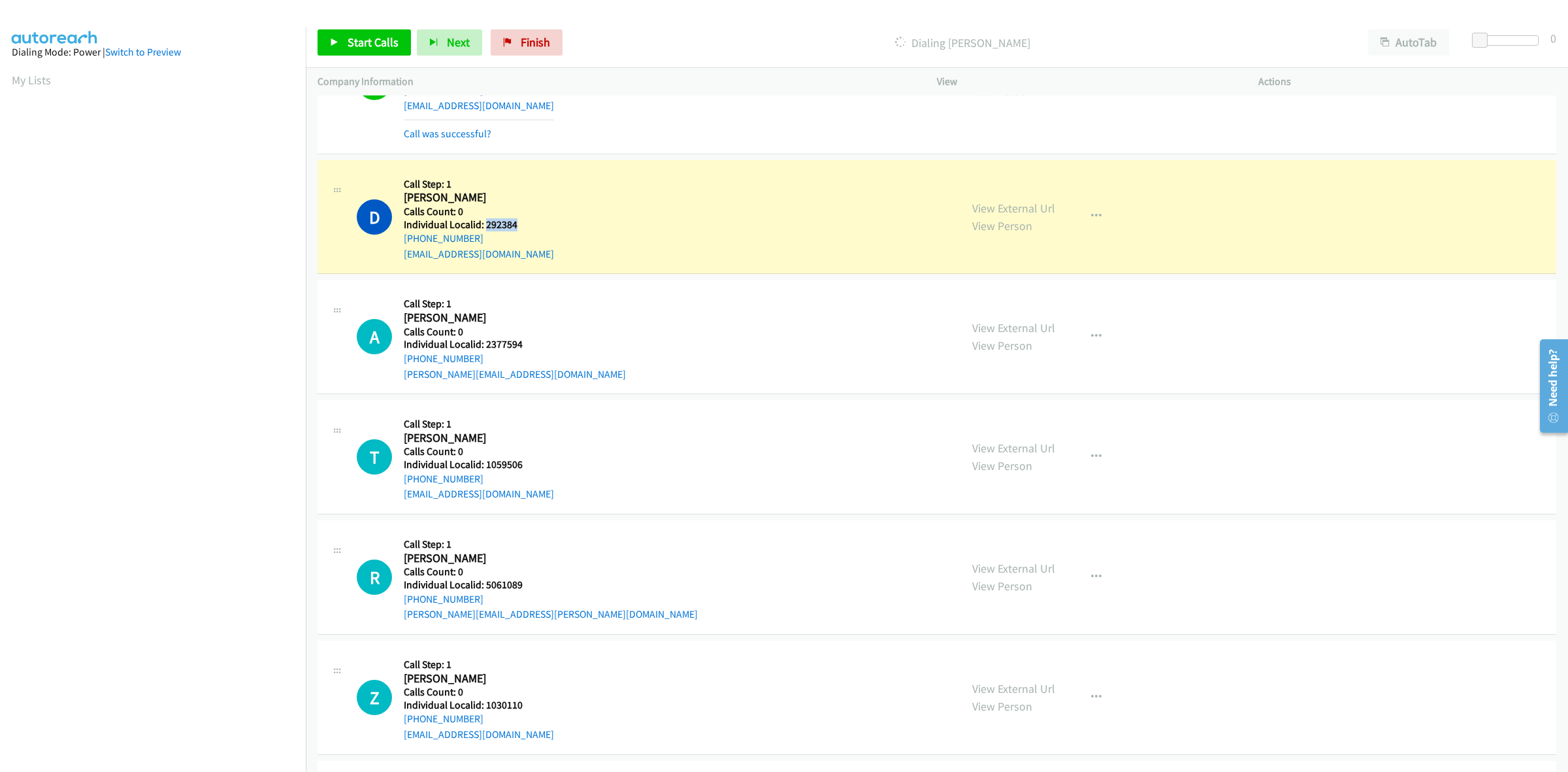
drag, startPoint x: 522, startPoint y: 229, endPoint x: 487, endPoint y: 225, distance: 35.2
click at [487, 225] on h5 "Individual Localid: 292384" at bounding box center [478, 225] width 151 height 13
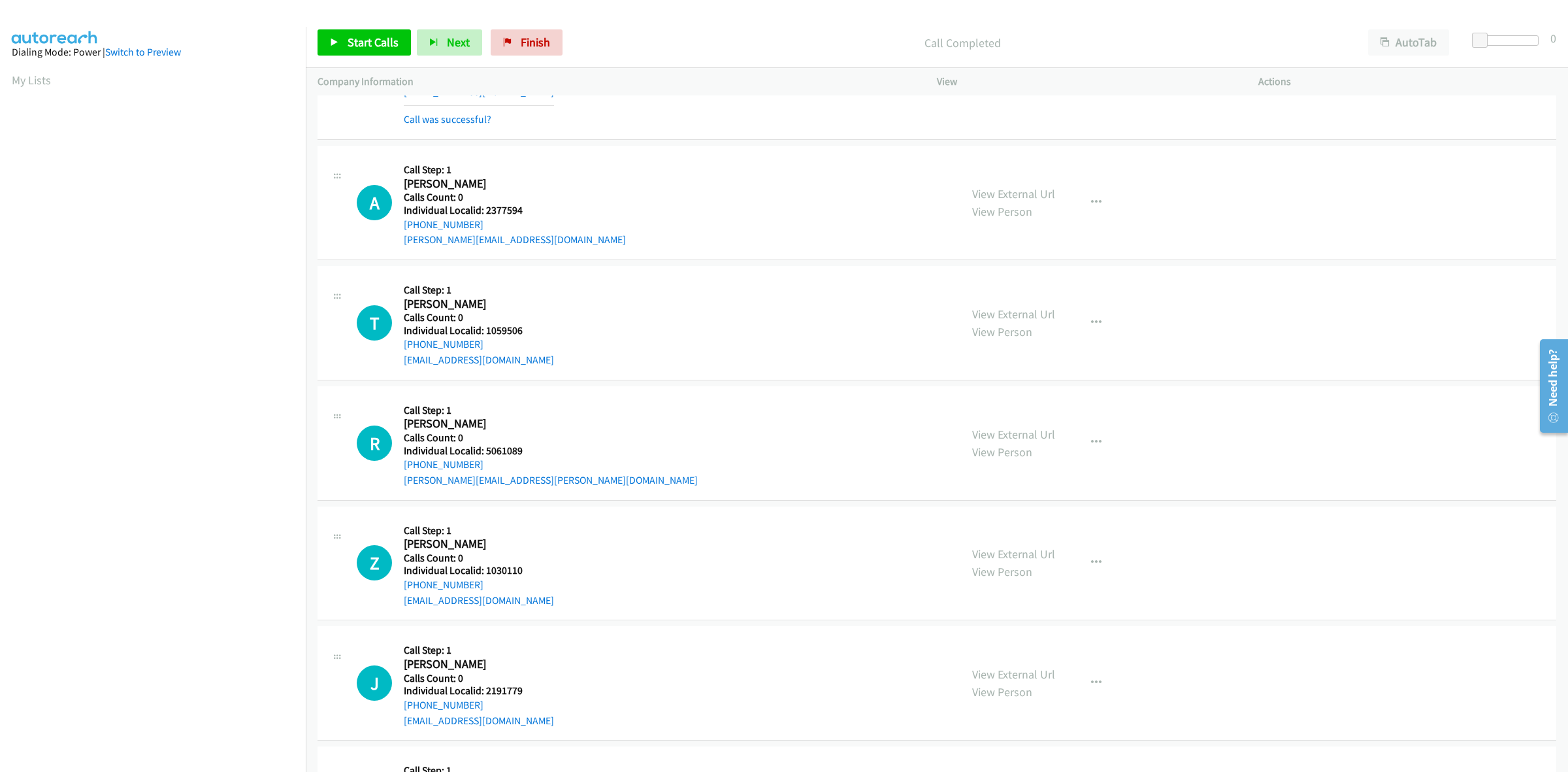
scroll to position [6829, 0]
drag, startPoint x: 527, startPoint y: 207, endPoint x: 485, endPoint y: 216, distance: 43.0
click at [485, 216] on div "A Callback Scheduled Call Step: 1 Adam Wiberg America/Chicago Calls Count: 0 In…" at bounding box center [653, 201] width 592 height 90
click at [477, 171] on h5 "Call Step: 1" at bounding box center [515, 168] width 222 height 13
drag, startPoint x: 480, startPoint y: 226, endPoint x: 403, endPoint y: 232, distance: 77.2
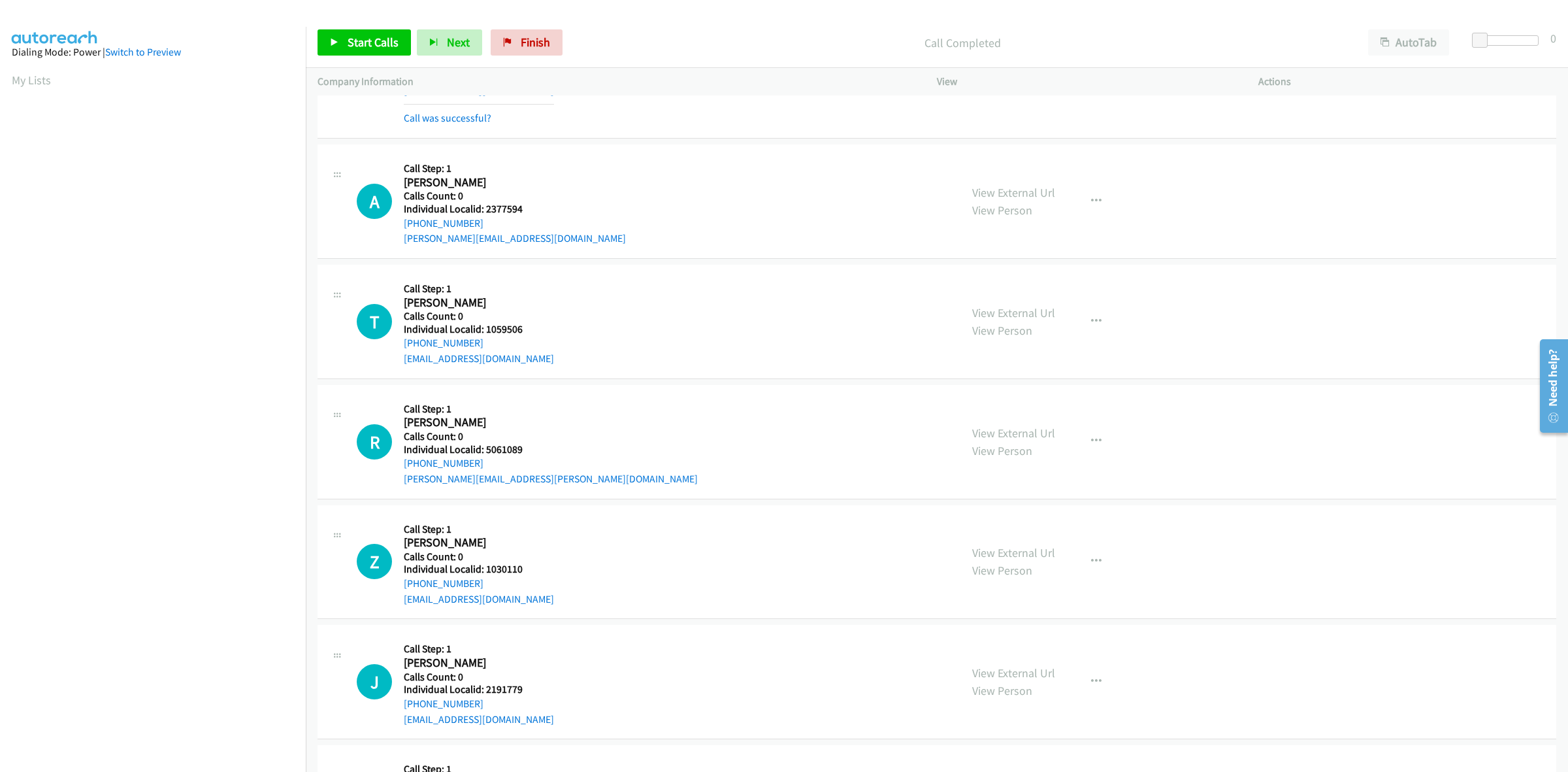
click at [403, 232] on div "A Callback Scheduled Call Step: 1 Adam Wiberg America/Chicago Calls Count: 0 In…" at bounding box center [653, 201] width 592 height 90
drag, startPoint x: 503, startPoint y: 210, endPoint x: 484, endPoint y: 211, distance: 19.0
click at [484, 211] on div "A Callback Scheduled Call Step: 1 Adam Wiberg America/Chicago Calls Count: 0 In…" at bounding box center [653, 201] width 592 height 90
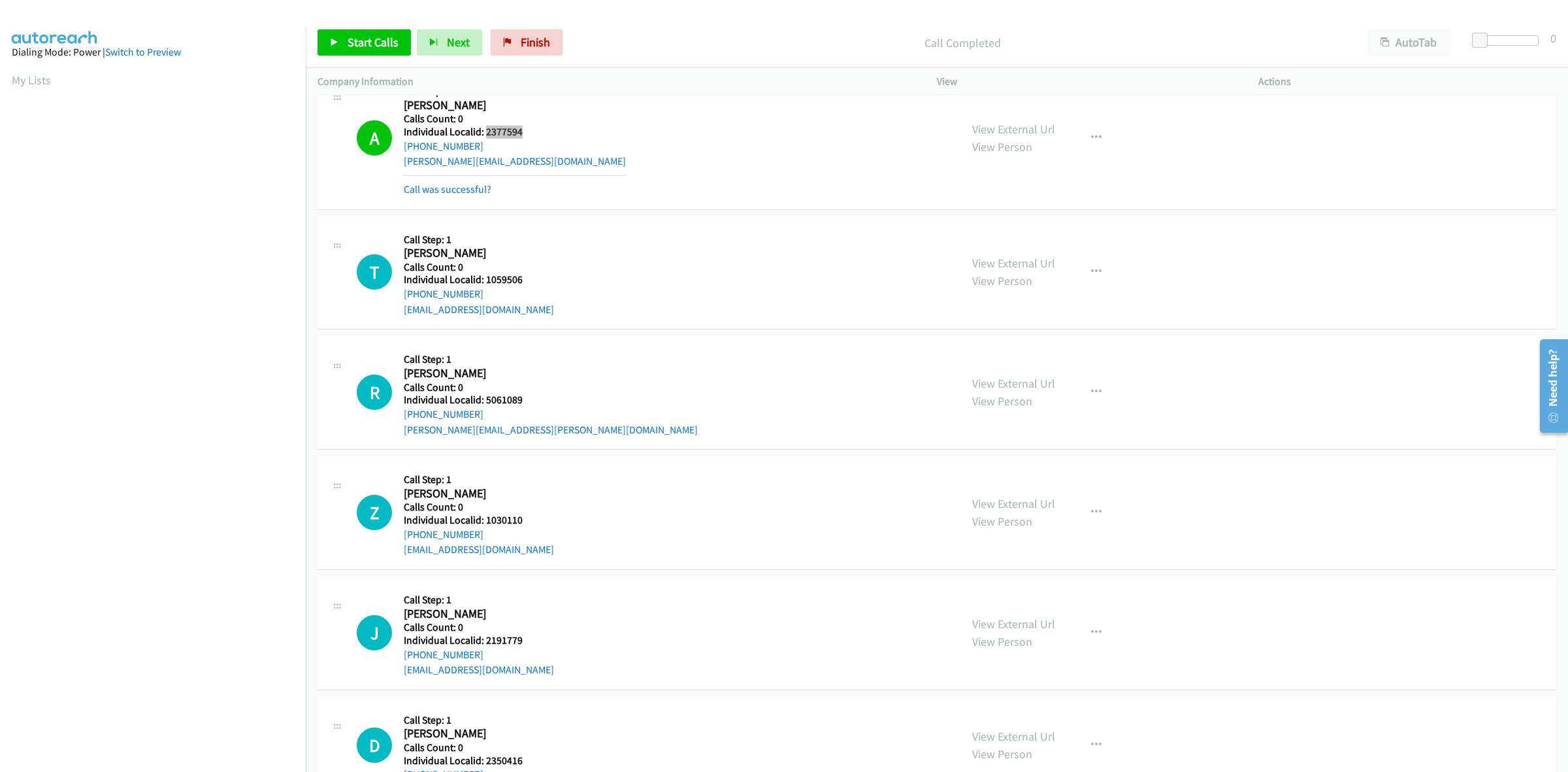
scroll to position [6931, 0]
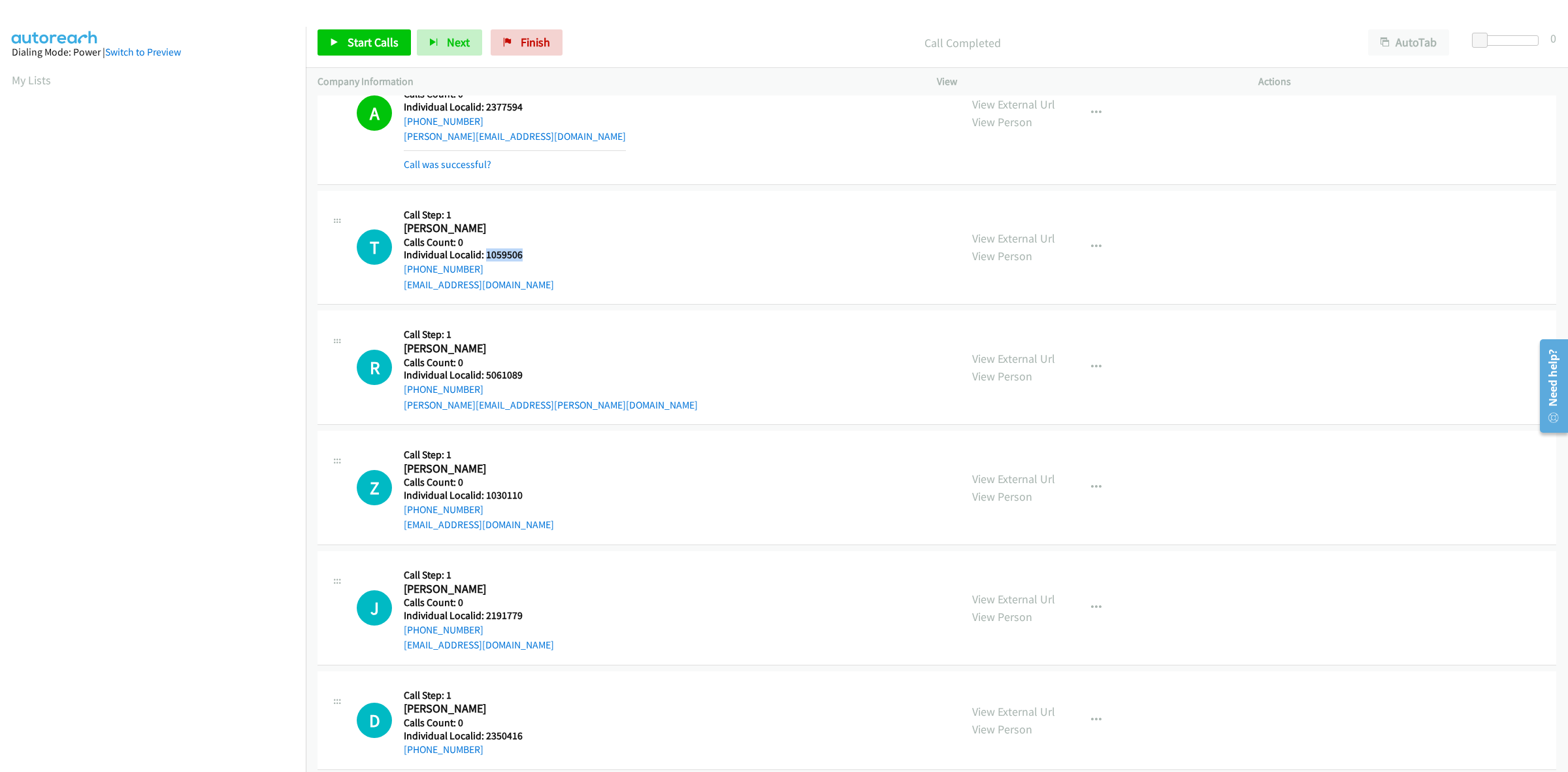
drag, startPoint x: 526, startPoint y: 259, endPoint x: 485, endPoint y: 260, distance: 41.0
click at [485, 260] on div "T Callback Scheduled Call Step: 1 Thomas Michna America/Los_Angeles Calls Count…" at bounding box center [653, 247] width 592 height 90
click at [651, 245] on div "T Callback Scheduled Call Step: 1 Thomas Michna America/Los_Angeles Calls Count…" at bounding box center [653, 247] width 592 height 90
click at [550, 213] on div "T Callback Scheduled Call Step: 1 Thomas Michna America/Los_Angeles Calls Count…" at bounding box center [653, 247] width 592 height 90
drag, startPoint x: 463, startPoint y: 269, endPoint x: 399, endPoint y: 276, distance: 64.4
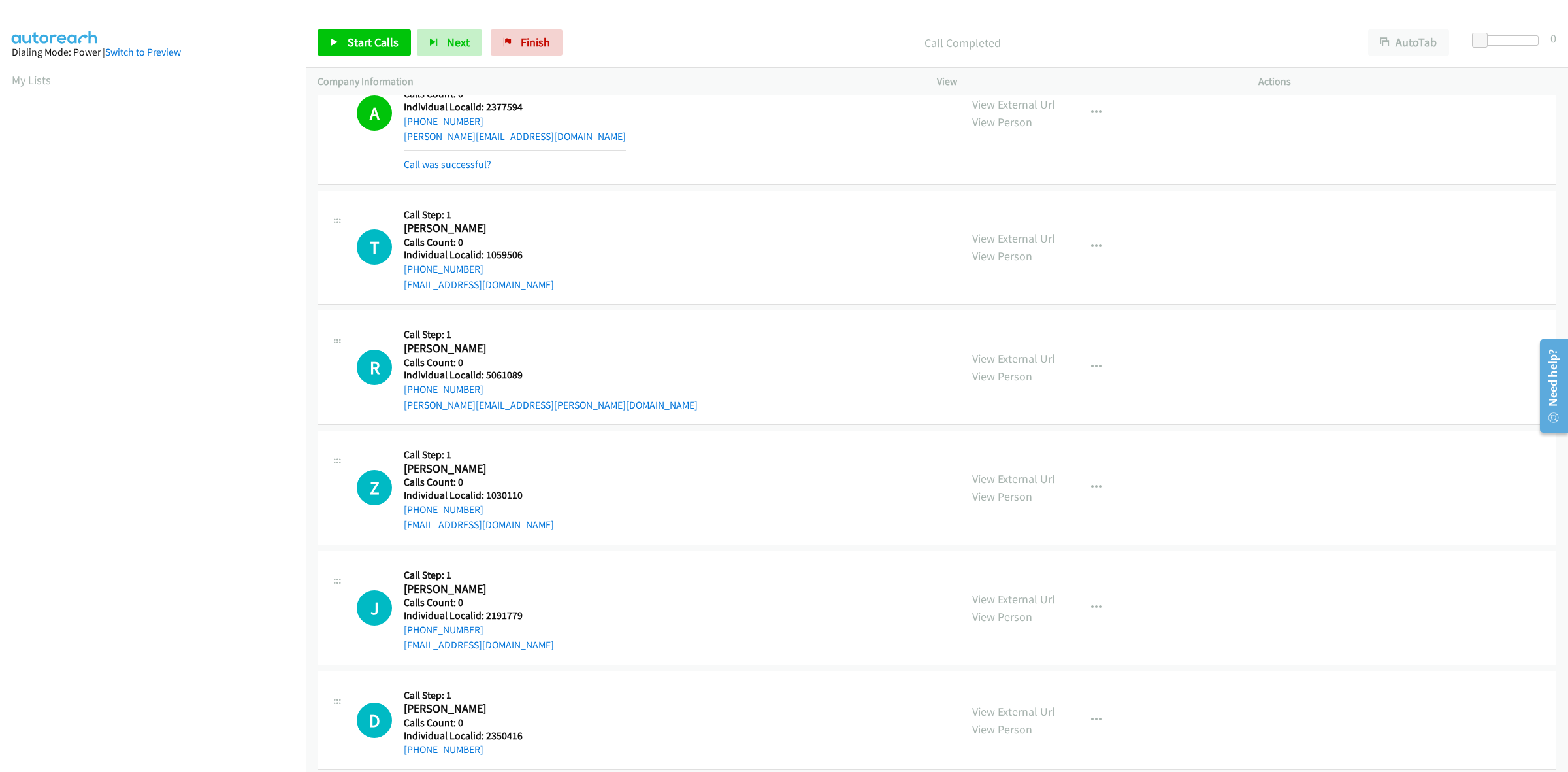
click at [399, 276] on div "T Callback Scheduled Call Step: 1 Thomas Michna America/Los_Angeles Calls Count…" at bounding box center [653, 247] width 592 height 90
drag, startPoint x: 524, startPoint y: 259, endPoint x: 485, endPoint y: 260, distance: 39.0
click at [485, 260] on div "T Callback Scheduled Call Step: 1 Thomas Michna America/Los_Angeles Calls Count…" at bounding box center [653, 247] width 592 height 90
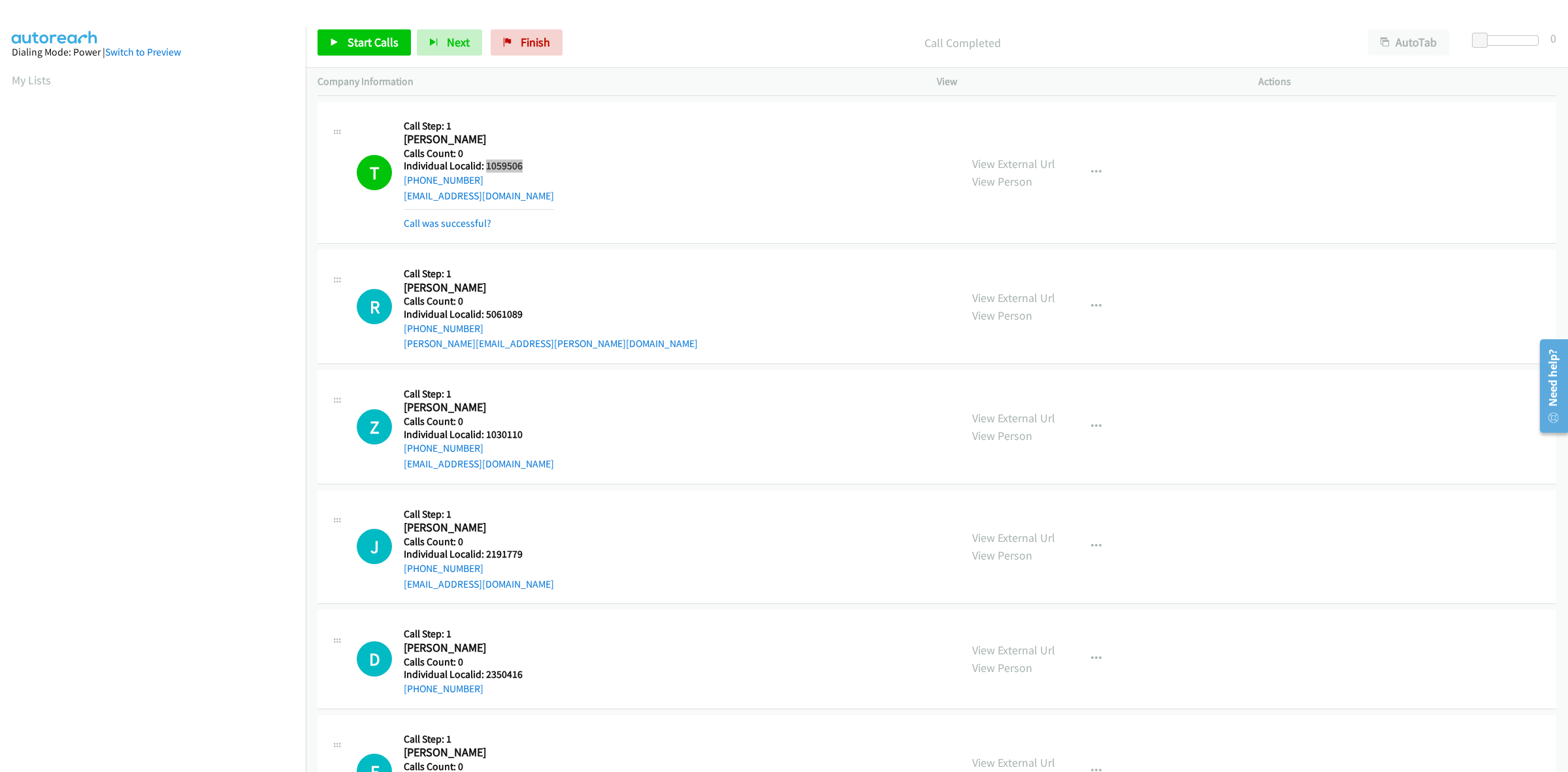
scroll to position [7053, 0]
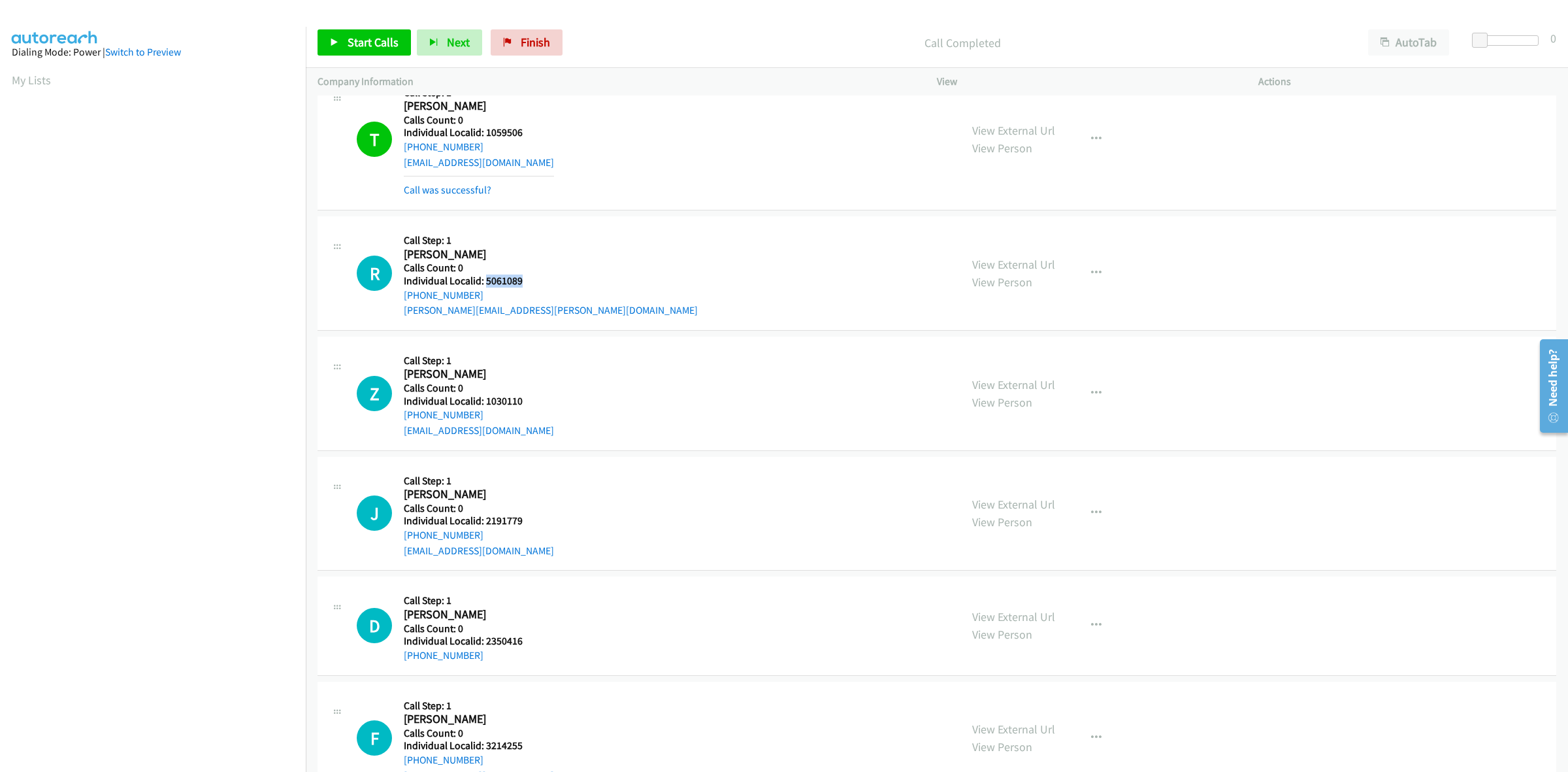
drag, startPoint x: 510, startPoint y: 286, endPoint x: 485, endPoint y: 286, distance: 25.0
click at [485, 286] on h5 "Individual Localid: 5061089" at bounding box center [551, 281] width 294 height 13
click at [504, 256] on h2 "Raj Krishnamurthy" at bounding box center [551, 254] width 294 height 15
drag, startPoint x: 479, startPoint y: 304, endPoint x: 397, endPoint y: 303, distance: 82.0
click at [397, 303] on div "R Callback Scheduled Call Step: 1 Raj Krishnamurthy America/New_York Calls Coun…" at bounding box center [653, 273] width 592 height 90
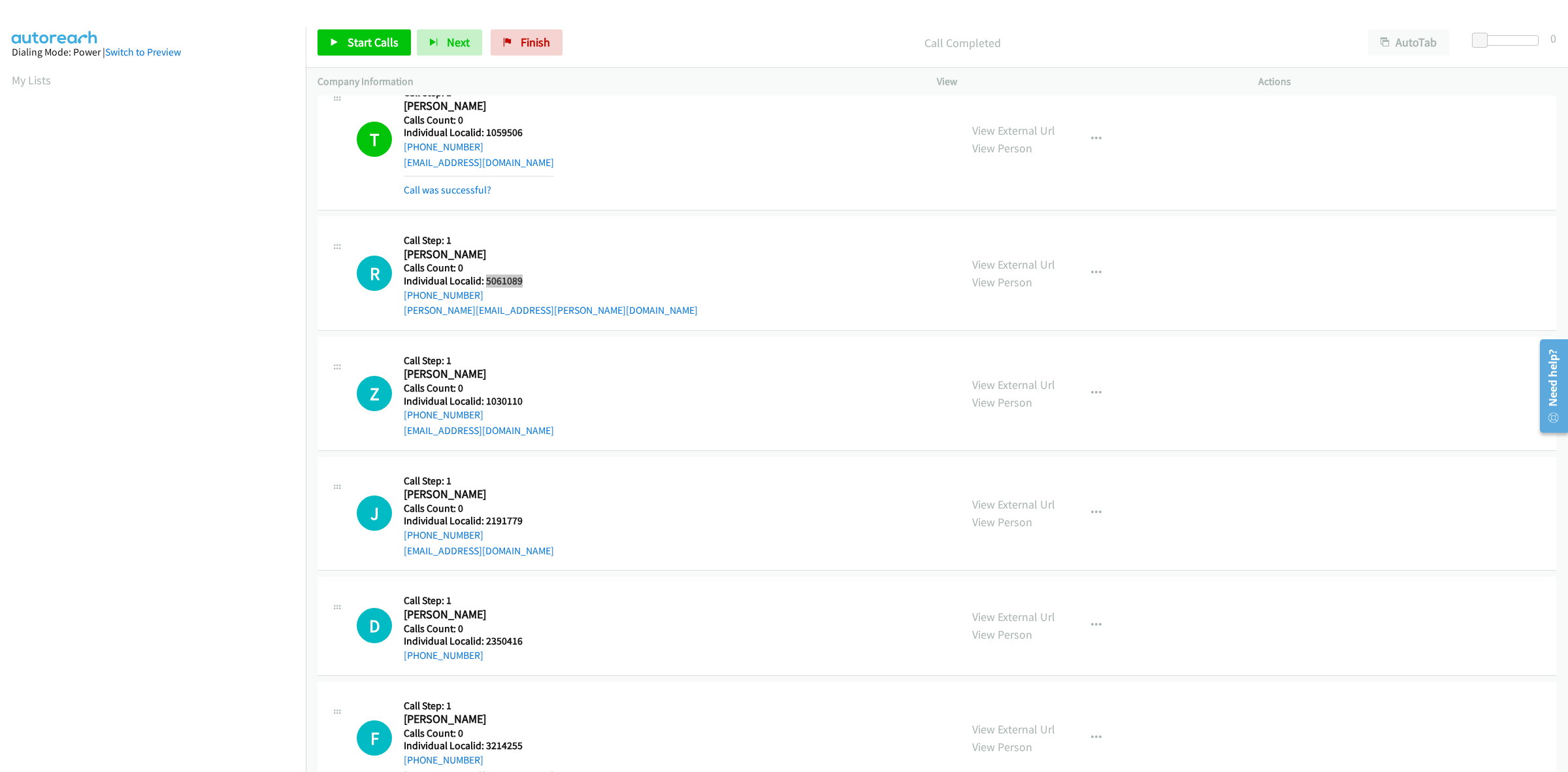
drag, startPoint x: 524, startPoint y: 283, endPoint x: 485, endPoint y: 288, distance: 39.3
click at [485, 287] on h5 "Individual Localid: 5061089" at bounding box center [551, 281] width 294 height 13
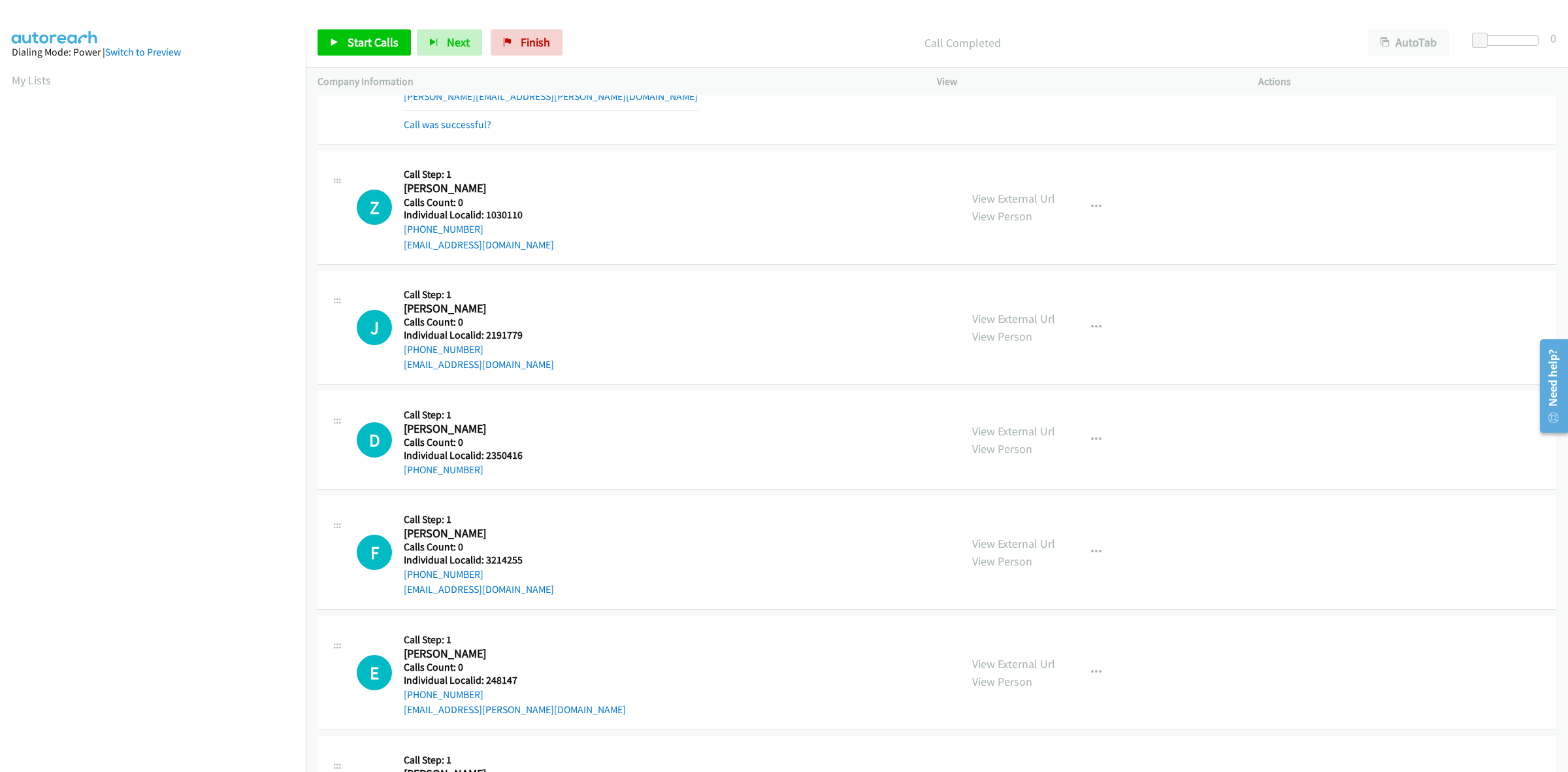
scroll to position [7278, 0]
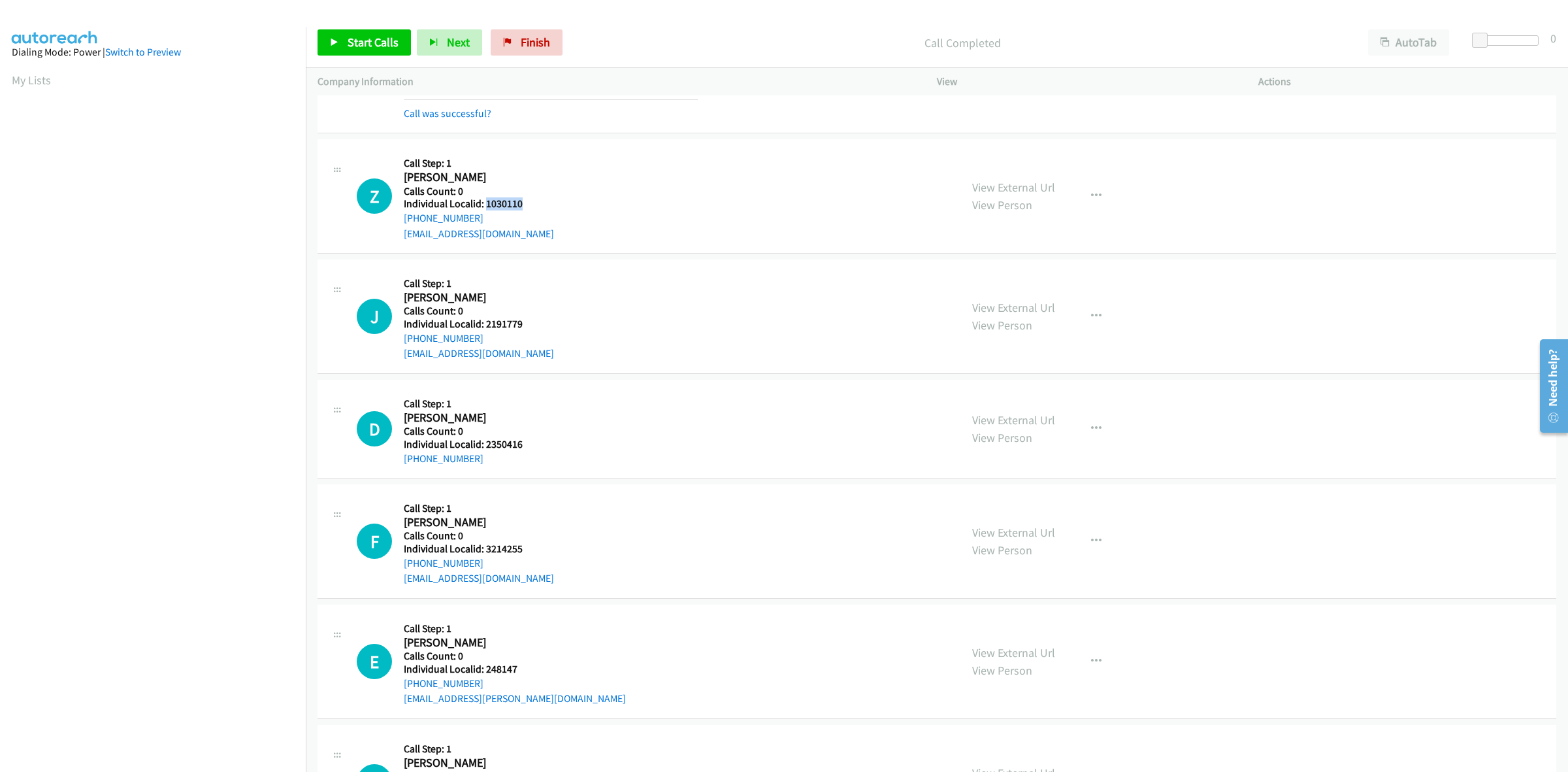
drag, startPoint x: 533, startPoint y: 207, endPoint x: 485, endPoint y: 204, distance: 48.1
click at [485, 204] on div "Z Callback Scheduled Call Step: 1 Zach Marsh America/New_York Calls Count: 0 In…" at bounding box center [653, 195] width 592 height 90
click at [472, 170] on h5 "Call Step: 1" at bounding box center [478, 163] width 151 height 13
drag, startPoint x: 485, startPoint y: 220, endPoint x: 403, endPoint y: 224, distance: 82.1
click at [403, 224] on div "Z Callback Scheduled Call Step: 1 Zach Marsh America/New_York Calls Count: 0 In…" at bounding box center [653, 195] width 592 height 90
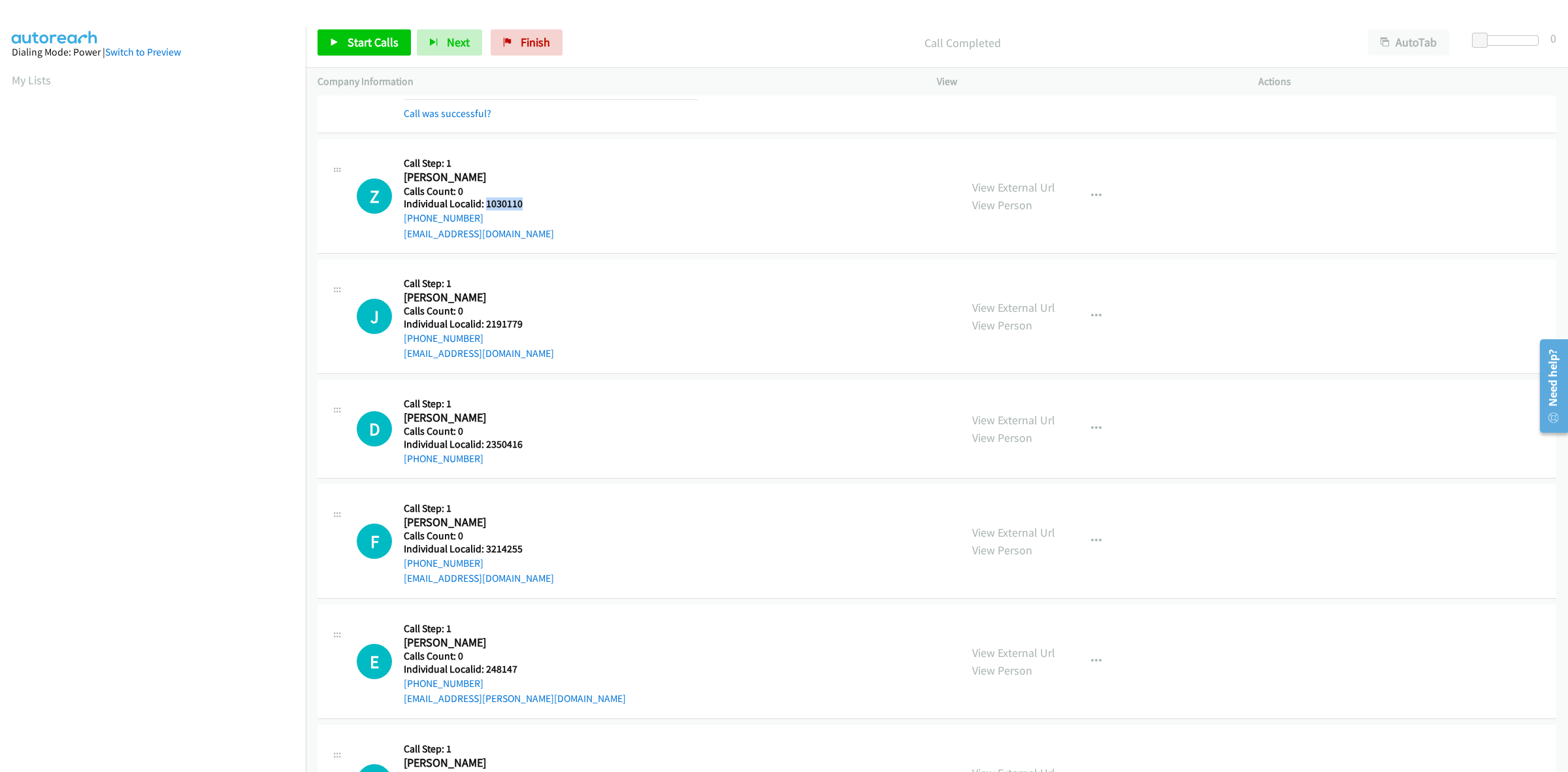
drag, startPoint x: 524, startPoint y: 207, endPoint x: 485, endPoint y: 210, distance: 39.1
click at [485, 210] on div "Z Callback Scheduled Call Step: 1 Zach Marsh America/New_York Calls Count: 0 In…" at bounding box center [653, 195] width 592 height 90
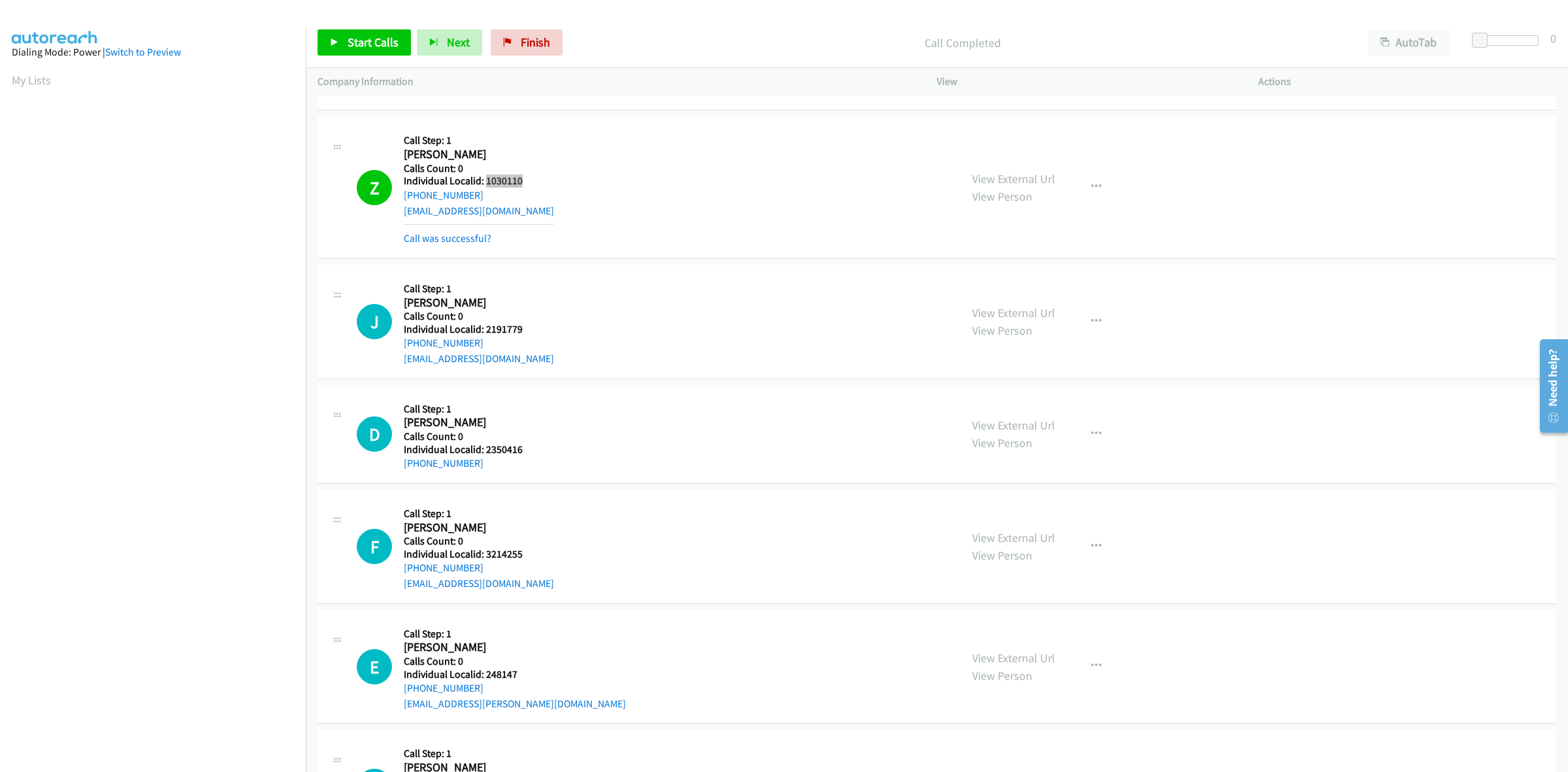
scroll to position [7401, 0]
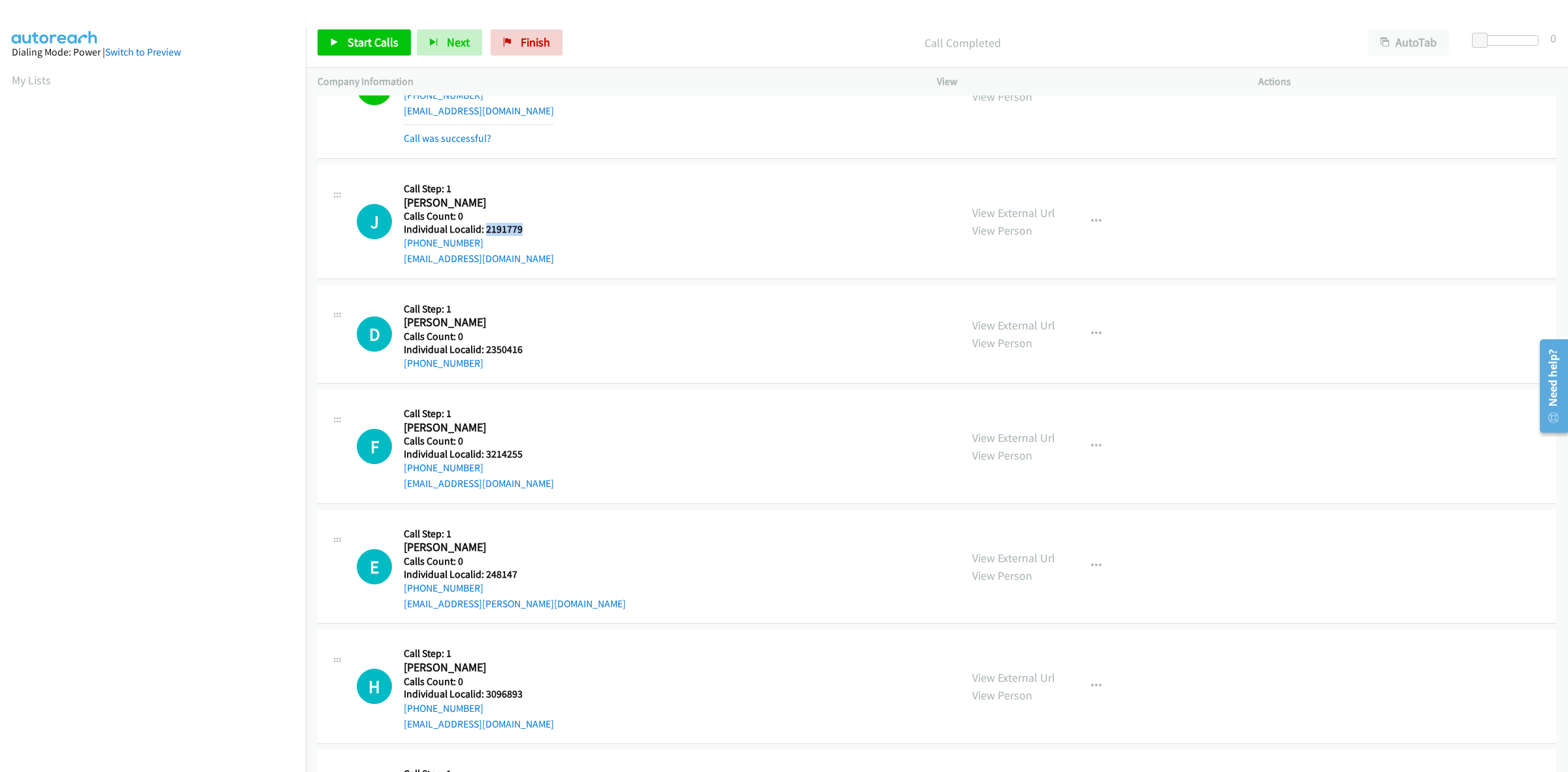
drag, startPoint x: 525, startPoint y: 232, endPoint x: 484, endPoint y: 238, distance: 41.4
click at [484, 238] on div "J Callback Scheduled Call Step: 1 Jesse Monroy America/Los_Angeles Calls Count:…" at bounding box center [653, 221] width 592 height 90
click at [491, 188] on h5 "Call Step: 1" at bounding box center [478, 188] width 151 height 13
drag, startPoint x: 482, startPoint y: 240, endPoint x: 397, endPoint y: 252, distance: 85.8
click at [397, 252] on div "J Callback Scheduled Call Step: 1 Jesse Monroy America/Los_Angeles Calls Count:…" at bounding box center [653, 221] width 592 height 90
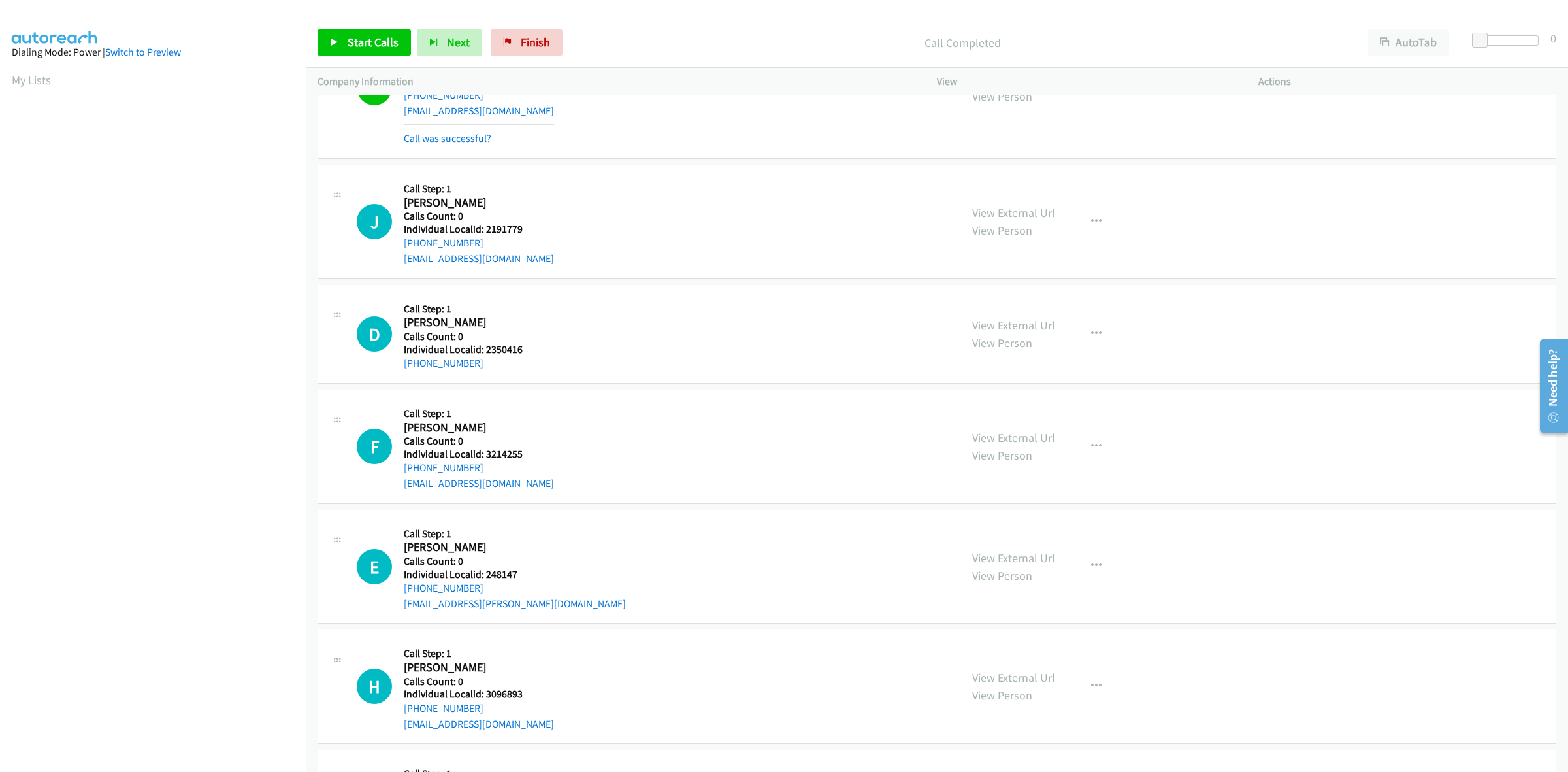
click at [573, 218] on div "J Callback Scheduled Call Step: 1 Jesse Monroy America/Los_Angeles Calls Count:…" at bounding box center [653, 221] width 592 height 90
drag, startPoint x: 476, startPoint y: 246, endPoint x: 391, endPoint y: 255, distance: 85.5
click at [391, 255] on div "J Callback Scheduled Call Step: 1 Jesse Monroy America/Los_Angeles Calls Count:…" at bounding box center [653, 221] width 592 height 90
click at [550, 205] on div "J Callback Scheduled Call Step: 1 Jesse Monroy America/Los_Angeles Calls Count:…" at bounding box center [653, 221] width 592 height 90
drag, startPoint x: 479, startPoint y: 245, endPoint x: 397, endPoint y: 254, distance: 82.5
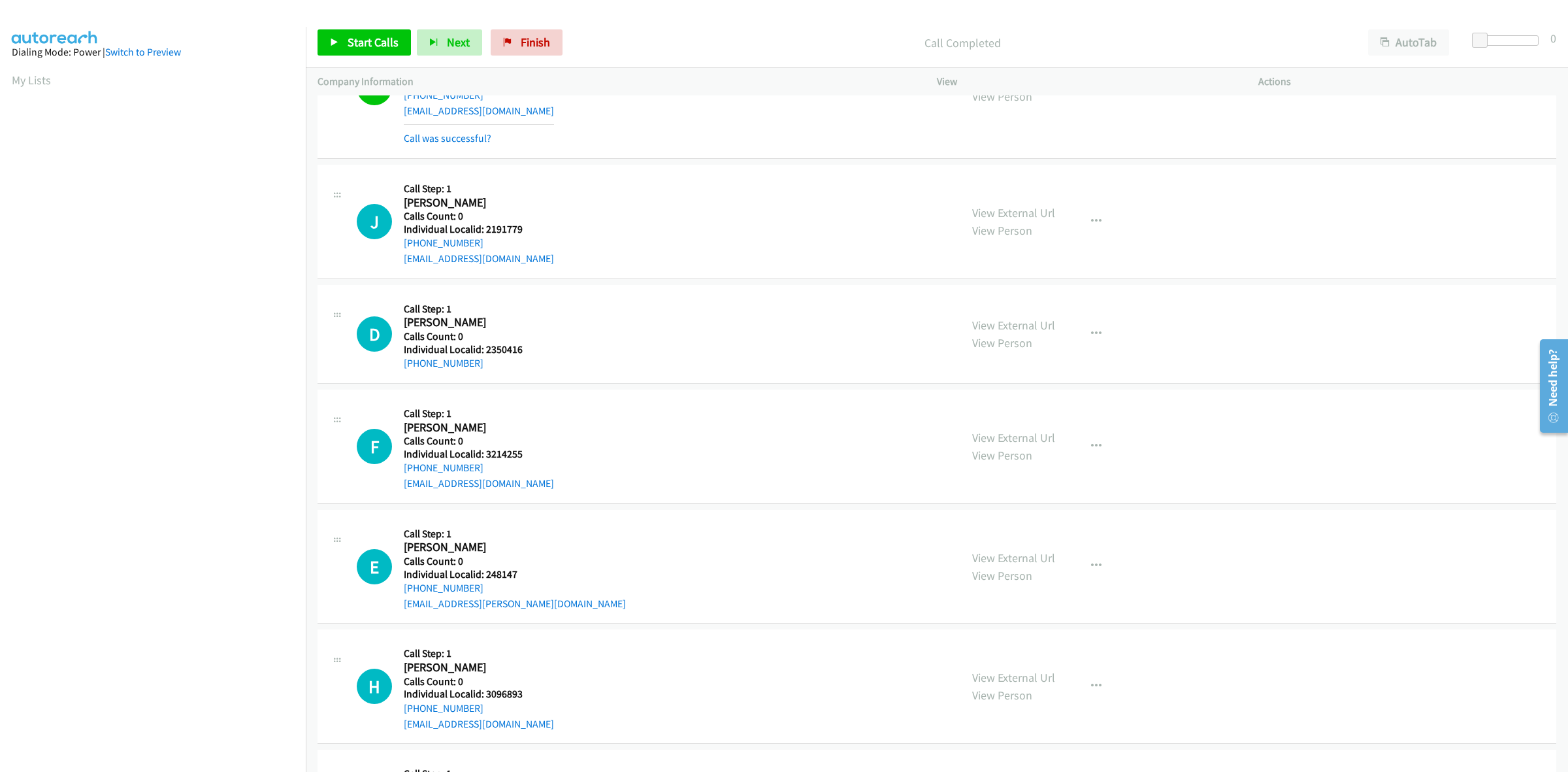
click at [397, 254] on div "J Callback Scheduled Call Step: 1 Jesse Monroy America/Los_Angeles Calls Count:…" at bounding box center [653, 221] width 592 height 90
drag, startPoint x: 534, startPoint y: 229, endPoint x: 485, endPoint y: 233, distance: 49.2
click at [485, 233] on div "J Callback Scheduled Call Step: 1 Jesse Monroy America/Los_Angeles Calls Count:…" at bounding box center [653, 221] width 592 height 90
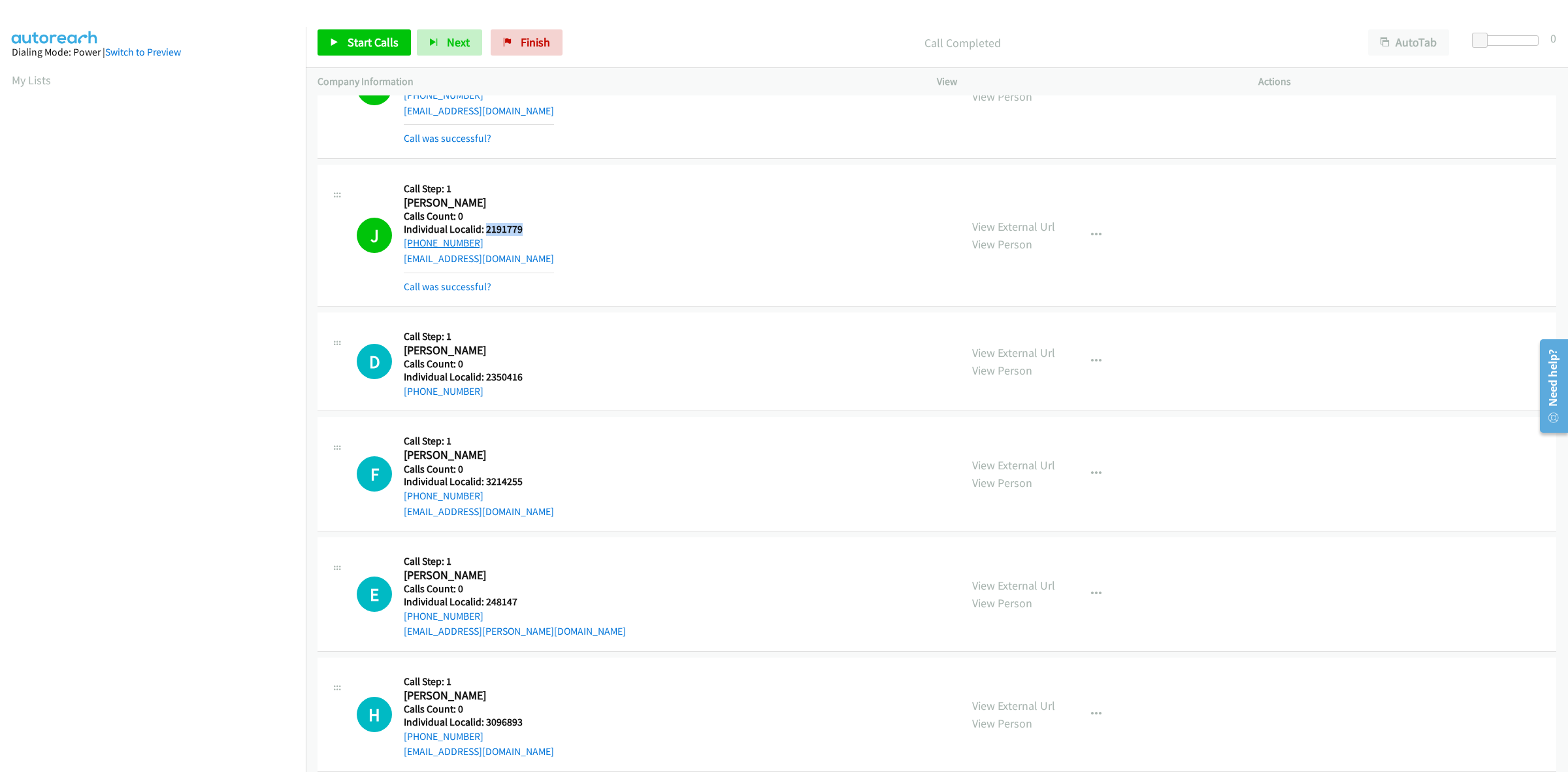
drag, startPoint x: 485, startPoint y: 245, endPoint x: 405, endPoint y: 250, distance: 80.2
click at [405, 250] on div "+1 619-726-5389" at bounding box center [478, 243] width 151 height 15
click at [1096, 238] on button "button" at bounding box center [1096, 235] width 35 height 26
click at [1039, 356] on link "Add to do not call list" at bounding box center [1027, 347] width 174 height 26
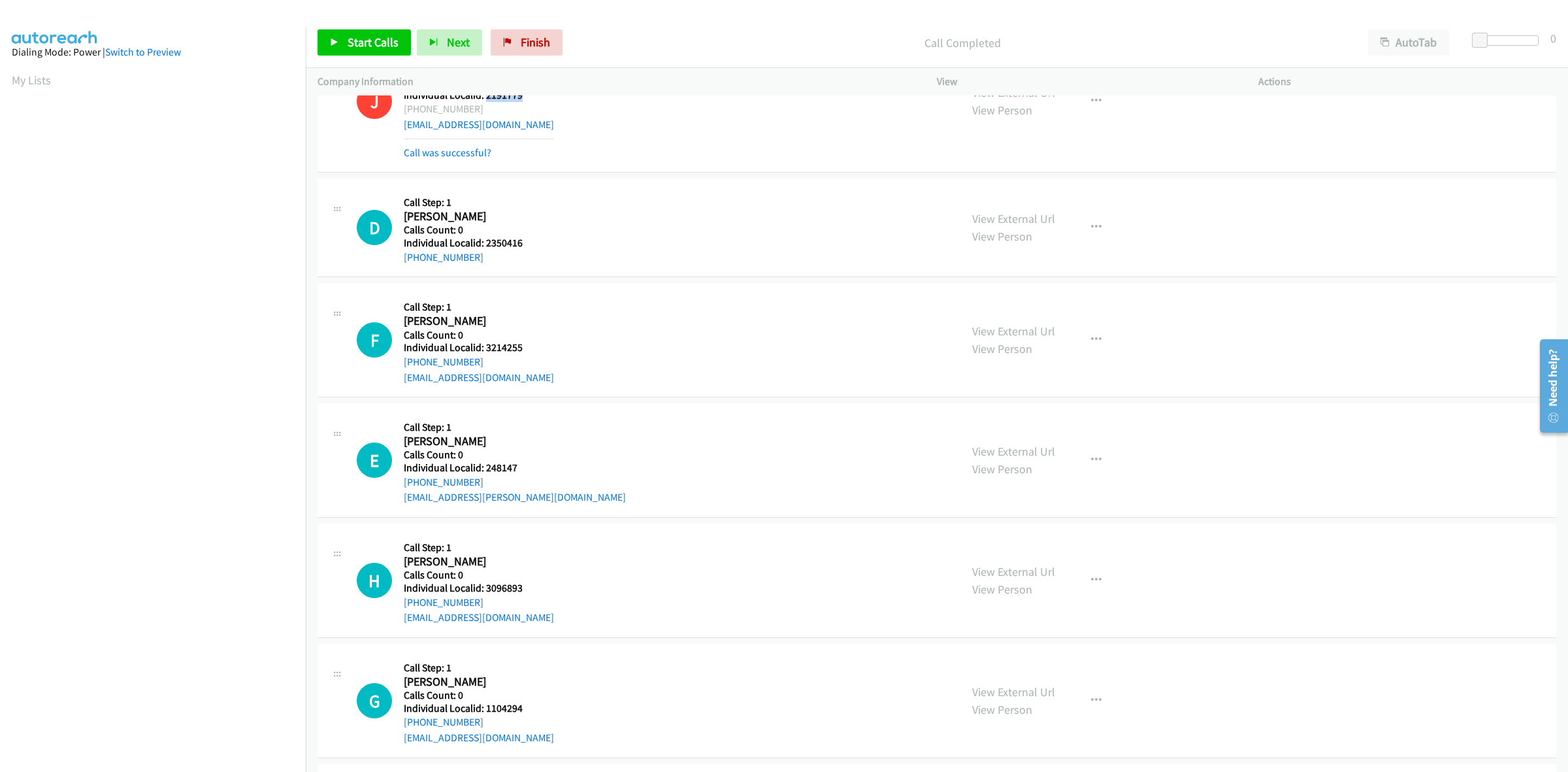
scroll to position [7543, 0]
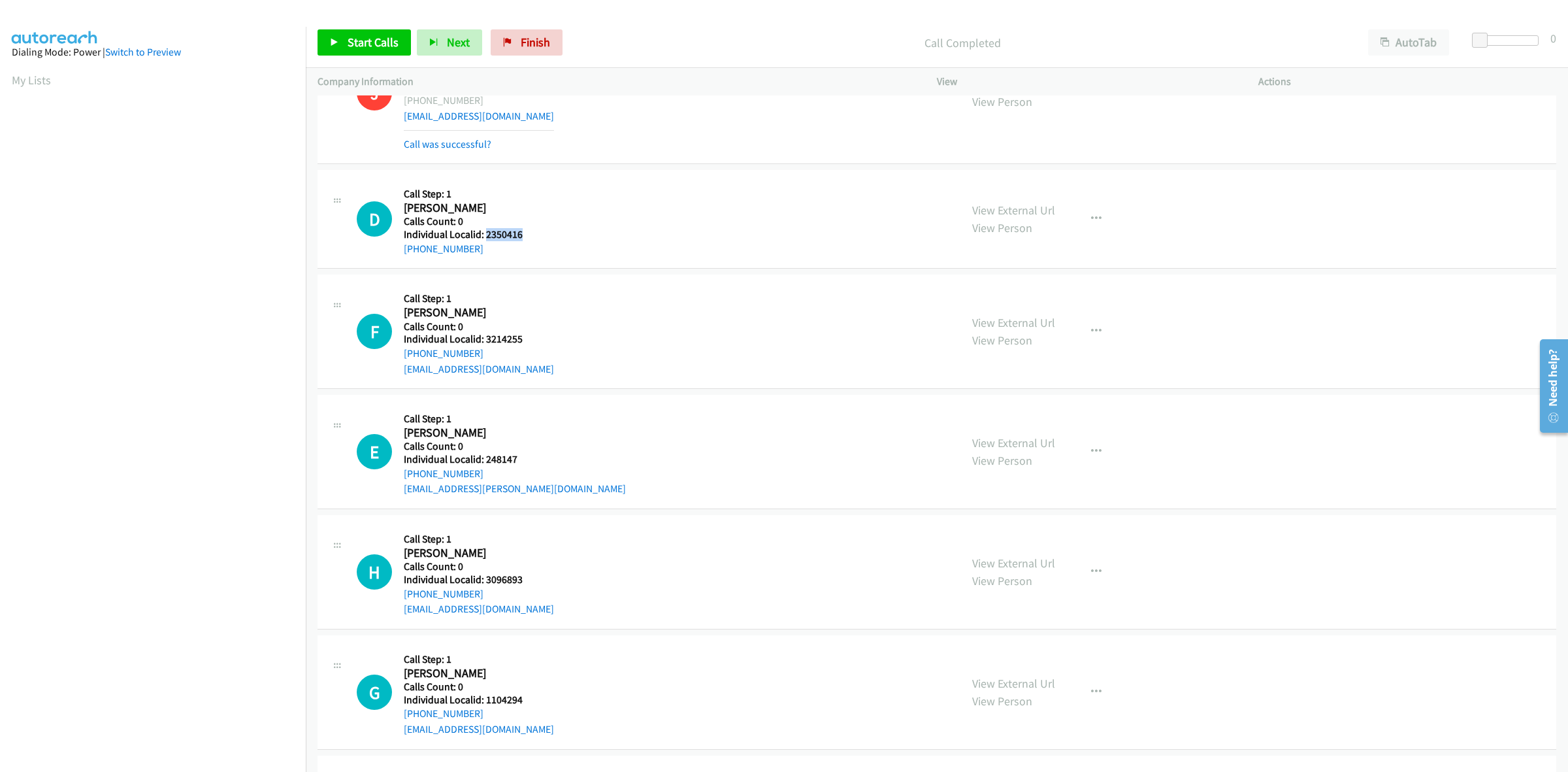
drag, startPoint x: 528, startPoint y: 239, endPoint x: 484, endPoint y: 243, distance: 44.2
click at [484, 243] on div "D Callback Scheduled Call Step: 1 David Dearden America/Denver Calls Count: 0 I…" at bounding box center [653, 219] width 592 height 75
click at [513, 190] on div "Callback Scheduled Call Step: 1 David Dearden America/Denver Calls Count: 0 Ind…" at bounding box center [463, 219] width 119 height 75
drag, startPoint x: 480, startPoint y: 254, endPoint x: 399, endPoint y: 256, distance: 81.0
click at [399, 256] on div "D Callback Scheduled Call Step: 1 David Dearden America/Denver Calls Count: 0 I…" at bounding box center [653, 219] width 592 height 75
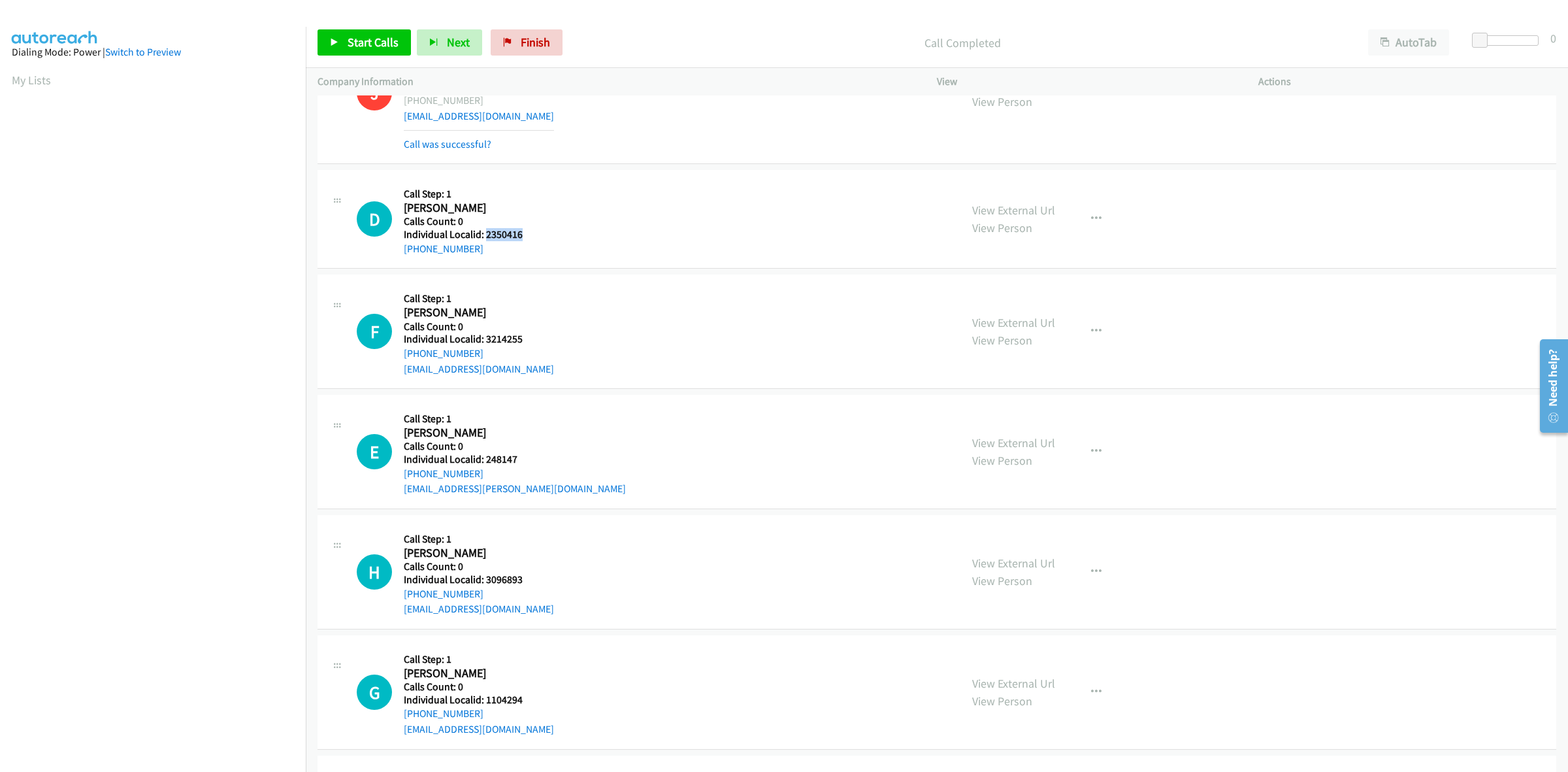
drag, startPoint x: 531, startPoint y: 238, endPoint x: 484, endPoint y: 242, distance: 47.2
click at [484, 242] on div "D Callback Scheduled Call Step: 1 David Dearden America/Denver Calls Count: 0 I…" at bounding box center [653, 219] width 592 height 75
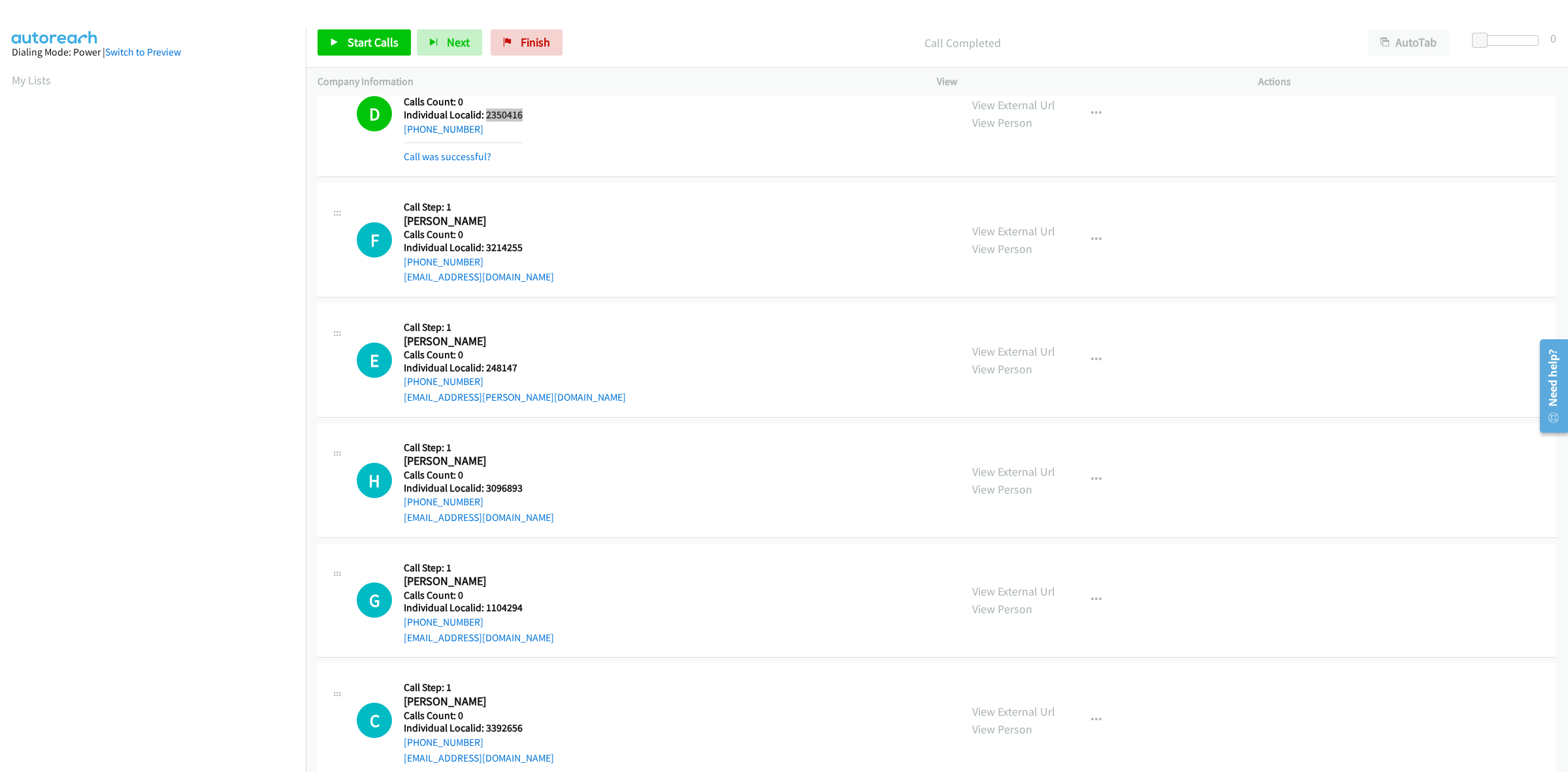
scroll to position [7666, 0]
drag, startPoint x: 523, startPoint y: 245, endPoint x: 485, endPoint y: 244, distance: 38.0
click at [485, 244] on div "F Callback Scheduled Call Step: 1 Fredie Collins America/Chicago Calls Count: 0…" at bounding box center [653, 236] width 592 height 90
drag, startPoint x: 705, startPoint y: 262, endPoint x: 433, endPoint y: 270, distance: 272.1
click at [702, 262] on div "F Callback Scheduled Call Step: 1 Fredie Collins America/Chicago Calls Count: 0…" at bounding box center [653, 236] width 592 height 90
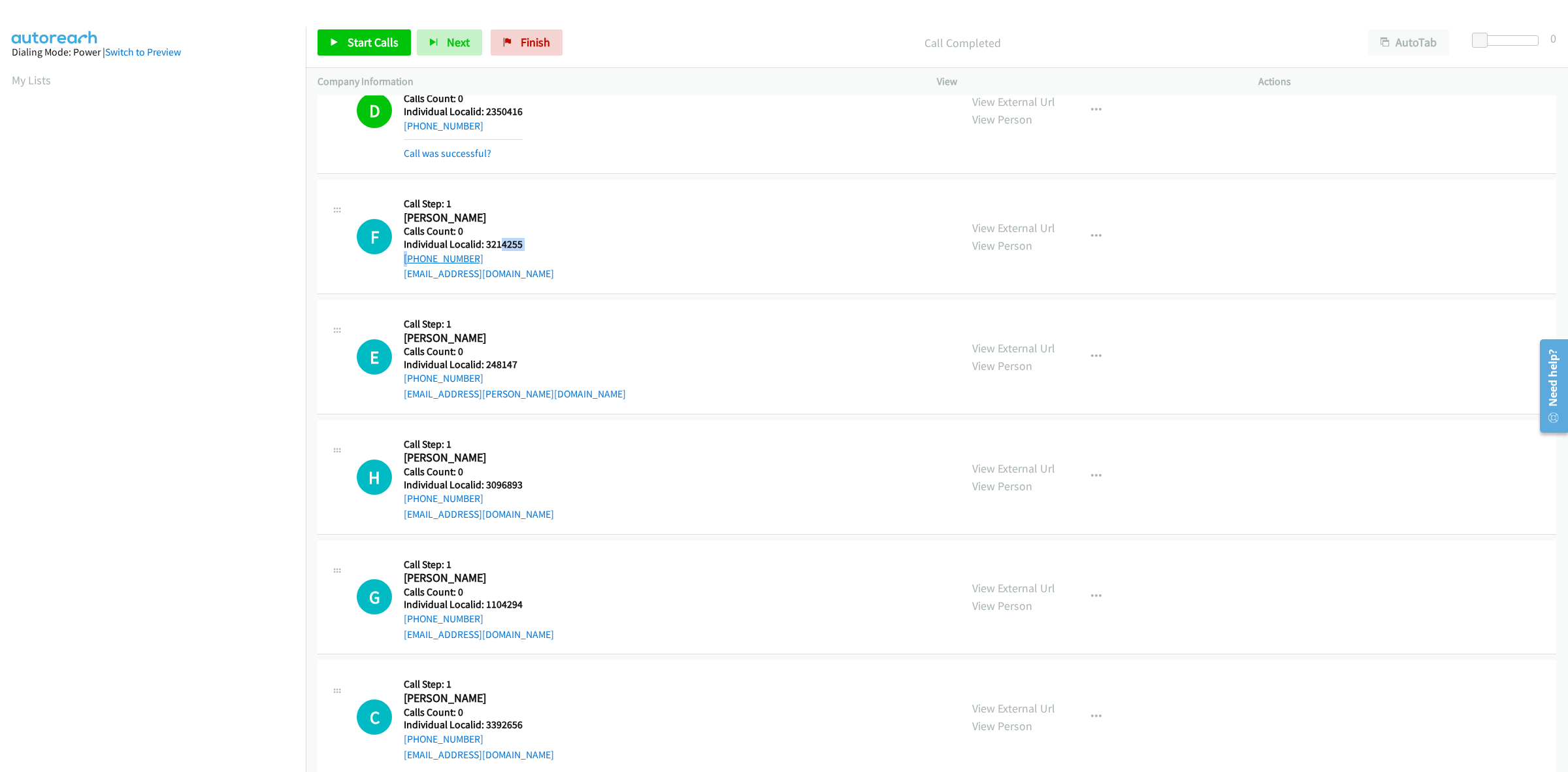
drag, startPoint x: 497, startPoint y: 256, endPoint x: 409, endPoint y: 269, distance: 89.0
click at [407, 269] on div "Callback Scheduled Call Step: 1 Fredie Collins America/Chicago Calls Count: 0 I…" at bounding box center [478, 236] width 151 height 90
click at [572, 233] on div "F Callback Scheduled Call Step: 1 Fredie Collins America/Chicago Calls Count: 0…" at bounding box center [653, 236] width 592 height 90
drag, startPoint x: 456, startPoint y: 265, endPoint x: 398, endPoint y: 268, distance: 58.1
click at [398, 268] on div "F Callback Scheduled Call Step: 1 Fredie Collins America/Chicago Calls Count: 0…" at bounding box center [653, 236] width 592 height 90
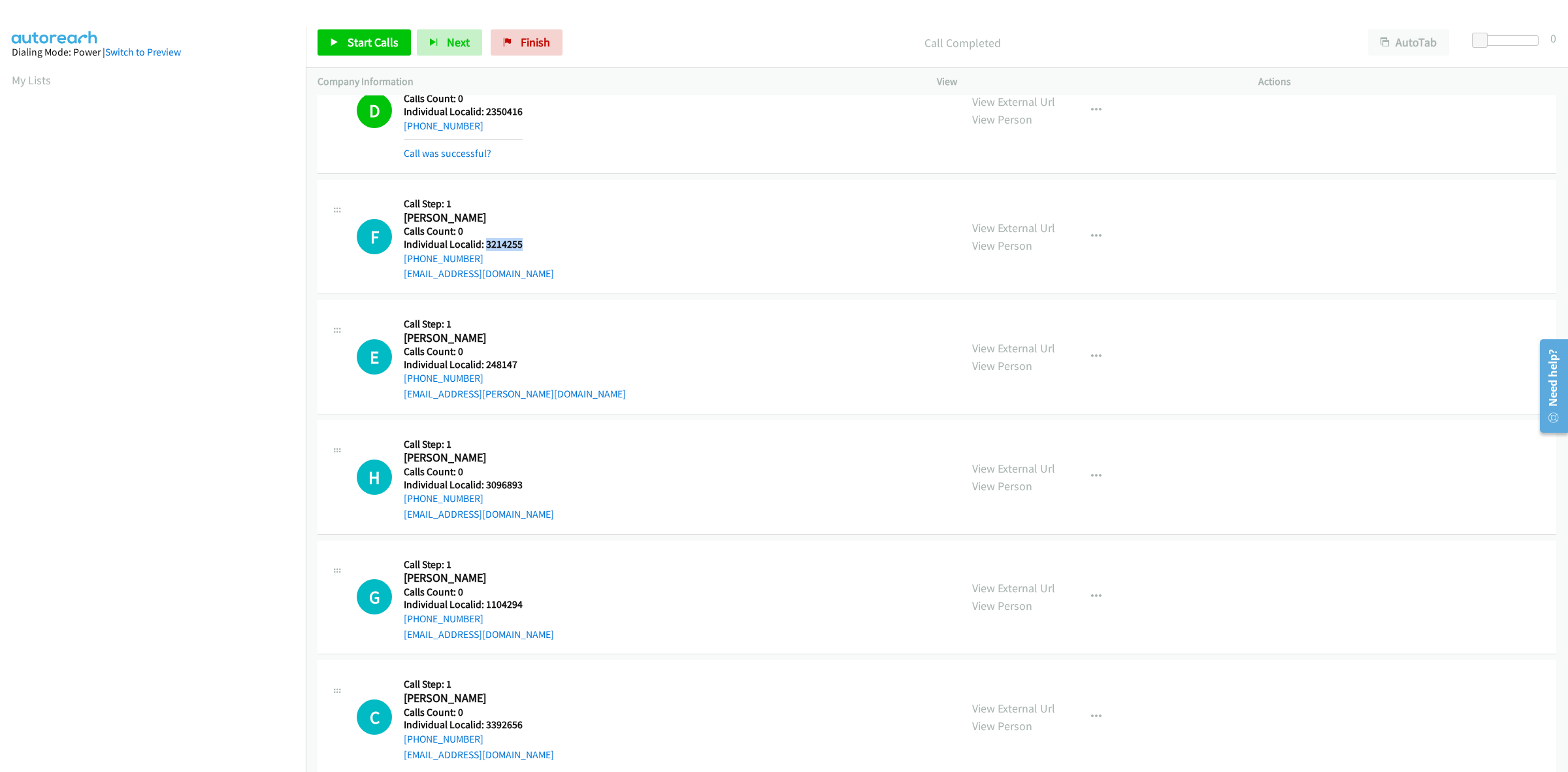
drag, startPoint x: 509, startPoint y: 250, endPoint x: 485, endPoint y: 252, distance: 24.1
click at [485, 252] on div "F Callback Scheduled Call Step: 1 Fredie Collins America/Chicago Calls Count: 0…" at bounding box center [653, 236] width 592 height 90
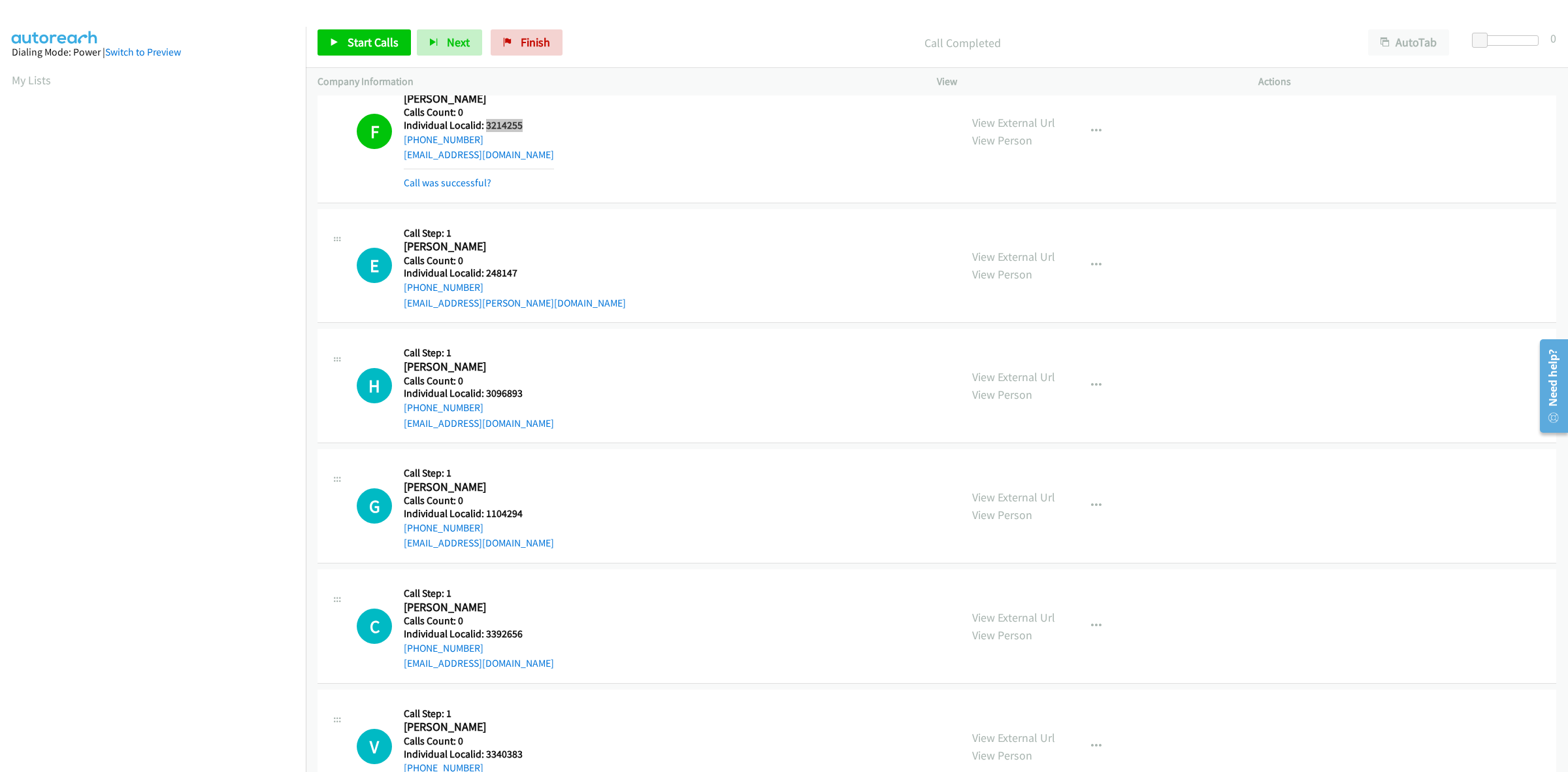
scroll to position [7788, 0]
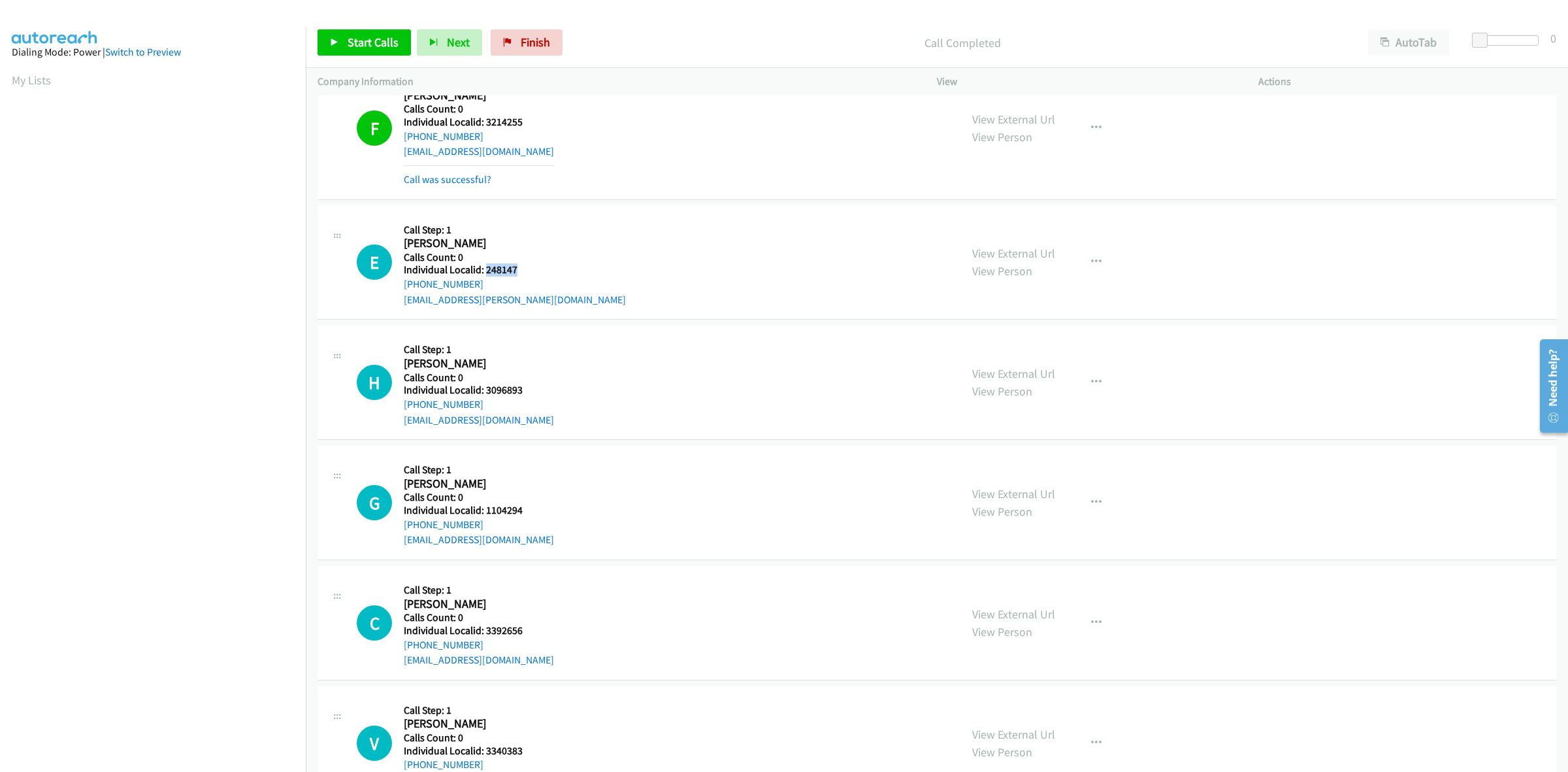
drag, startPoint x: 513, startPoint y: 275, endPoint x: 484, endPoint y: 276, distance: 29.0
click at [484, 276] on div "E Callback Scheduled Call Step: 1 Eric Zite America/Phoenix Calls Count: 0 Indi…" at bounding box center [653, 262] width 592 height 90
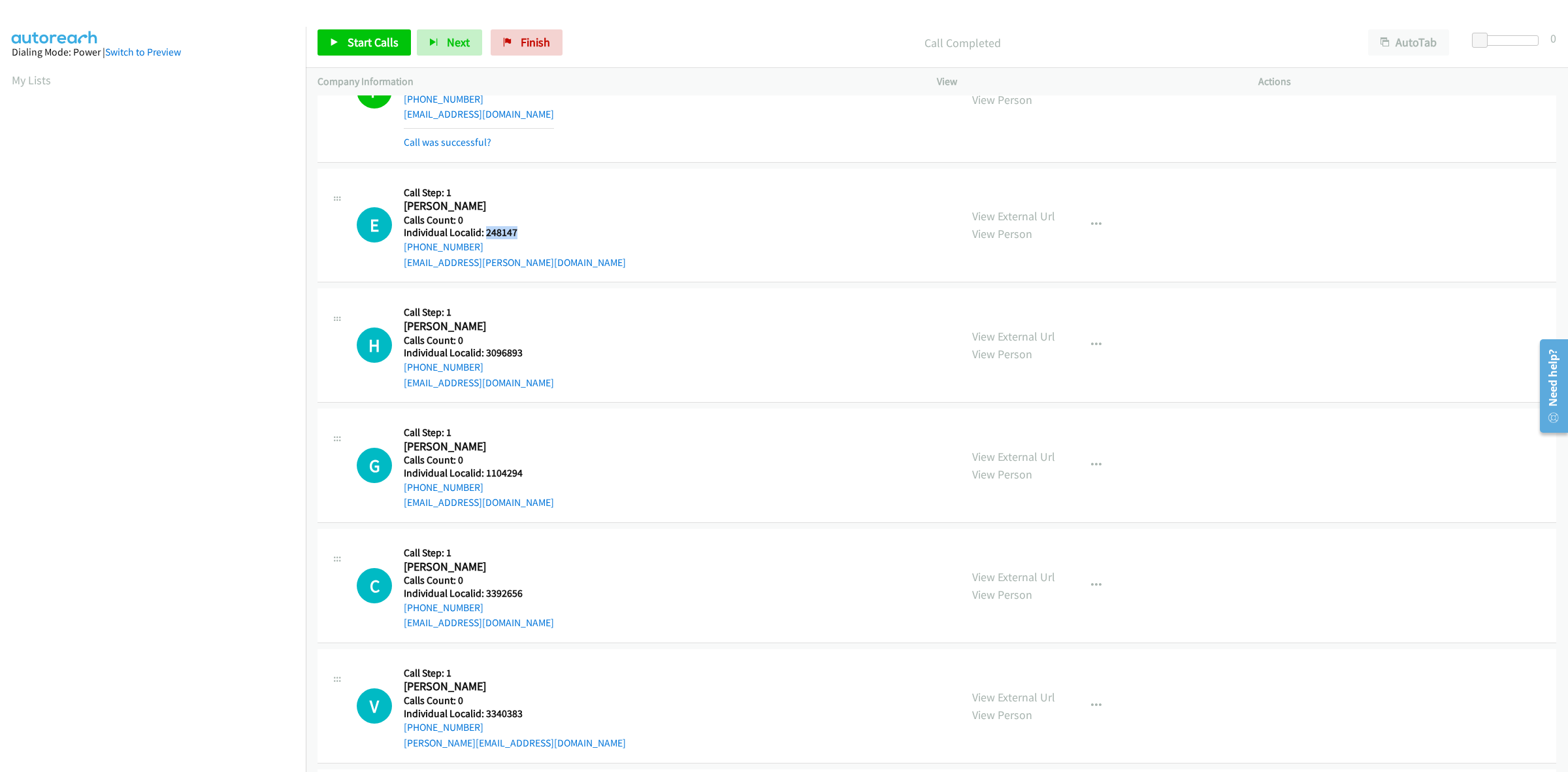
scroll to position [7829, 0]
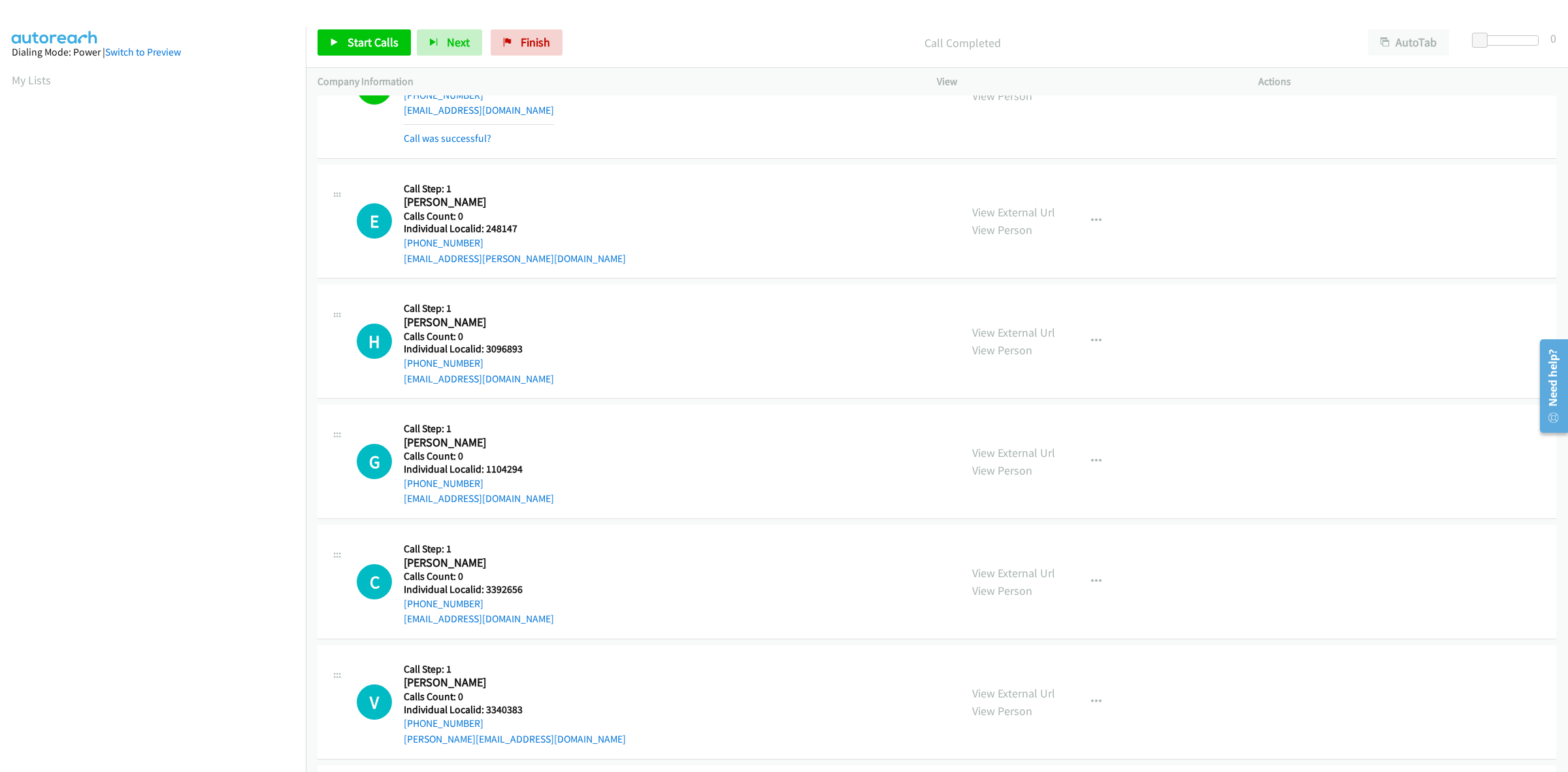
click at [635, 250] on div "E Callback Scheduled Call Step: 1 Eric Zite America/Phoenix Calls Count: 0 Indi…" at bounding box center [653, 221] width 592 height 90
drag, startPoint x: 501, startPoint y: 247, endPoint x: 403, endPoint y: 246, distance: 98.0
click at [403, 246] on div "E Callback Scheduled Call Step: 1 Eric Zite America/Phoenix Calls Count: 0 Indi…" at bounding box center [653, 221] width 592 height 90
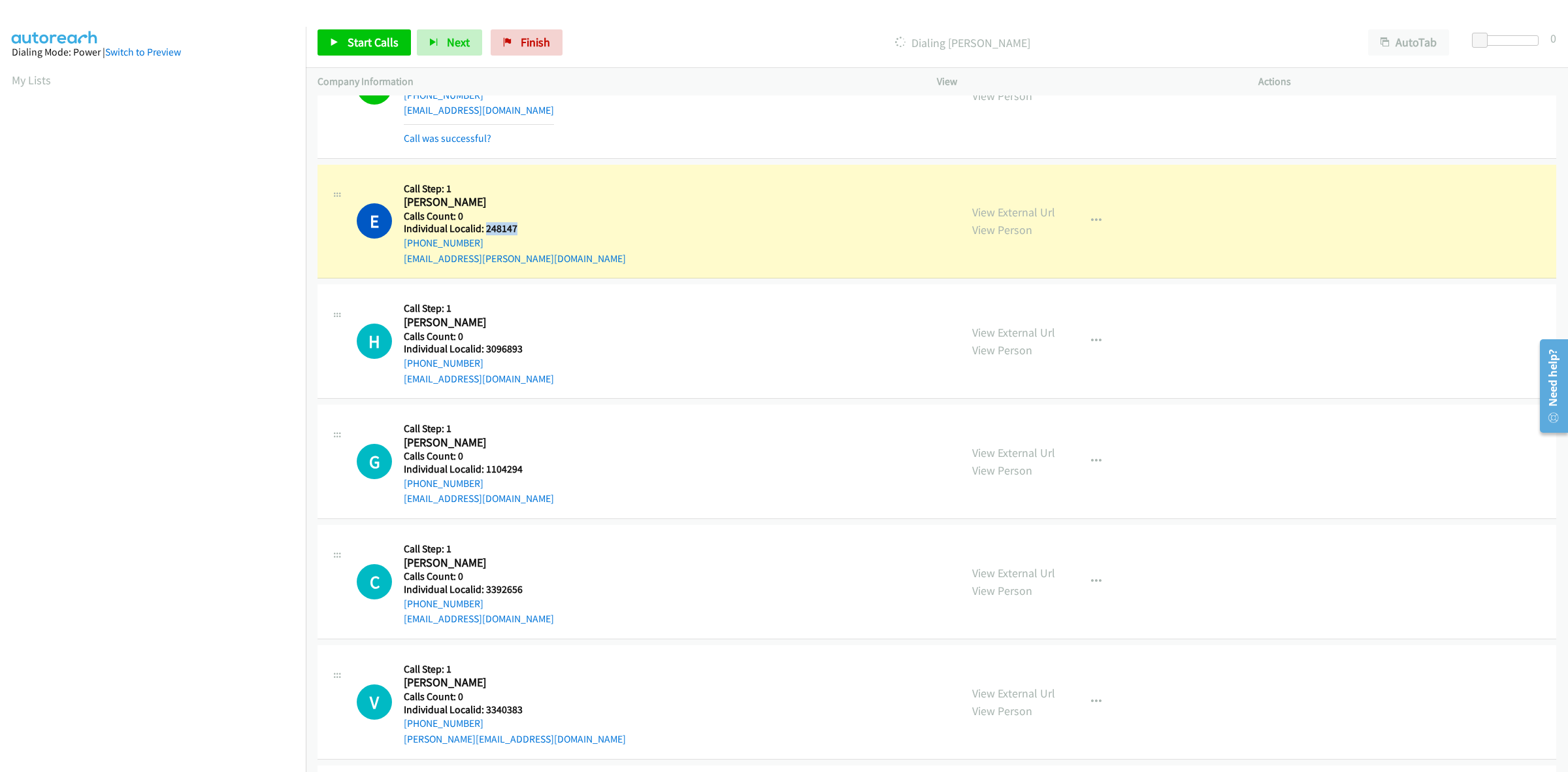
drag, startPoint x: 520, startPoint y: 236, endPoint x: 485, endPoint y: 234, distance: 35.1
click at [485, 234] on div "E Callback Scheduled Call Step: 1 Eric Zite America/Phoenix Calls Count: 0 Indi…" at bounding box center [653, 221] width 592 height 90
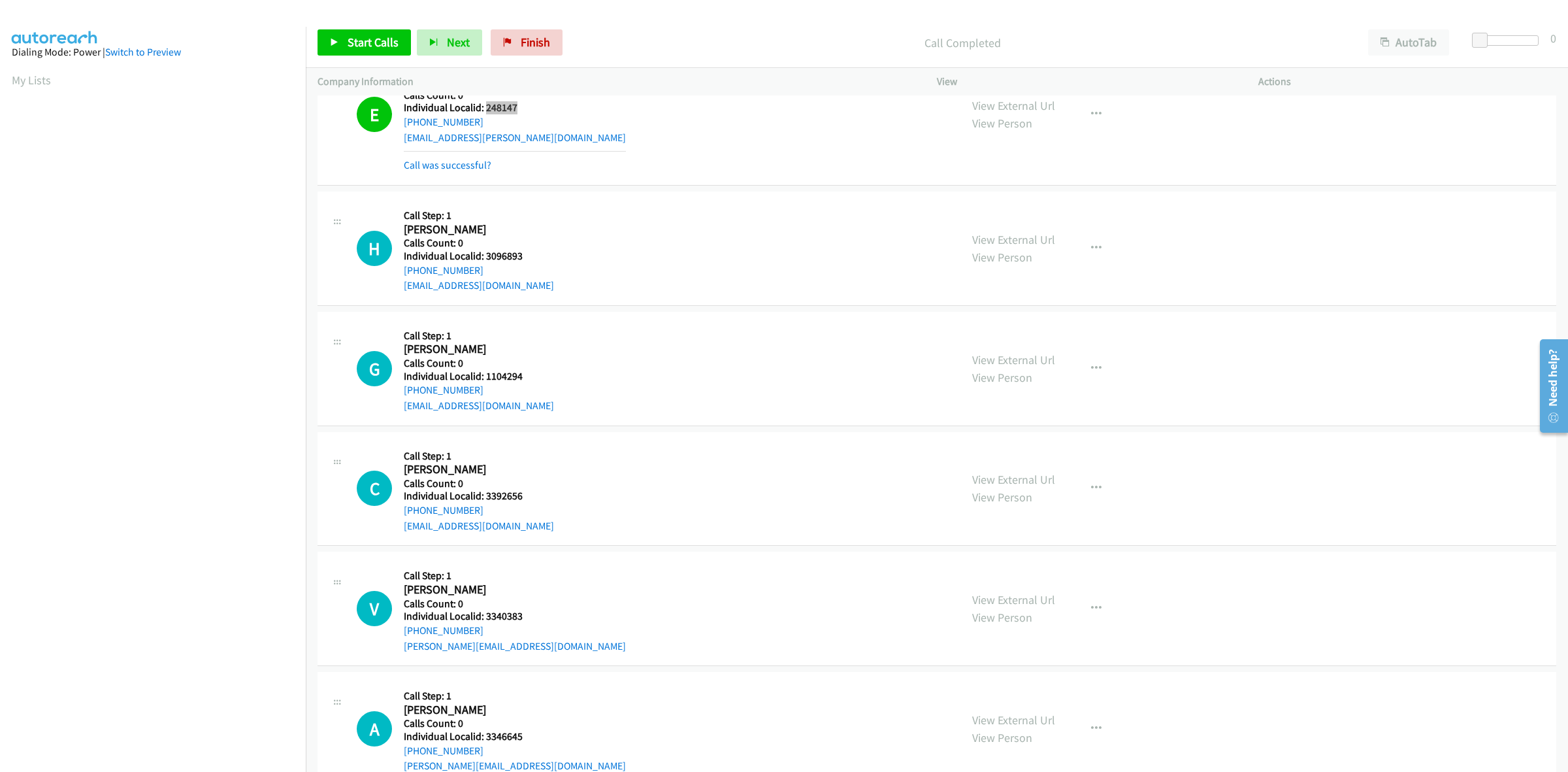
scroll to position [7972, 0]
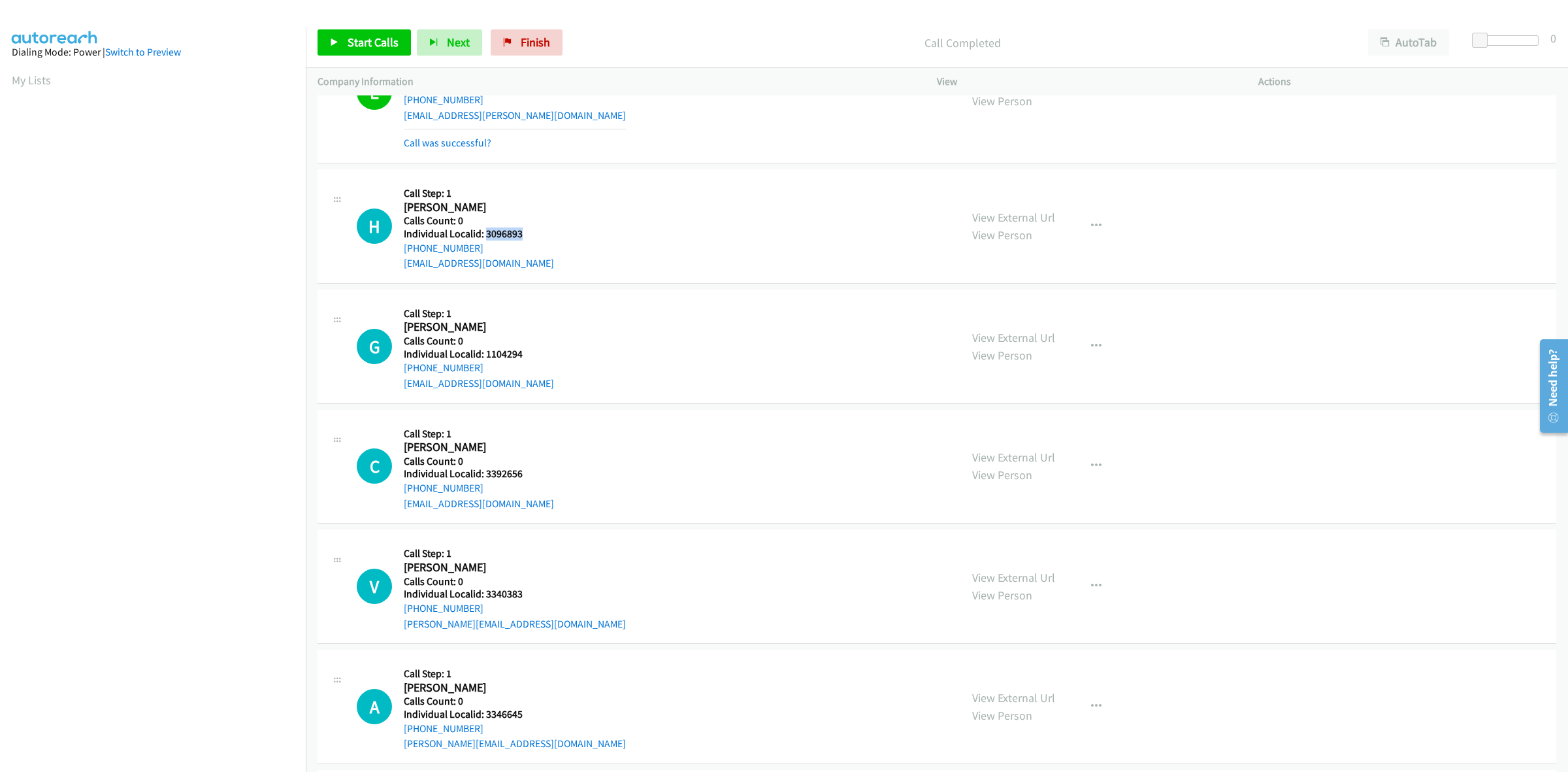
drag, startPoint x: 500, startPoint y: 236, endPoint x: 485, endPoint y: 237, distance: 15.0
click at [485, 237] on div "H Callback Scheduled Call Step: 1 [PERSON_NAME] America/New_York Calls Count: 0…" at bounding box center [653, 225] width 592 height 90
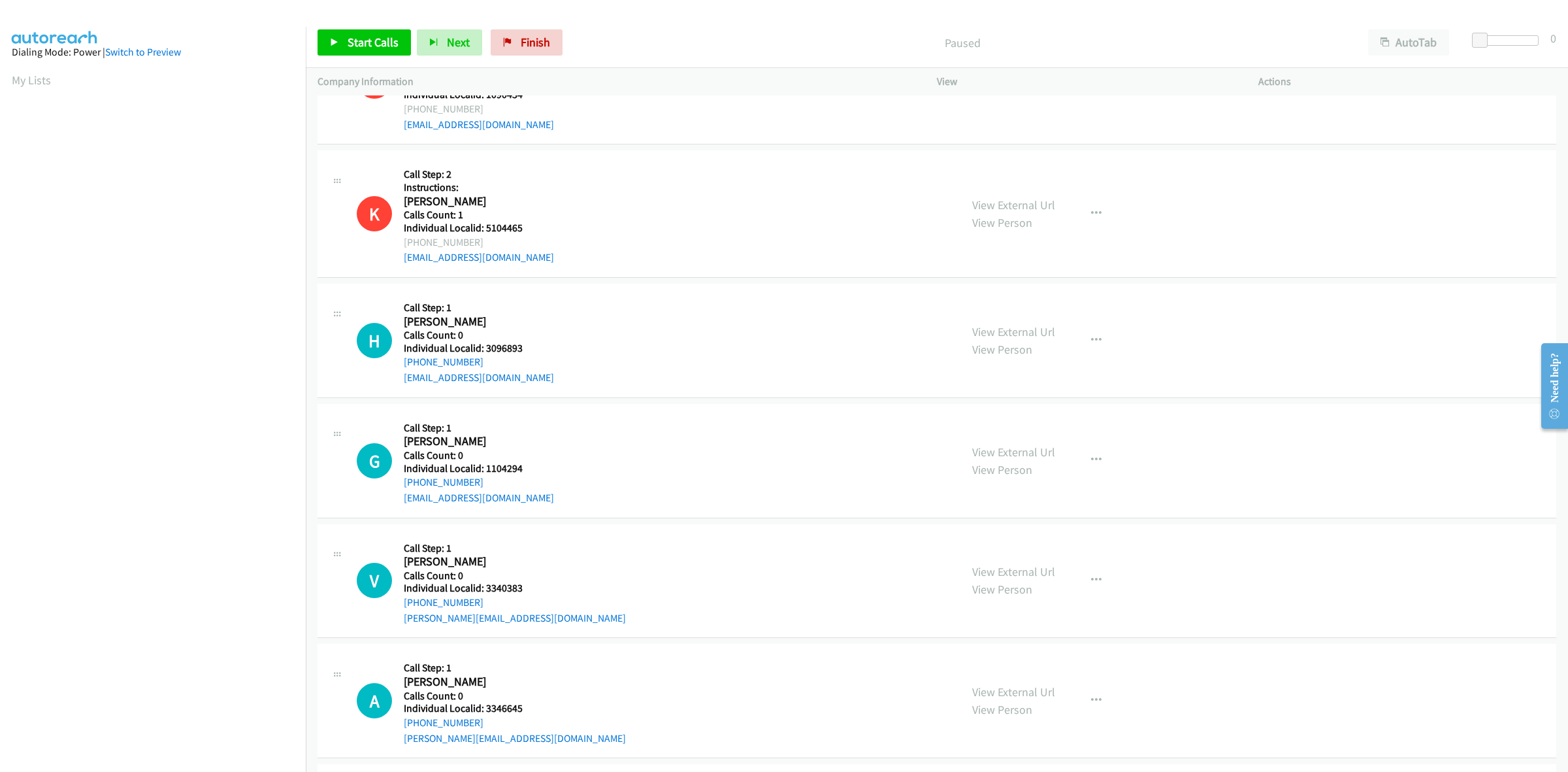
scroll to position [2736, 0]
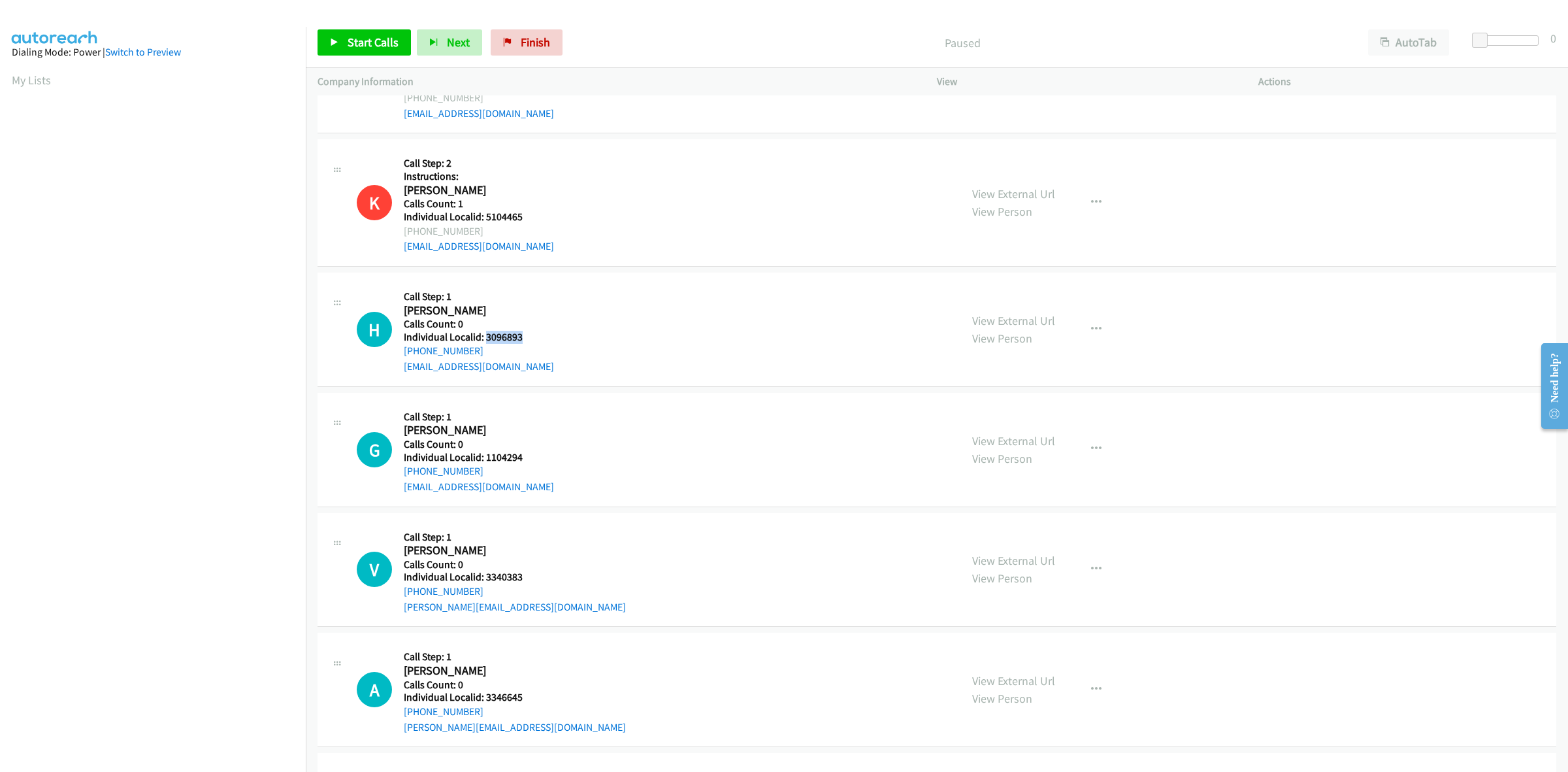
drag, startPoint x: 523, startPoint y: 336, endPoint x: 485, endPoint y: 337, distance: 38.0
click at [485, 337] on h5 "Individual Localid: 3096893" at bounding box center [478, 337] width 151 height 13
copy h5 "3096893"
click at [528, 280] on div "H Callback Scheduled Call Step: 1 [PERSON_NAME] America/New_York Calls Count: 0…" at bounding box center [937, 330] width 1239 height 114
drag, startPoint x: 487, startPoint y: 353, endPoint x: 400, endPoint y: 360, distance: 87.3
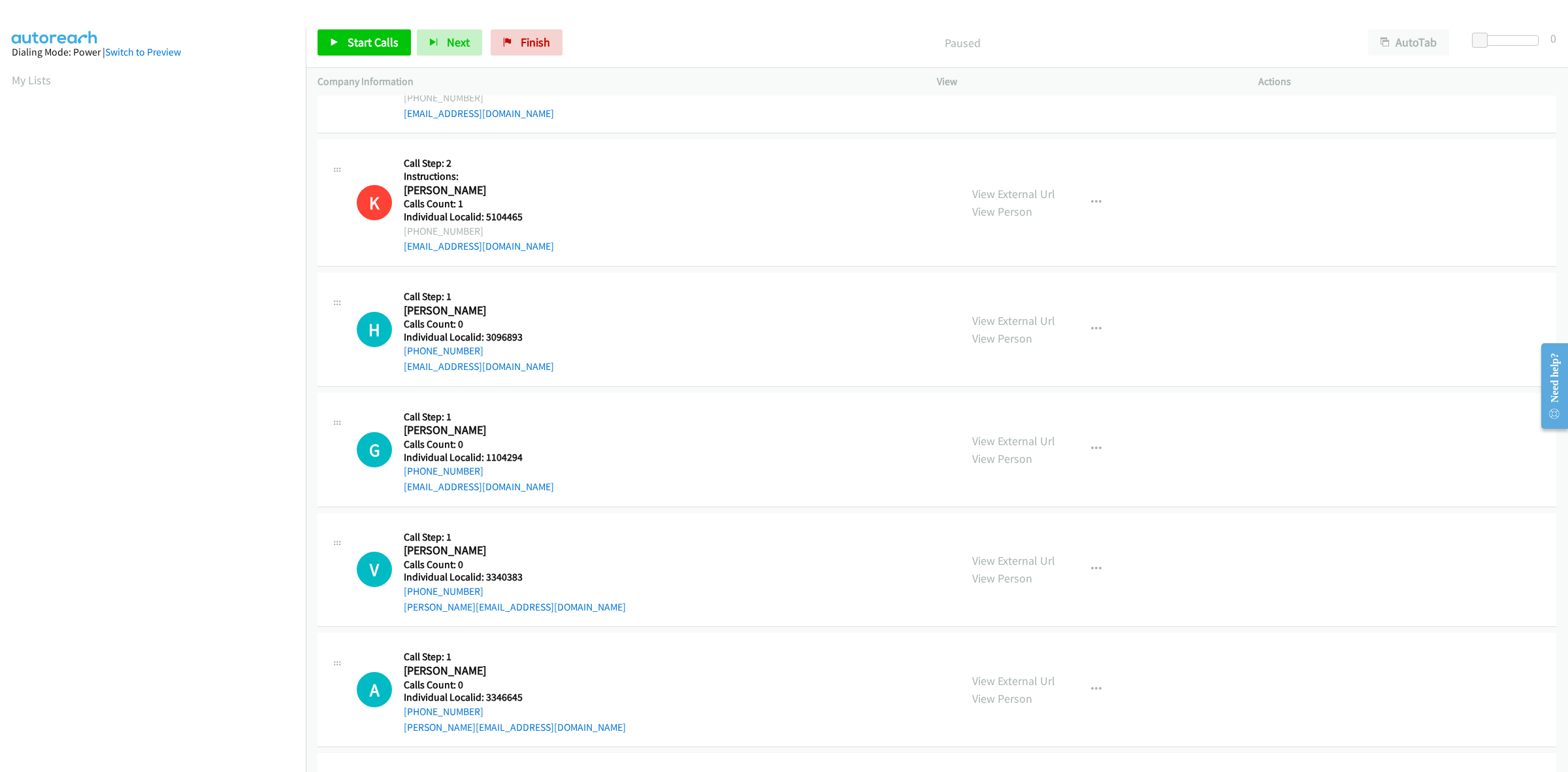
click at [400, 360] on div "H Callback Scheduled Call Step: 1 [PERSON_NAME] America/New_York Calls Count: 0…" at bounding box center [653, 329] width 592 height 90
copy link "[PHONE_NUMBER]"
drag, startPoint x: 517, startPoint y: 337, endPoint x: 482, endPoint y: 338, distance: 35.0
click at [482, 338] on h5 "Individual Localid: 3096893" at bounding box center [478, 337] width 151 height 13
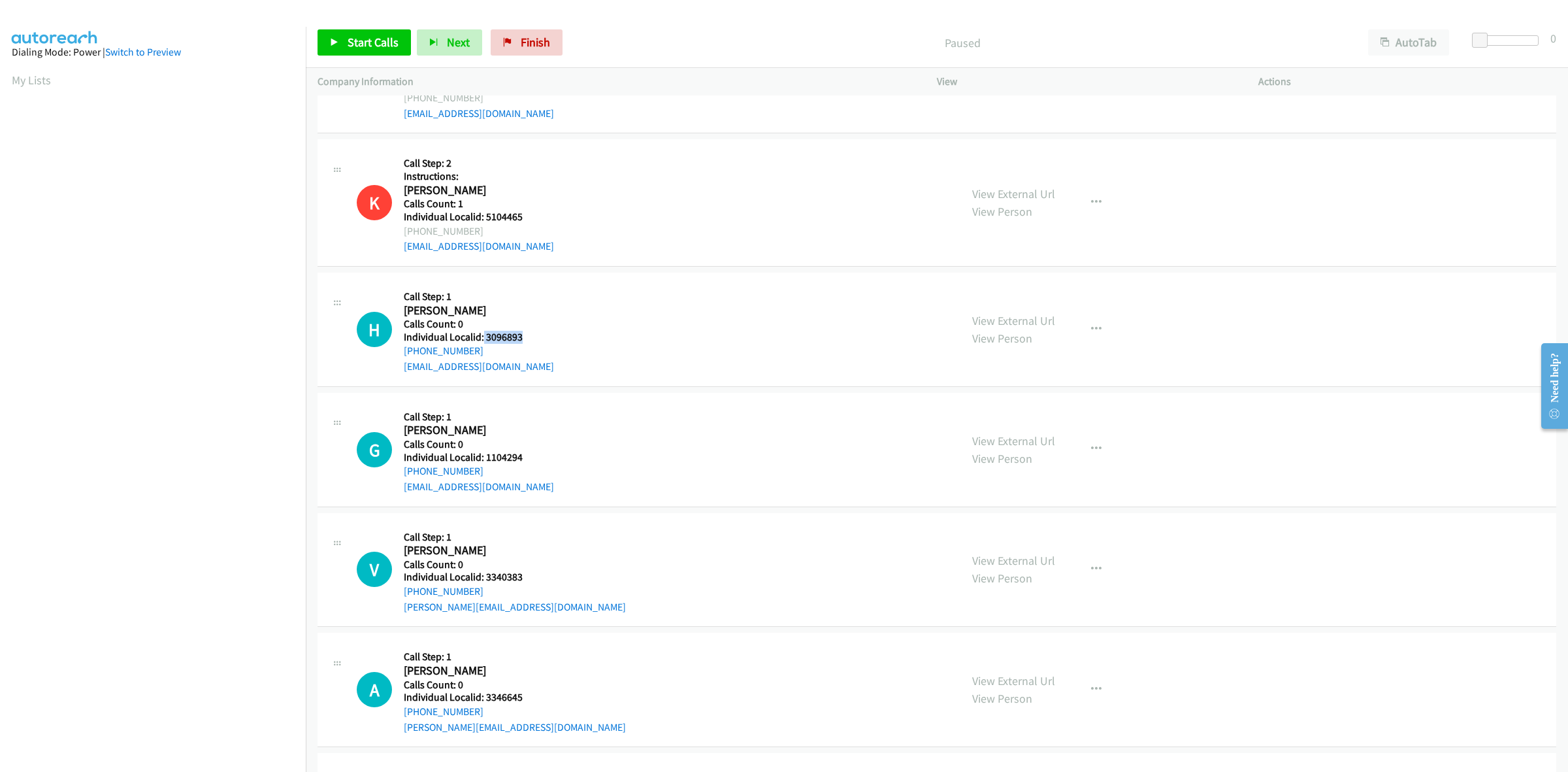
copy h5 "3096893"
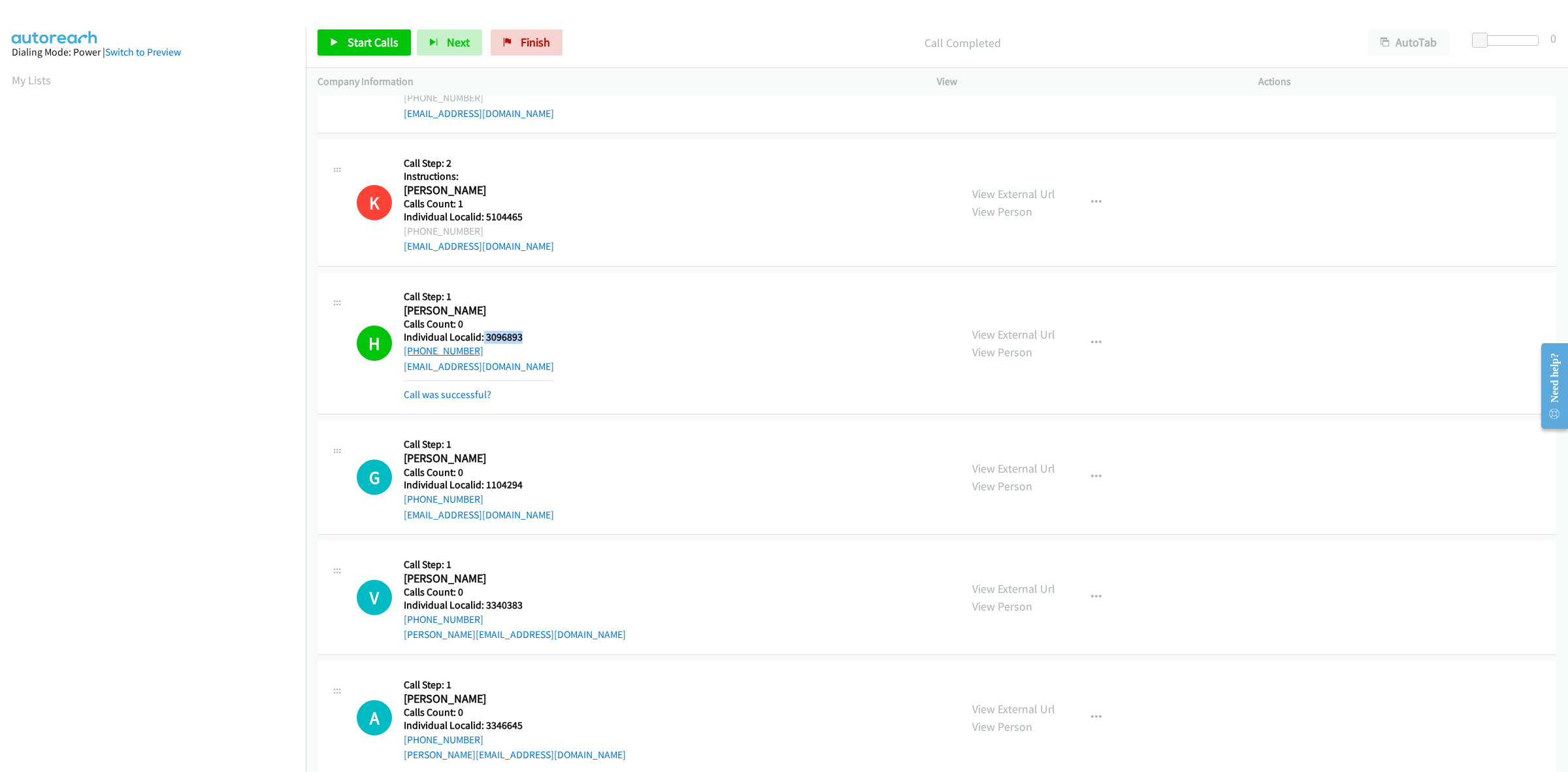
drag, startPoint x: 473, startPoint y: 351, endPoint x: 403, endPoint y: 354, distance: 70.1
click at [404, 354] on div "[PHONE_NUMBER]" at bounding box center [478, 351] width 151 height 15
copy link "[PHONE_NUMBER]"
click at [1091, 345] on icon "button" at bounding box center [1096, 343] width 10 height 10
click at [1030, 435] on link "Skip Call" at bounding box center [1027, 429] width 174 height 26
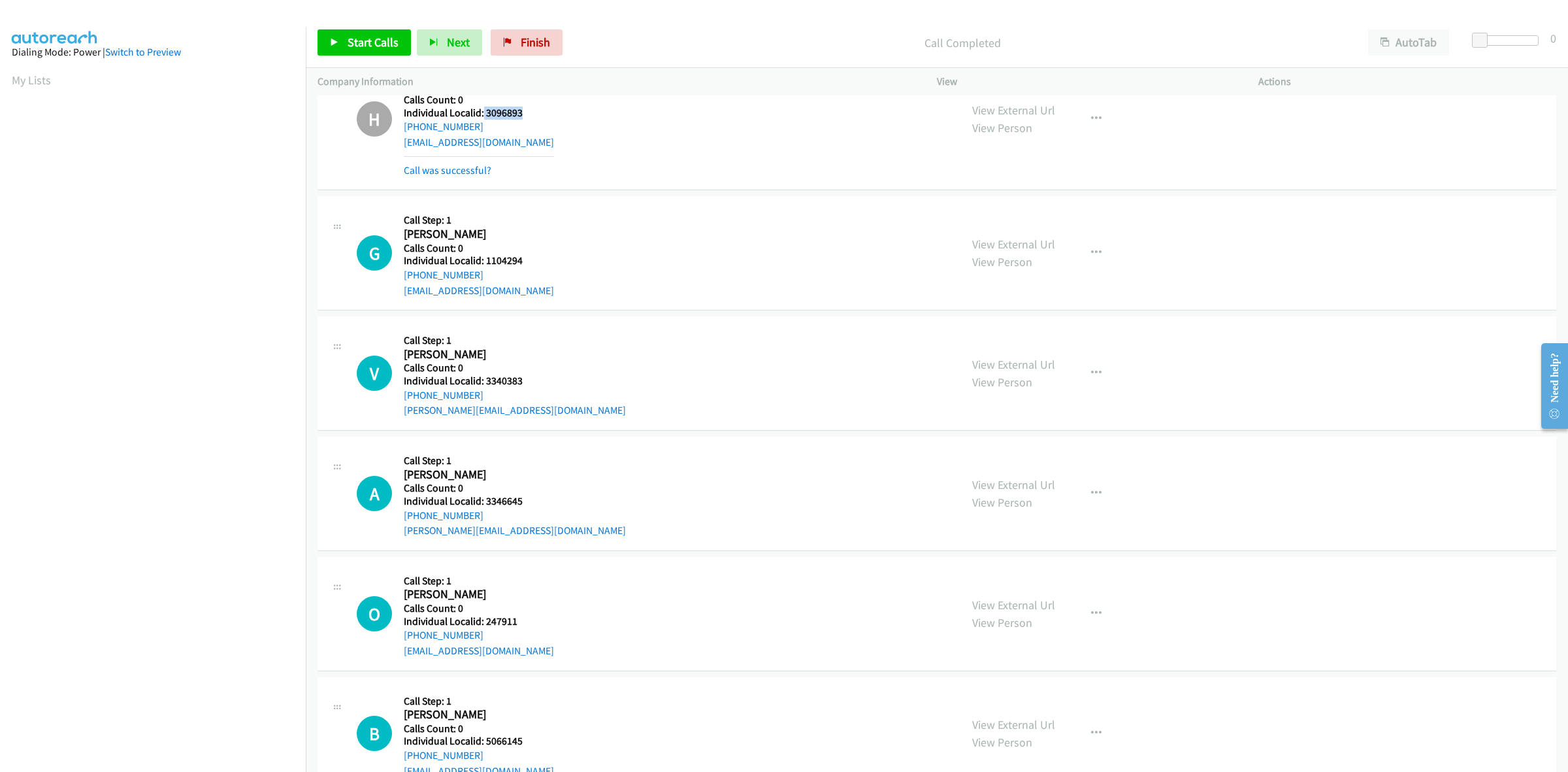
scroll to position [2961, 0]
drag, startPoint x: 503, startPoint y: 259, endPoint x: 482, endPoint y: 265, distance: 21.8
click at [482, 265] on h5 "Individual Localid: 1104294" at bounding box center [478, 260] width 151 height 13
copy h5 "1104294"
drag, startPoint x: 619, startPoint y: 226, endPoint x: 507, endPoint y: 279, distance: 123.9
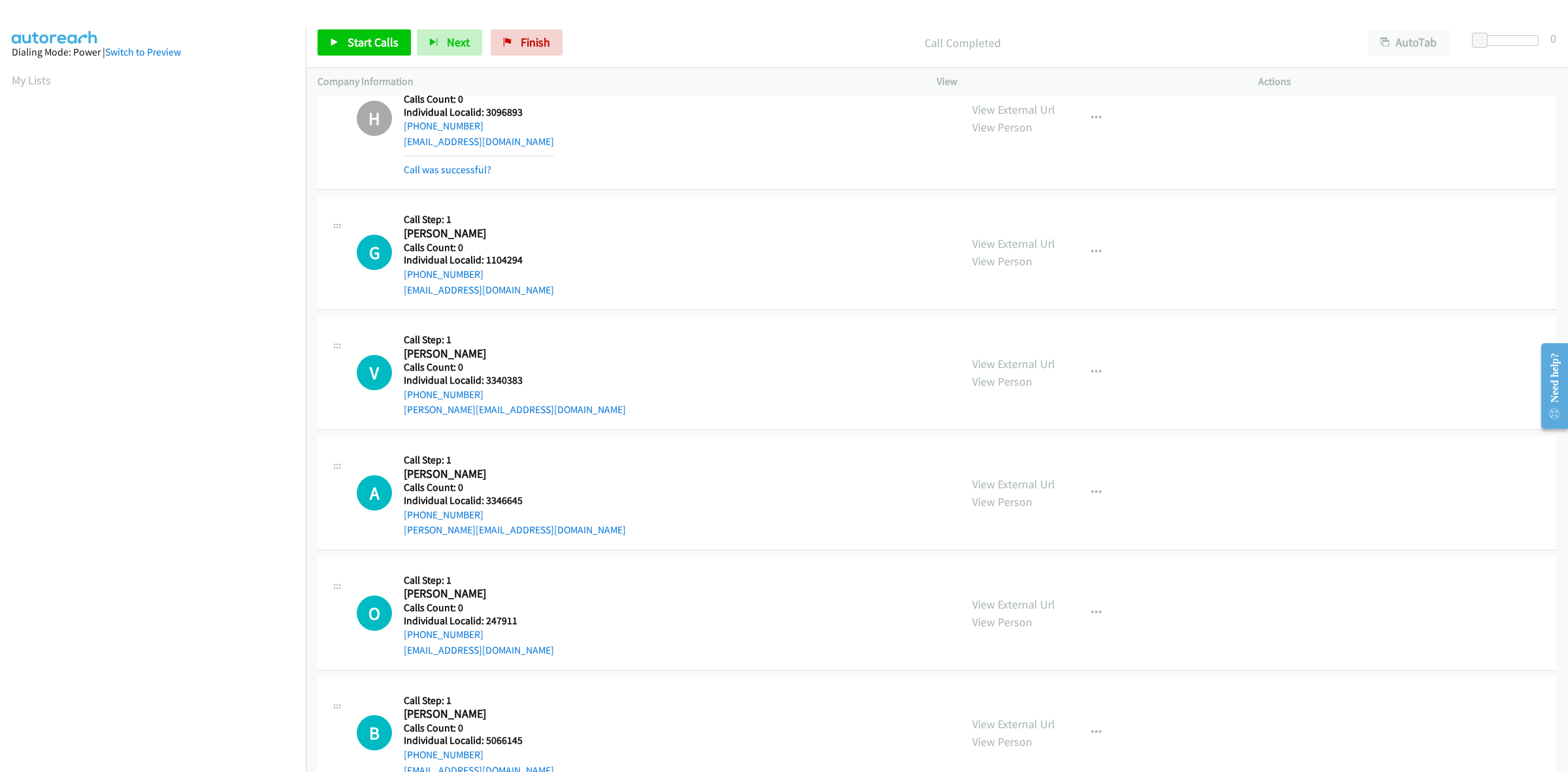
click at [618, 226] on div "G Callback Scheduled Call Step: 1 [PERSON_NAME] America/Los_Angeles Calls Count…" at bounding box center [653, 252] width 592 height 90
drag, startPoint x: 478, startPoint y: 273, endPoint x: 399, endPoint y: 281, distance: 79.4
click at [399, 281] on div "G Callback Scheduled Call Step: 1 [PERSON_NAME] America/Los_Angeles Calls Count…" at bounding box center [653, 252] width 592 height 90
copy link "[PHONE_NUMBER]"
drag, startPoint x: 531, startPoint y: 258, endPoint x: 484, endPoint y: 265, distance: 47.5
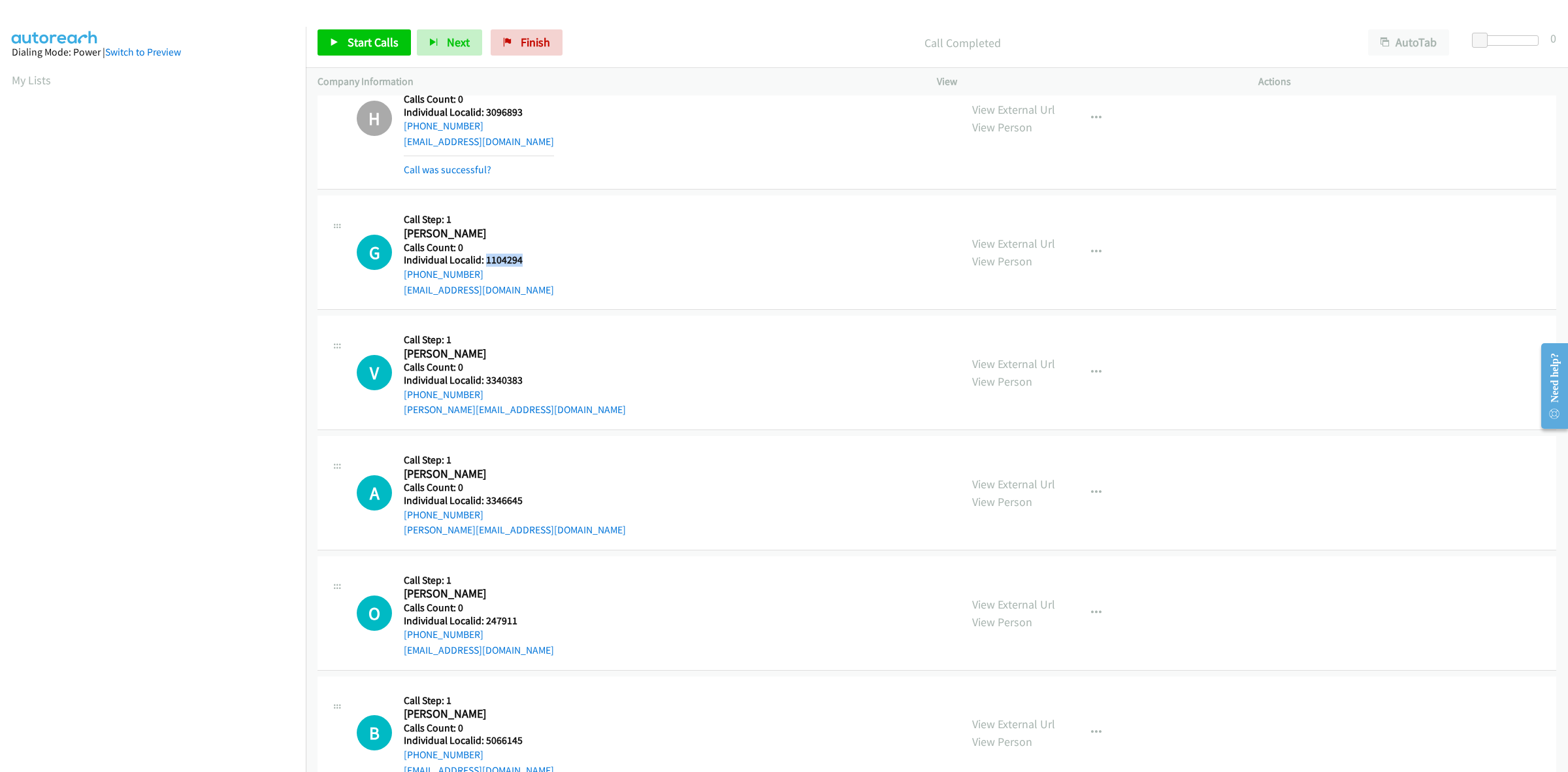
click at [484, 265] on h5 "Individual Localid: 1104294" at bounding box center [478, 260] width 151 height 13
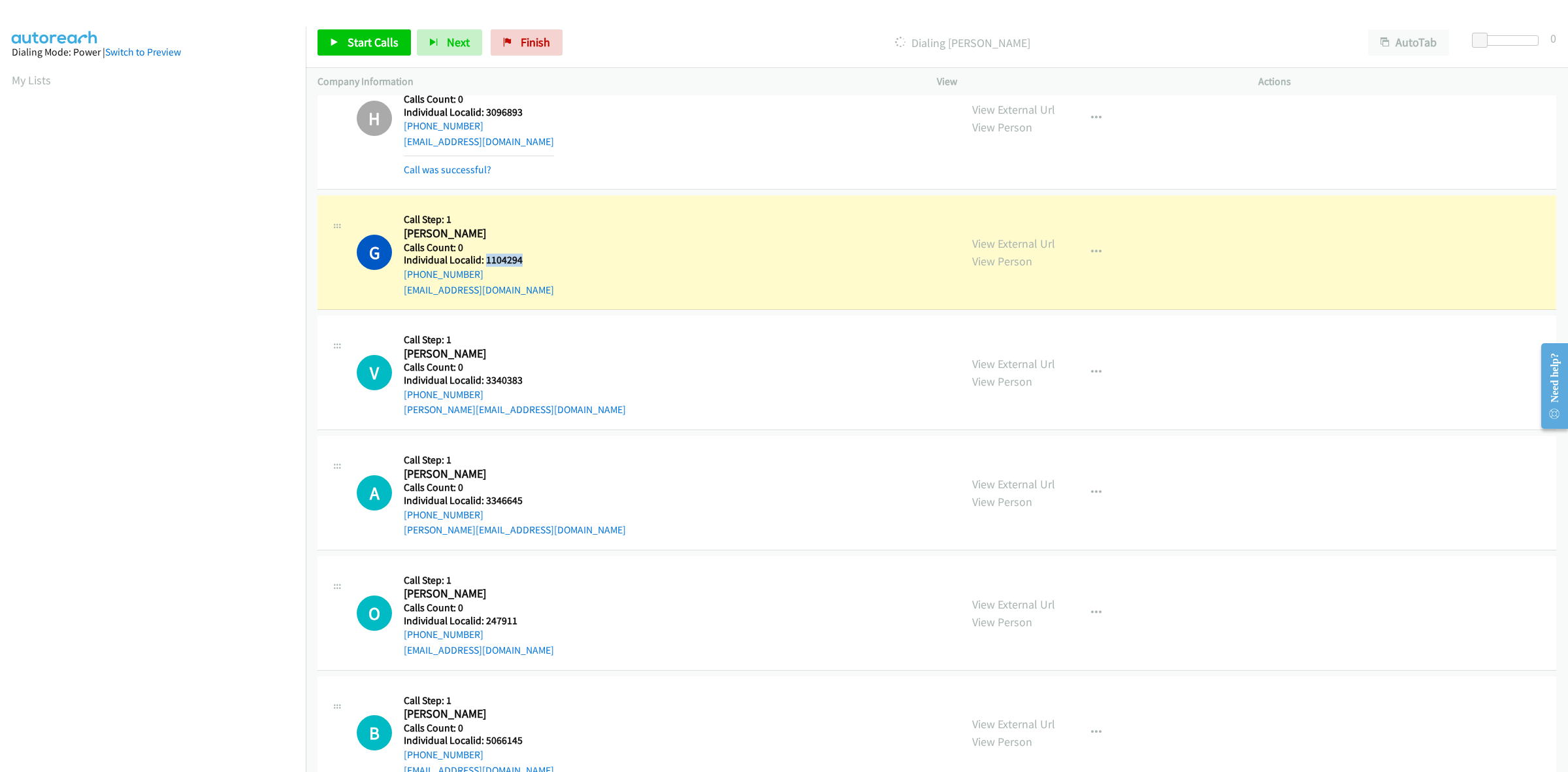
copy h5 "1104294"
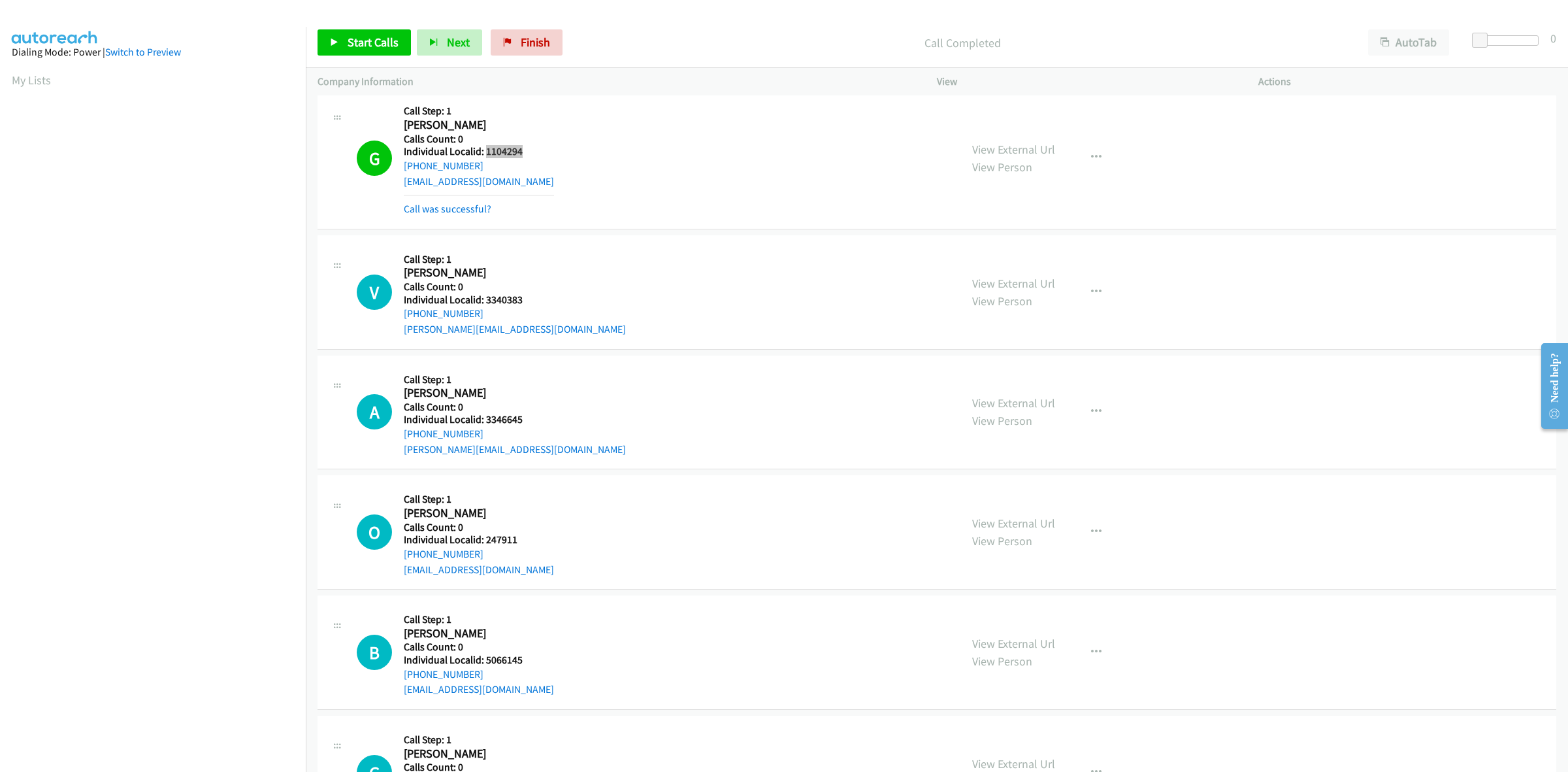
scroll to position [3145, 0]
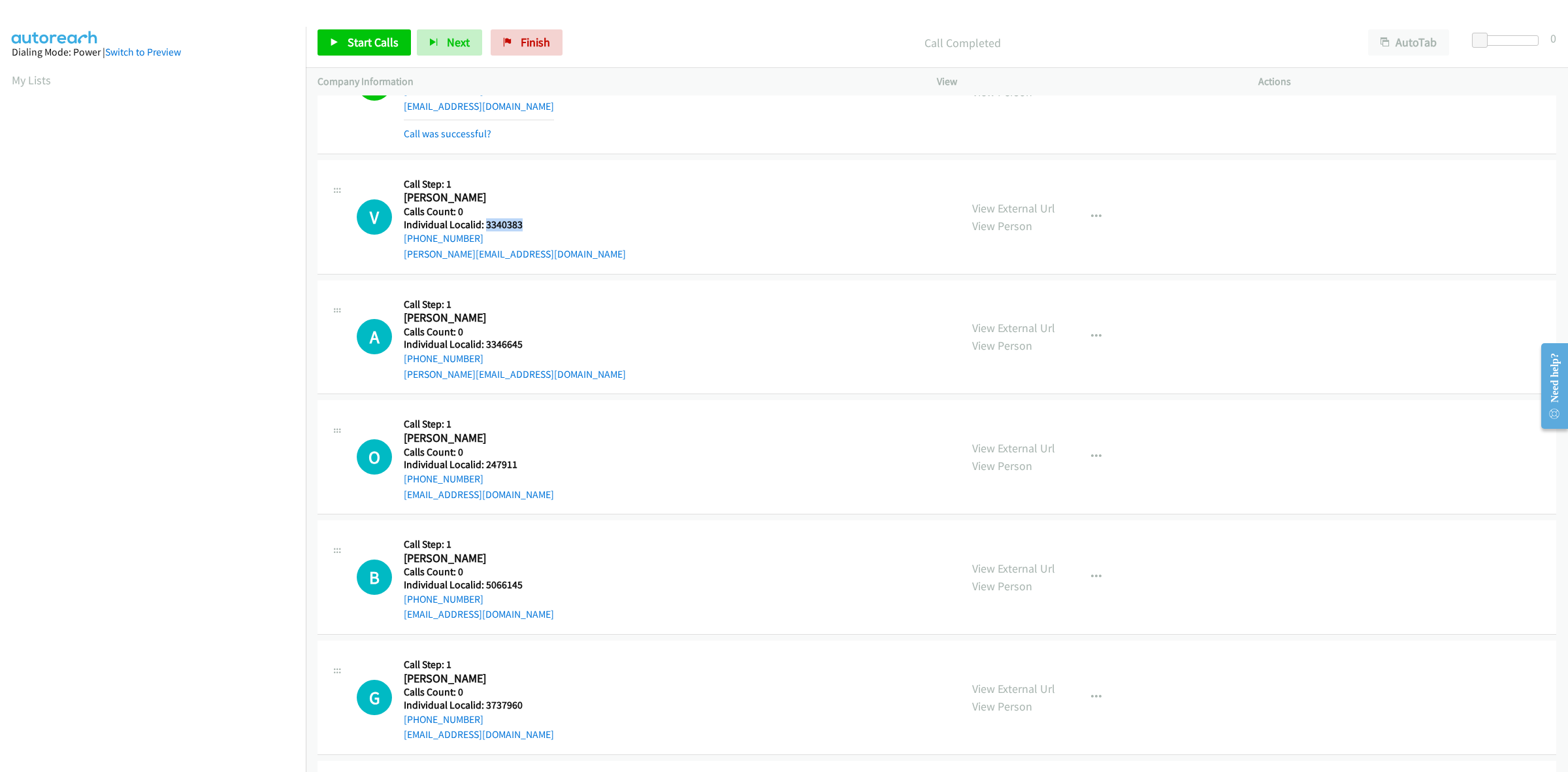
drag, startPoint x: 513, startPoint y: 226, endPoint x: 485, endPoint y: 224, distance: 28.1
click at [485, 224] on h5 "Individual Localid: 3340383" at bounding box center [515, 225] width 222 height 13
copy h5 "3340383"
click at [593, 207] on div "V Callback Scheduled Call Step: 1 [PERSON_NAME] America/[GEOGRAPHIC_DATA] Calls…" at bounding box center [653, 217] width 592 height 90
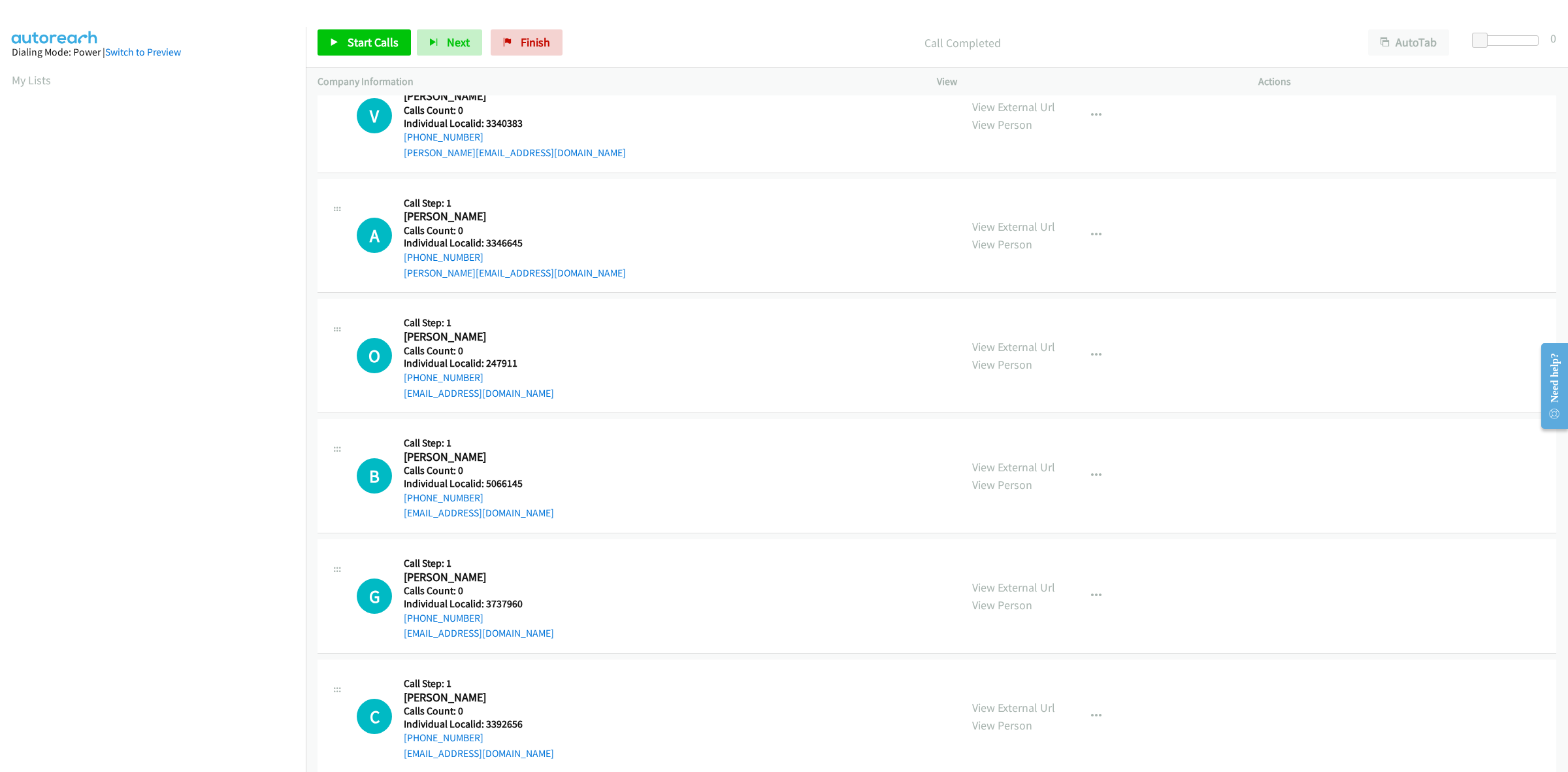
scroll to position [3288, 0]
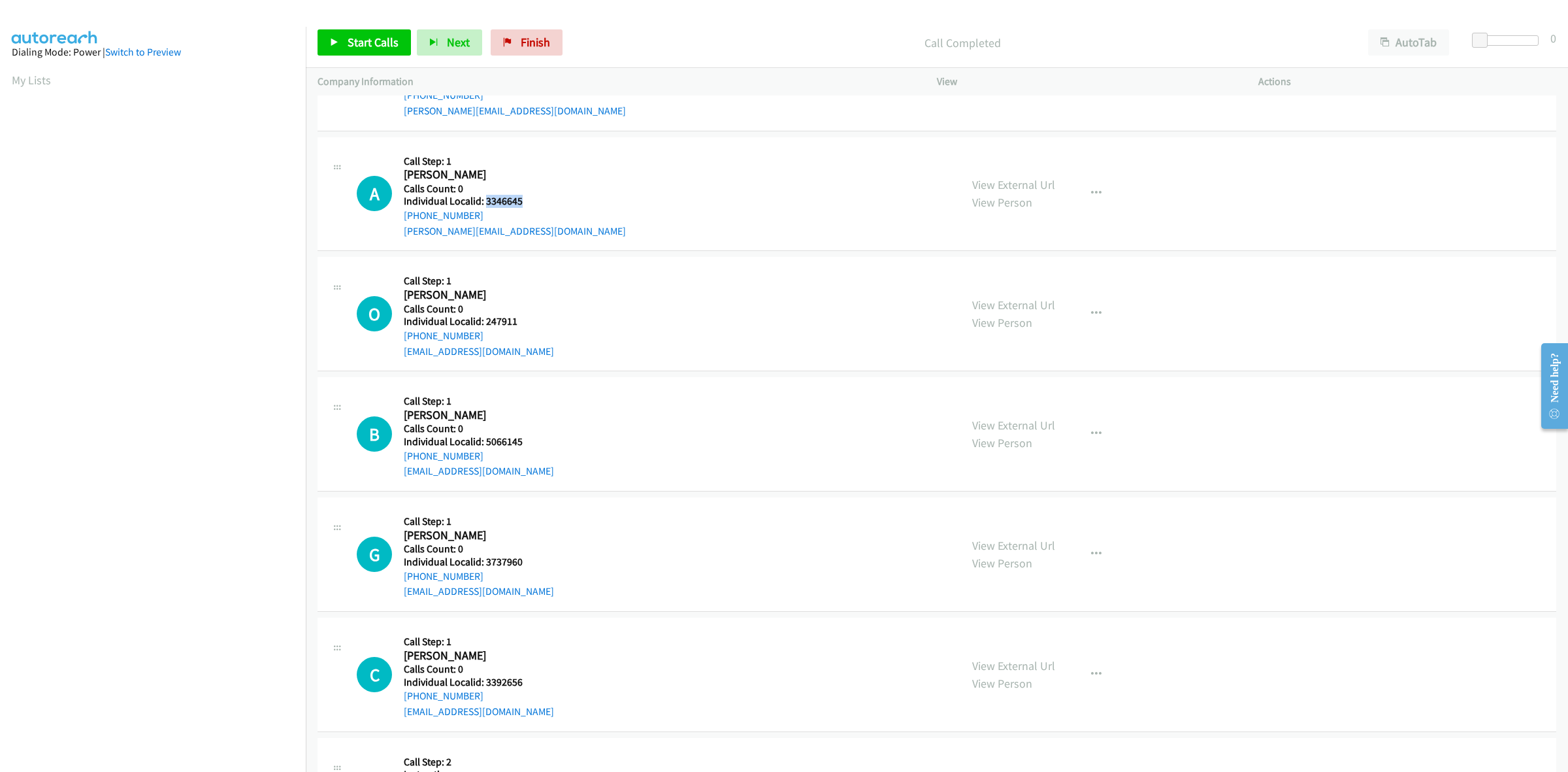
drag, startPoint x: 526, startPoint y: 204, endPoint x: 487, endPoint y: 206, distance: 39.1
click at [487, 206] on h5 "Individual Localid: 3346645" at bounding box center [515, 201] width 222 height 13
copy h5 "3346645"
click at [596, 160] on div "A Callback Scheduled Call Step: 1 [PERSON_NAME] America/[GEOGRAPHIC_DATA] Calls…" at bounding box center [653, 194] width 592 height 90
drag, startPoint x: 491, startPoint y: 218, endPoint x: 396, endPoint y: 223, distance: 95.1
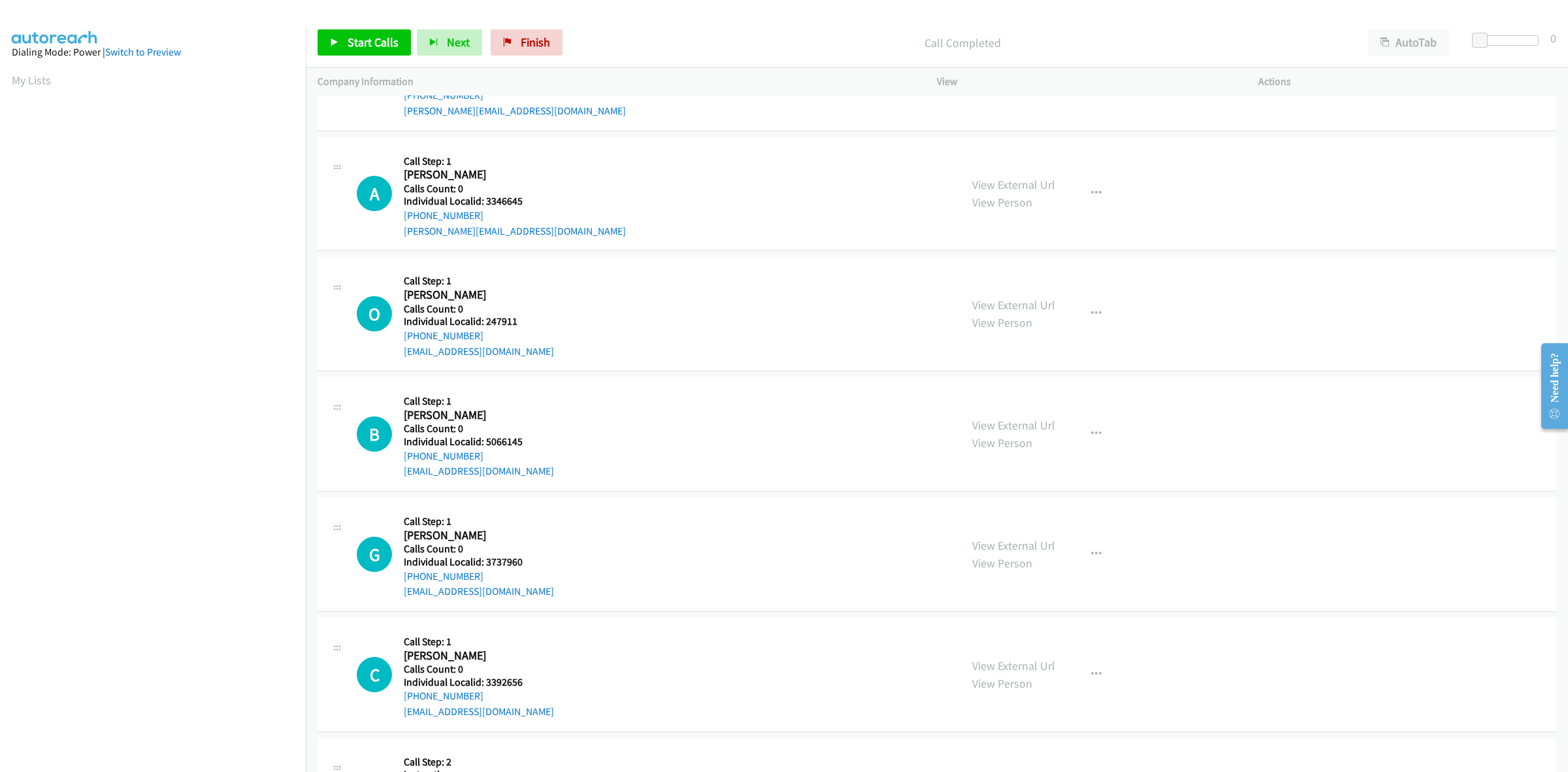
click at [396, 223] on div "A Callback Scheduled Call Step: 1 [PERSON_NAME] America/[GEOGRAPHIC_DATA] Calls…" at bounding box center [653, 194] width 592 height 90
copy link "[PHONE_NUMBER]"
drag, startPoint x: 529, startPoint y: 206, endPoint x: 485, endPoint y: 201, distance: 44.3
click at [485, 201] on h5 "Individual Localid: 3346645" at bounding box center [515, 201] width 222 height 13
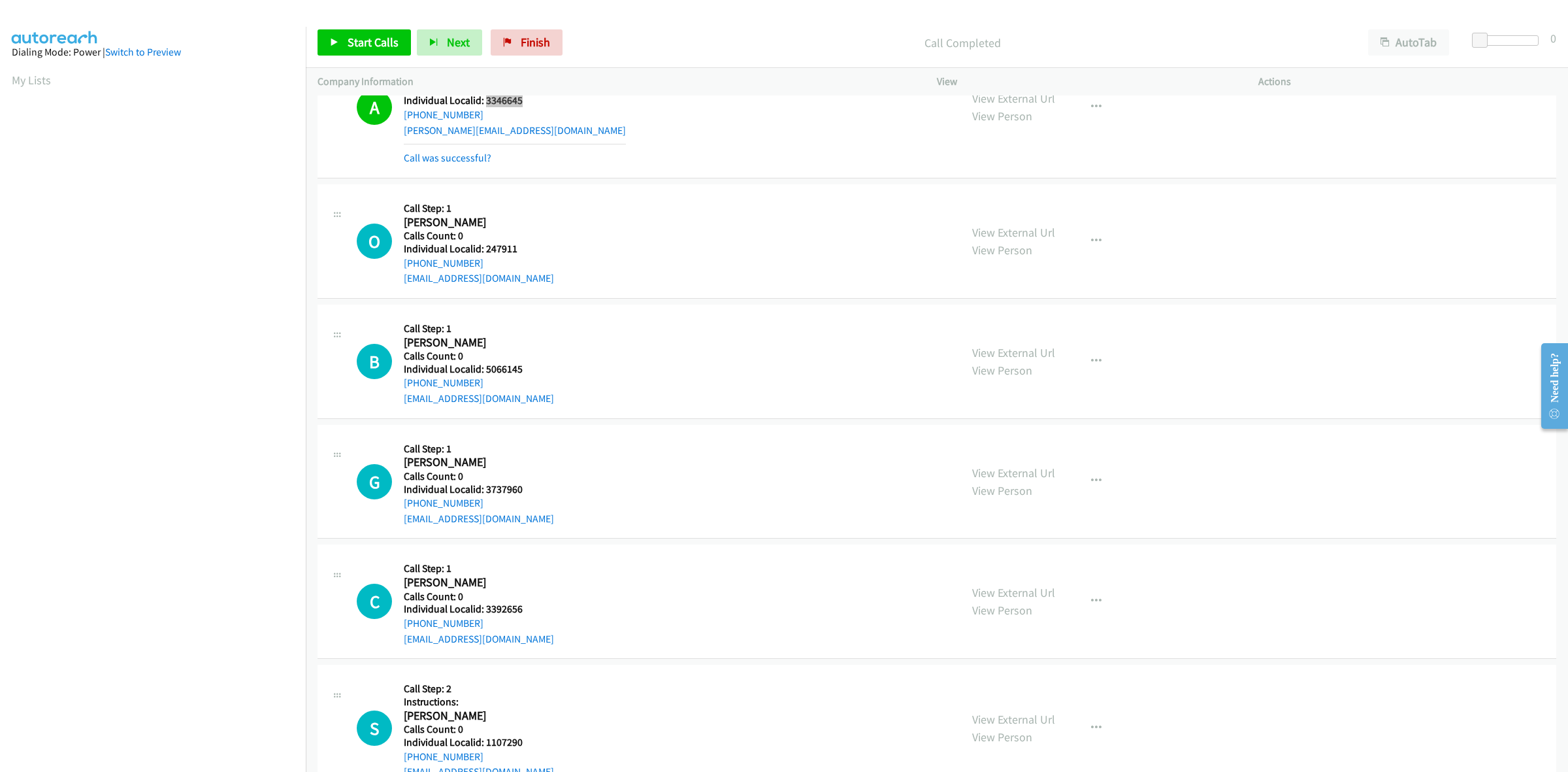
scroll to position [3410, 0]
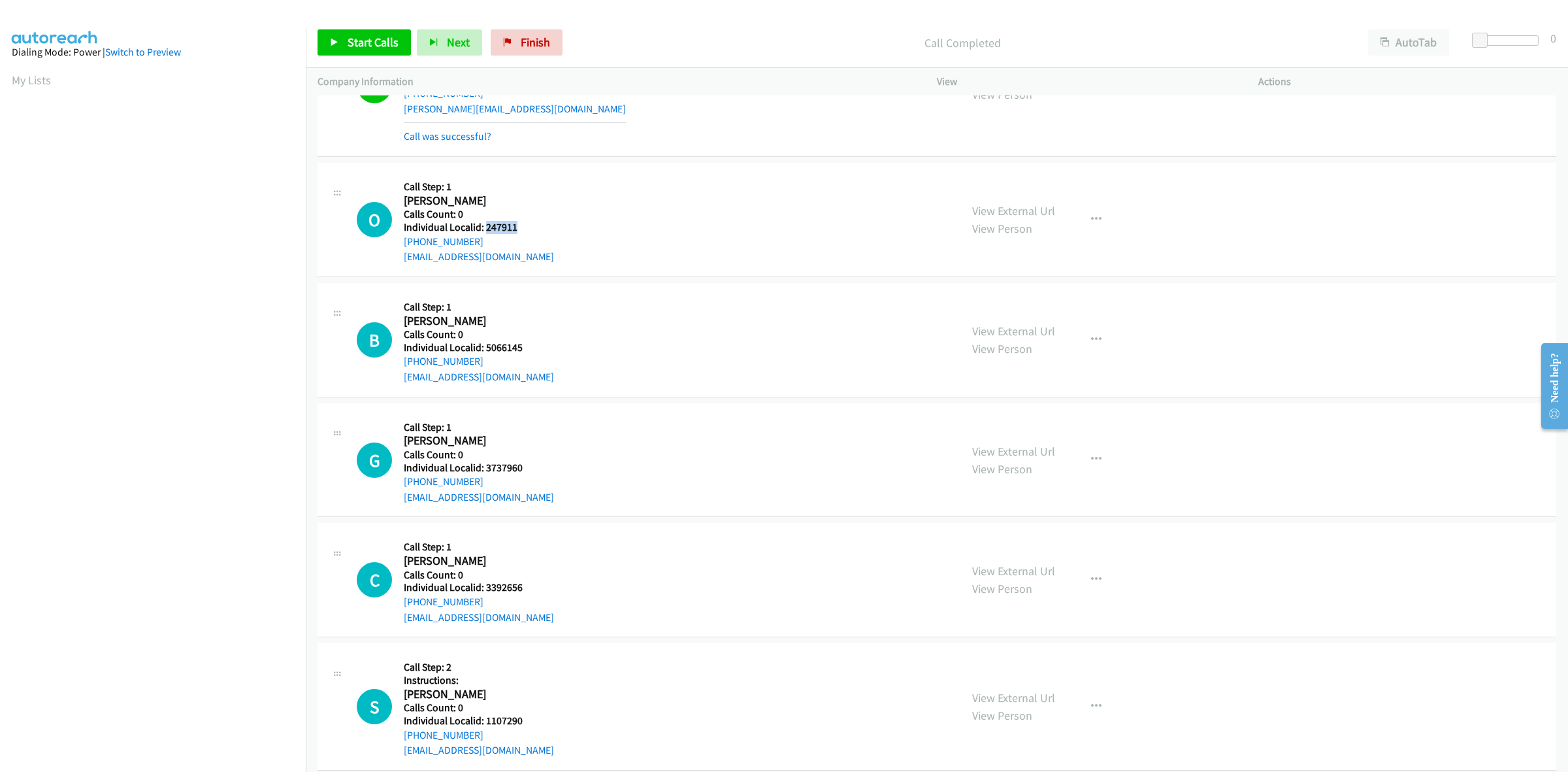
drag, startPoint x: 520, startPoint y: 226, endPoint x: 485, endPoint y: 226, distance: 35.0
click at [485, 226] on h5 "Individual Localid: 247911" at bounding box center [478, 227] width 151 height 13
drag, startPoint x: 547, startPoint y: 224, endPoint x: 528, endPoint y: 229, distance: 19.6
click at [547, 224] on div "O Callback Scheduled Call Step: 1 [PERSON_NAME] America/[GEOGRAPHIC_DATA] Calls…" at bounding box center [653, 219] width 592 height 90
drag, startPoint x: 484, startPoint y: 242, endPoint x: 396, endPoint y: 245, distance: 88.1
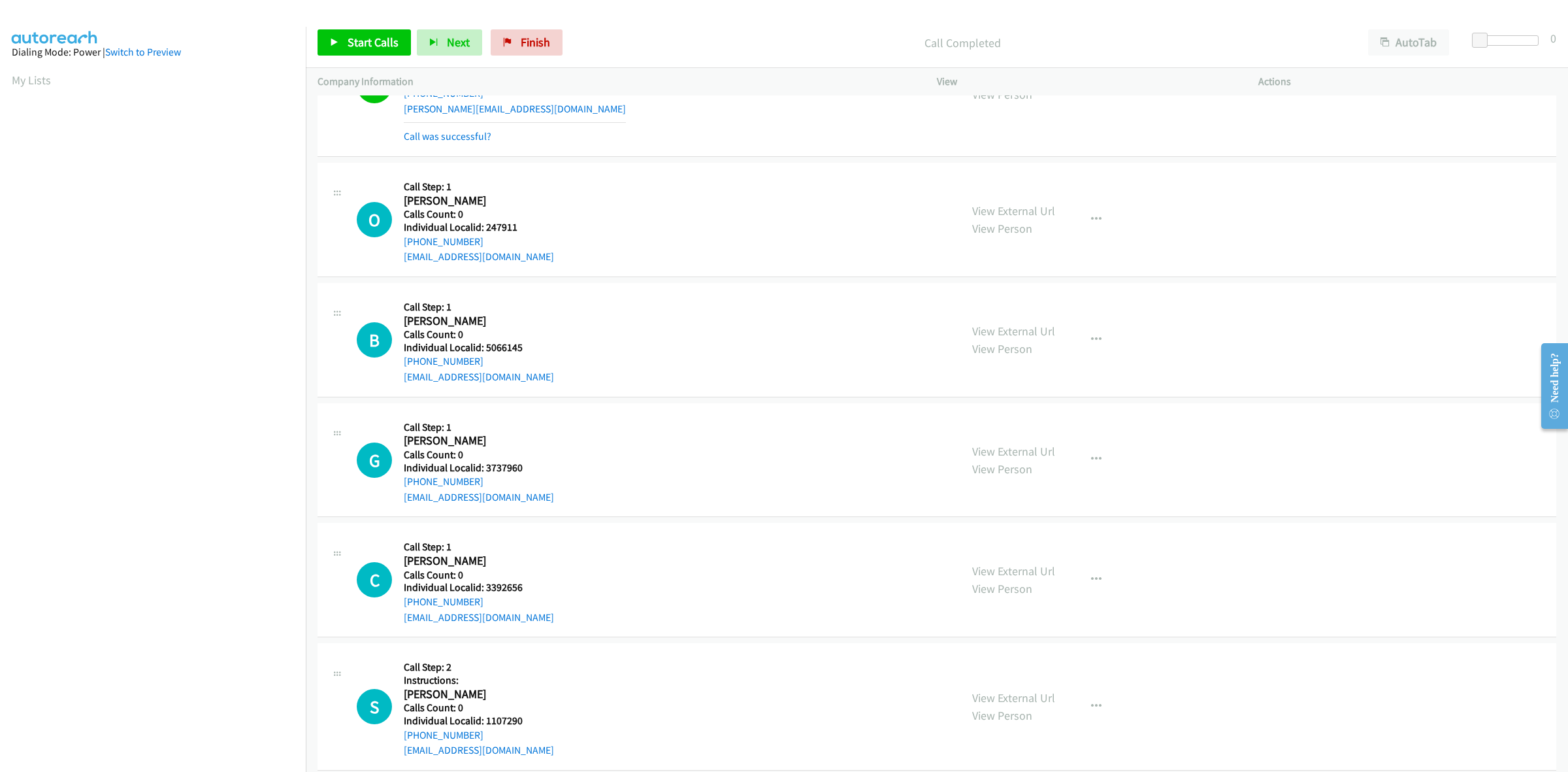
click at [396, 245] on div "O Callback Scheduled Call Step: 1 [PERSON_NAME] America/[GEOGRAPHIC_DATA] Calls…" at bounding box center [653, 219] width 592 height 90
drag, startPoint x: 539, startPoint y: 186, endPoint x: 503, endPoint y: 220, distance: 49.5
click at [539, 186] on h5 "Call Step: 1" at bounding box center [478, 187] width 151 height 13
drag, startPoint x: 485, startPoint y: 244, endPoint x: 403, endPoint y: 249, distance: 82.2
click at [403, 249] on div "O Callback Scheduled Call Step: 1 [PERSON_NAME] America/[GEOGRAPHIC_DATA] Calls…" at bounding box center [653, 219] width 592 height 90
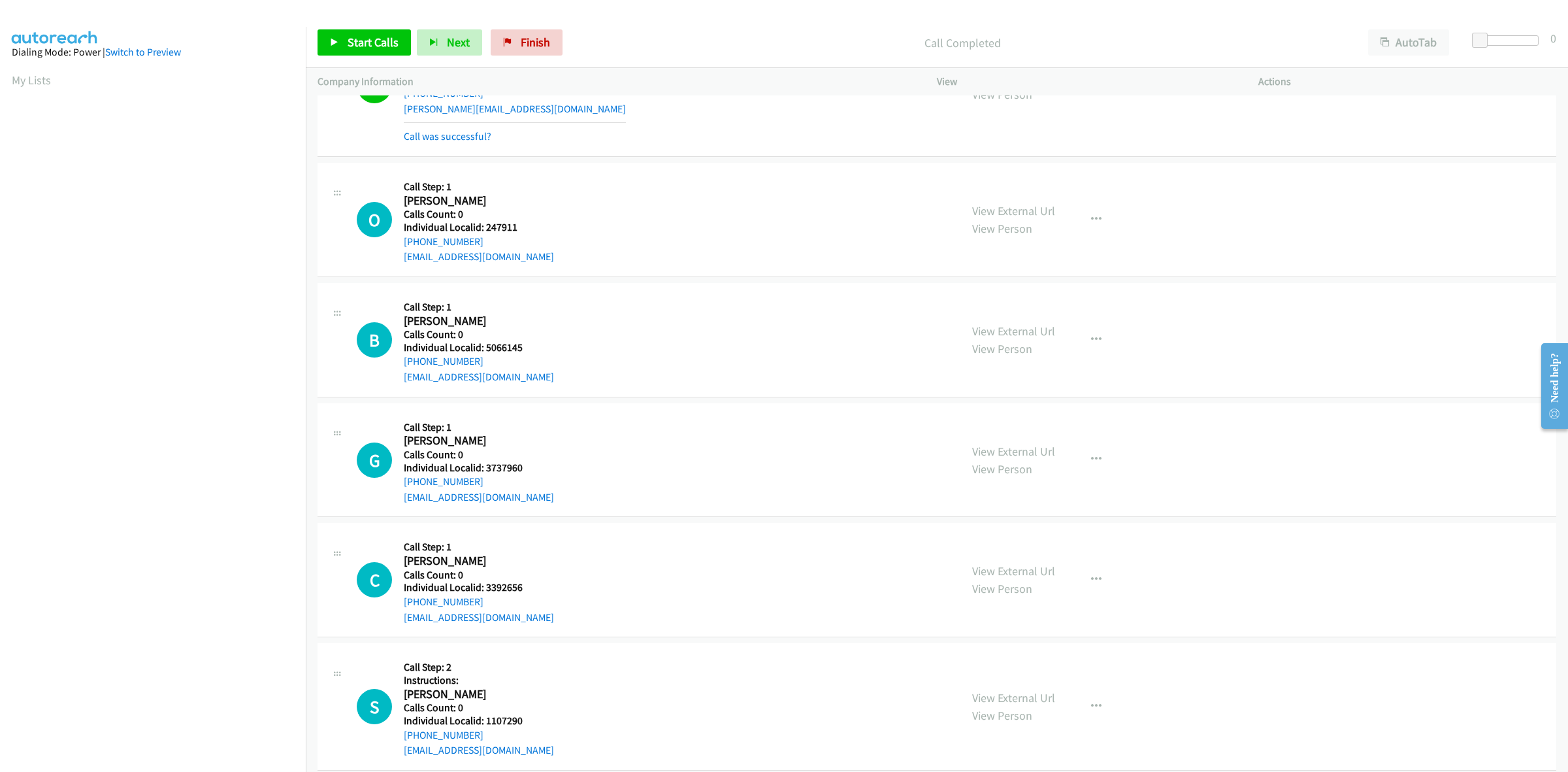
drag, startPoint x: 428, startPoint y: 233, endPoint x: 493, endPoint y: 227, distance: 65.3
click at [550, 203] on div "O Callback Scheduled Call Step: 1 [PERSON_NAME] America/[GEOGRAPHIC_DATA] Calls…" at bounding box center [653, 219] width 592 height 90
drag, startPoint x: 487, startPoint y: 240, endPoint x: 398, endPoint y: 246, distance: 89.2
click at [398, 246] on div "O Callback Scheduled Call Step: 1 [PERSON_NAME] America/[GEOGRAPHIC_DATA] Calls…" at bounding box center [653, 219] width 592 height 90
drag, startPoint x: 524, startPoint y: 226, endPoint x: 485, endPoint y: 230, distance: 39.2
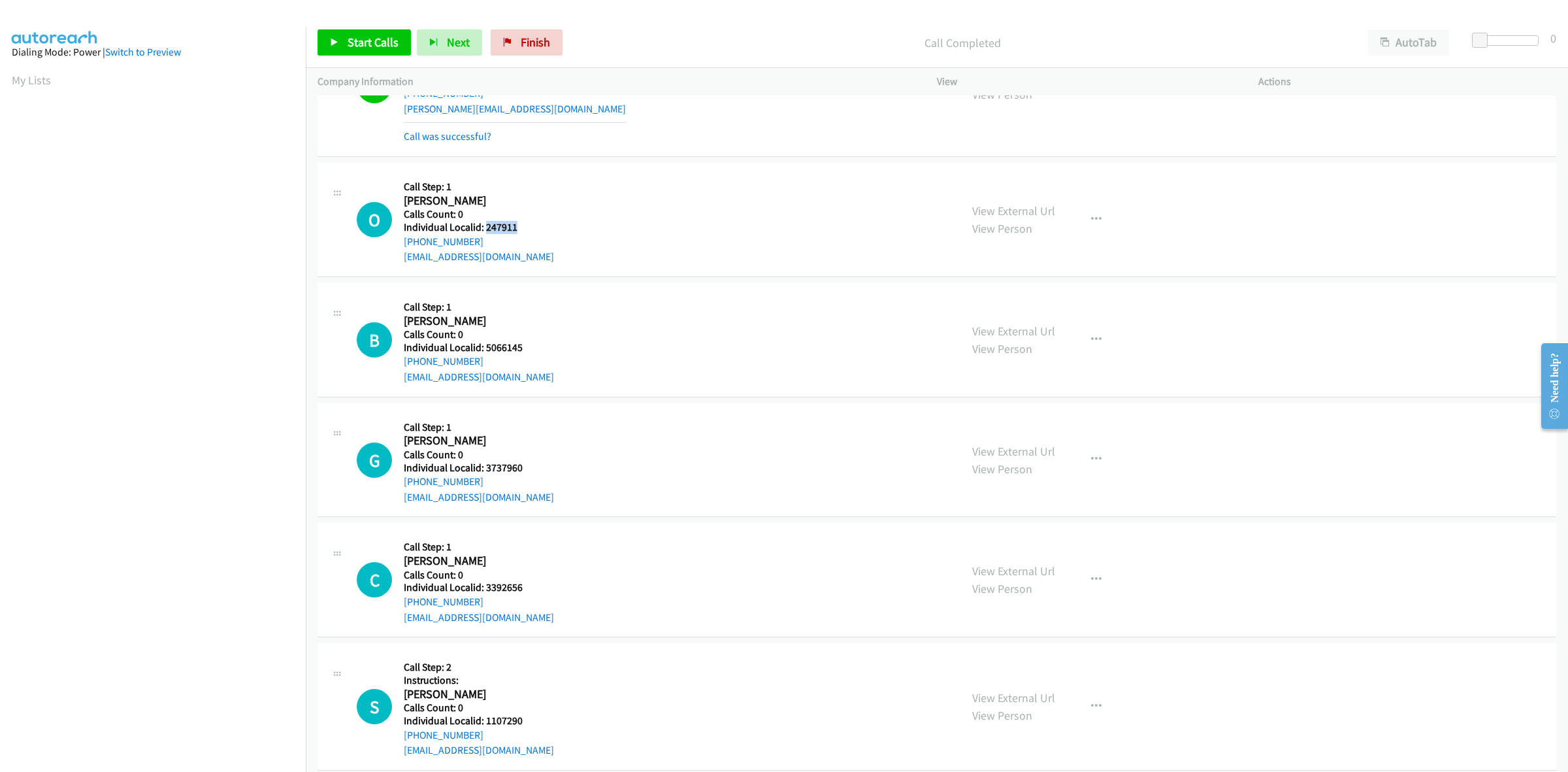
click at [485, 230] on h5 "Individual Localid: 247911" at bounding box center [478, 227] width 151 height 13
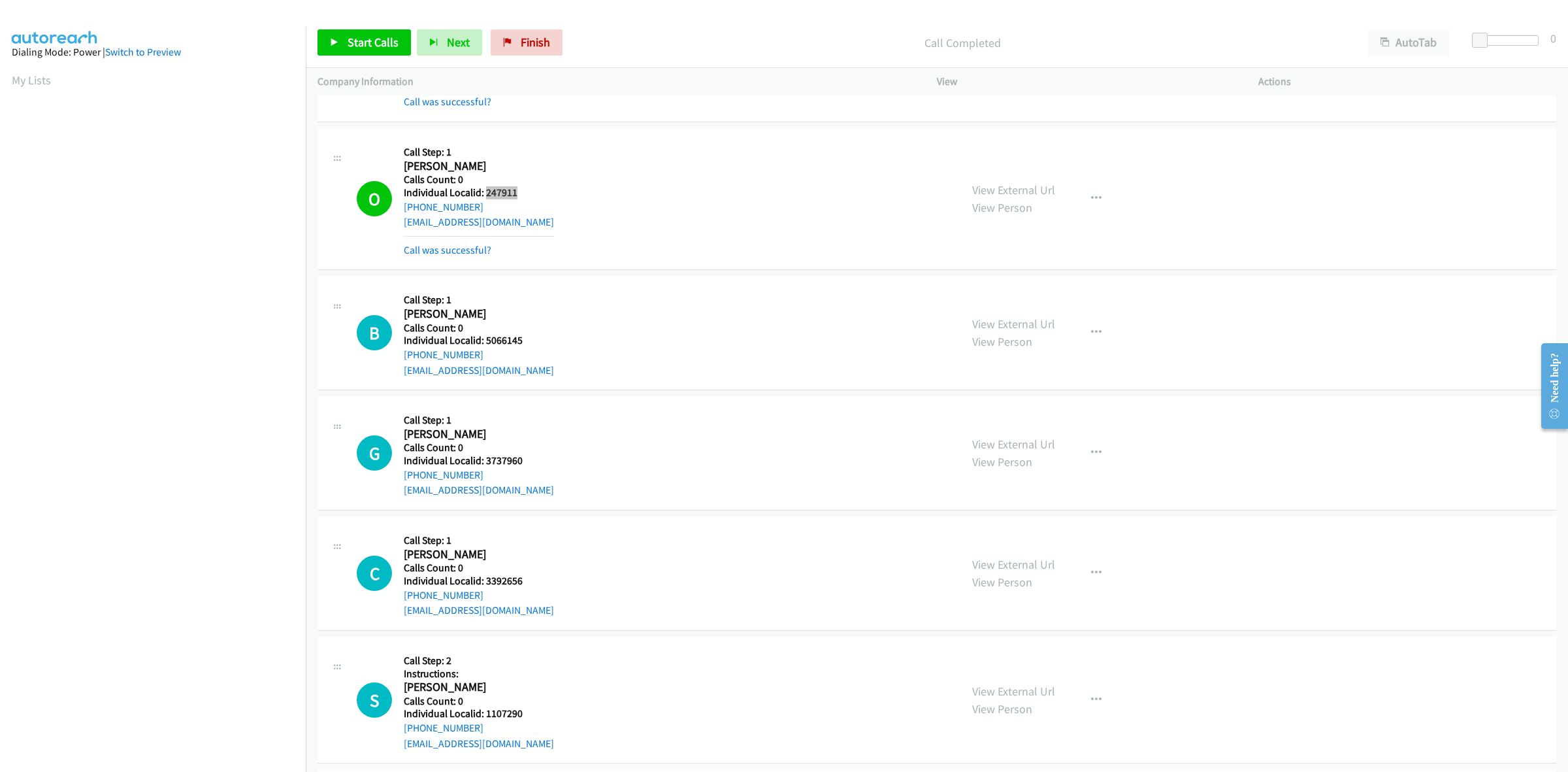
scroll to position [3533, 0]
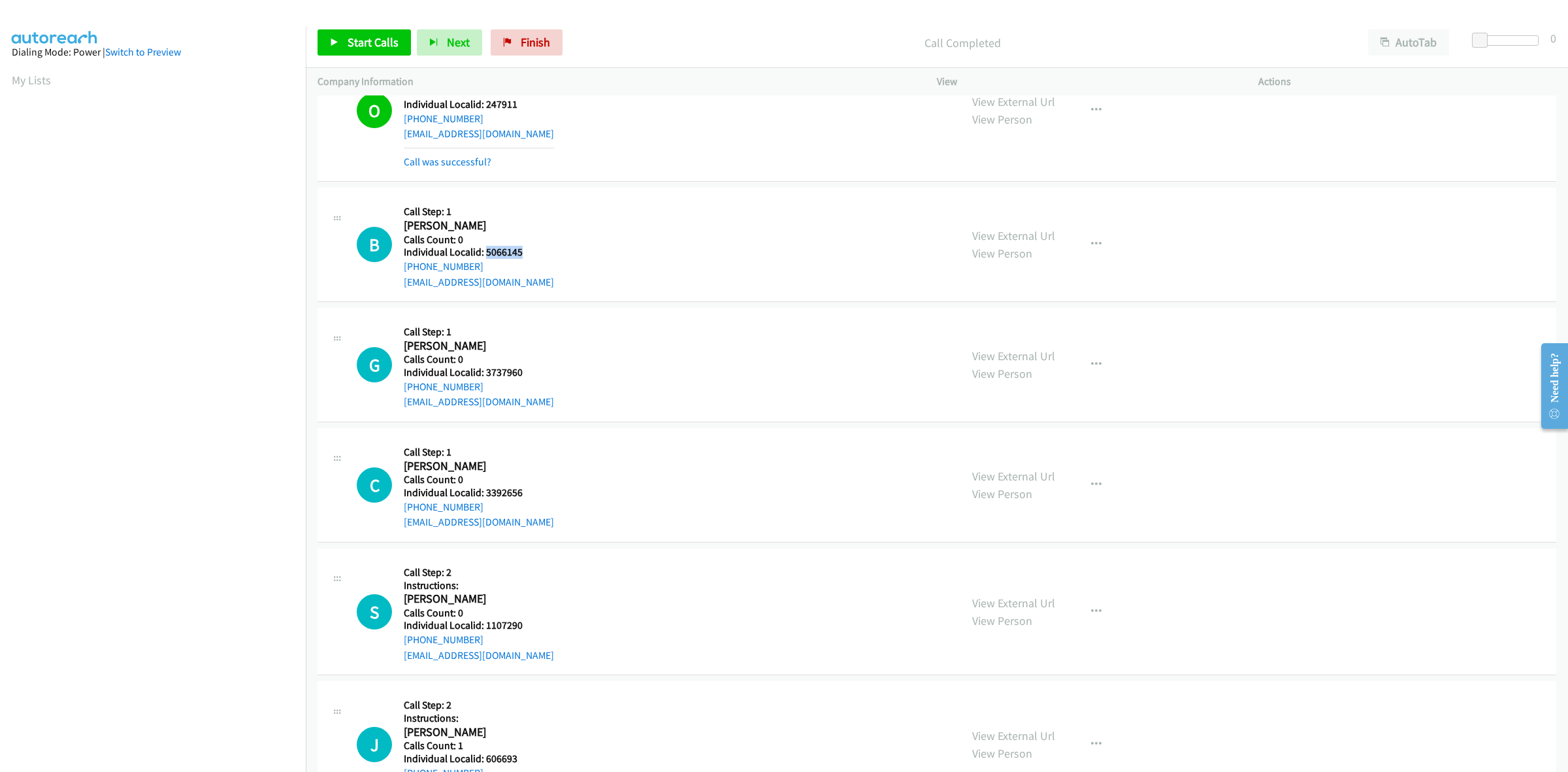
drag, startPoint x: 503, startPoint y: 254, endPoint x: 485, endPoint y: 254, distance: 18.0
click at [485, 254] on h5 "Individual Localid: 5066145" at bounding box center [478, 251] width 151 height 13
drag, startPoint x: 490, startPoint y: 265, endPoint x: 402, endPoint y: 270, distance: 88.1
click at [402, 270] on div "B Callback Scheduled Call Step: 1 [PERSON_NAME] America/[GEOGRAPHIC_DATA] Calls…" at bounding box center [653, 244] width 592 height 90
drag, startPoint x: 527, startPoint y: 254, endPoint x: 485, endPoint y: 255, distance: 42.0
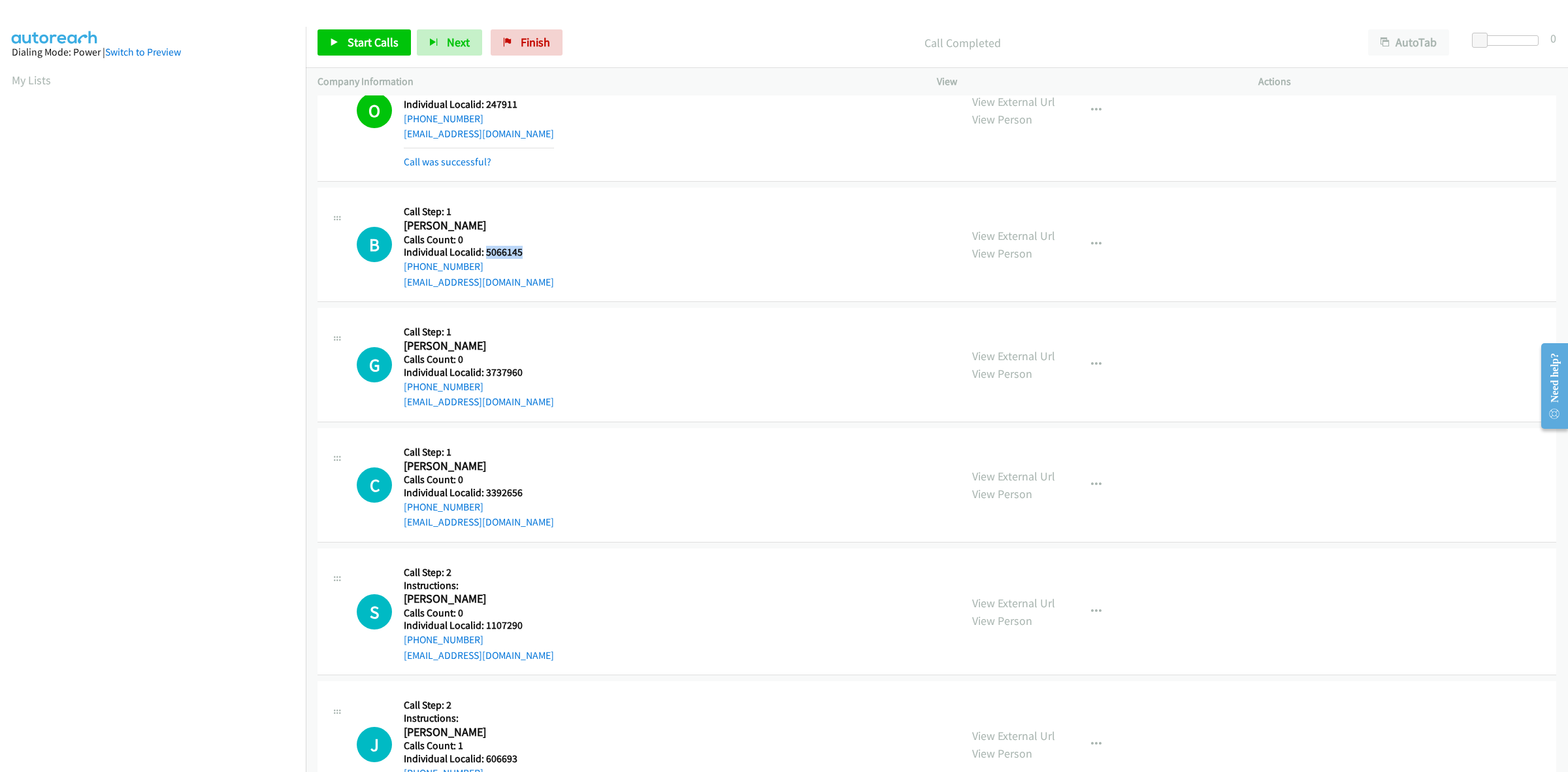
click at [485, 255] on h5 "Individual Localid: 5066145" at bounding box center [478, 251] width 151 height 13
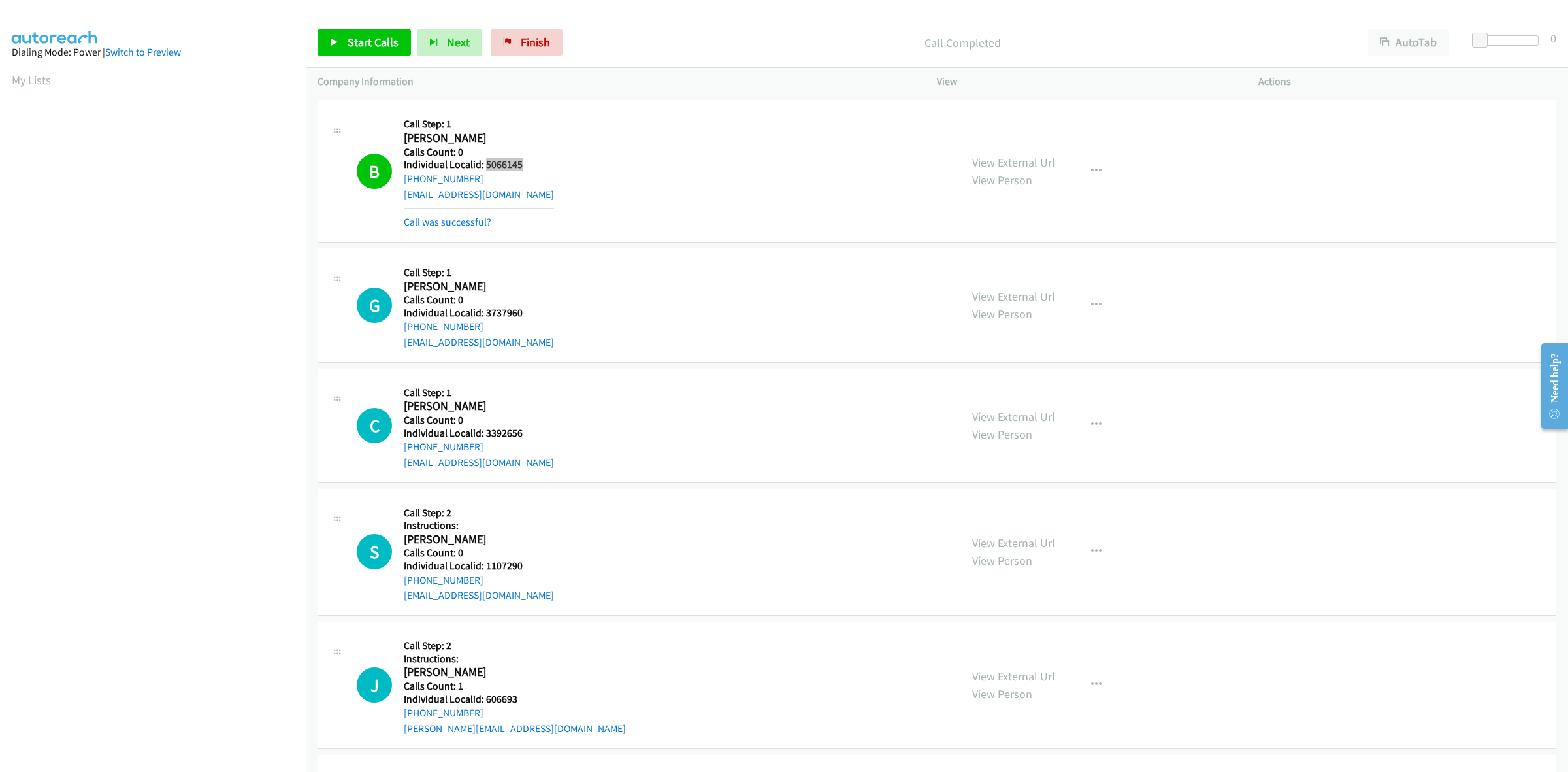
scroll to position [3716, 0]
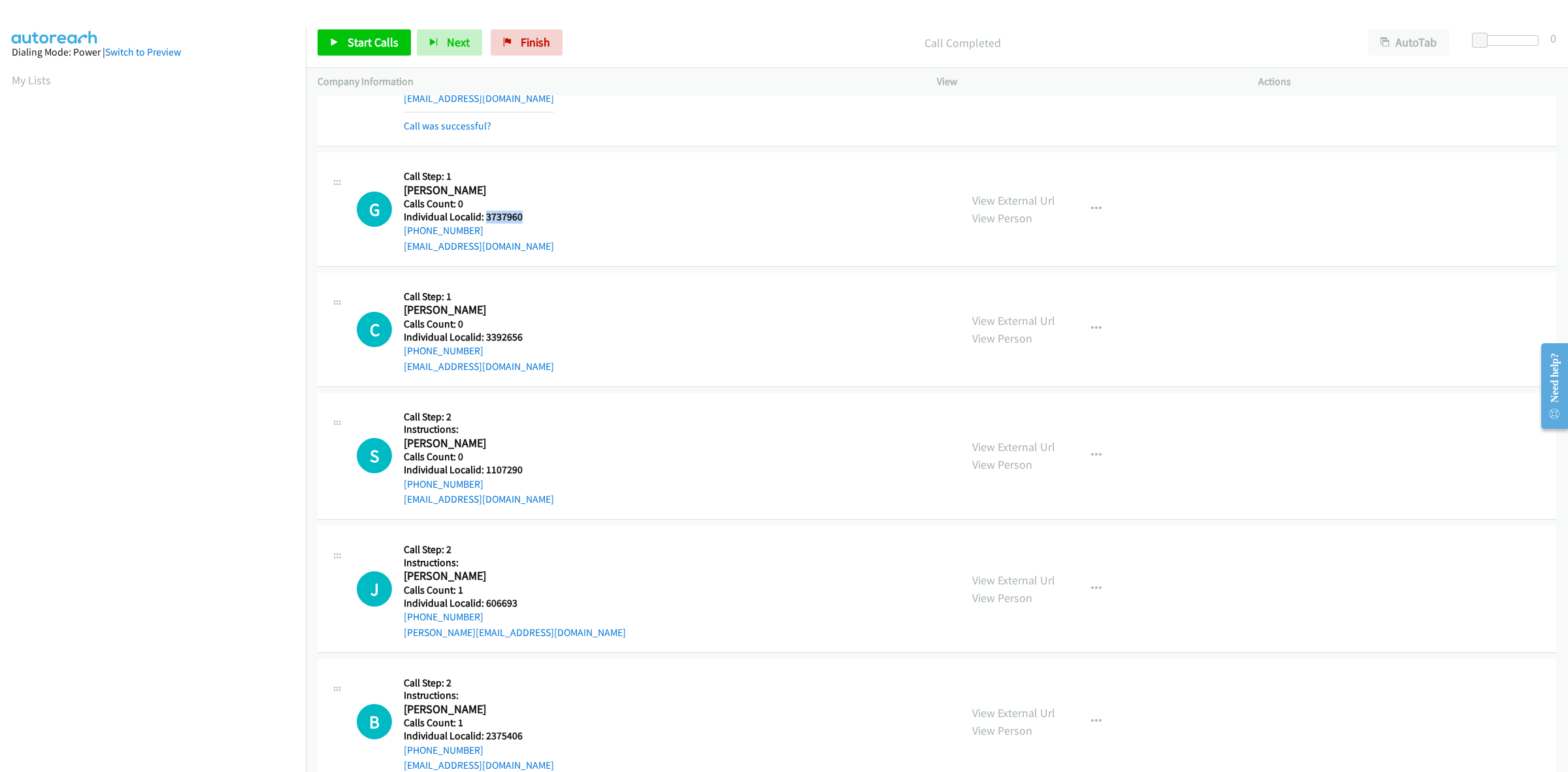
drag, startPoint x: 525, startPoint y: 221, endPoint x: 485, endPoint y: 219, distance: 40.0
click at [485, 219] on h5 "Individual Localid: 3737960" at bounding box center [478, 216] width 151 height 13
click at [1091, 210] on icon "button" at bounding box center [1096, 209] width 10 height 10
click at [1016, 288] on link "Skip Call" at bounding box center [1027, 293] width 174 height 26
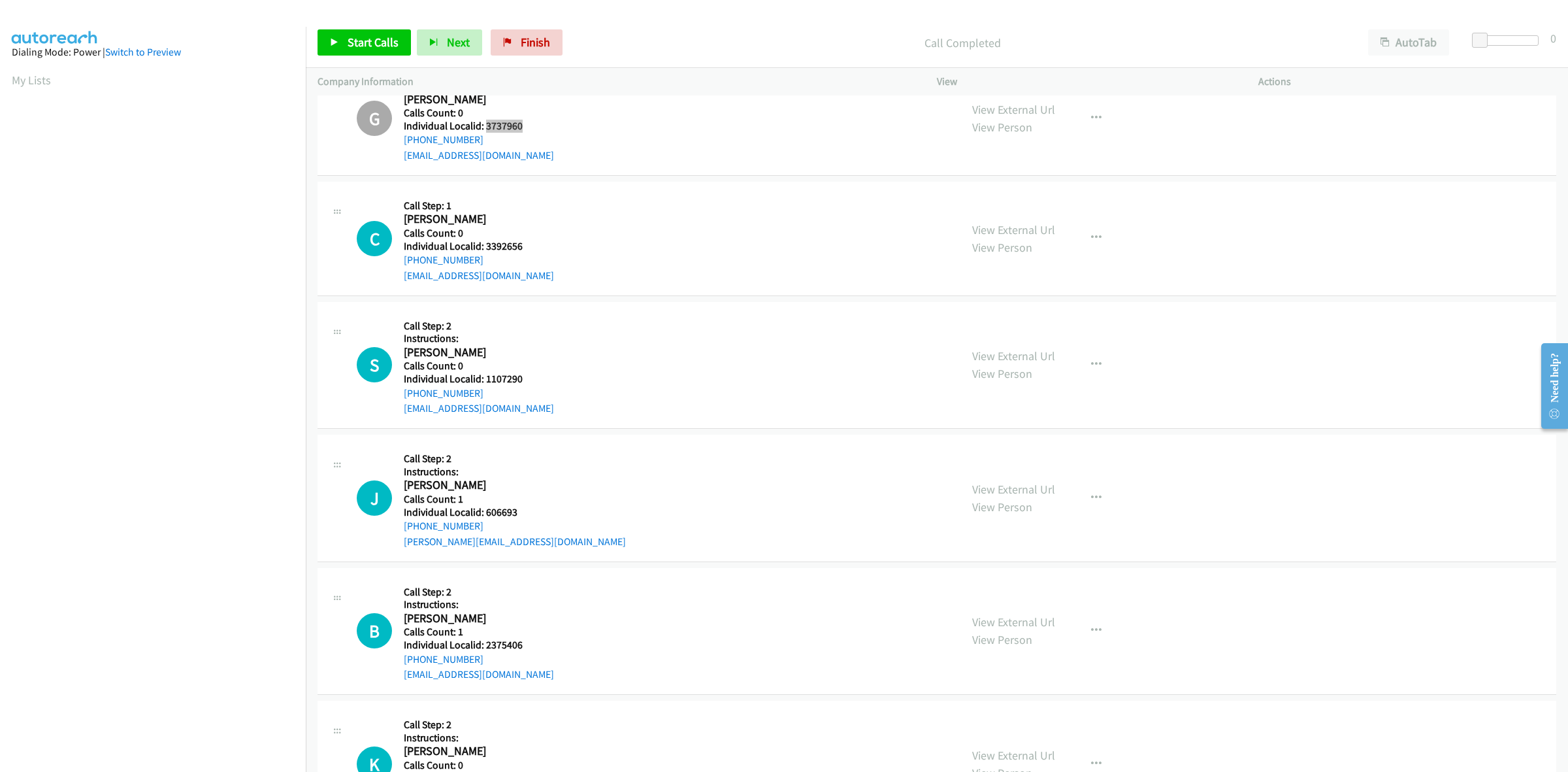
scroll to position [3819, 0]
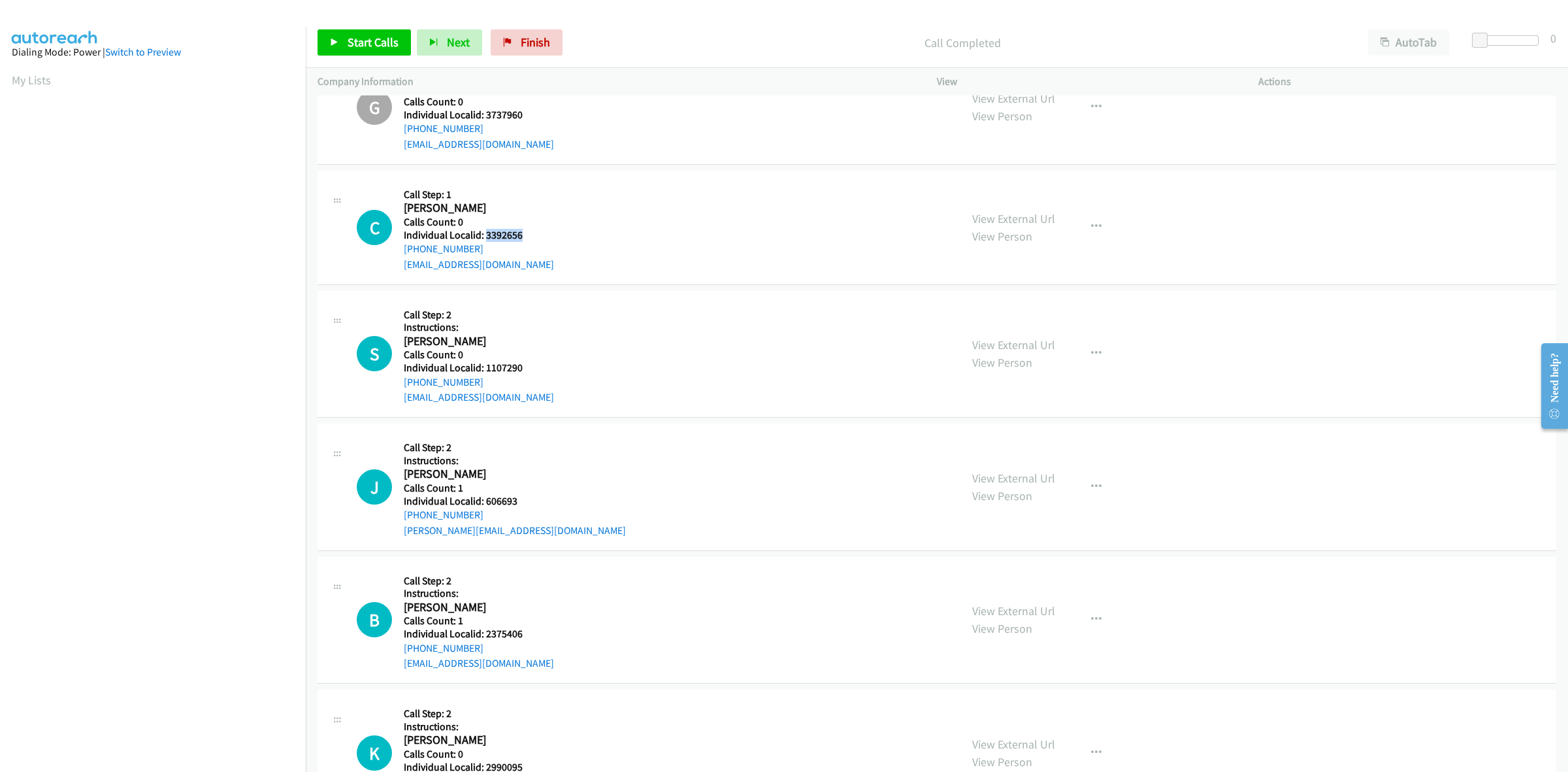
drag, startPoint x: 526, startPoint y: 232, endPoint x: 485, endPoint y: 233, distance: 41.0
click at [485, 233] on h5 "Individual Localid: 3392656" at bounding box center [478, 235] width 151 height 13
click at [1098, 357] on button "button" at bounding box center [1096, 354] width 35 height 26
click at [1040, 438] on link "Skip Call" at bounding box center [1027, 439] width 174 height 26
click at [1096, 230] on button "button" at bounding box center [1096, 226] width 35 height 26
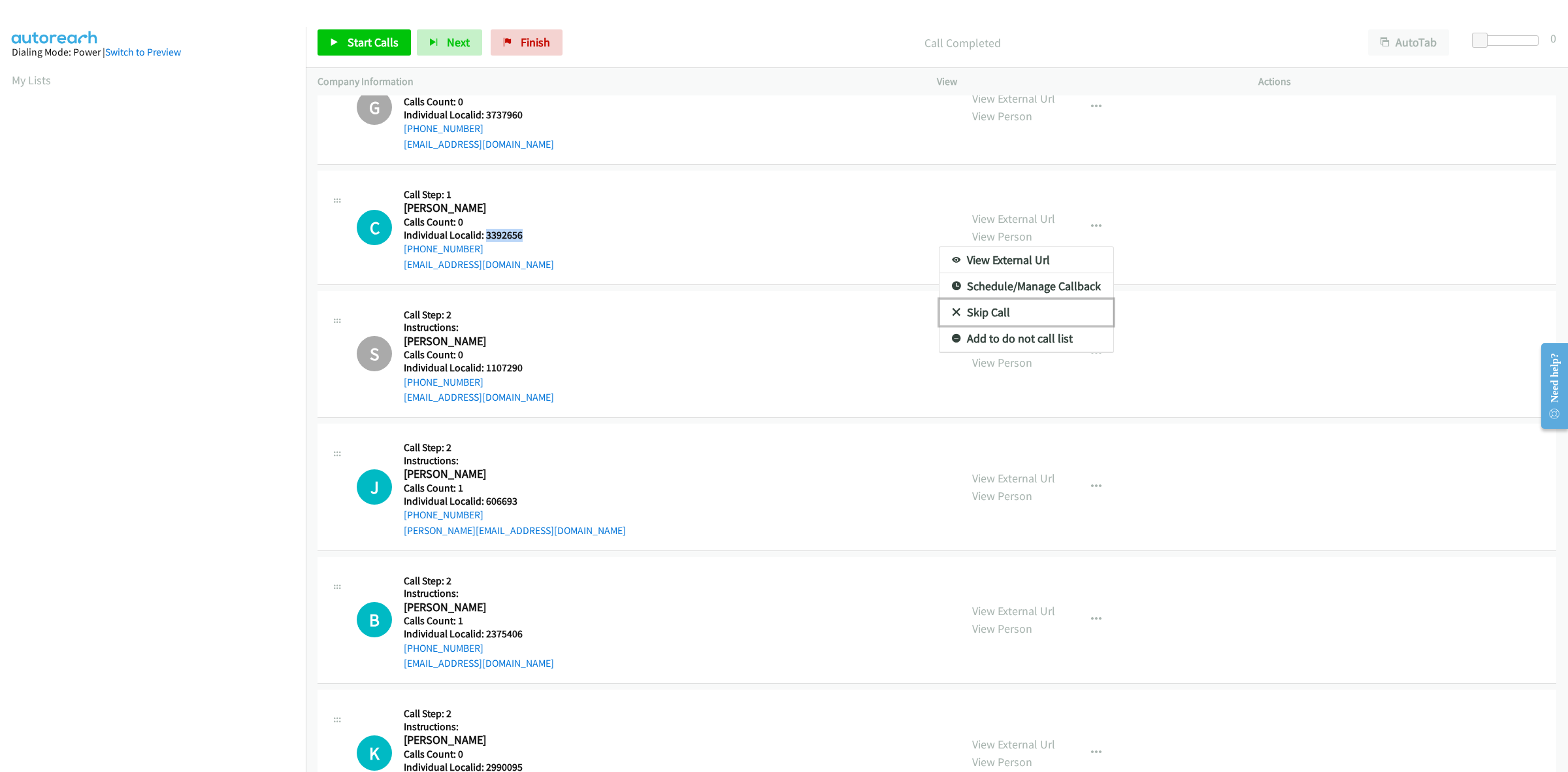
click at [1013, 319] on link "Skip Call" at bounding box center [1027, 312] width 174 height 26
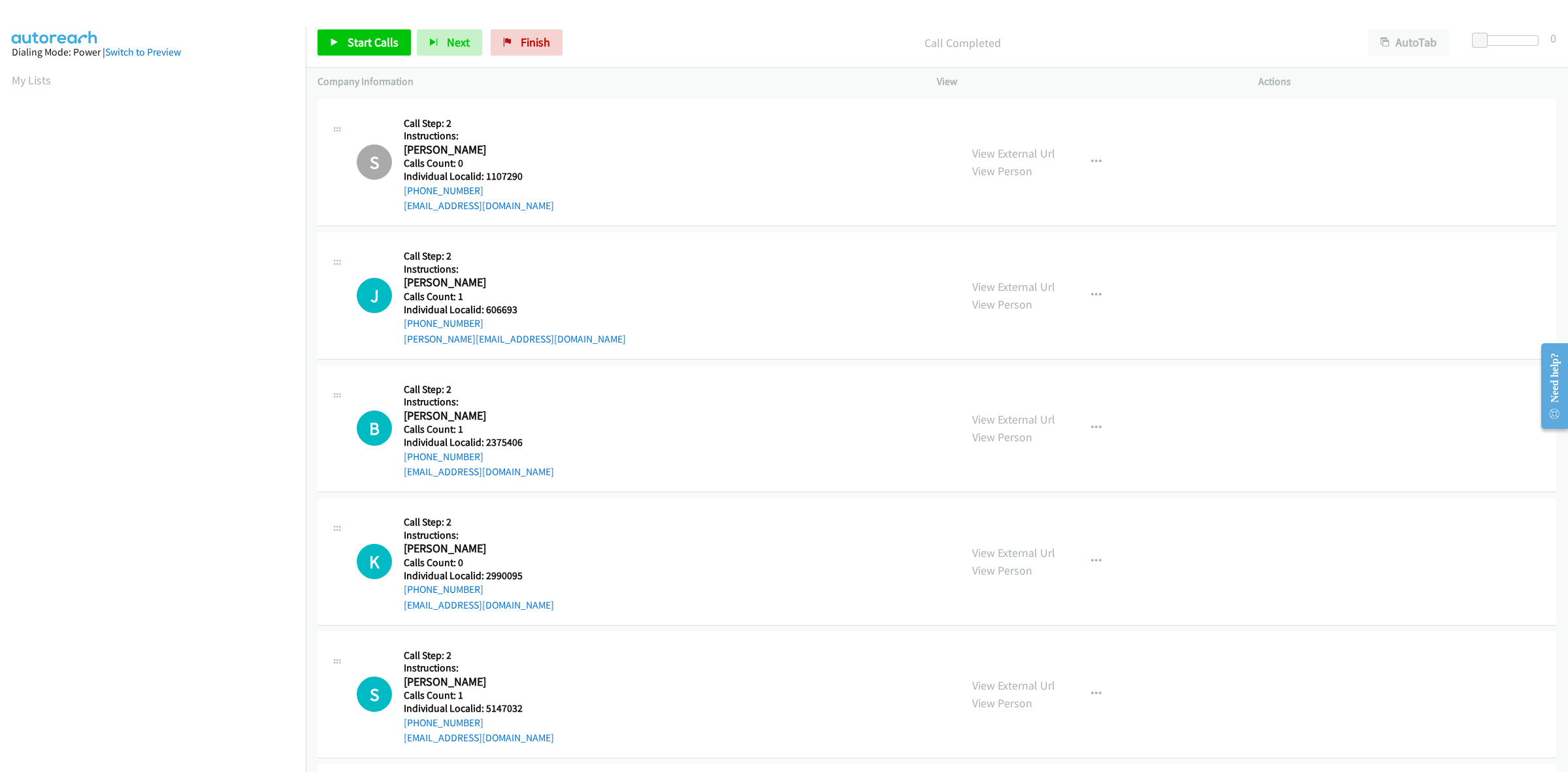
scroll to position [4104, 0]
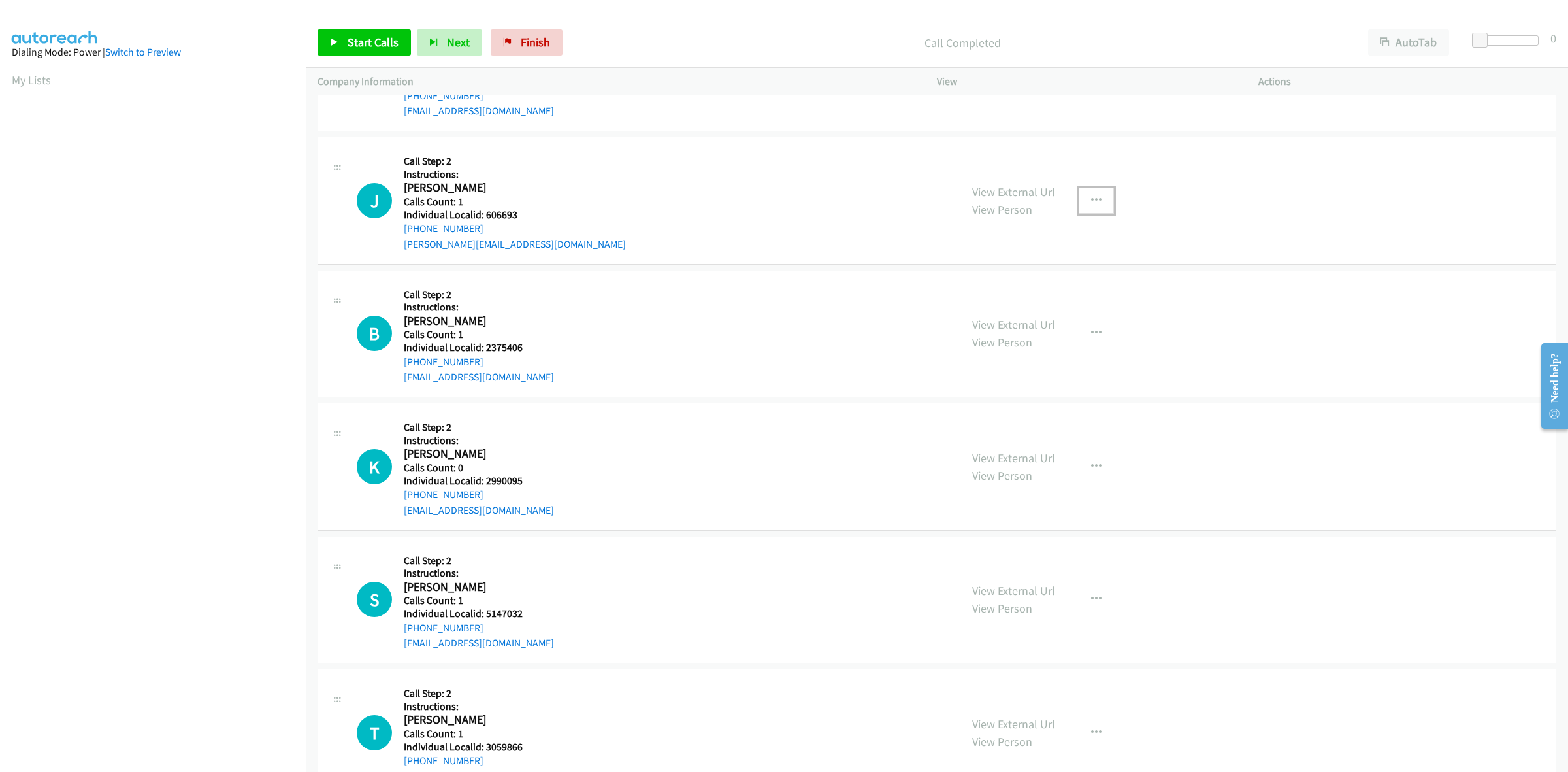
click at [1096, 205] on button "button" at bounding box center [1096, 201] width 35 height 26
click at [1037, 292] on link "Skip Call" at bounding box center [1027, 286] width 174 height 26
click at [1091, 332] on icon "button" at bounding box center [1096, 333] width 10 height 10
click at [1050, 414] on link "Skip Call" at bounding box center [1027, 419] width 174 height 26
click at [1095, 466] on icon "button" at bounding box center [1096, 466] width 10 height 10
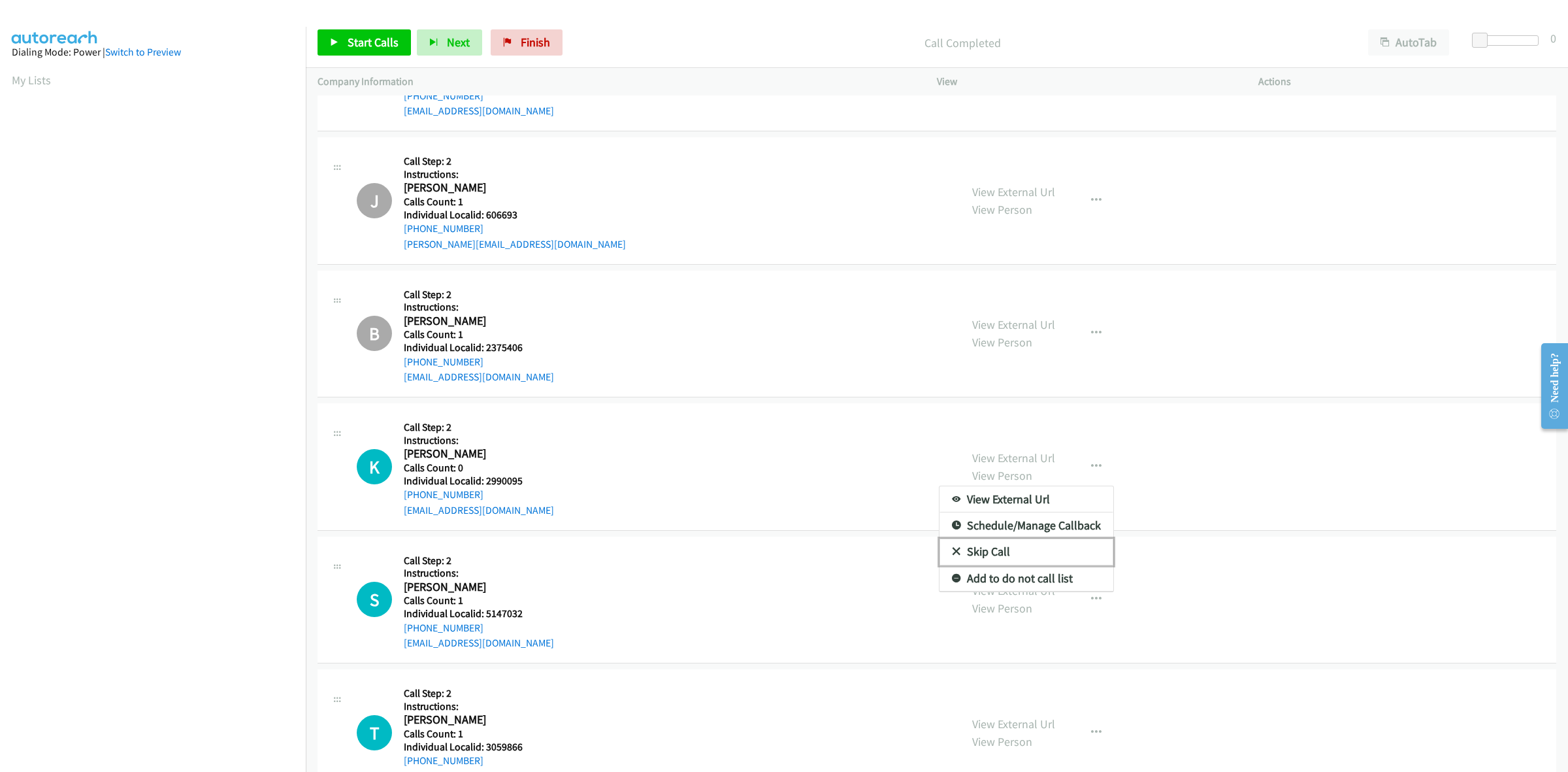
click at [1020, 550] on link "Skip Call" at bounding box center [1027, 552] width 174 height 26
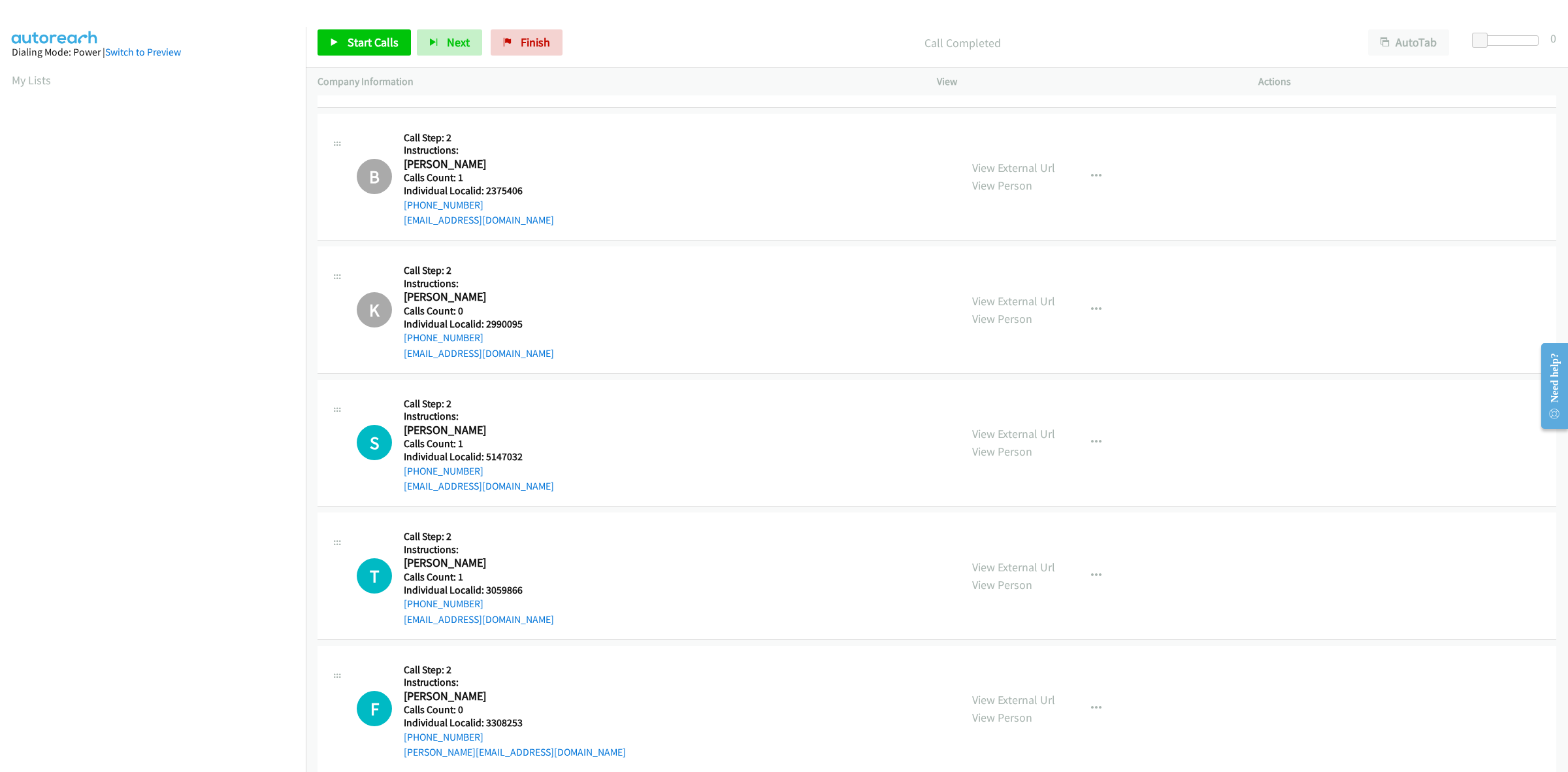
scroll to position [4350, 0]
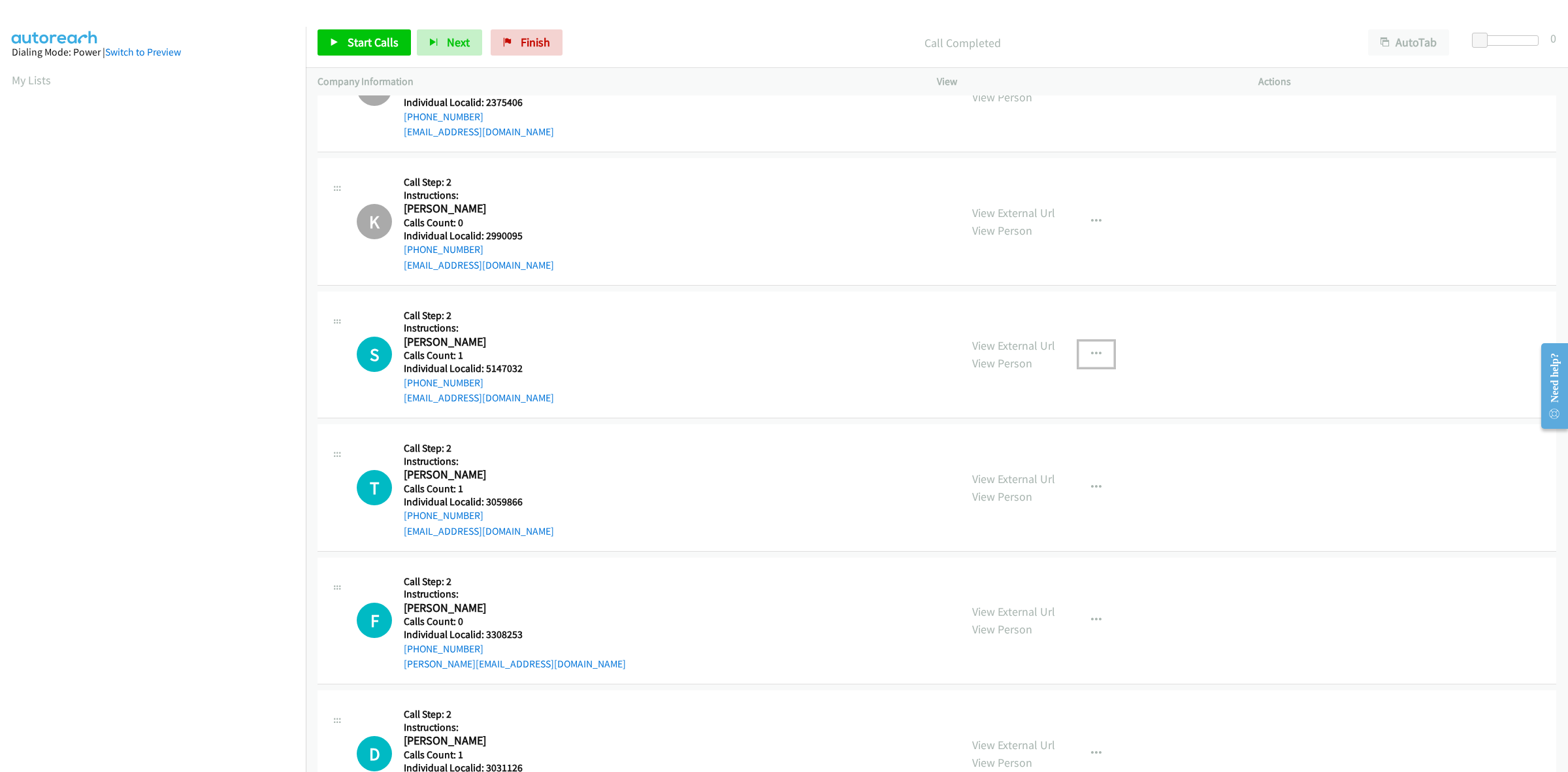
click at [1086, 349] on button "button" at bounding box center [1096, 354] width 35 height 26
click at [1046, 433] on link "Skip Call" at bounding box center [1027, 440] width 174 height 26
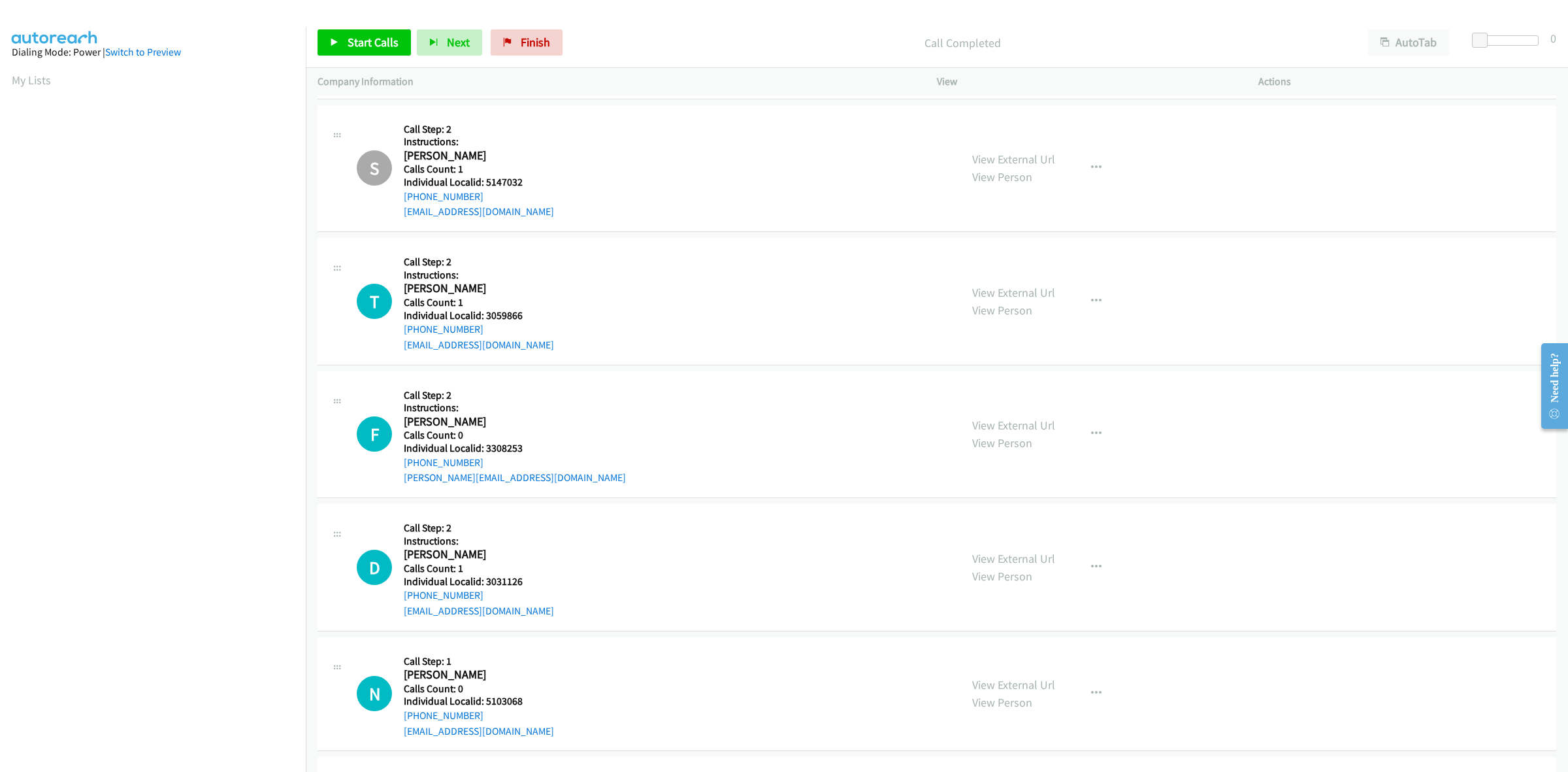
scroll to position [4615, 0]
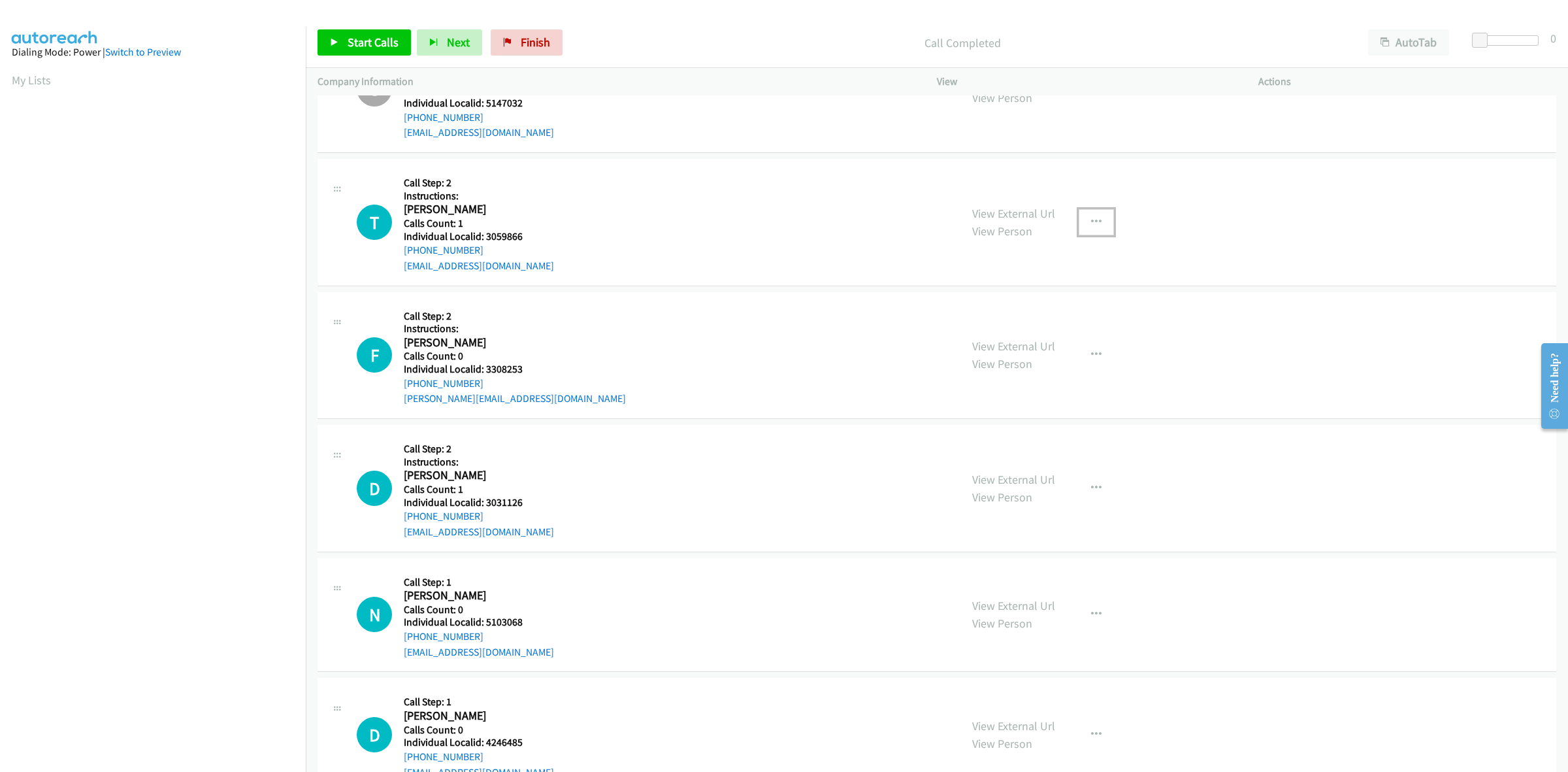
click at [1092, 225] on icon "button" at bounding box center [1096, 222] width 10 height 10
click at [1038, 311] on link "Skip Call" at bounding box center [1027, 307] width 174 height 26
click at [1091, 360] on icon "button" at bounding box center [1096, 355] width 10 height 10
click at [1029, 447] on link "Skip Call" at bounding box center [1027, 441] width 174 height 26
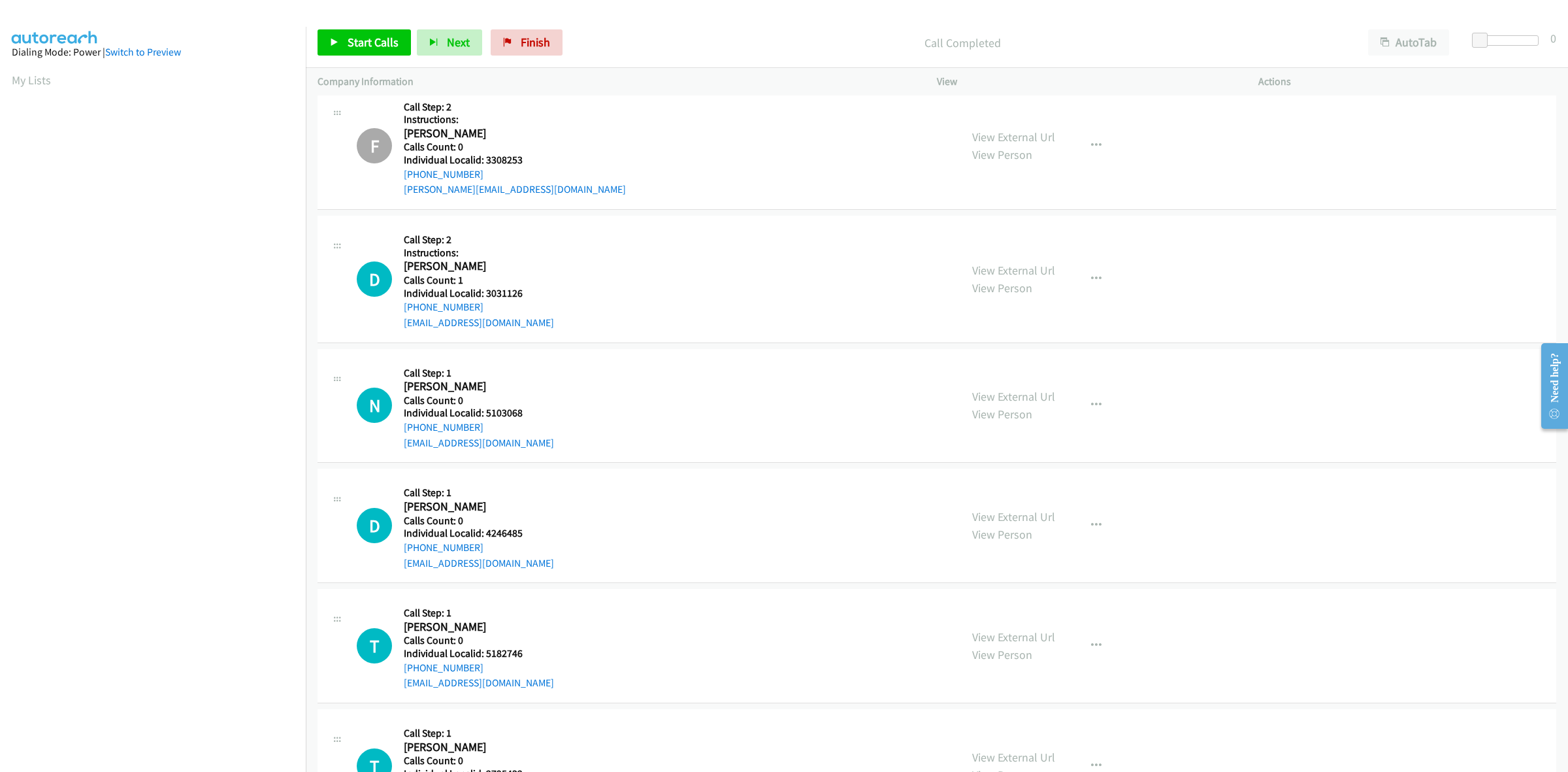
scroll to position [4880, 0]
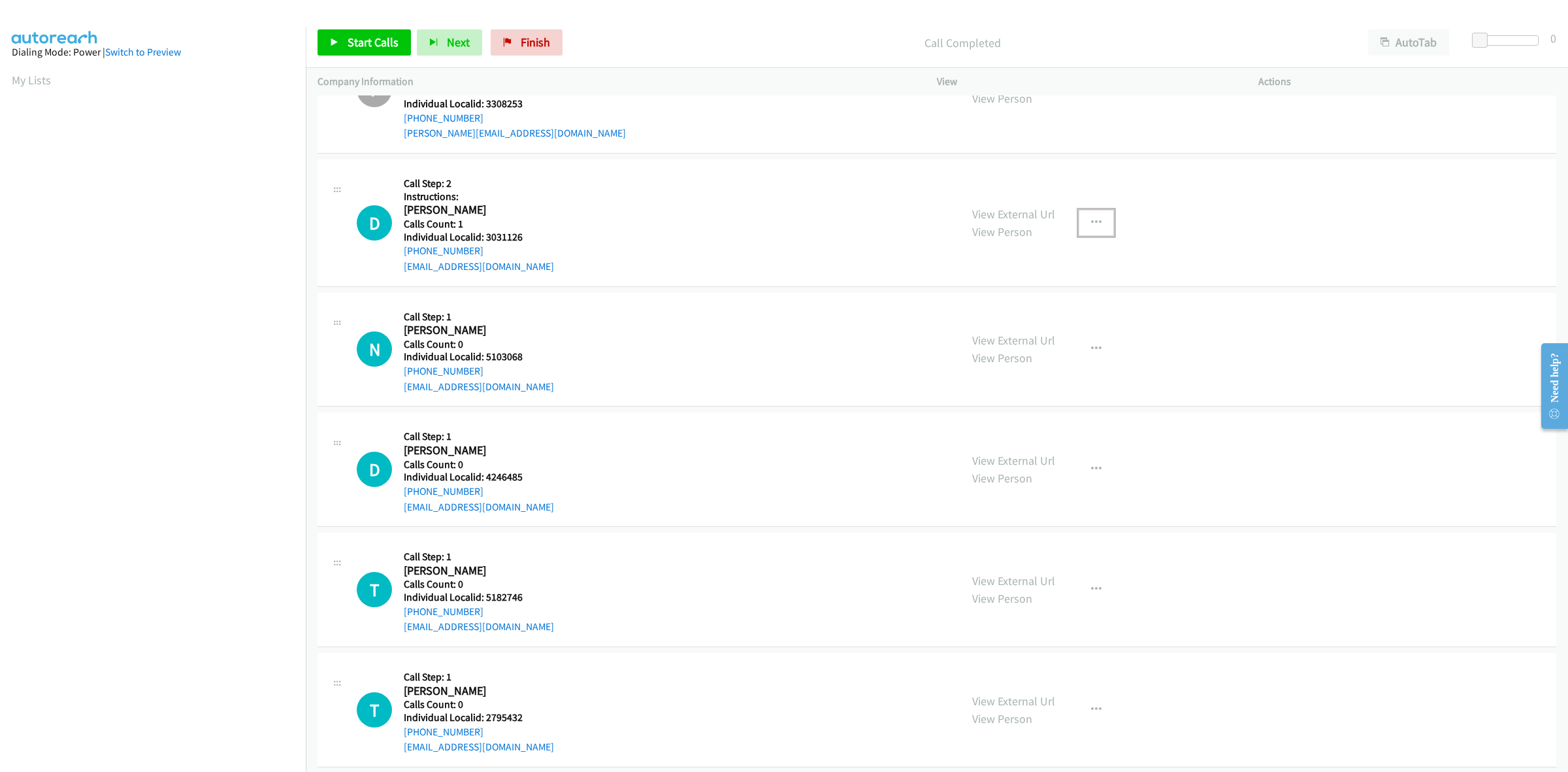
click at [1079, 222] on button "button" at bounding box center [1096, 223] width 35 height 26
click at [1046, 308] on link "Skip Call" at bounding box center [1027, 307] width 174 height 26
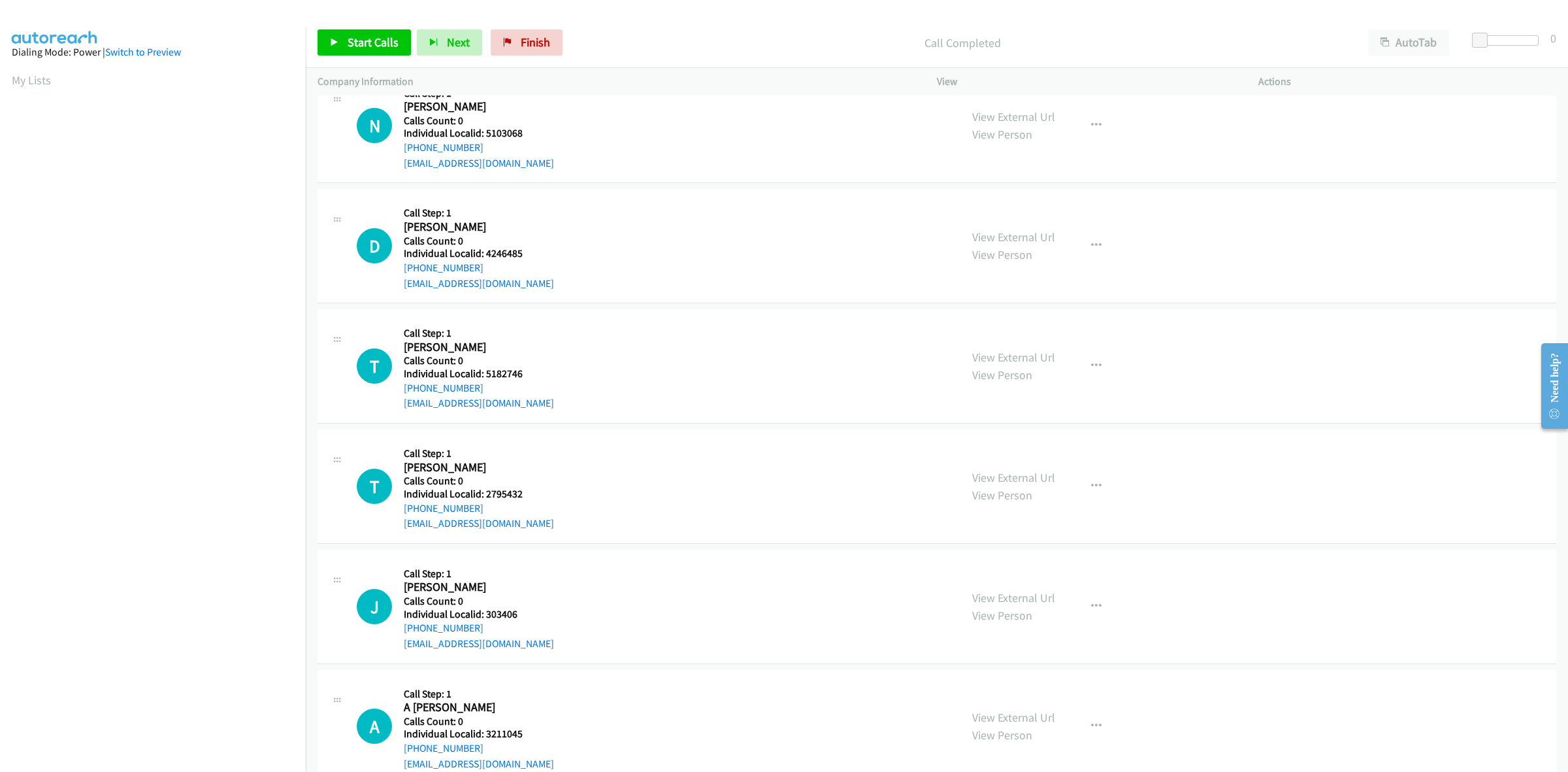
scroll to position [5105, 0]
drag, startPoint x: 531, startPoint y: 259, endPoint x: 481, endPoint y: 254, distance: 50.2
click at [481, 254] on div "D Callback Scheduled Call Step: 1 [PERSON_NAME] America/[GEOGRAPHIC_DATA] Calls…" at bounding box center [653, 244] width 592 height 90
click at [540, 234] on div "D Callback Scheduled Call Step: 1 [PERSON_NAME] America/[GEOGRAPHIC_DATA] Calls…" at bounding box center [653, 244] width 592 height 90
drag, startPoint x: 484, startPoint y: 267, endPoint x: 403, endPoint y: 272, distance: 81.2
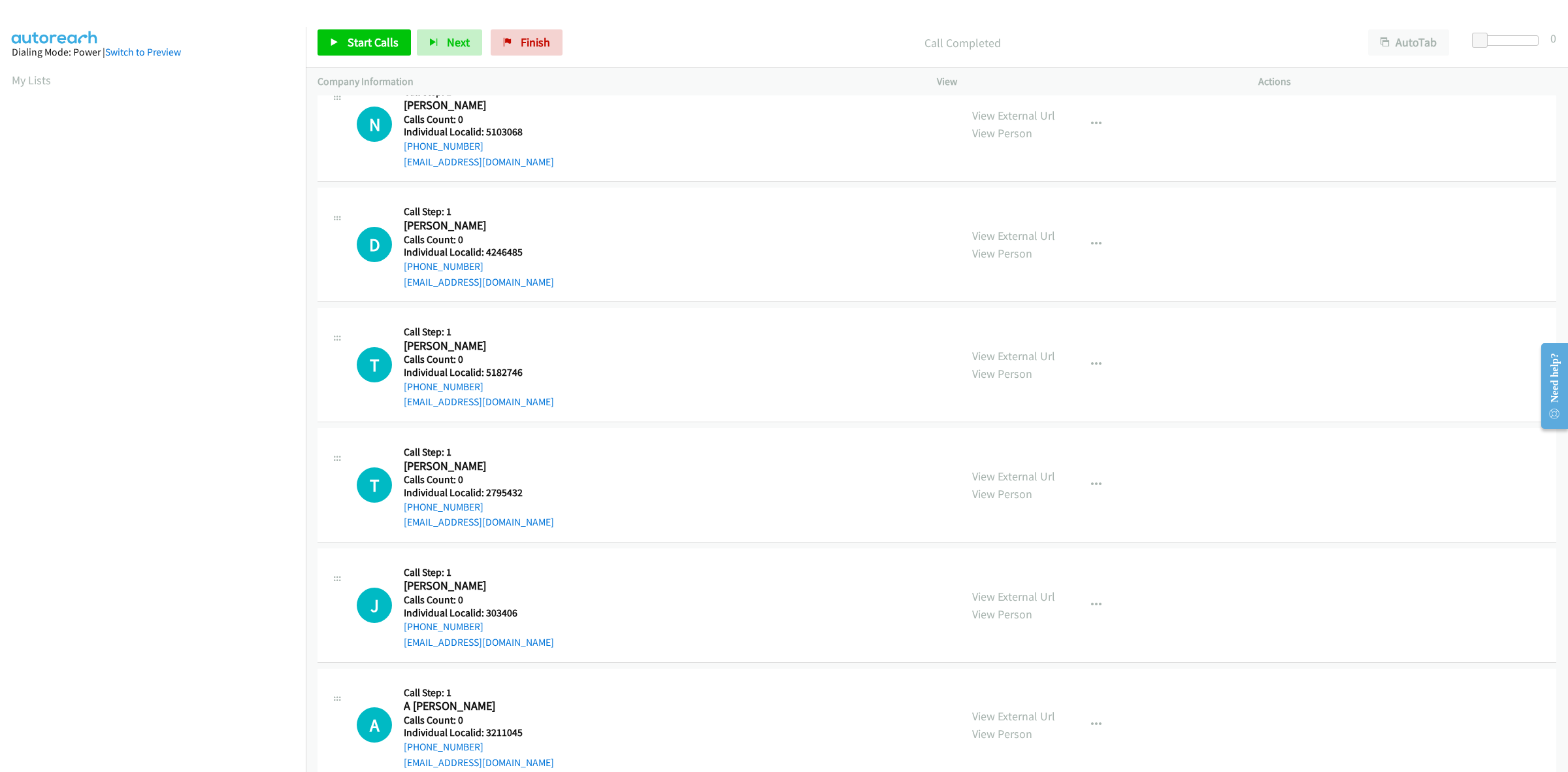
click at [403, 272] on div "D Callback Scheduled Call Step: 1 [PERSON_NAME] America/[GEOGRAPHIC_DATA] Calls…" at bounding box center [653, 244] width 592 height 90
drag, startPoint x: 527, startPoint y: 256, endPoint x: 485, endPoint y: 256, distance: 42.0
click at [485, 256] on div "D Callback Scheduled Call Step: 1 [PERSON_NAME] America/[GEOGRAPHIC_DATA] Calls…" at bounding box center [653, 244] width 592 height 90
click at [529, 217] on div "D Callback Scheduled Call Step: 1 [PERSON_NAME] America/[GEOGRAPHIC_DATA] Calls…" at bounding box center [653, 244] width 592 height 90
drag, startPoint x: 485, startPoint y: 263, endPoint x: 403, endPoint y: 275, distance: 82.9
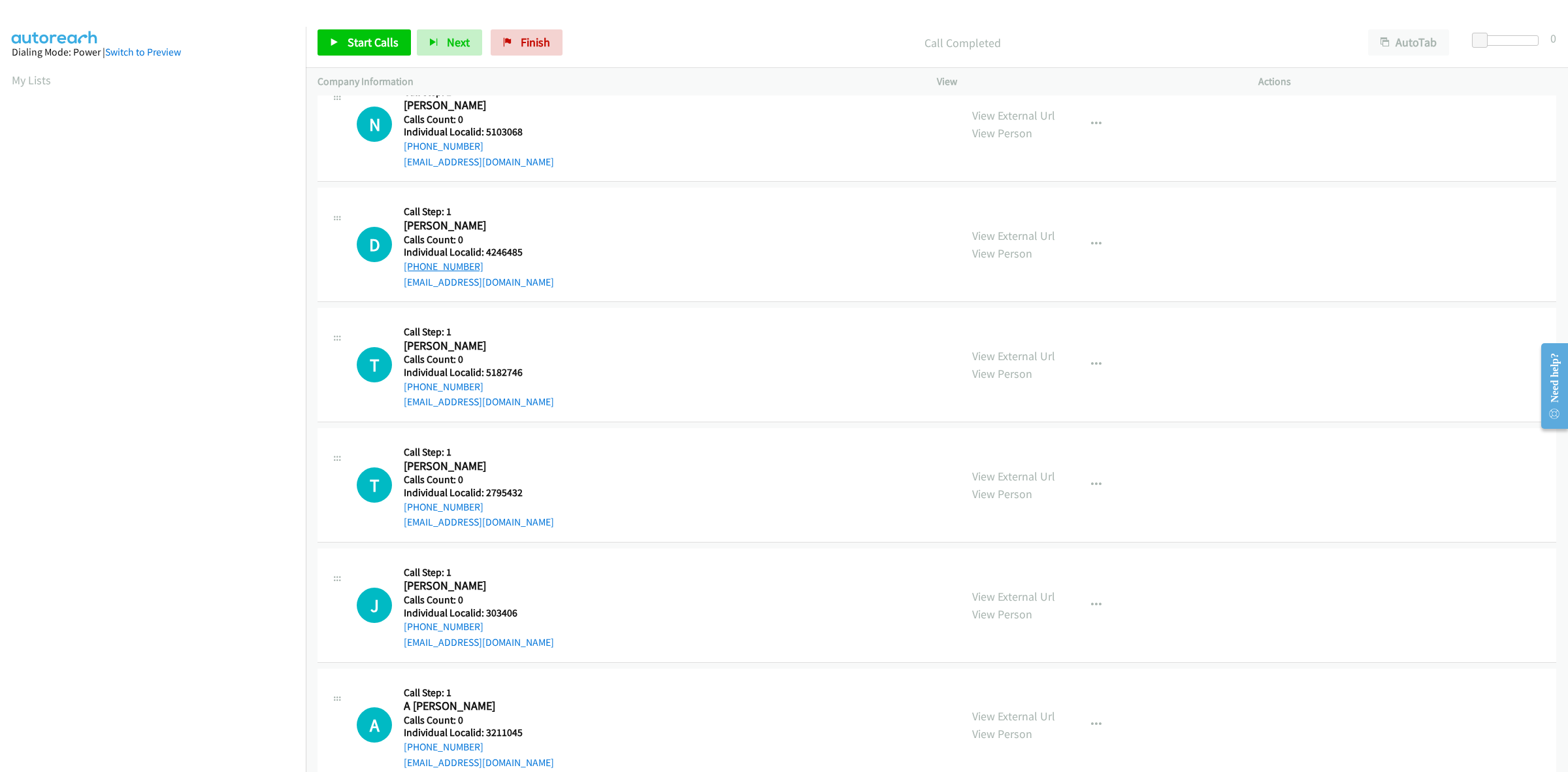
click at [404, 275] on div "[PHONE_NUMBER]" at bounding box center [478, 267] width 151 height 15
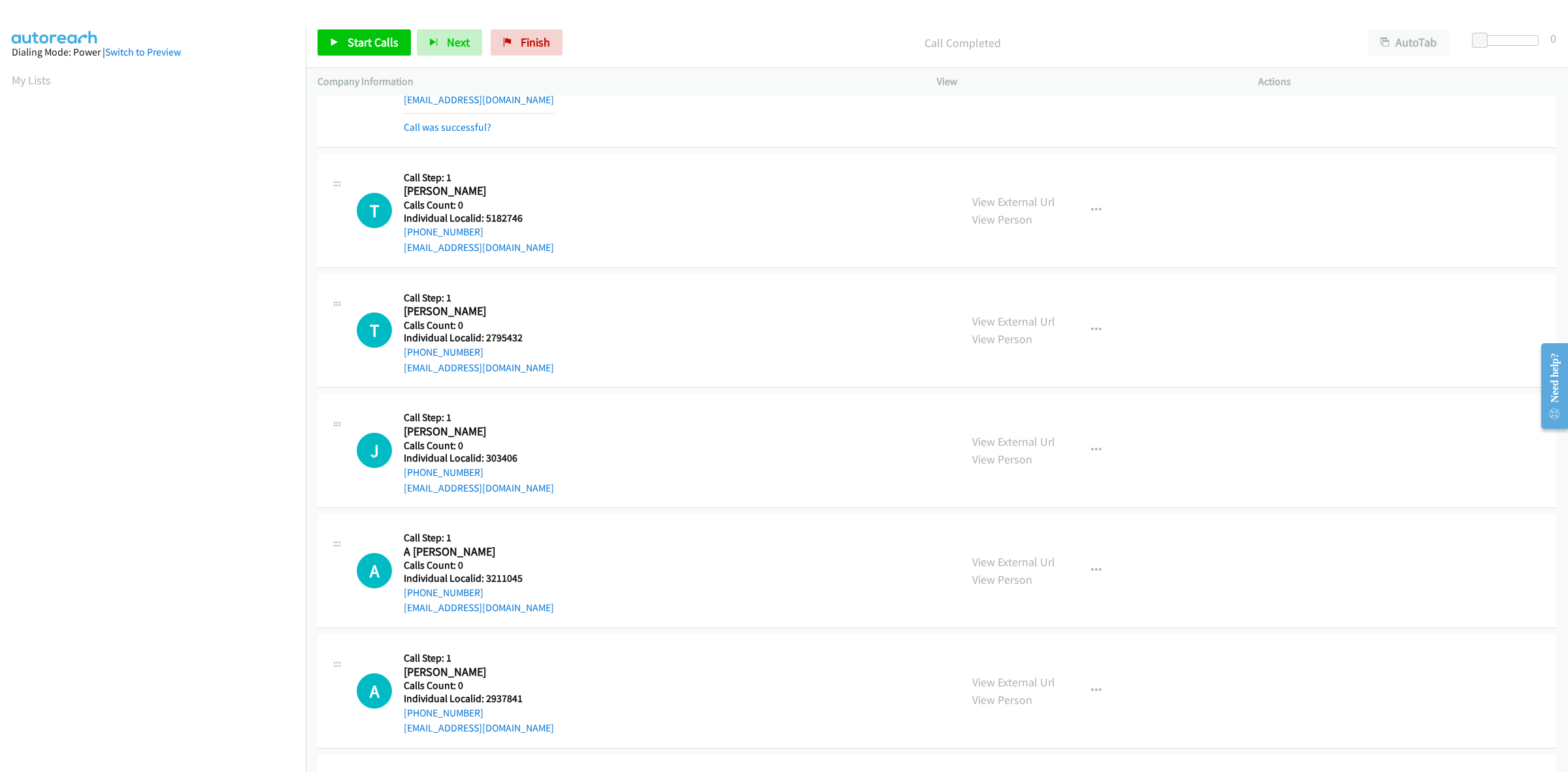
scroll to position [5289, 0]
drag, startPoint x: 531, startPoint y: 216, endPoint x: 485, endPoint y: 218, distance: 46.0
click at [485, 218] on div "T Callback Scheduled Call Step: 1 [PERSON_NAME] America/New_York Calls Count: 0…" at bounding box center [653, 209] width 592 height 90
click at [596, 194] on div "T Callback Scheduled Call Step: 1 [PERSON_NAME] America/New_York Calls Count: 0…" at bounding box center [653, 209] width 592 height 90
drag, startPoint x: 482, startPoint y: 236, endPoint x: 398, endPoint y: 238, distance: 84.0
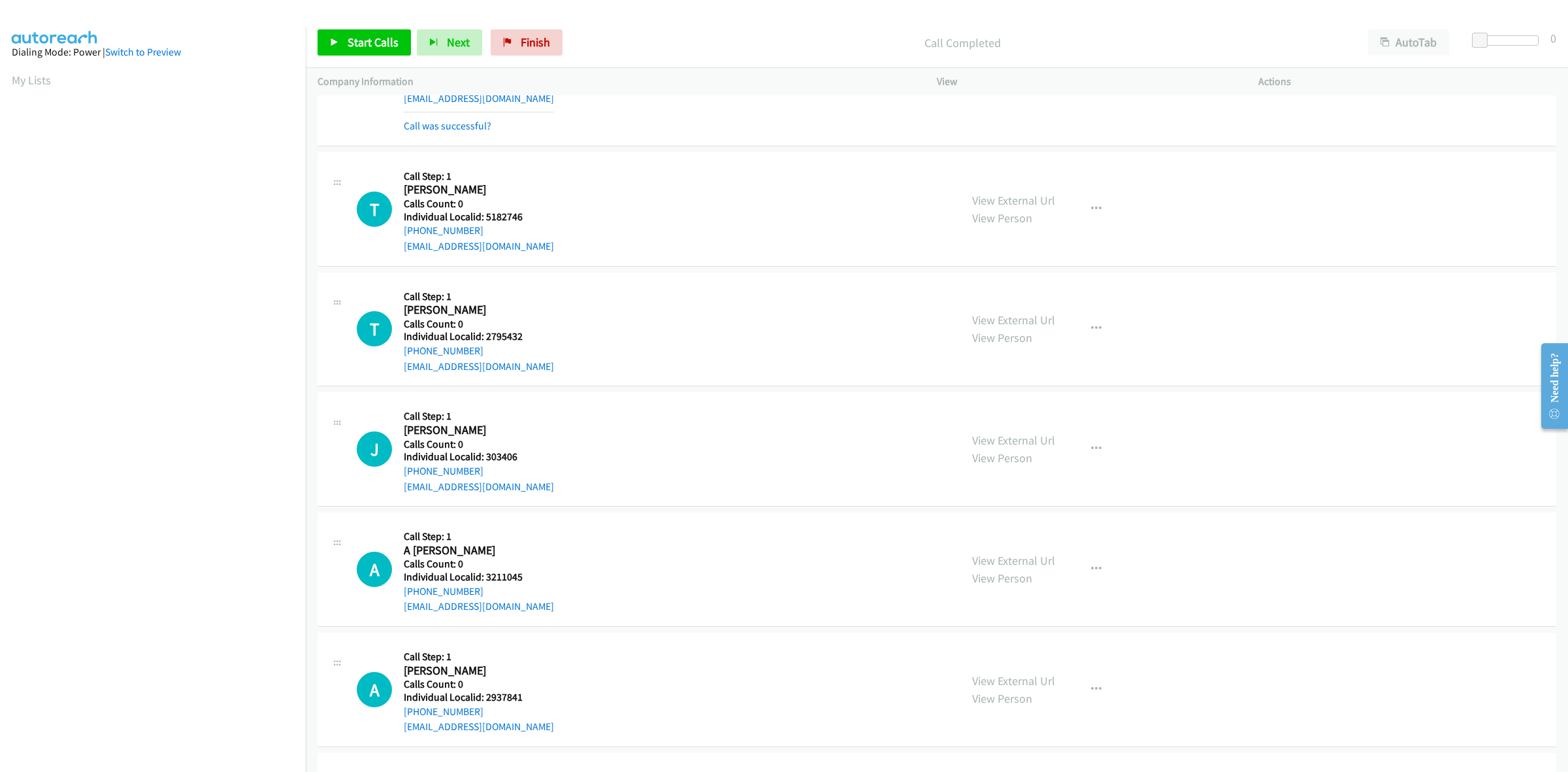
click at [398, 238] on div "T Callback Scheduled Call Step: 1 [PERSON_NAME] America/New_York Calls Count: 0…" at bounding box center [653, 209] width 592 height 90
drag, startPoint x: 534, startPoint y: 224, endPoint x: 485, endPoint y: 222, distance: 49.0
click at [485, 222] on div "T Callback Scheduled Call Step: 1 [PERSON_NAME] America/New_York Calls Count: 0…" at bounding box center [653, 209] width 592 height 90
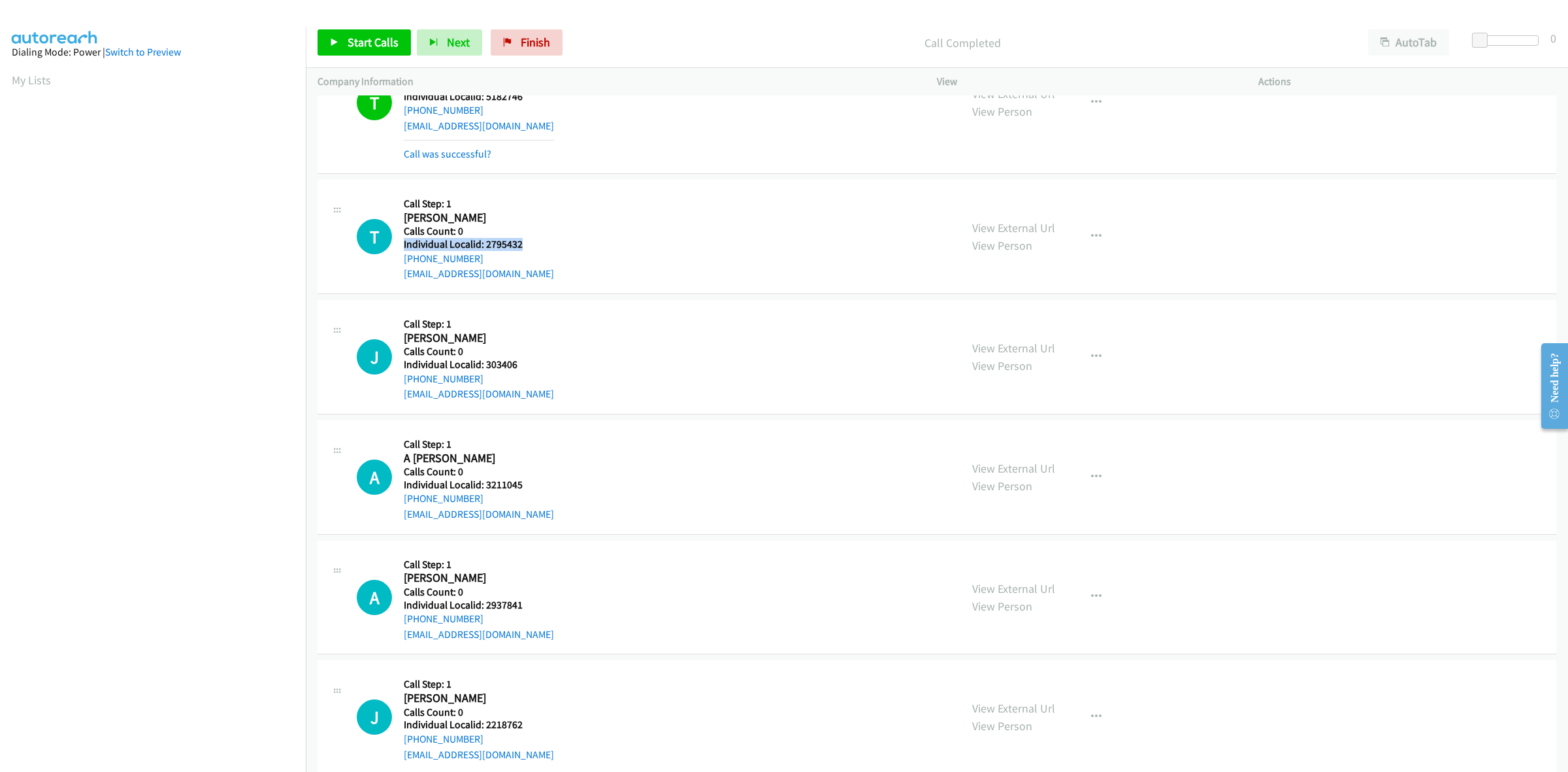
scroll to position [5423, 0]
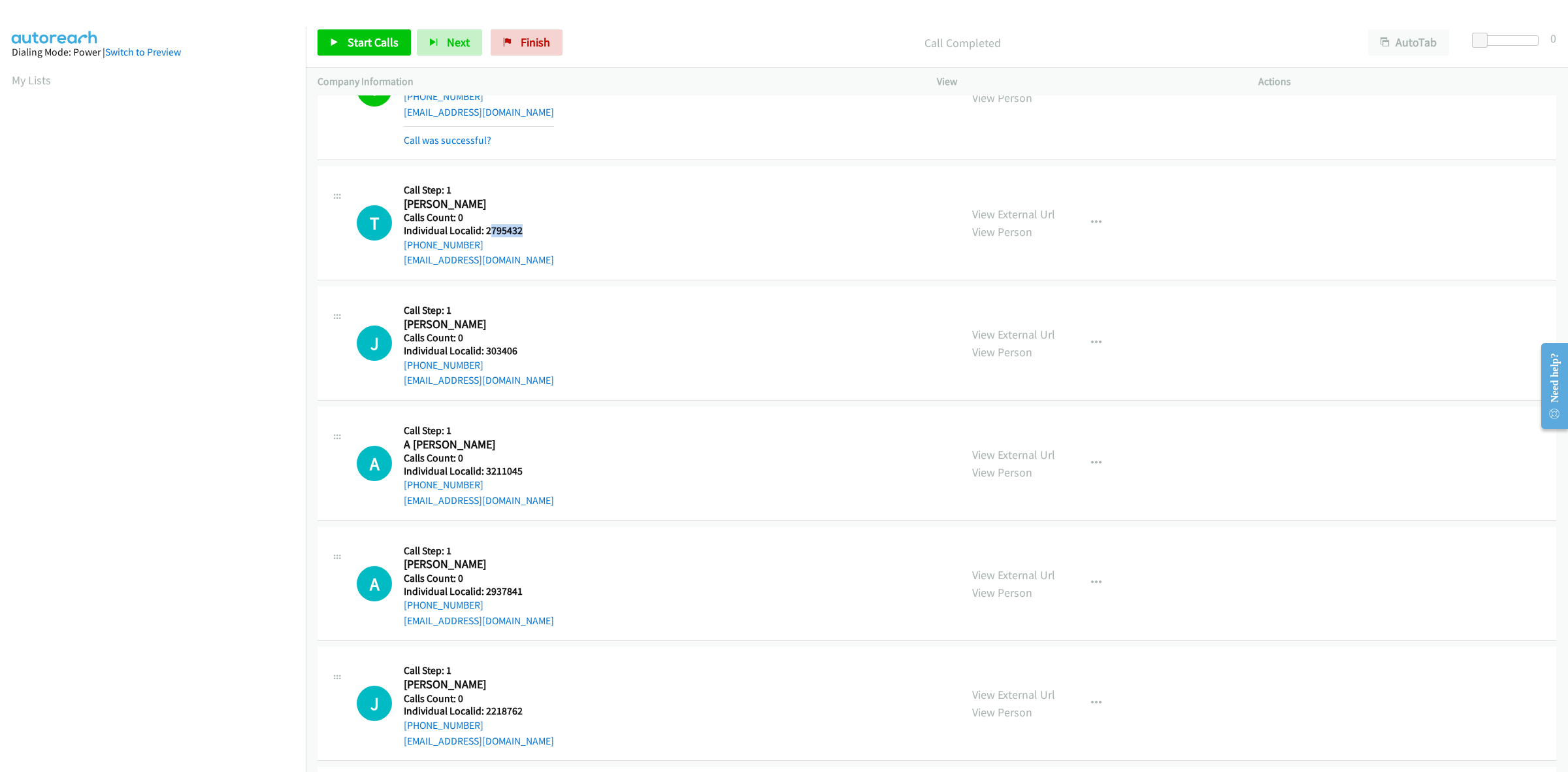
drag, startPoint x: 528, startPoint y: 219, endPoint x: 487, endPoint y: 232, distance: 43.0
click at [487, 232] on div "T Callback Scheduled Call Step: 1 [PERSON_NAME] America/New_York Calls Count: 0…" at bounding box center [653, 223] width 592 height 90
click at [546, 239] on div "T Callback Scheduled Call Step: 1 [PERSON_NAME] America/New_York Calls Count: 0…" at bounding box center [653, 223] width 592 height 90
drag, startPoint x: 529, startPoint y: 237, endPoint x: 485, endPoint y: 235, distance: 44.0
click at [485, 235] on div "T Callback Scheduled Call Step: 1 [PERSON_NAME] America/New_York Calls Count: 0…" at bounding box center [653, 223] width 592 height 90
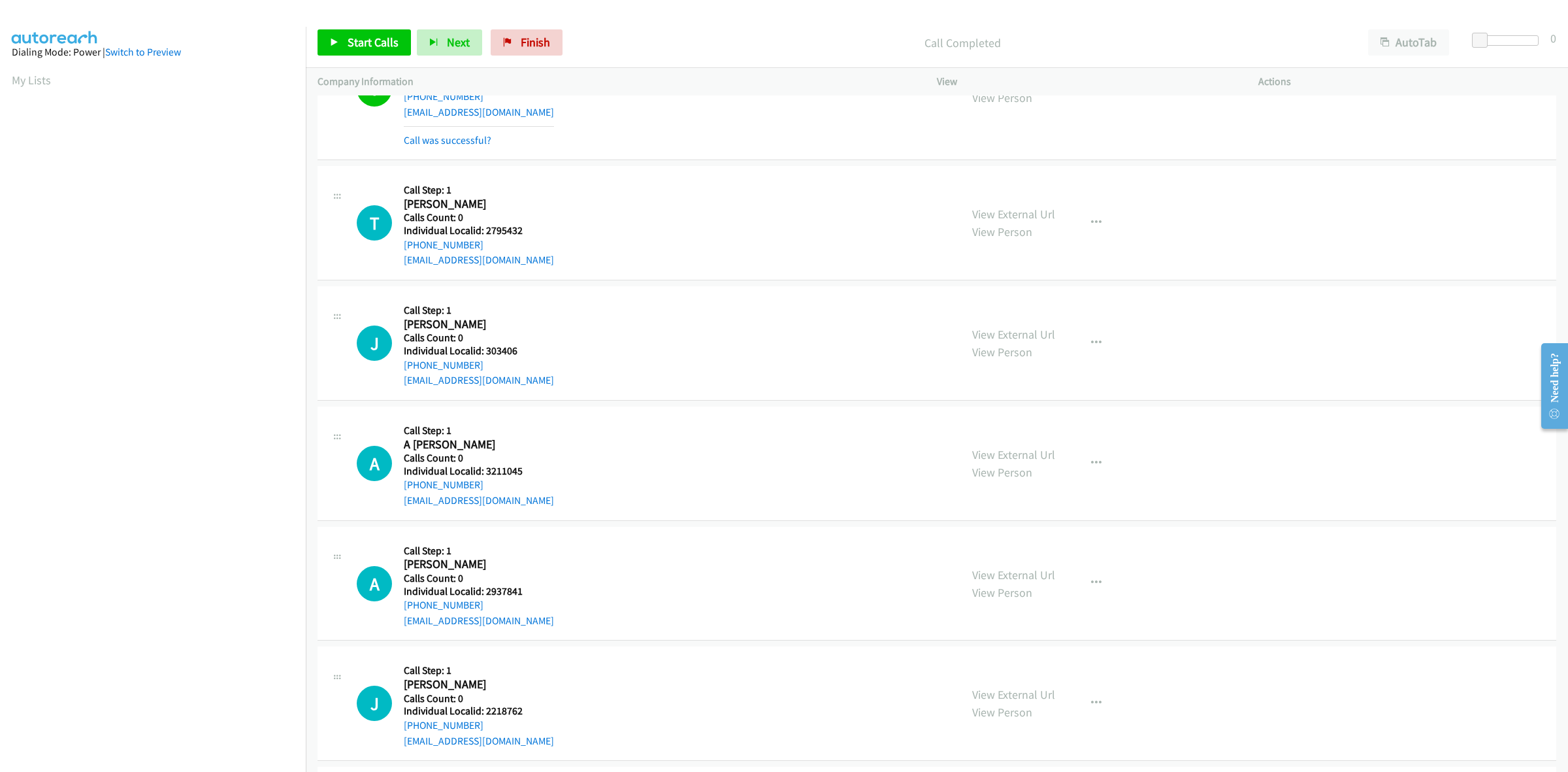
click at [524, 196] on div "T Callback Scheduled Call Step: 1 [PERSON_NAME] America/New_York Calls Count: 0…" at bounding box center [653, 223] width 592 height 90
drag, startPoint x: 430, startPoint y: 253, endPoint x: 398, endPoint y: 251, distance: 32.1
click at [398, 251] on div "T Callback Scheduled Call Step: 1 [PERSON_NAME] America/New_York Calls Count: 0…" at bounding box center [653, 223] width 592 height 90
drag, startPoint x: 509, startPoint y: 235, endPoint x: 485, endPoint y: 238, distance: 24.2
click at [485, 238] on div "T Callback Scheduled Call Step: 1 [PERSON_NAME] America/New_York Calls Count: 0…" at bounding box center [653, 223] width 592 height 90
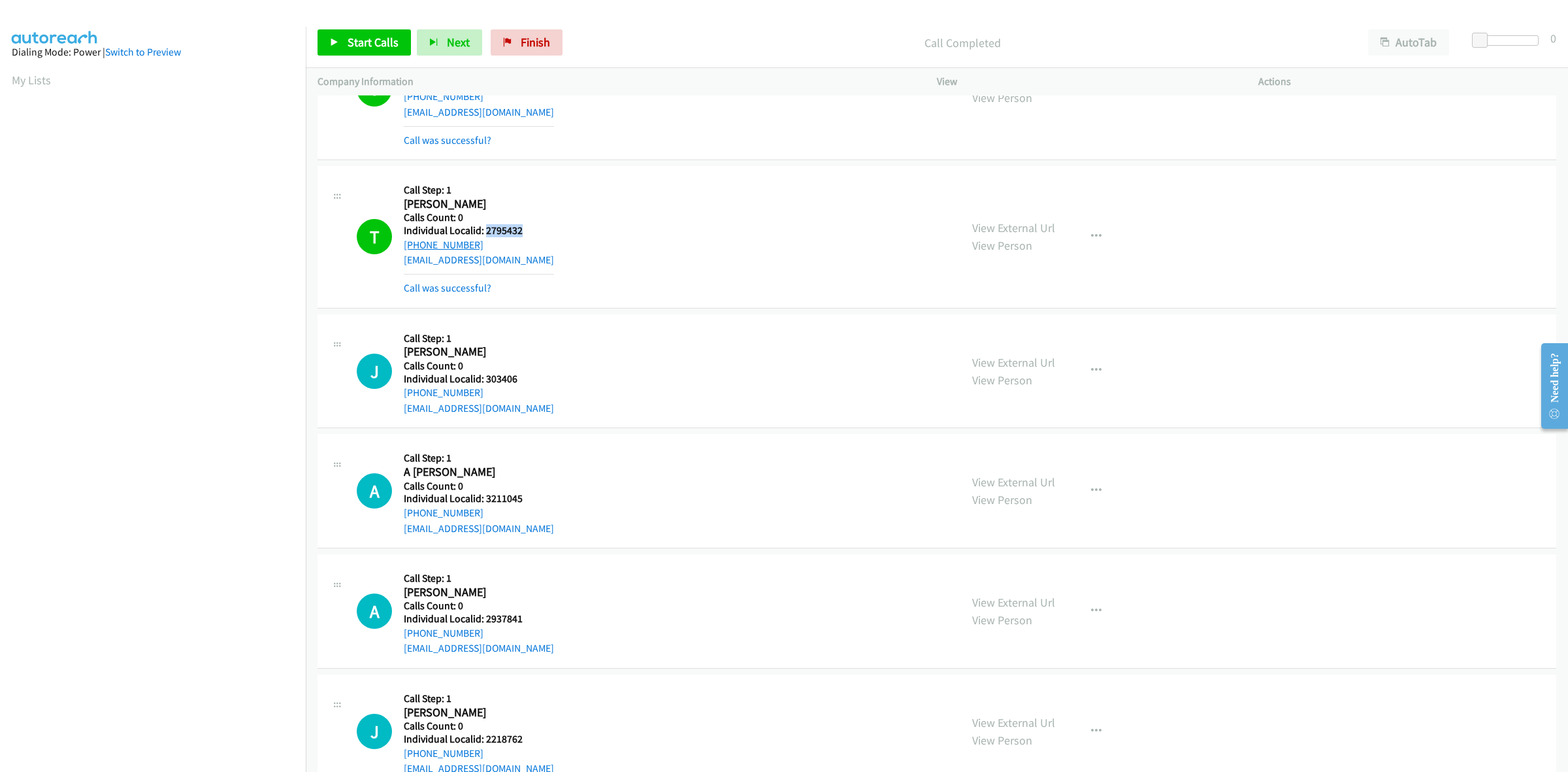
drag, startPoint x: 473, startPoint y: 245, endPoint x: 405, endPoint y: 250, distance: 68.2
click at [405, 250] on div "[PHONE_NUMBER]" at bounding box center [478, 245] width 151 height 15
click at [1091, 238] on icon "button" at bounding box center [1096, 237] width 10 height 10
click at [1022, 356] on link "Add to do not call list" at bounding box center [1027, 349] width 174 height 26
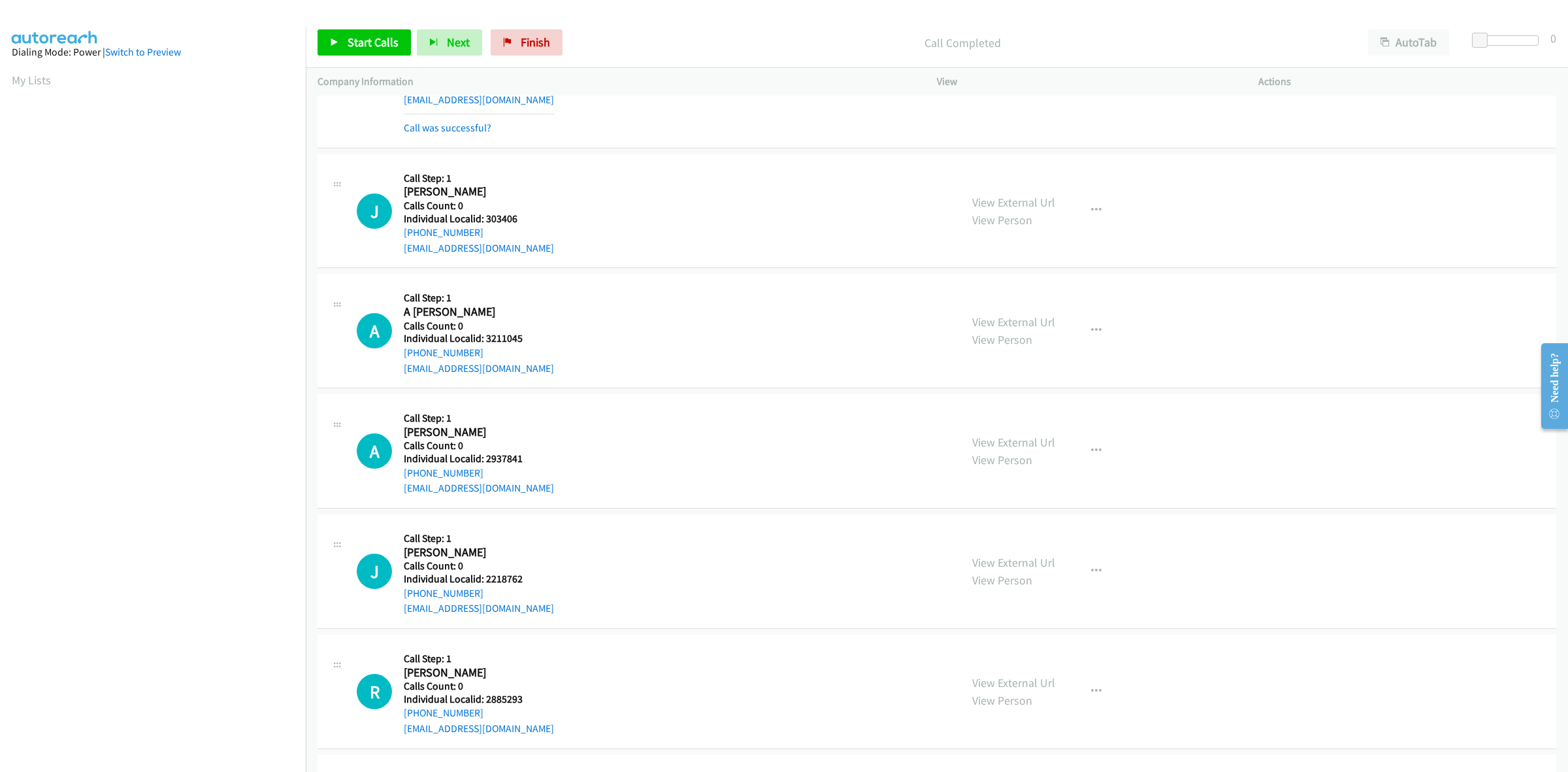
scroll to position [5627, 0]
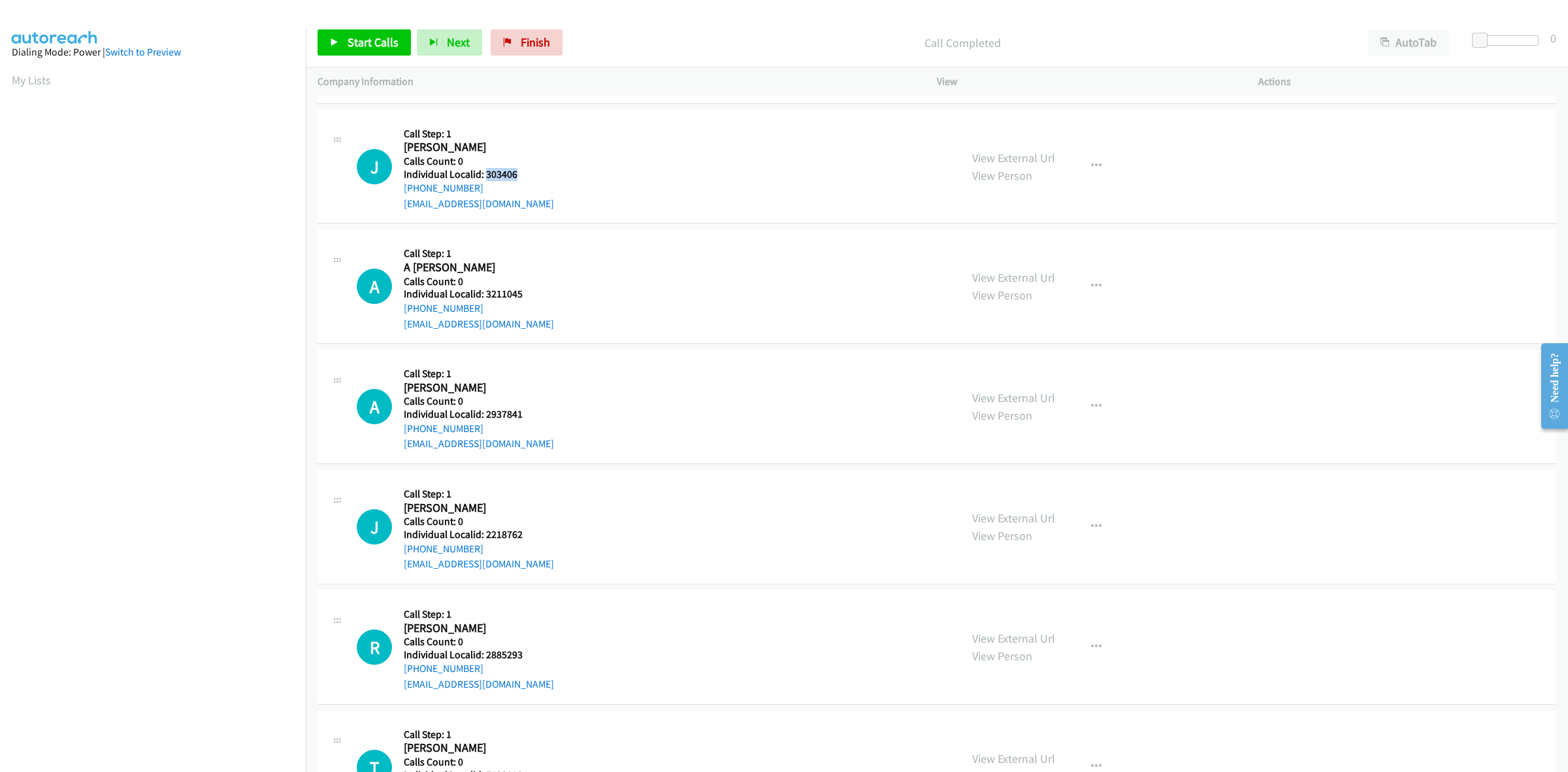
drag, startPoint x: 520, startPoint y: 178, endPoint x: 485, endPoint y: 175, distance: 35.1
click at [485, 175] on div "J Callback Scheduled Call Step: 1 [PERSON_NAME] America/New_York Calls Count: 0…" at bounding box center [653, 166] width 592 height 90
click at [1093, 164] on icon "button" at bounding box center [1096, 166] width 10 height 10
click at [1022, 249] on link "Skip Call" at bounding box center [1027, 251] width 174 height 26
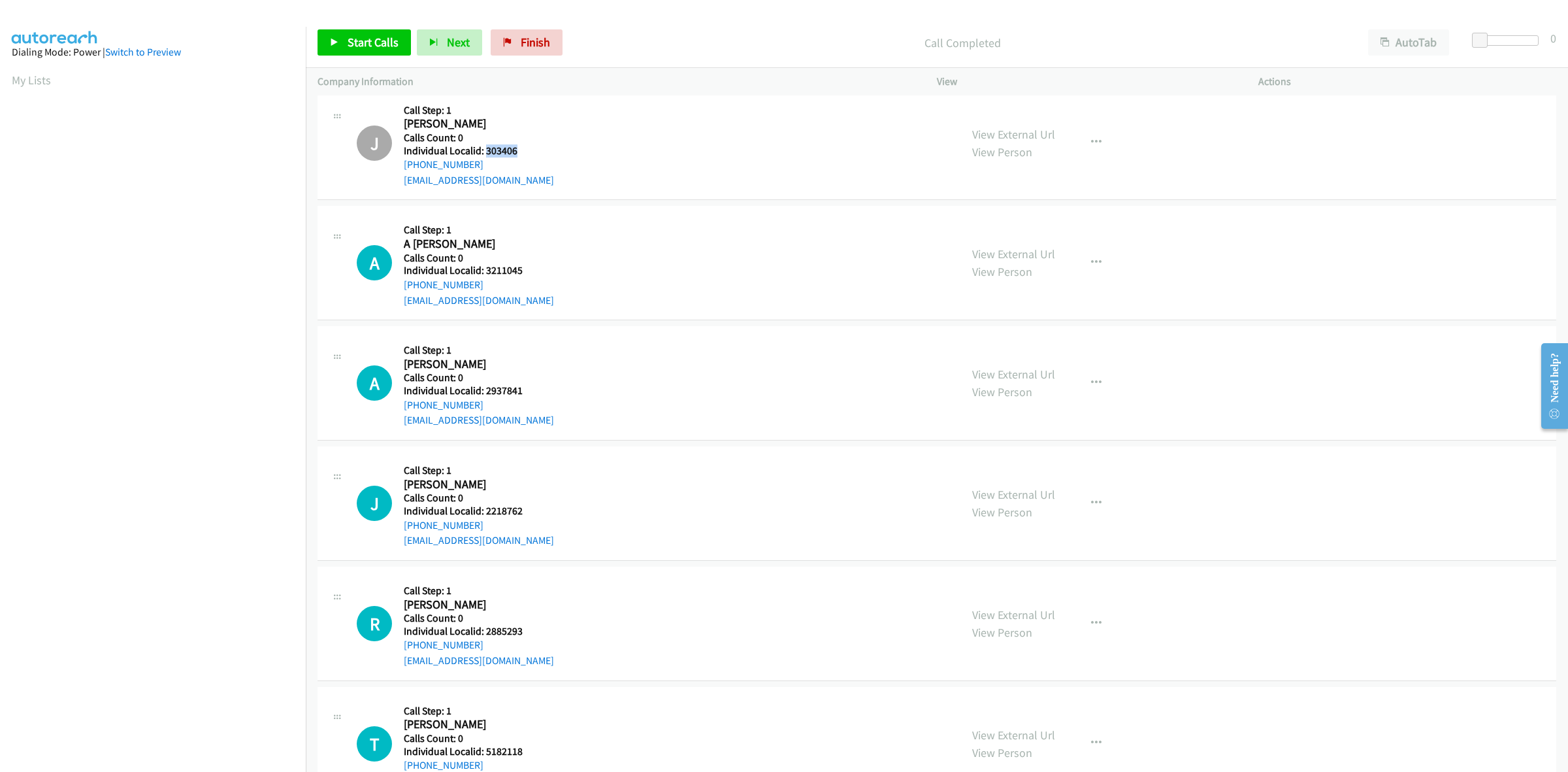
scroll to position [5705, 0]
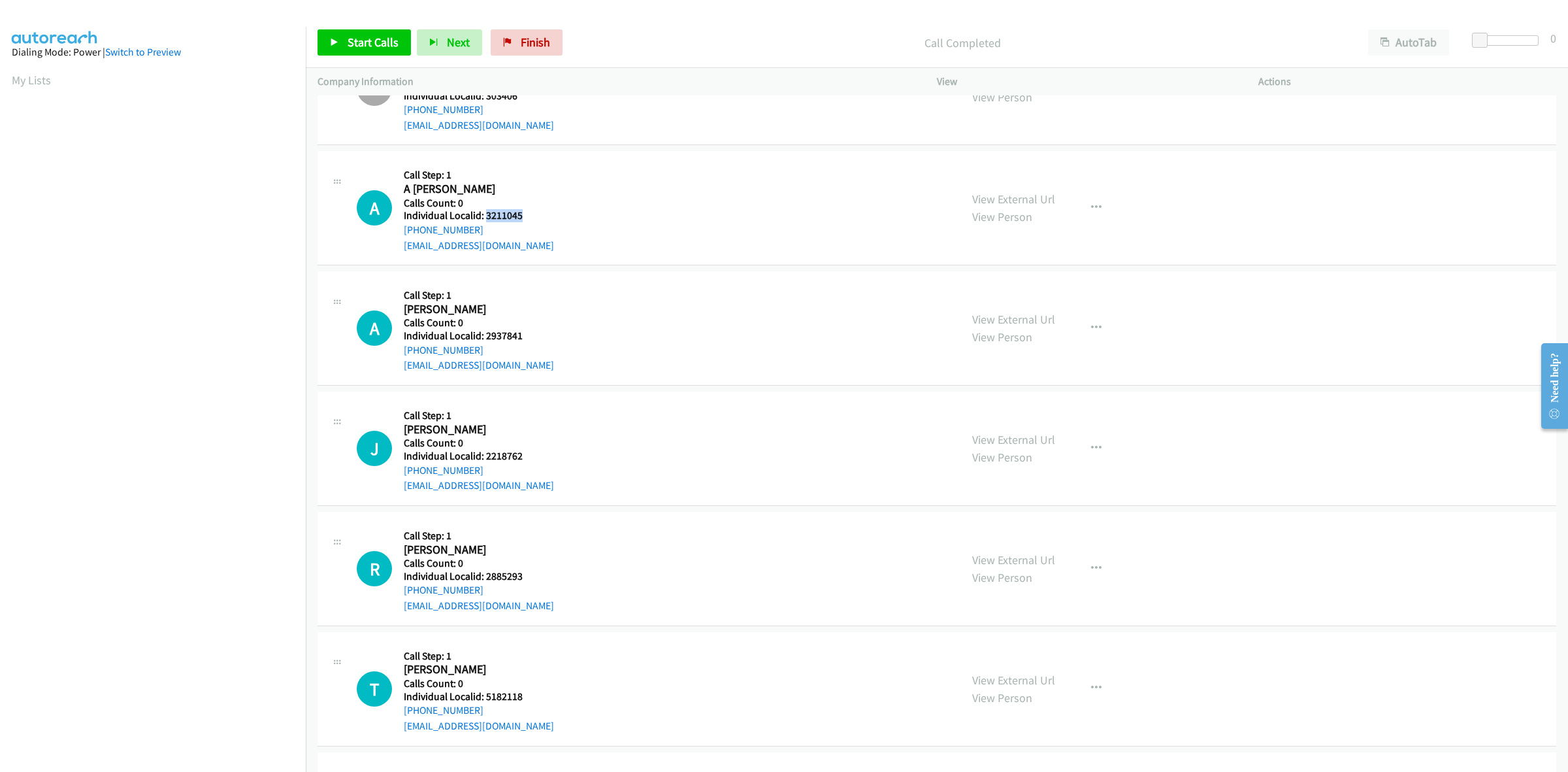
drag, startPoint x: 524, startPoint y: 220, endPoint x: 485, endPoint y: 217, distance: 39.1
click at [485, 217] on div "A Callback Scheduled Call Step: 1 A [PERSON_NAME] America/Los_Angeles Calls Cou…" at bounding box center [653, 207] width 592 height 90
click at [549, 177] on div "A Callback Scheduled Call Step: 1 A [PERSON_NAME] America/Los_Angeles Calls Cou…" at bounding box center [653, 207] width 592 height 90
drag, startPoint x: 485, startPoint y: 238, endPoint x: 403, endPoint y: 236, distance: 82.0
click at [403, 236] on div "A Callback Scheduled Call Step: 1 A [PERSON_NAME] America/Los_Angeles Calls Cou…" at bounding box center [653, 207] width 592 height 90
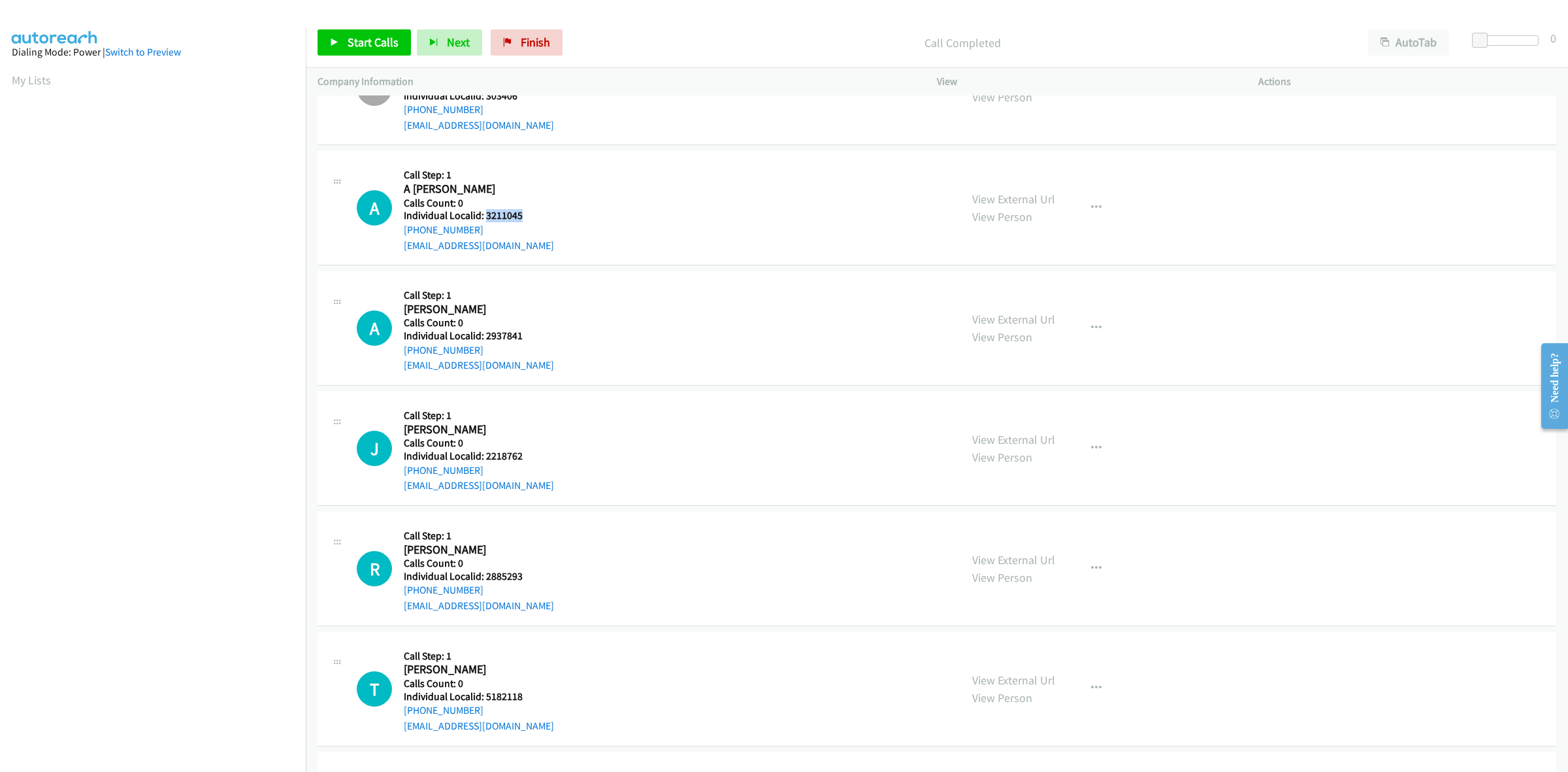
drag, startPoint x: 510, startPoint y: 216, endPoint x: 484, endPoint y: 213, distance: 26.2
click at [484, 213] on div "A Callback Scheduled Call Step: 1 A [PERSON_NAME] America/Los_Angeles Calls Cou…" at bounding box center [653, 207] width 592 height 90
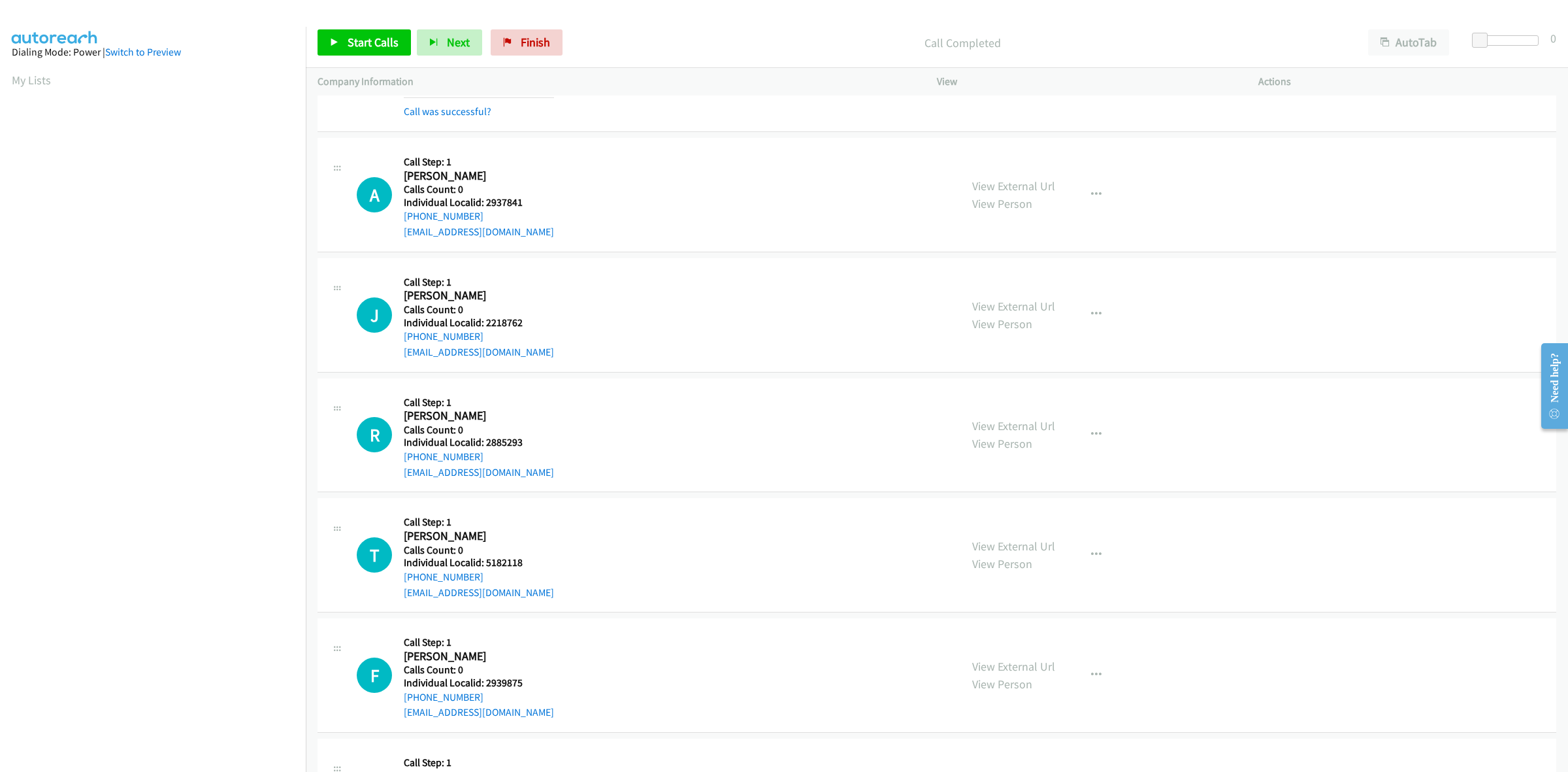
scroll to position [5869, 0]
drag, startPoint x: 508, startPoint y: 201, endPoint x: 484, endPoint y: 203, distance: 24.1
click at [484, 203] on div "A Callback Scheduled Call Step: 1 [PERSON_NAME] America/[GEOGRAPHIC_DATA] Calls…" at bounding box center [653, 193] width 592 height 90
drag, startPoint x: 550, startPoint y: 170, endPoint x: 517, endPoint y: 200, distance: 44.6
click at [550, 170] on div "A Callback Scheduled Call Step: 1 [PERSON_NAME] America/[GEOGRAPHIC_DATA] Calls…" at bounding box center [653, 193] width 592 height 90
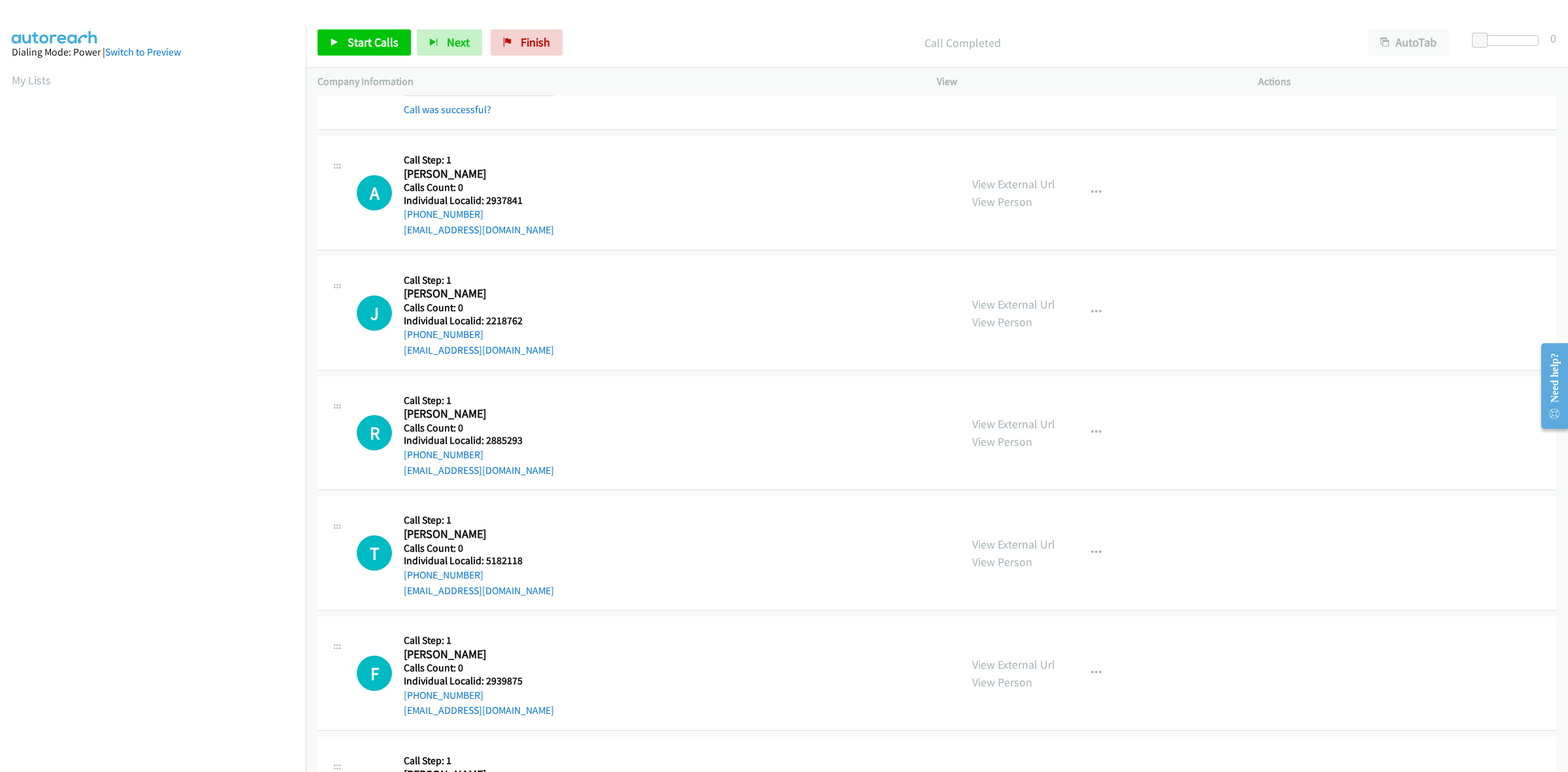
drag, startPoint x: 485, startPoint y: 216, endPoint x: 396, endPoint y: 221, distance: 89.1
click at [396, 221] on div "A Callback Scheduled Call Step: 1 [PERSON_NAME] America/[GEOGRAPHIC_DATA] Calls…" at bounding box center [653, 193] width 592 height 90
drag, startPoint x: 522, startPoint y: 206, endPoint x: 485, endPoint y: 200, distance: 37.5
click at [485, 200] on div "A Callback Scheduled Call Step: 1 [PERSON_NAME] America/[GEOGRAPHIC_DATA] Calls…" at bounding box center [653, 193] width 592 height 90
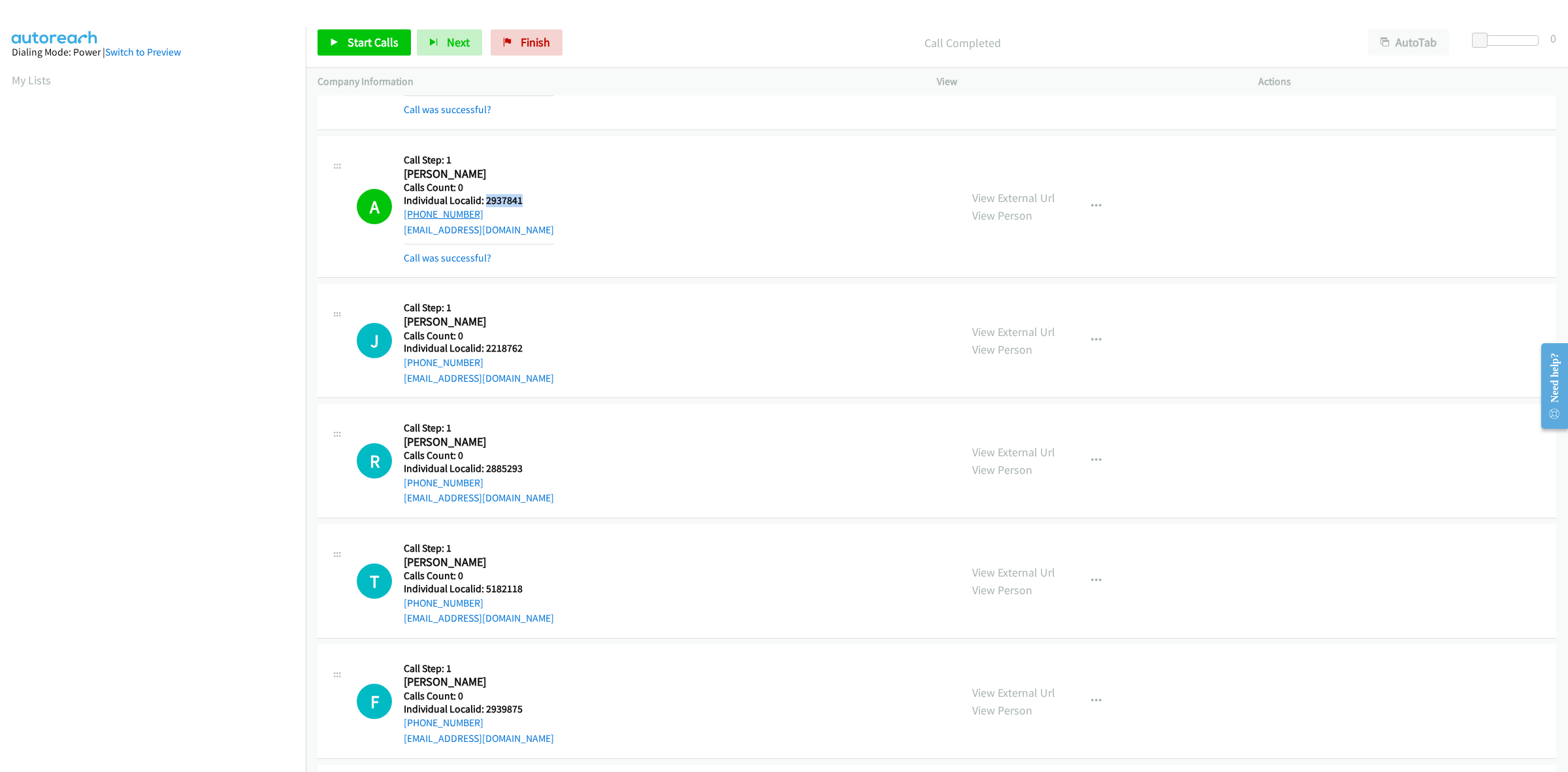
drag, startPoint x: 487, startPoint y: 218, endPoint x: 406, endPoint y: 221, distance: 81.1
click at [406, 221] on div "[PHONE_NUMBER]" at bounding box center [478, 214] width 151 height 15
click at [501, 219] on div "[PHONE_NUMBER]" at bounding box center [478, 214] width 151 height 15
drag, startPoint x: 478, startPoint y: 216, endPoint x: 404, endPoint y: 220, distance: 74.1
click at [404, 220] on div "[PHONE_NUMBER]" at bounding box center [478, 214] width 151 height 15
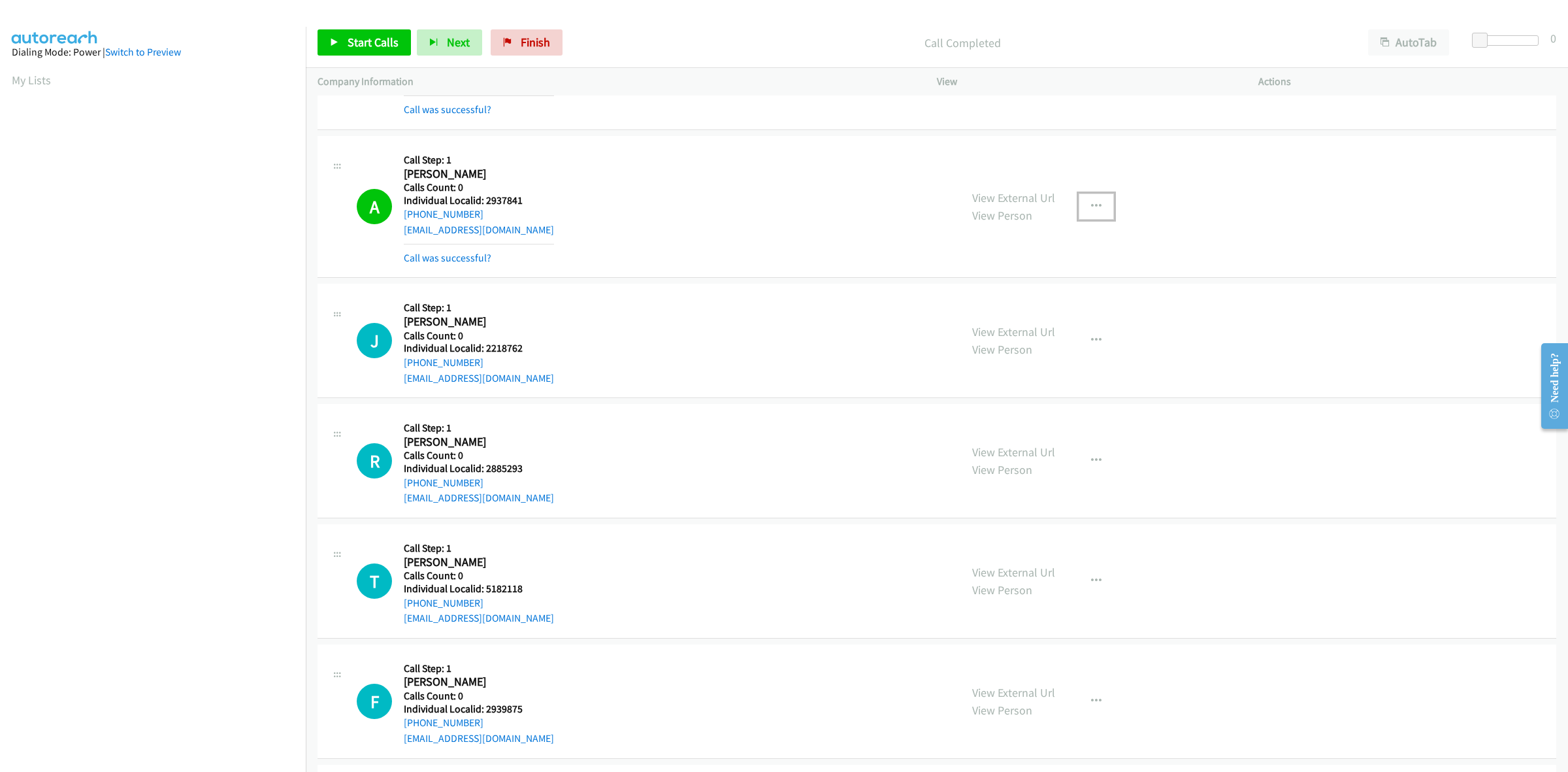
click at [1092, 204] on icon "button" at bounding box center [1096, 207] width 10 height 10
click at [994, 300] on link "Skip Call" at bounding box center [1027, 292] width 174 height 26
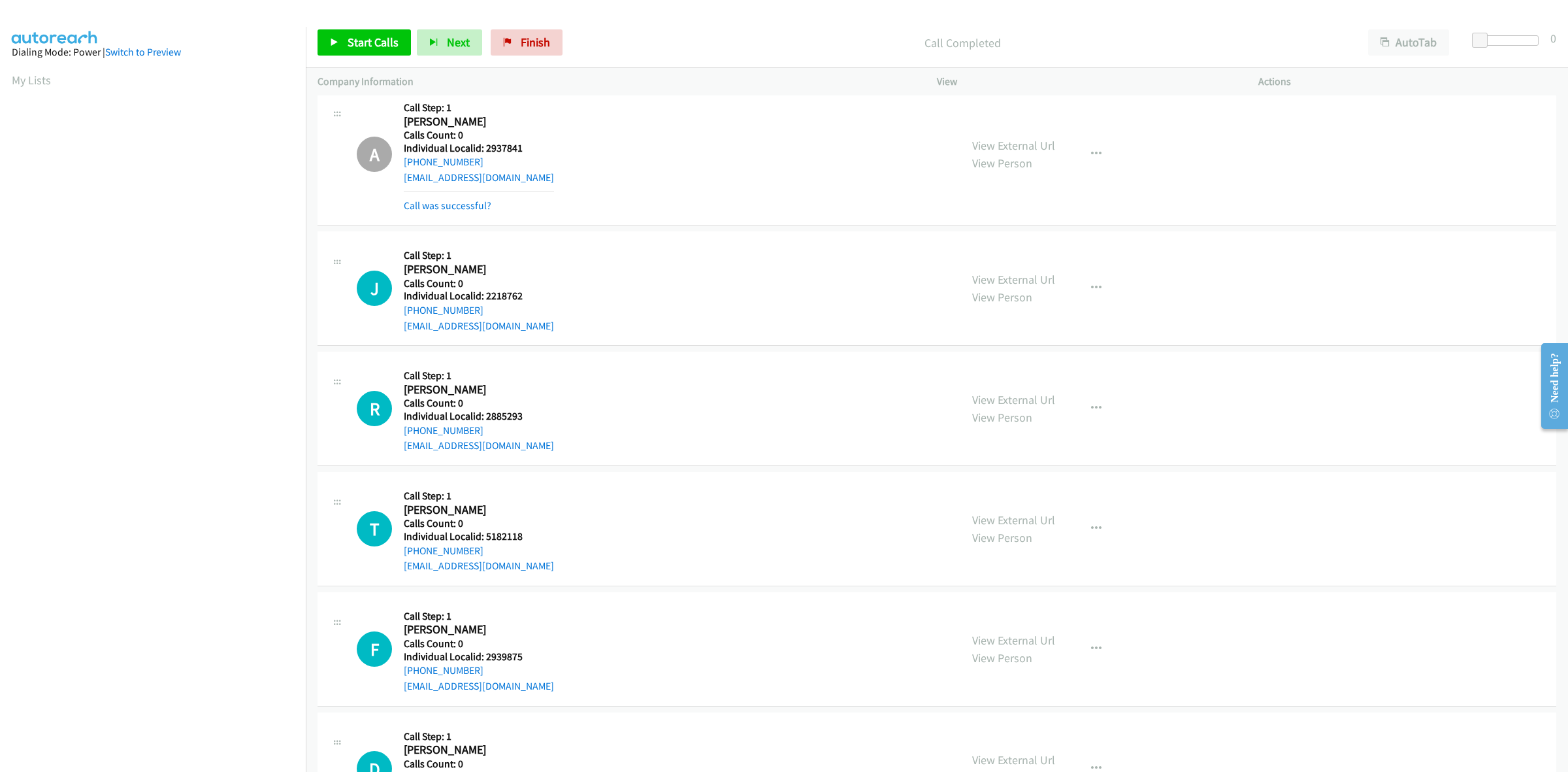
scroll to position [5931, 0]
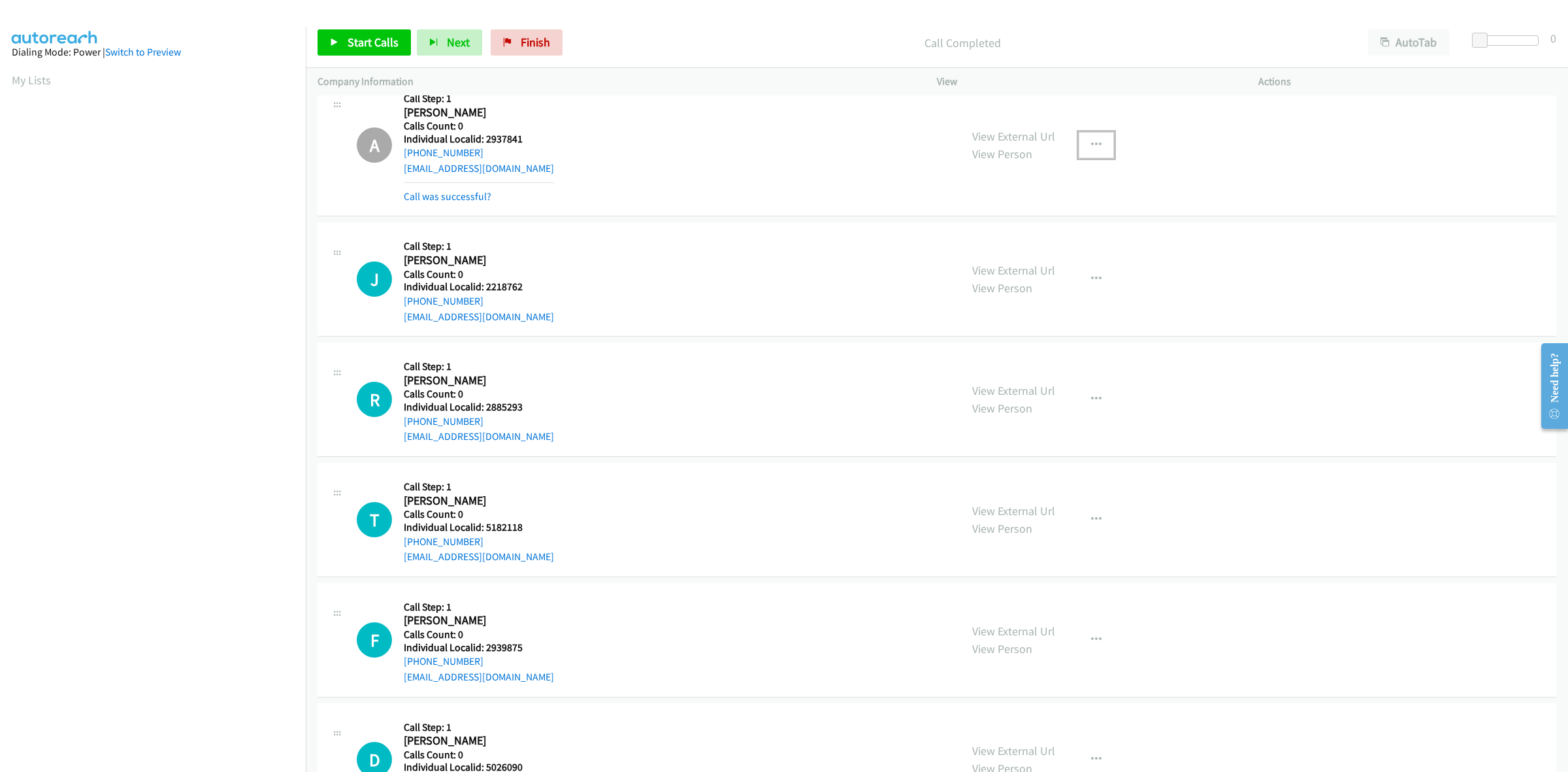
click at [1103, 148] on button "button" at bounding box center [1096, 145] width 35 height 26
click at [1014, 259] on link "Add to do not call list" at bounding box center [1027, 256] width 174 height 26
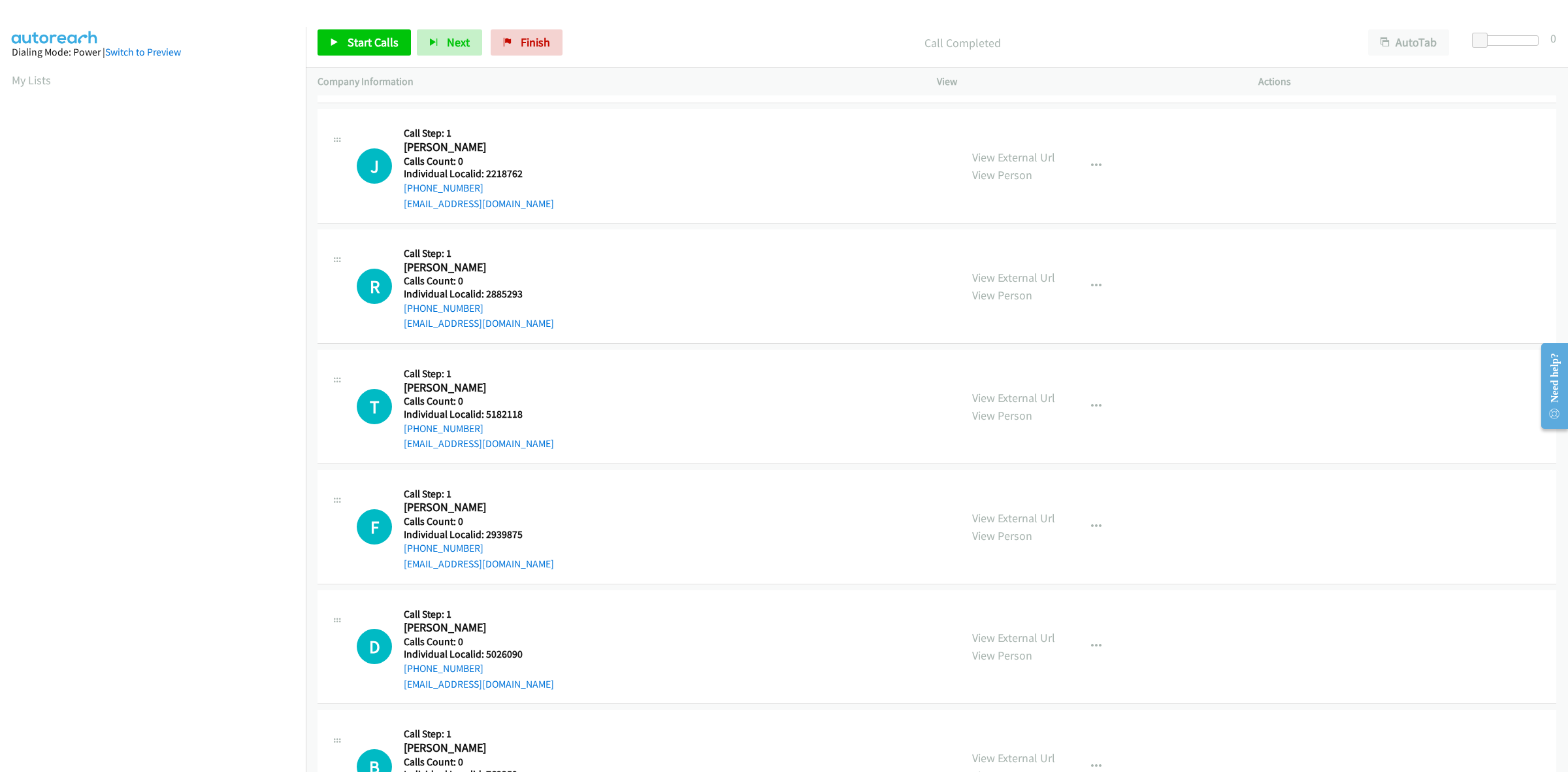
scroll to position [6093, 0]
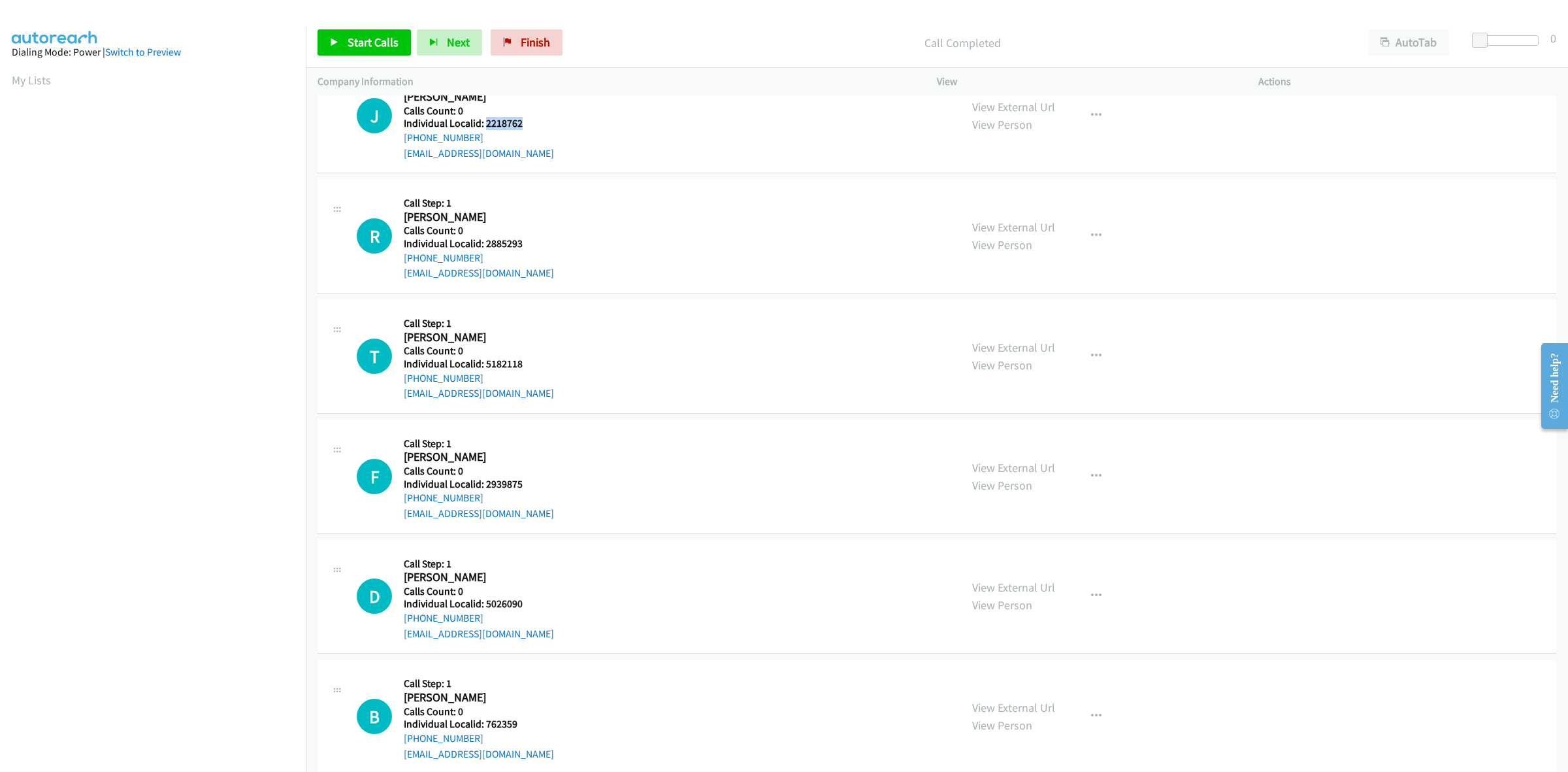
drag, startPoint x: 522, startPoint y: 125, endPoint x: 487, endPoint y: 124, distance: 35.0
click at [487, 124] on div "J Callback Scheduled Call Step: 1 [PERSON_NAME] America/New_York Calls Count: 0…" at bounding box center [653, 115] width 592 height 90
click at [497, 103] on td "J Callback Scheduled Call Step: 1 [PERSON_NAME] America/New_York Calls Count: 0…" at bounding box center [936, 116] width 1262 height 120
drag, startPoint x: 425, startPoint y: 136, endPoint x: 404, endPoint y: 143, distance: 22.1
click at [404, 143] on div "[PHONE_NUMBER]" at bounding box center [478, 138] width 151 height 15
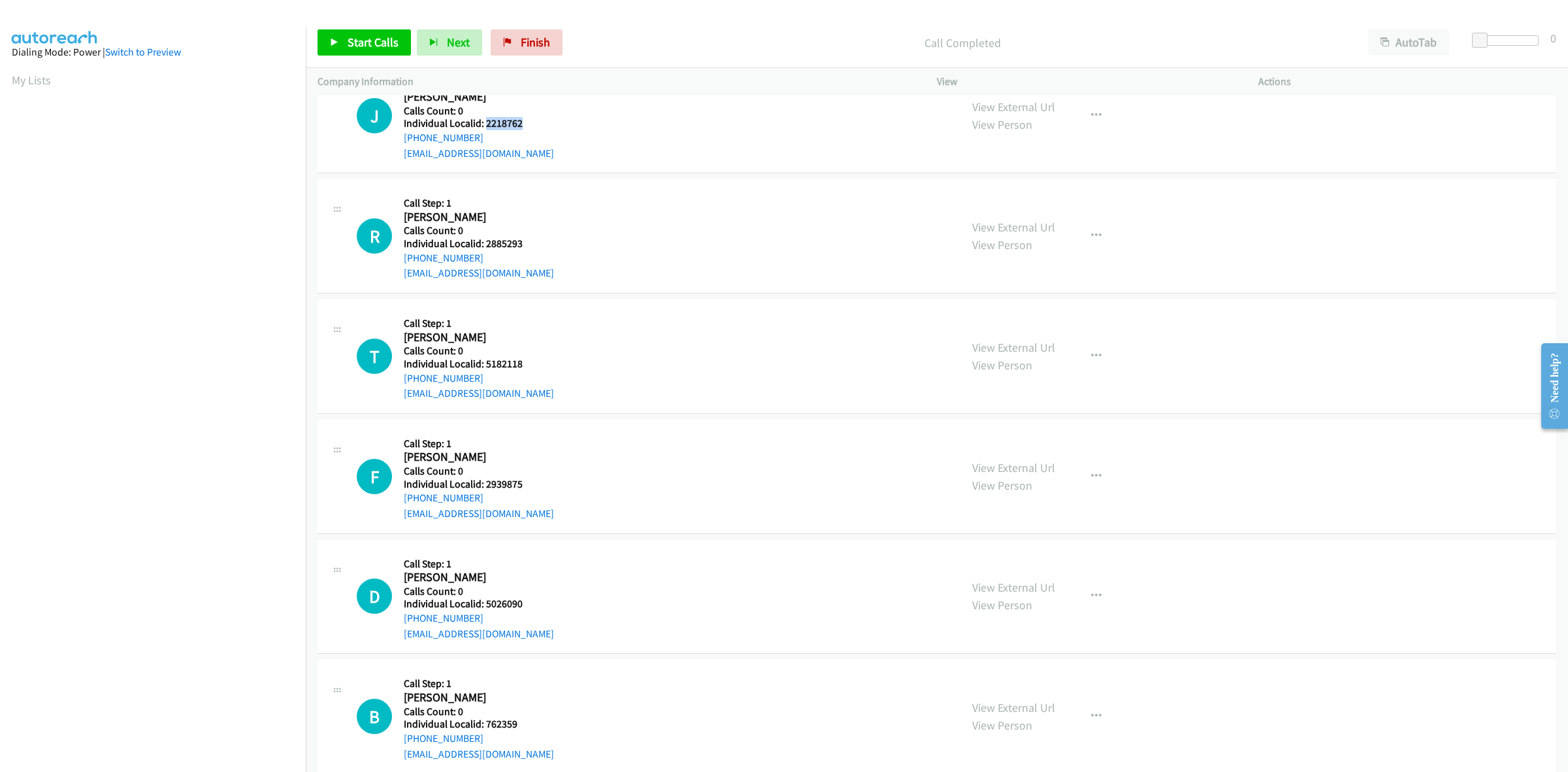
drag, startPoint x: 524, startPoint y: 128, endPoint x: 485, endPoint y: 124, distance: 39.2
click at [485, 124] on div "J Callback Scheduled Call Step: 1 [PERSON_NAME] America/New_York Calls Count: 0…" at bounding box center [653, 115] width 592 height 90
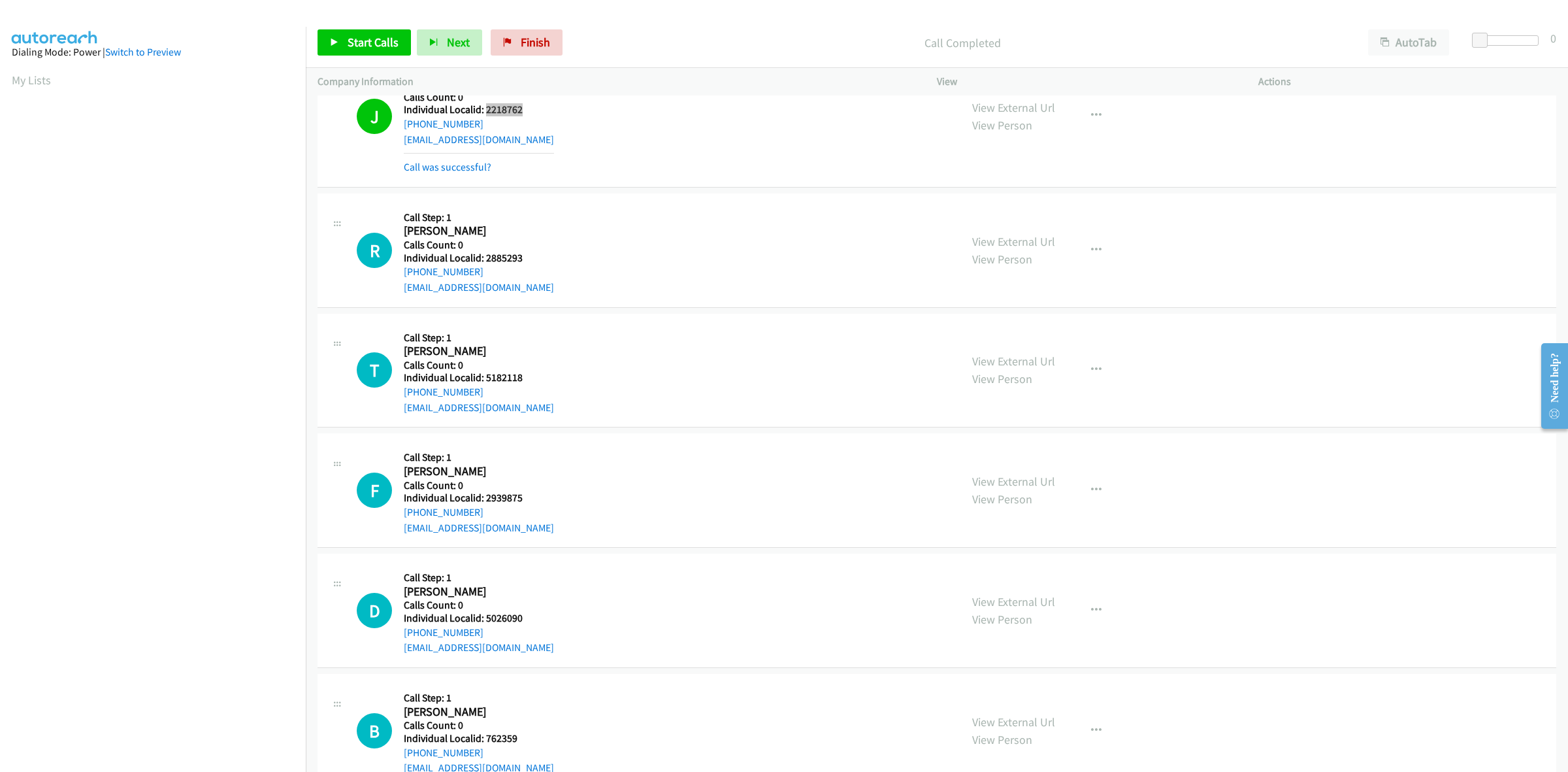
scroll to position [6122, 0]
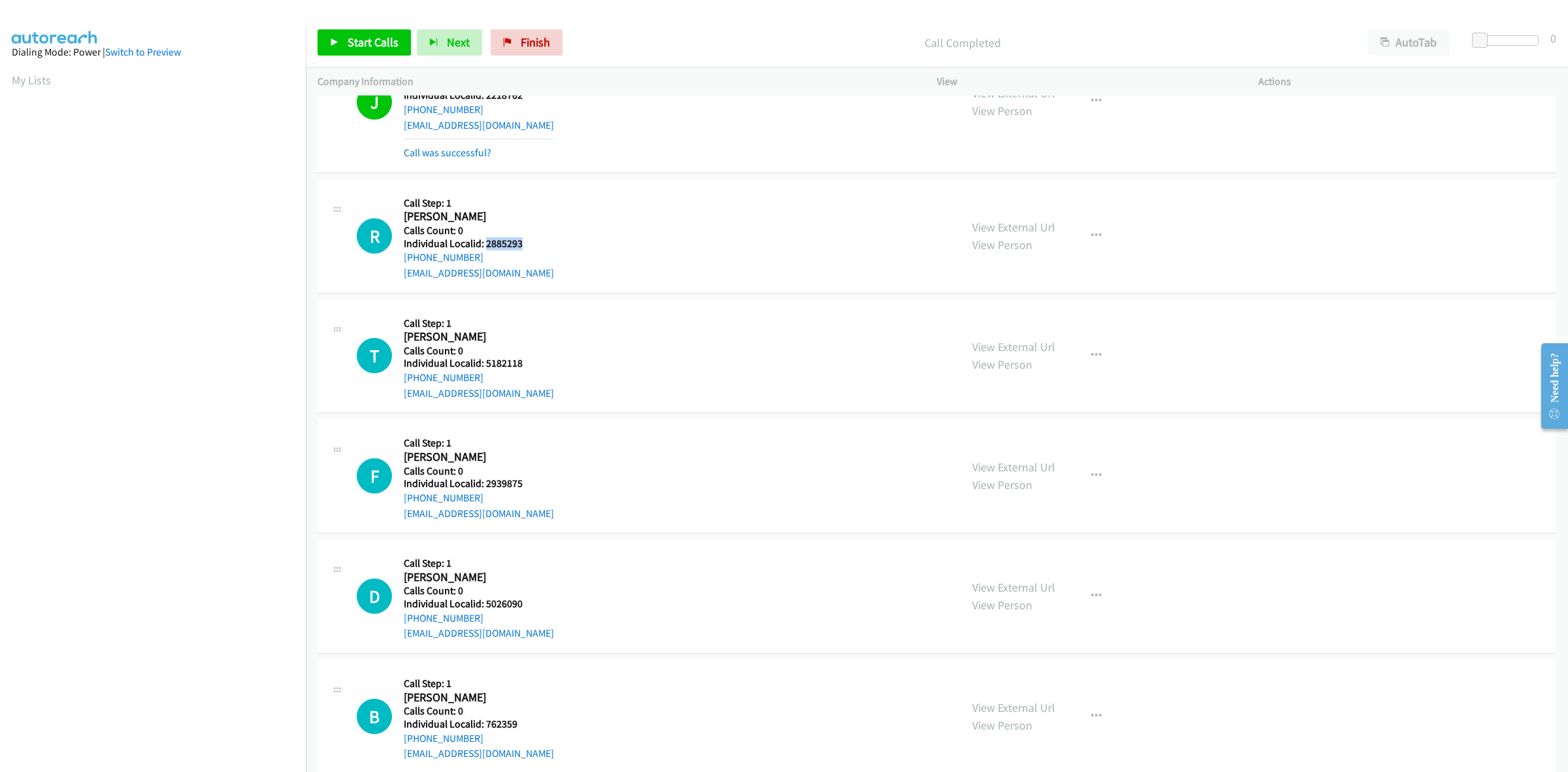
drag, startPoint x: 515, startPoint y: 244, endPoint x: 485, endPoint y: 246, distance: 30.1
click at [485, 246] on div "R Callback Scheduled Call Step: 1 [PERSON_NAME] America/New_York Calls Count: 0…" at bounding box center [653, 236] width 592 height 90
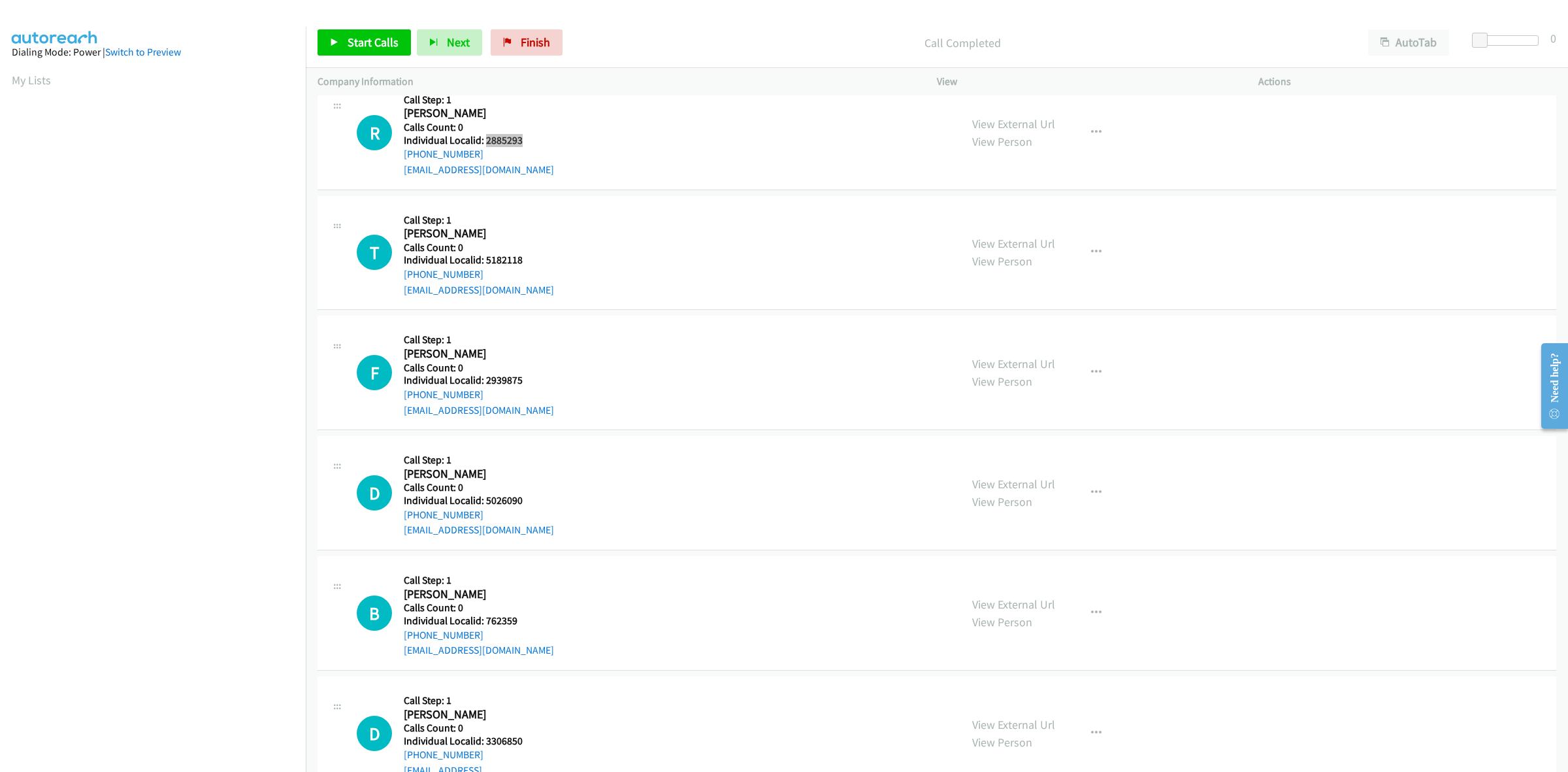
scroll to position [6245, 0]
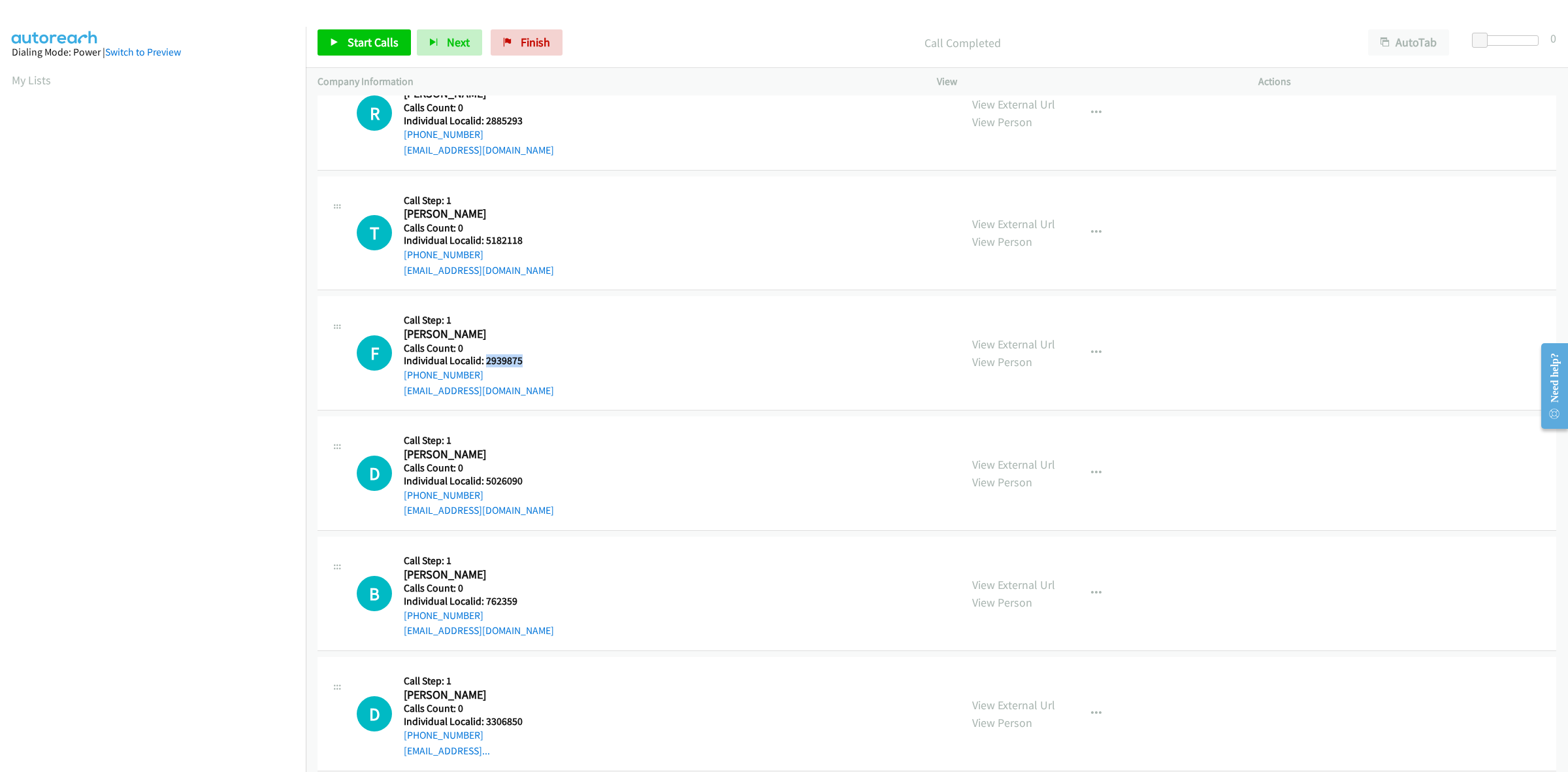
drag, startPoint x: 525, startPoint y: 365, endPoint x: 485, endPoint y: 367, distance: 40.0
click at [485, 367] on div "F Callback Scheduled Call Step: 1 [PERSON_NAME] America/[GEOGRAPHIC_DATA] Calls…" at bounding box center [653, 353] width 592 height 90
drag, startPoint x: 589, startPoint y: 209, endPoint x: 570, endPoint y: 210, distance: 19.0
click at [589, 209] on div "T Callback Scheduled Call Step: 1 [PERSON_NAME] America/New_York Calls Count: 0…" at bounding box center [653, 233] width 592 height 90
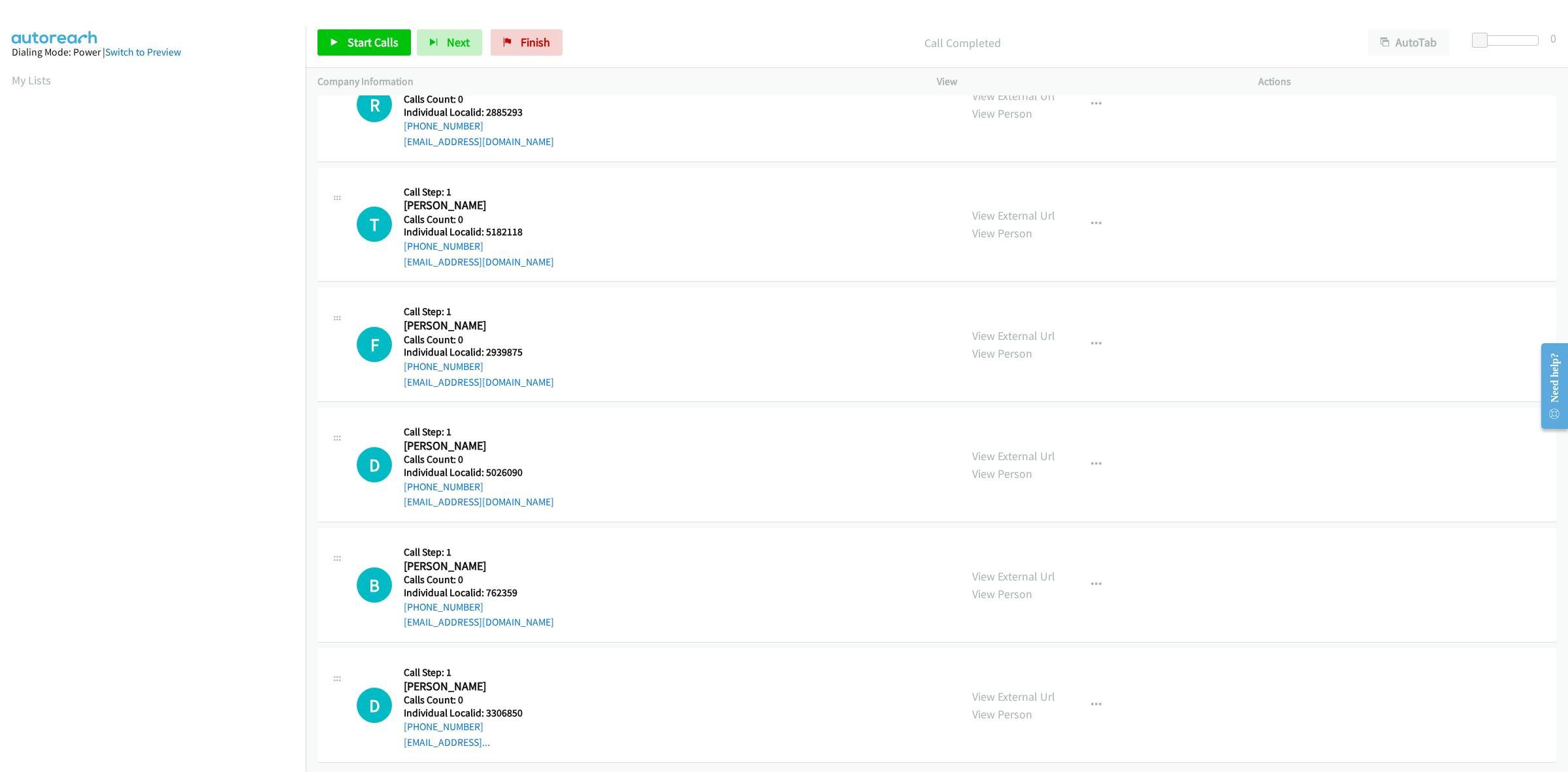
scroll to position [6270, 0]
drag, startPoint x: 481, startPoint y: 354, endPoint x: 402, endPoint y: 360, distance: 79.2
click at [402, 360] on div "F Callback Scheduled Call Step: 1 [PERSON_NAME] America/[GEOGRAPHIC_DATA] Calls…" at bounding box center [653, 344] width 592 height 90
drag, startPoint x: 509, startPoint y: 337, endPoint x: 485, endPoint y: 341, distance: 24.3
click at [485, 341] on div "F Callback Scheduled Call Step: 1 [PERSON_NAME] America/[GEOGRAPHIC_DATA] Calls…" at bounding box center [653, 344] width 592 height 90
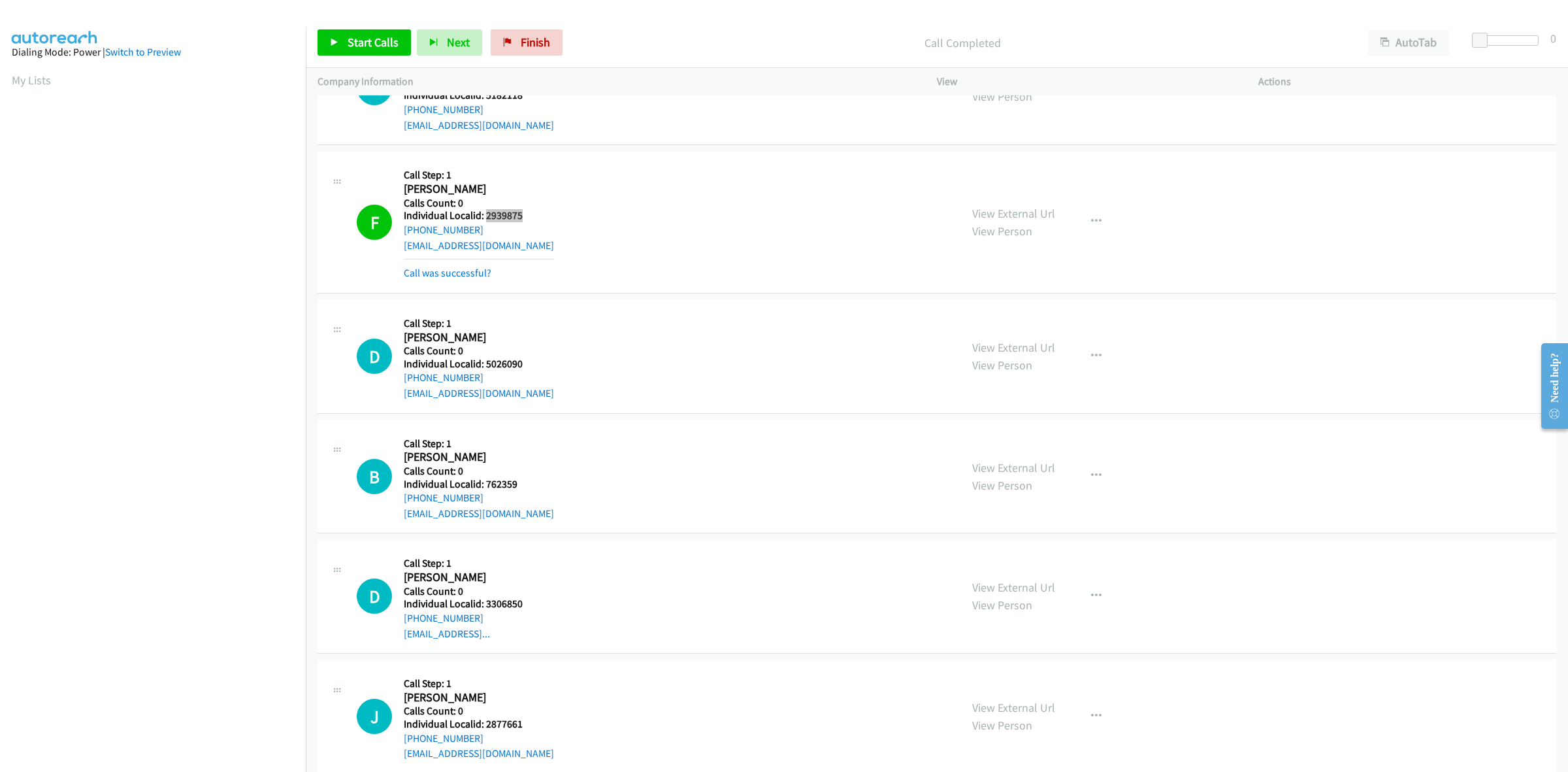
scroll to position [6419, 0]
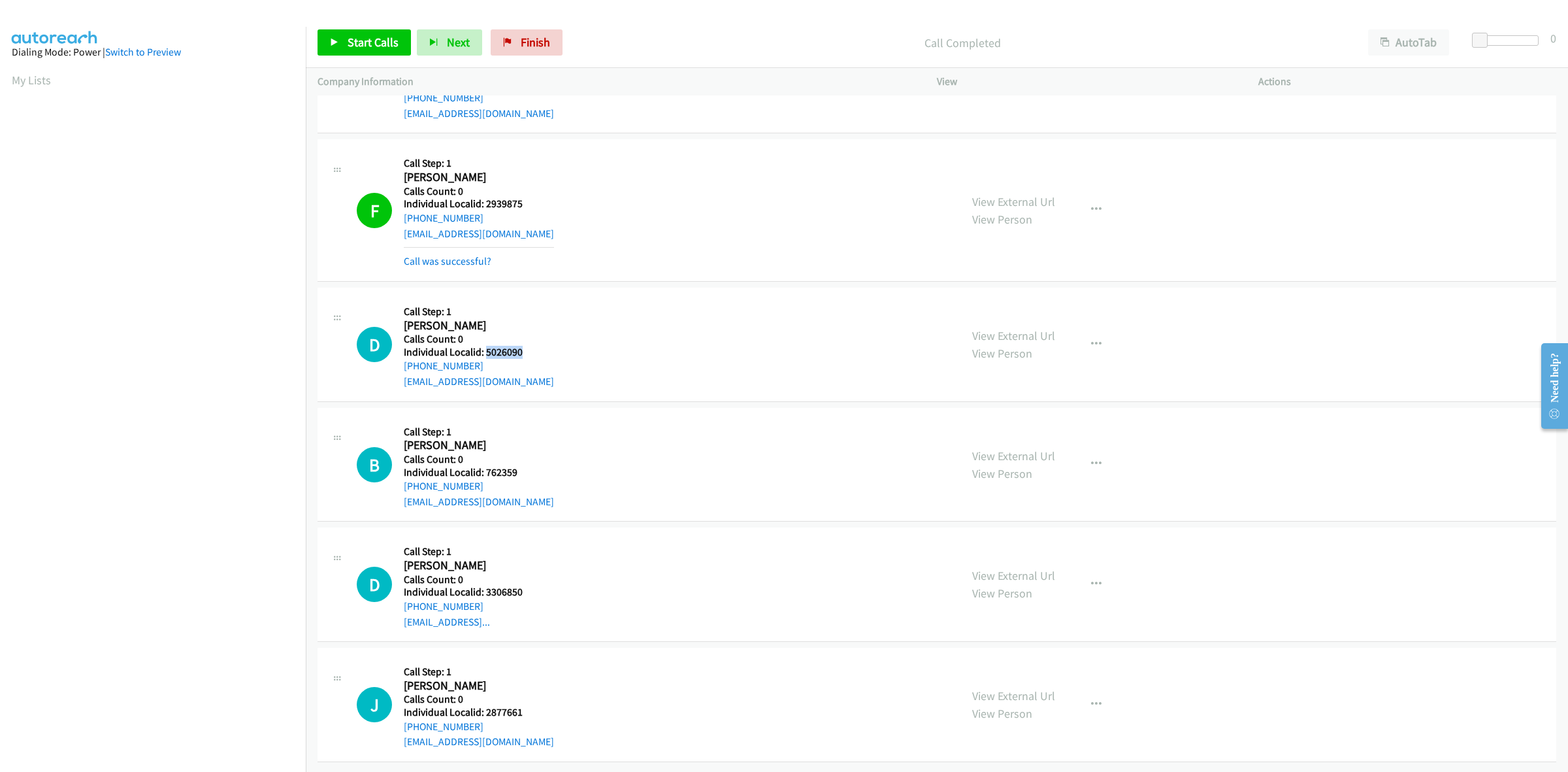
drag, startPoint x: 508, startPoint y: 337, endPoint x: 485, endPoint y: 340, distance: 23.2
click at [485, 346] on h5 "Individual Localid: 5026090" at bounding box center [478, 352] width 151 height 13
